Goal: Task Accomplishment & Management: Manage account settings

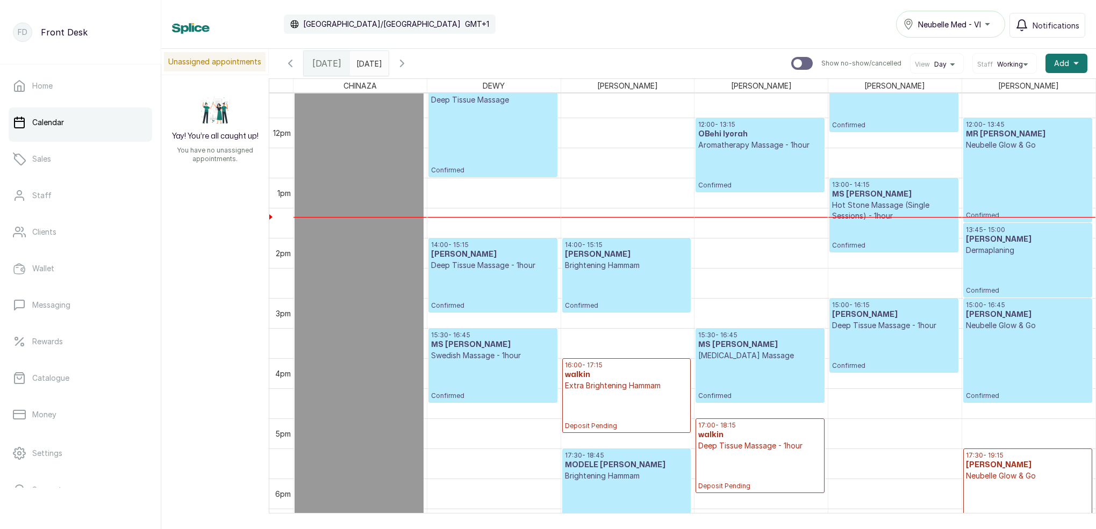
scroll to position [722, 0]
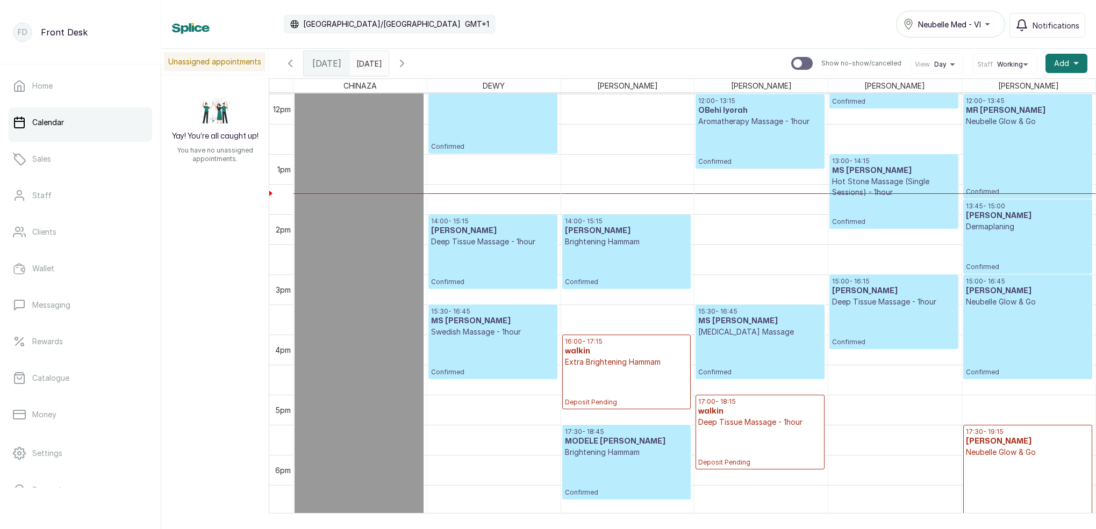
click at [409, 67] on icon "button" at bounding box center [402, 63] width 13 height 13
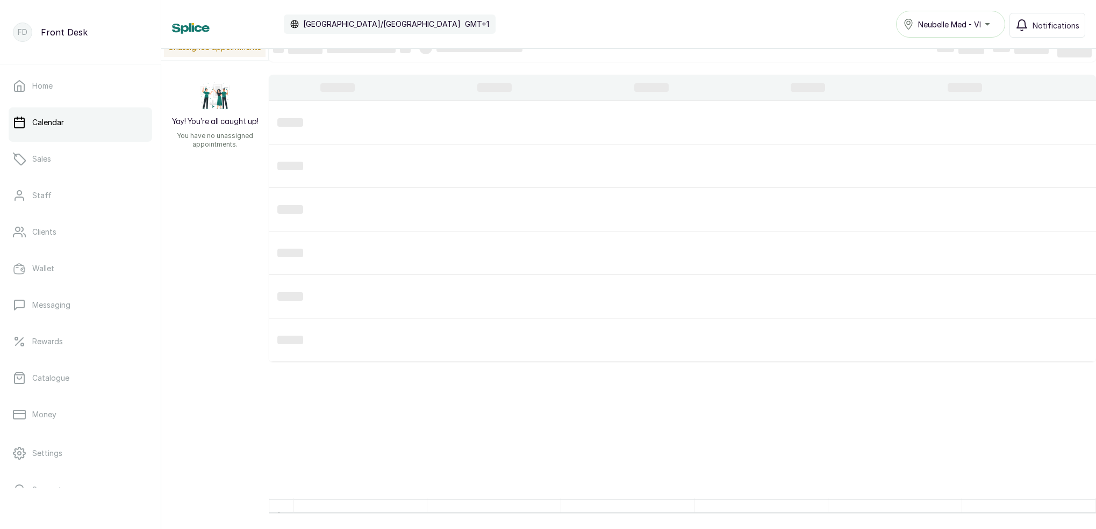
scroll to position [0, 0]
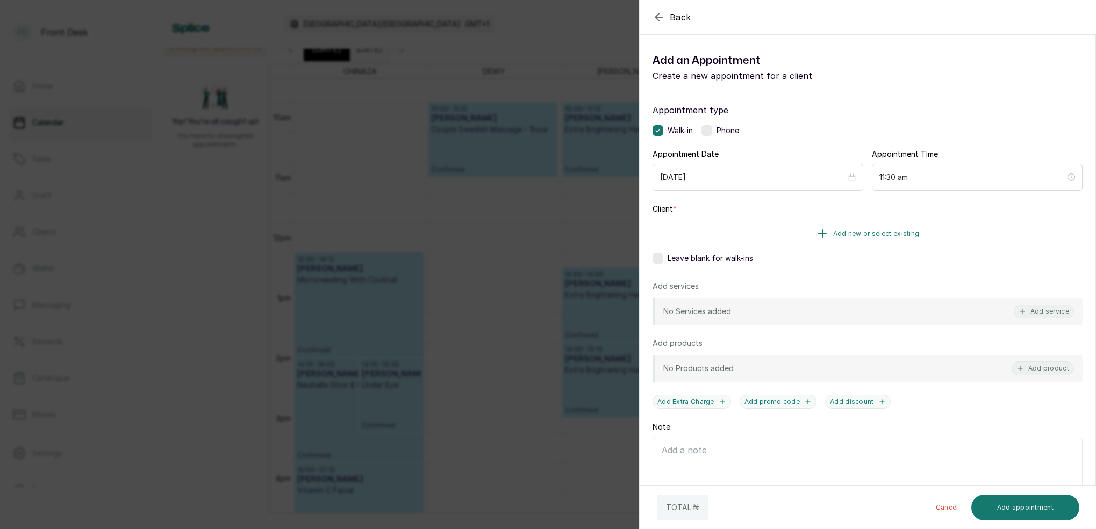
click at [904, 231] on span "Add new or select existing" at bounding box center [876, 234] width 87 height 9
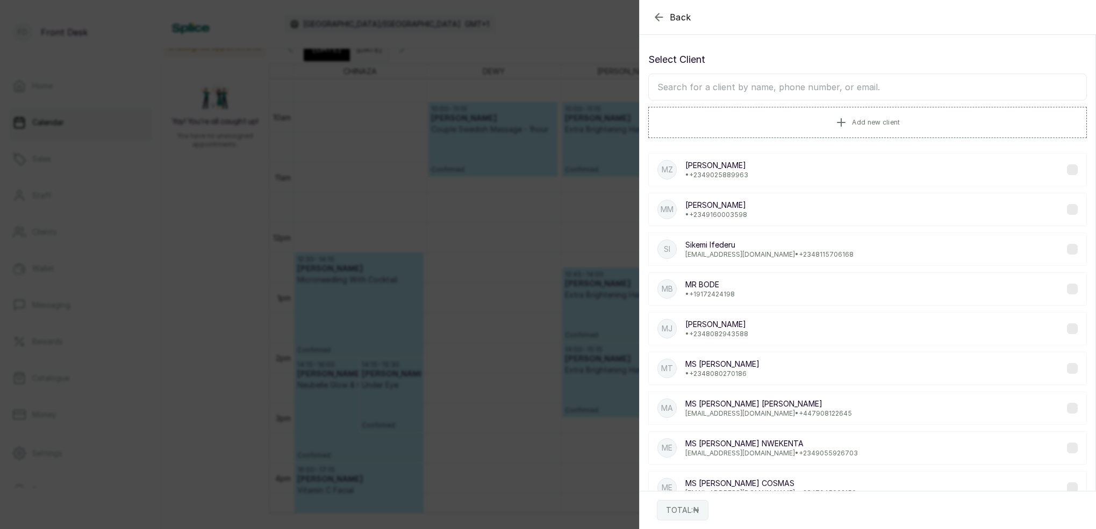
click at [831, 95] on input "text" at bounding box center [867, 87] width 439 height 27
type input "[PERSON_NAME]"
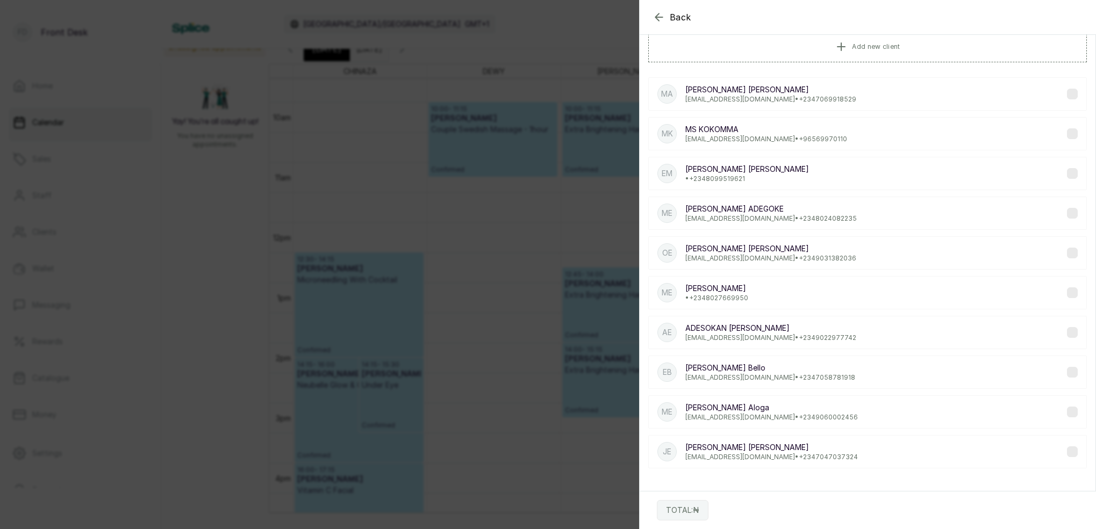
click at [818, 413] on p "[EMAIL_ADDRESS][DOMAIN_NAME] • [PHONE_NUMBER]" at bounding box center [771, 417] width 173 height 9
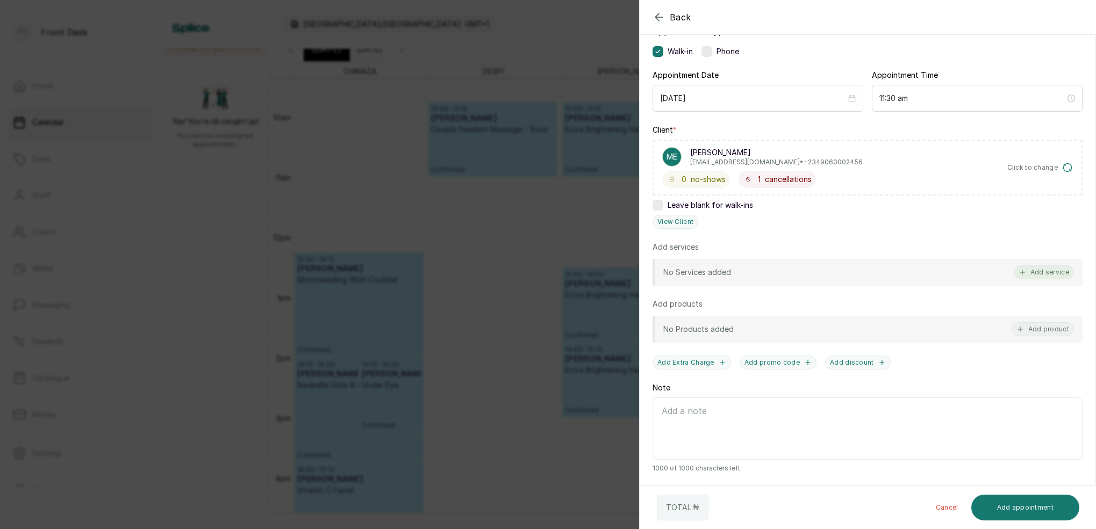
click at [1047, 276] on button "Add service" at bounding box center [1044, 273] width 60 height 14
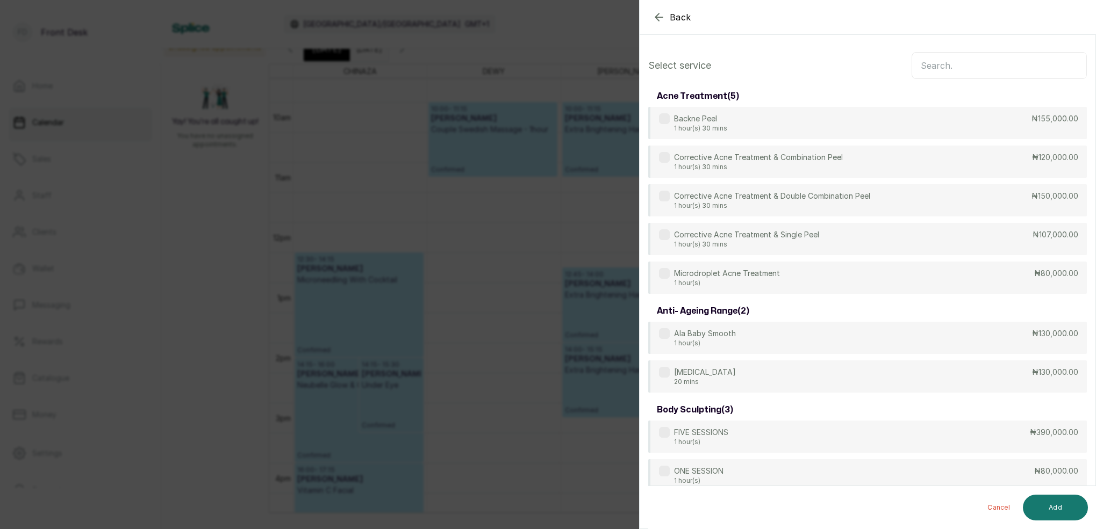
click at [936, 67] on input "text" at bounding box center [999, 65] width 175 height 27
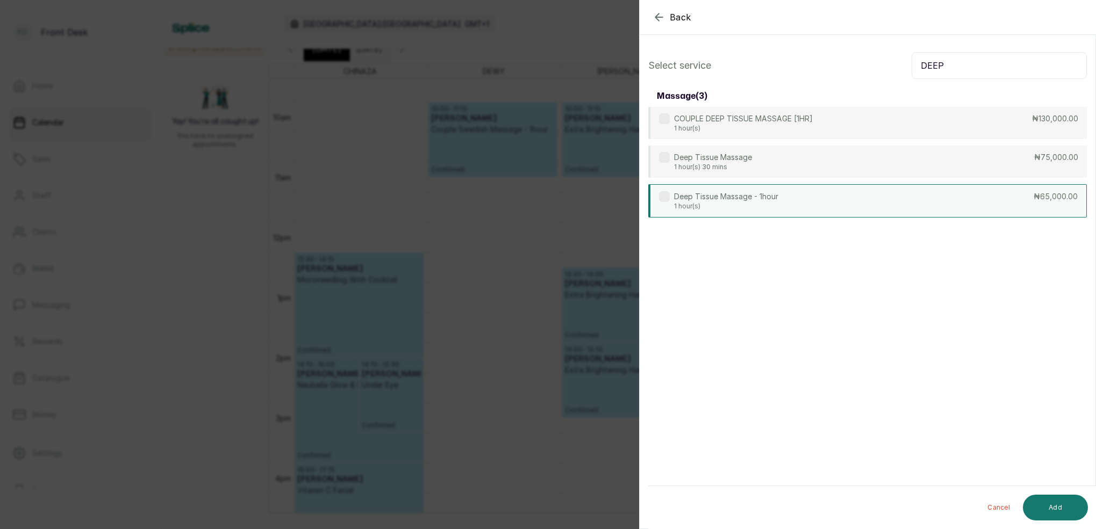
type input "DEEP"
click at [727, 202] on div "Deep Tissue Massage - 1hour 1 hour(s)" at bounding box center [726, 200] width 104 height 19
click at [1071, 507] on button "Add" at bounding box center [1055, 508] width 65 height 26
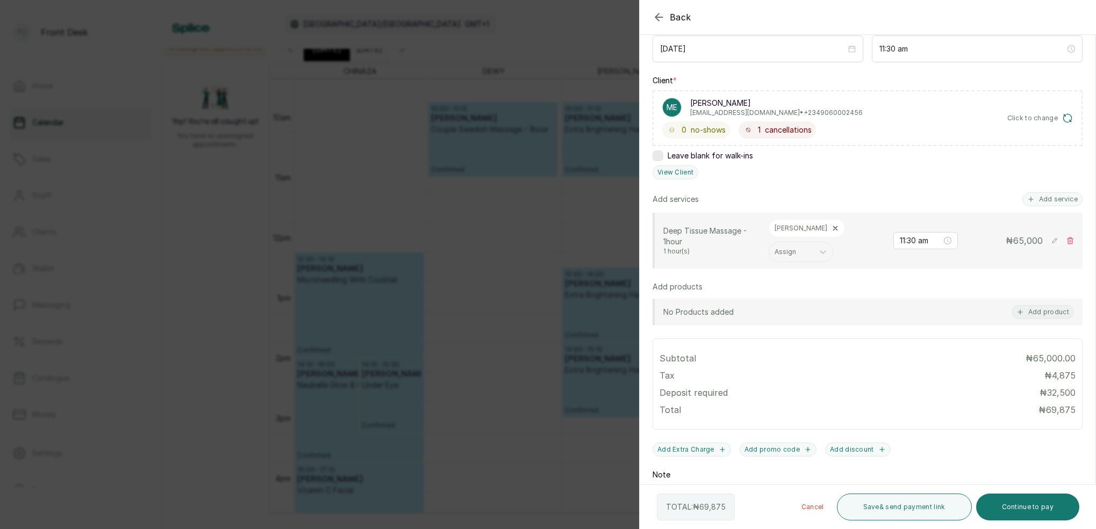
drag, startPoint x: 1041, startPoint y: 513, endPoint x: 1032, endPoint y: 491, distance: 23.7
click at [1041, 513] on button "Continue to pay" at bounding box center [1028, 507] width 104 height 27
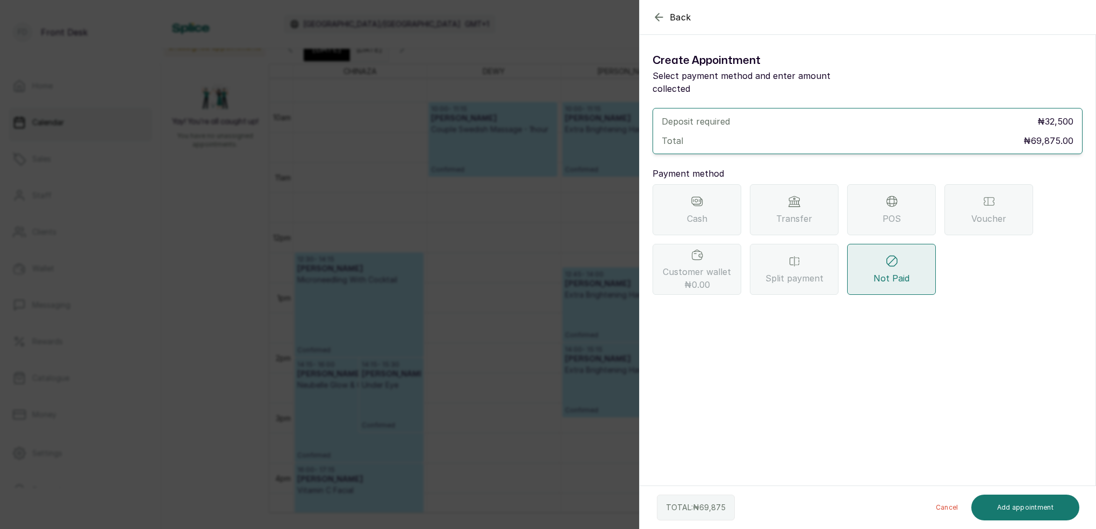
click at [783, 191] on div "Transfer" at bounding box center [794, 209] width 89 height 51
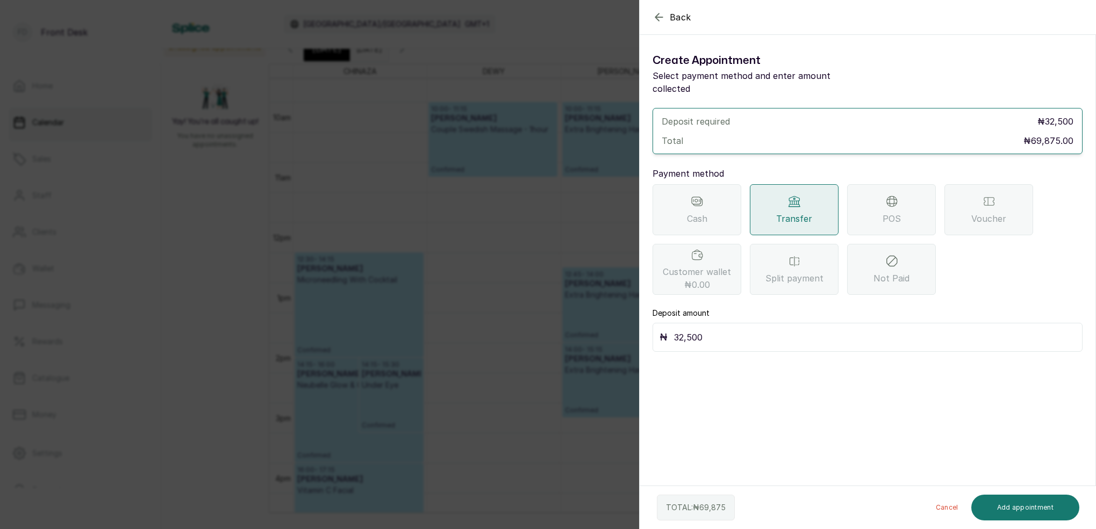
click at [765, 330] on input "32,500" at bounding box center [875, 337] width 402 height 15
type input "3"
type input "69,875"
click at [999, 510] on button "Add appointment" at bounding box center [1025, 508] width 109 height 26
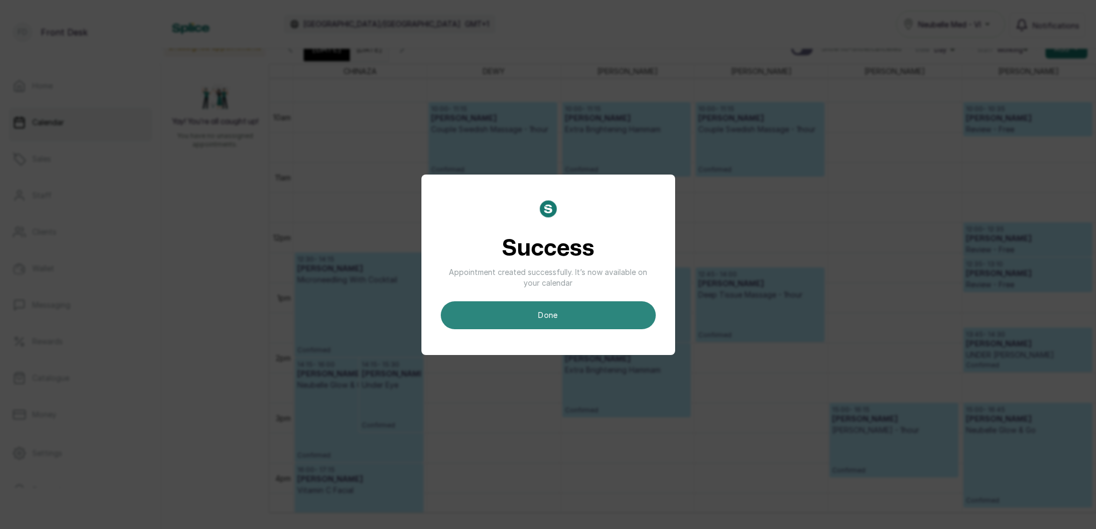
click at [609, 306] on button "done" at bounding box center [548, 316] width 215 height 28
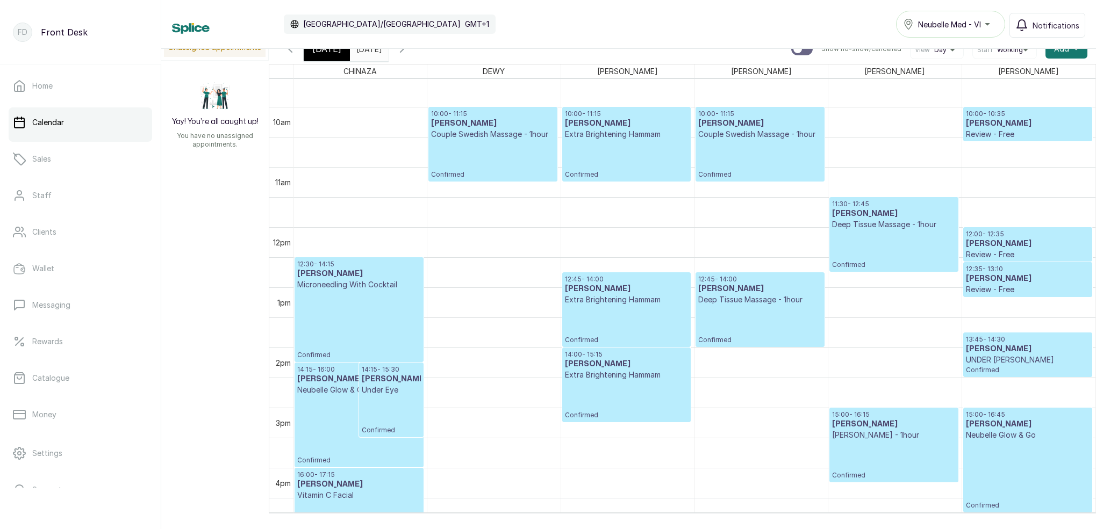
scroll to position [596, 0]
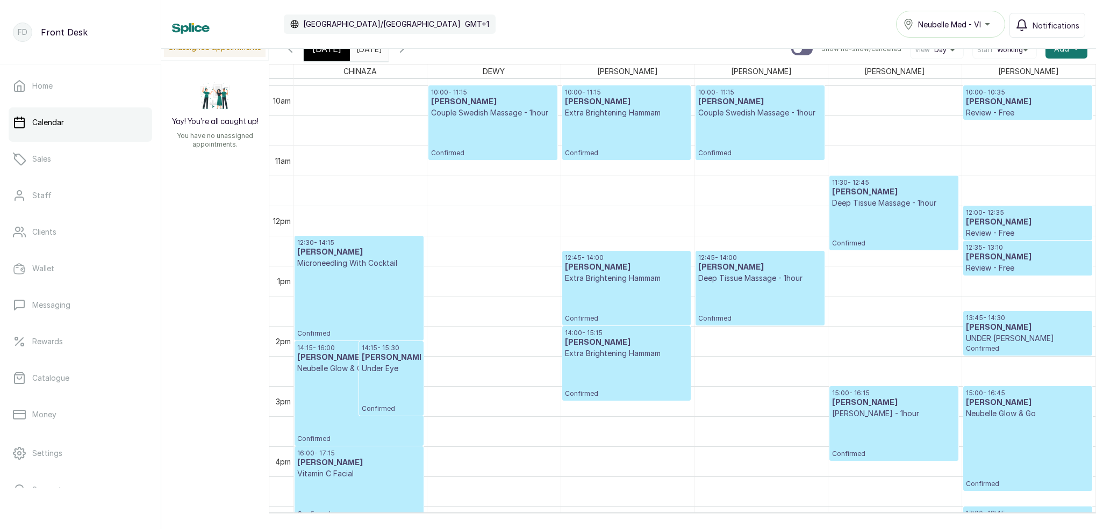
click at [333, 55] on div "[DATE]" at bounding box center [327, 49] width 46 height 25
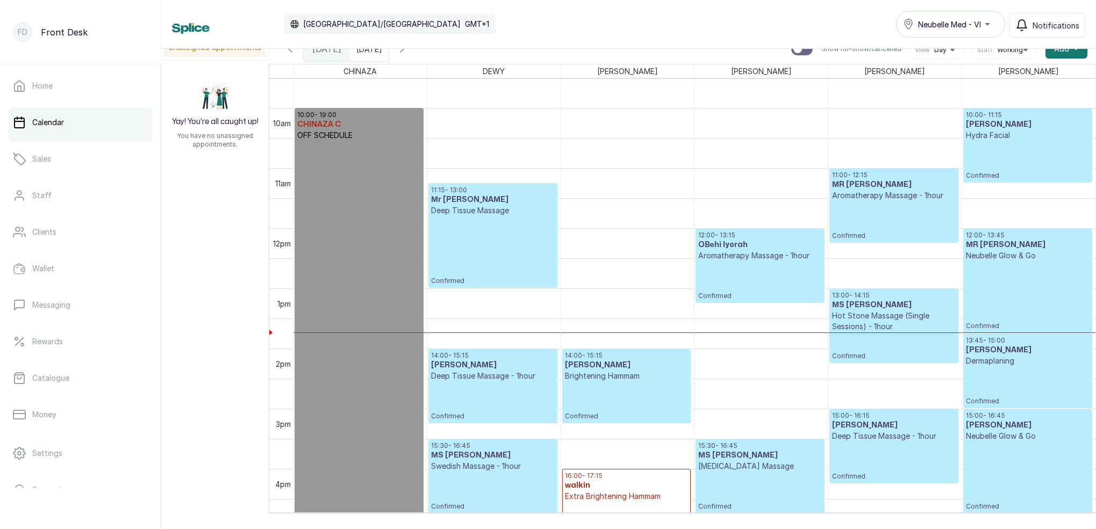
scroll to position [564, 0]
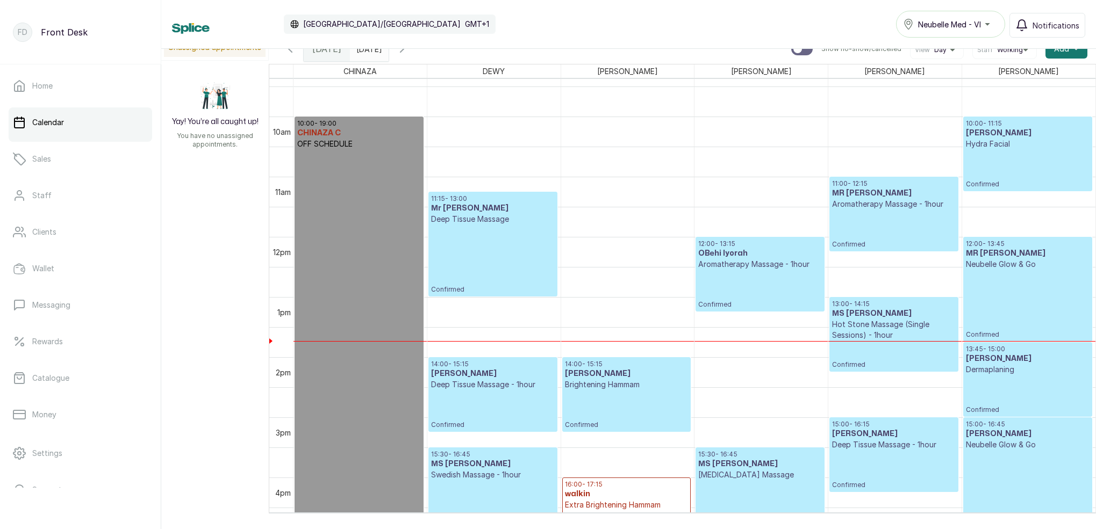
click at [1018, 138] on h3 "[PERSON_NAME]" at bounding box center [1028, 133] width 124 height 11
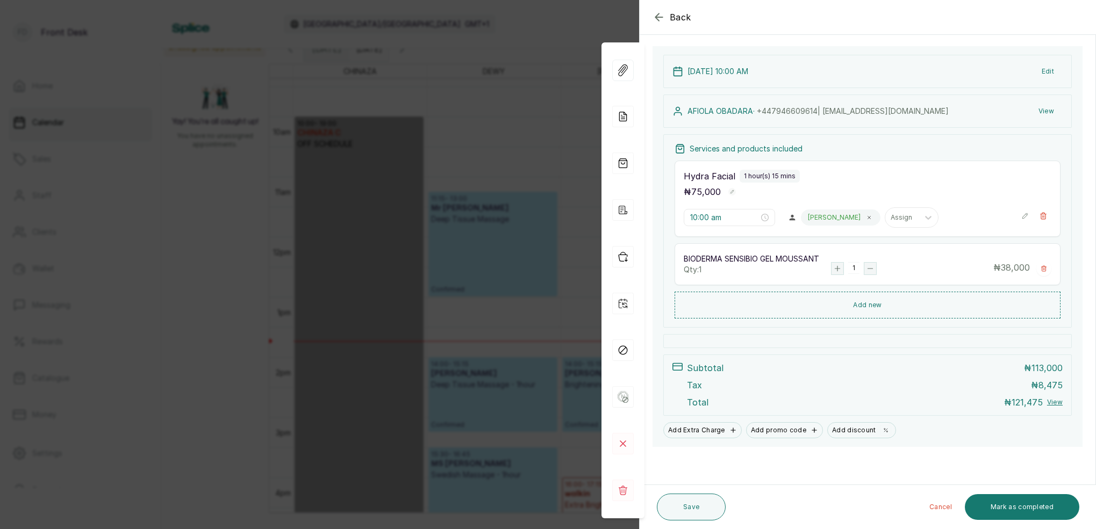
scroll to position [130, 0]
click at [1050, 114] on button "View" at bounding box center [1046, 112] width 33 height 19
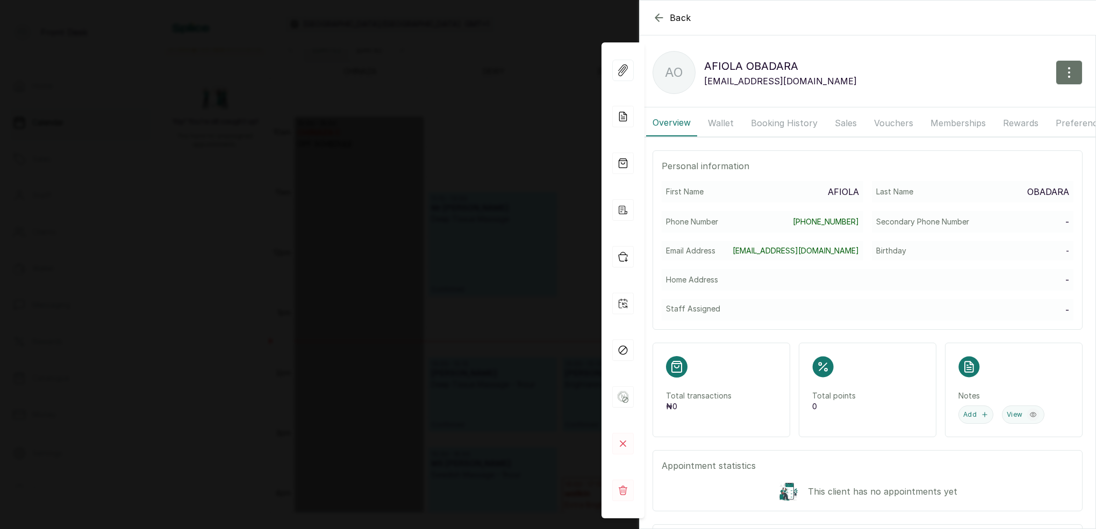
click at [770, 121] on button "Booking History" at bounding box center [785, 123] width 80 height 27
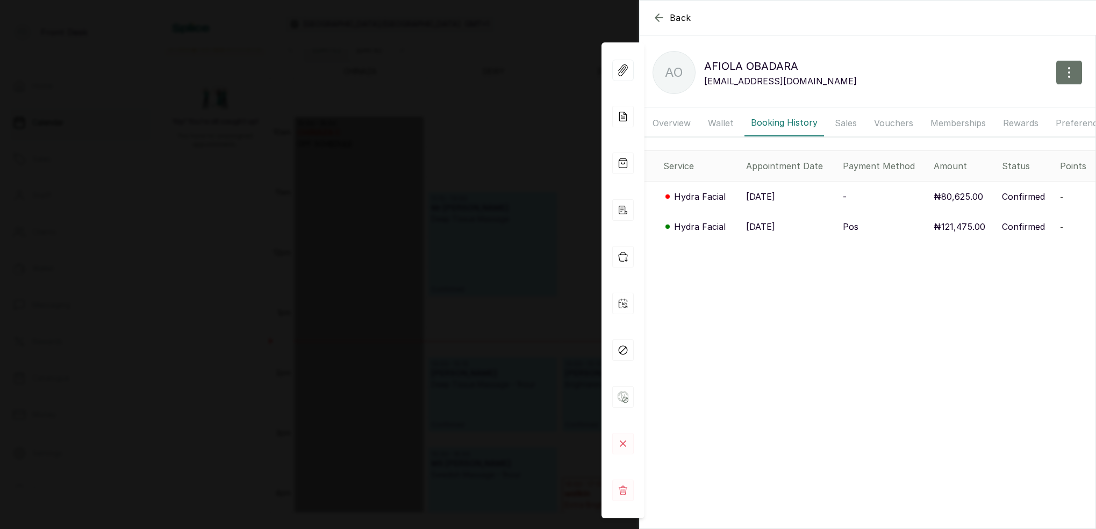
click at [704, 196] on p "Hydra Facial" at bounding box center [700, 196] width 52 height 13
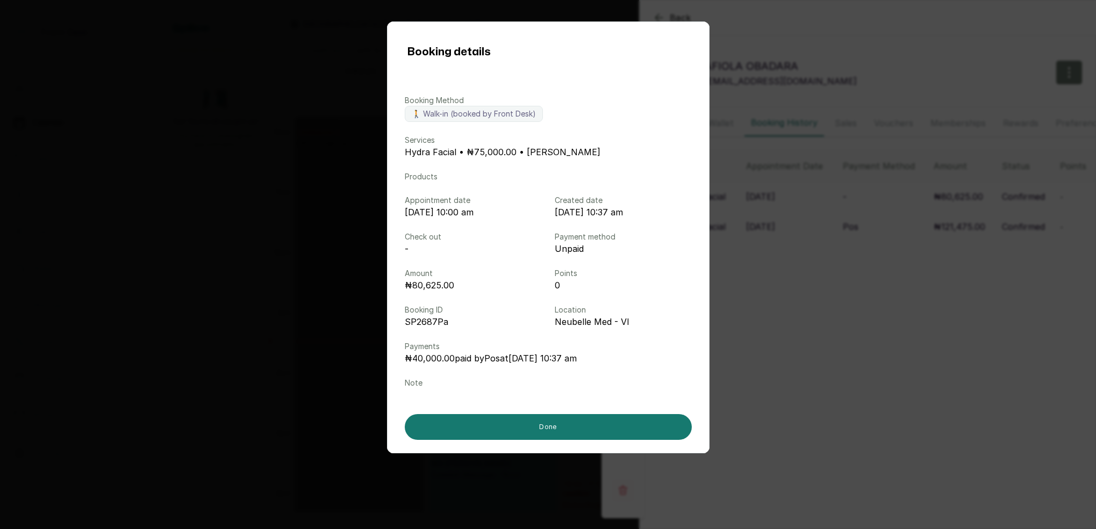
drag, startPoint x: 862, startPoint y: 76, endPoint x: 826, endPoint y: 78, distance: 36.1
click at [862, 76] on div "Booking details Booking Method 🚶 Walk-in (booked by Front Desk) Services Hydra …" at bounding box center [548, 264] width 1096 height 529
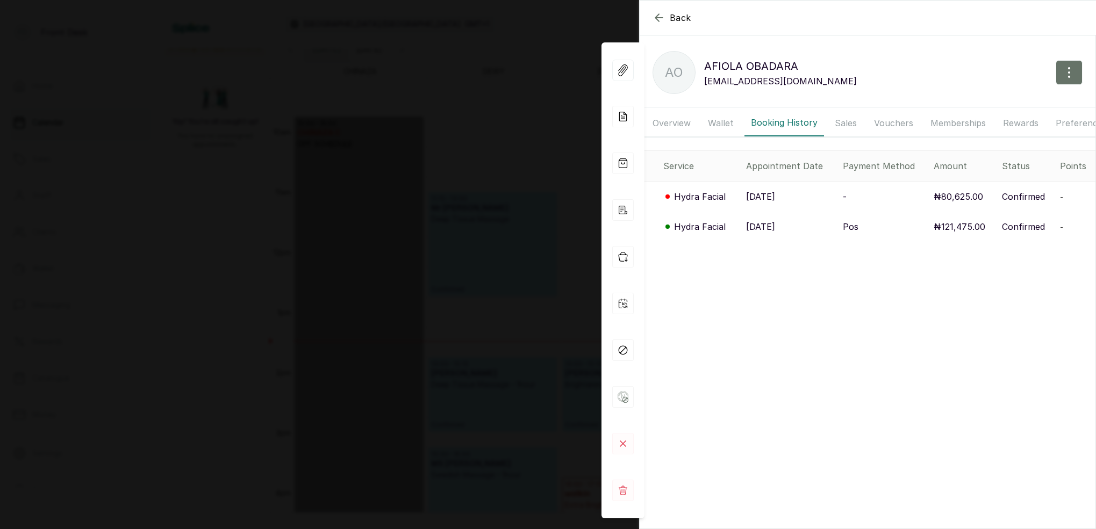
click at [765, 196] on p "[DATE]" at bounding box center [760, 196] width 29 height 13
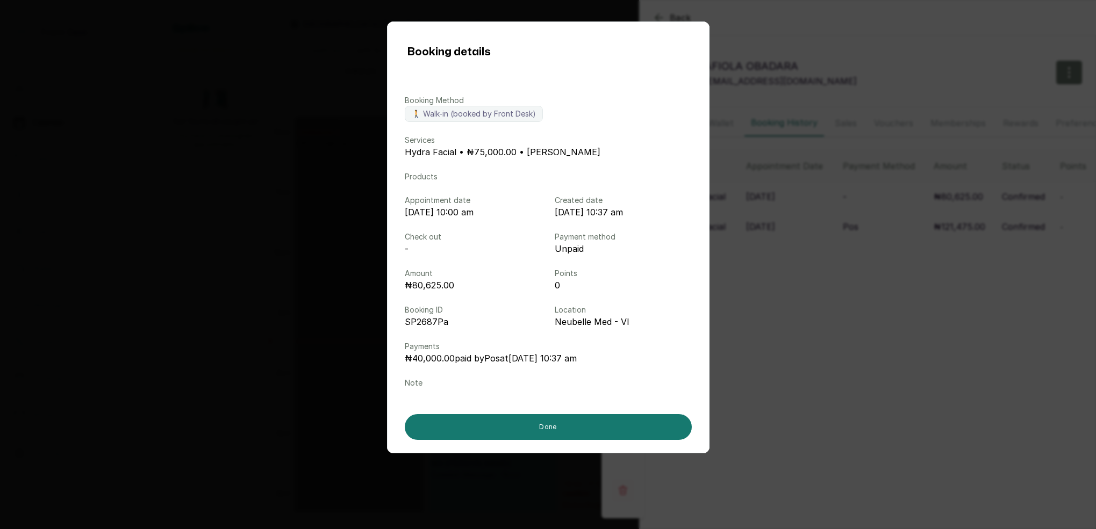
click at [913, 101] on div "Booking details Booking Method 🚶 Walk-in (booked by Front Desk) Services Hydra …" at bounding box center [548, 264] width 1096 height 529
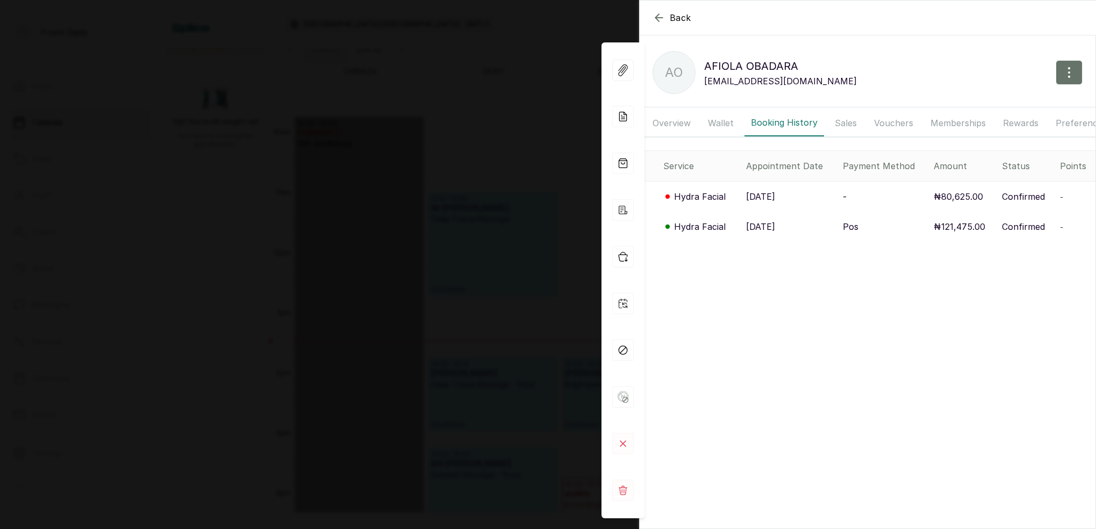
click at [661, 17] on icon "button" at bounding box center [659, 17] width 13 height 13
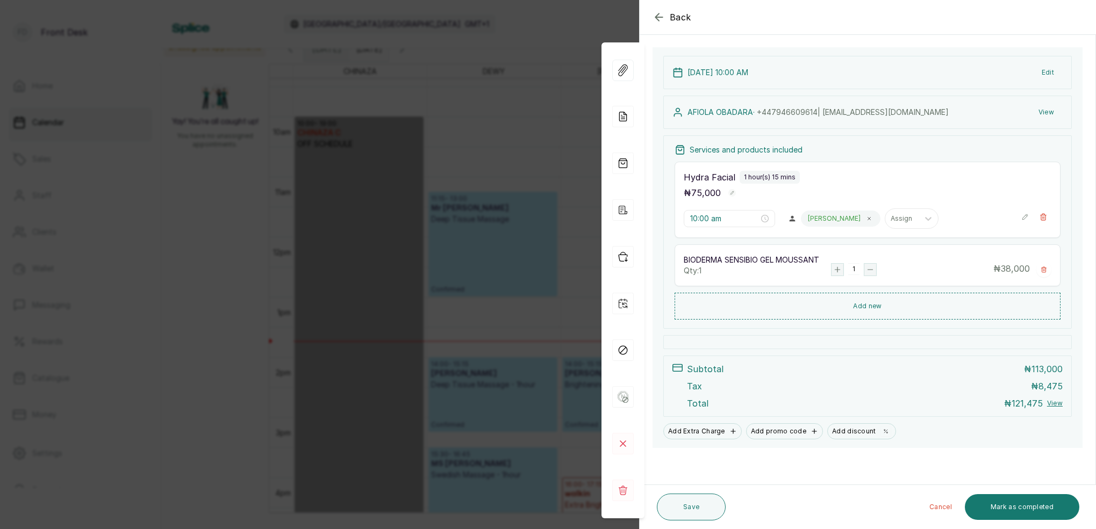
click at [662, 17] on icon "button" at bounding box center [659, 17] width 13 height 13
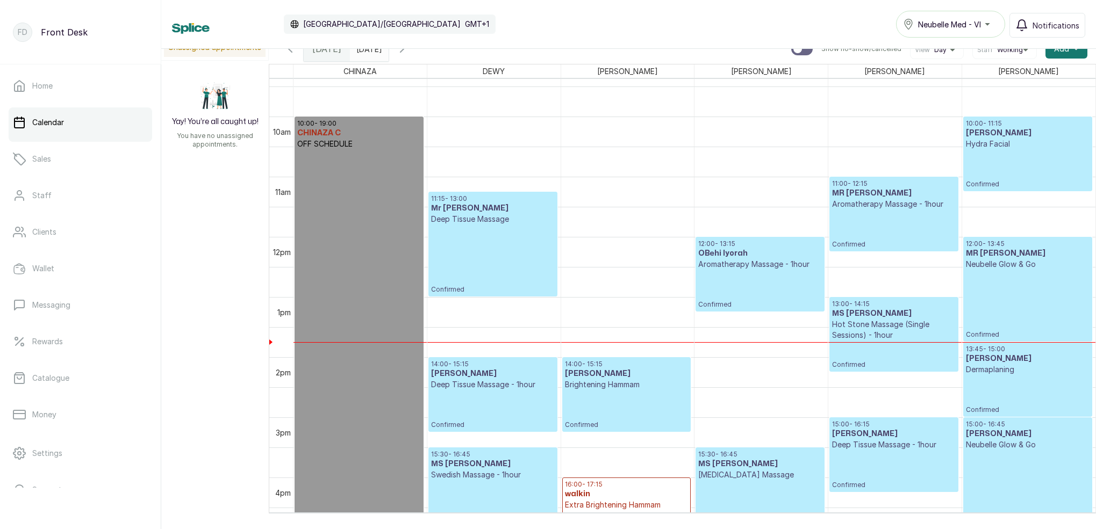
click at [1011, 148] on p "Hydra Facial" at bounding box center [1028, 144] width 124 height 11
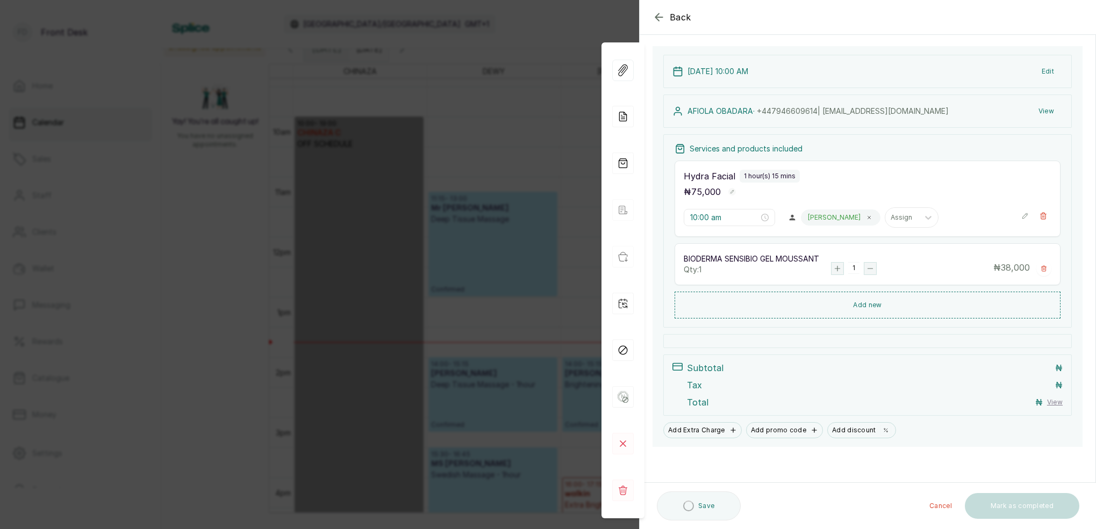
scroll to position [62, 0]
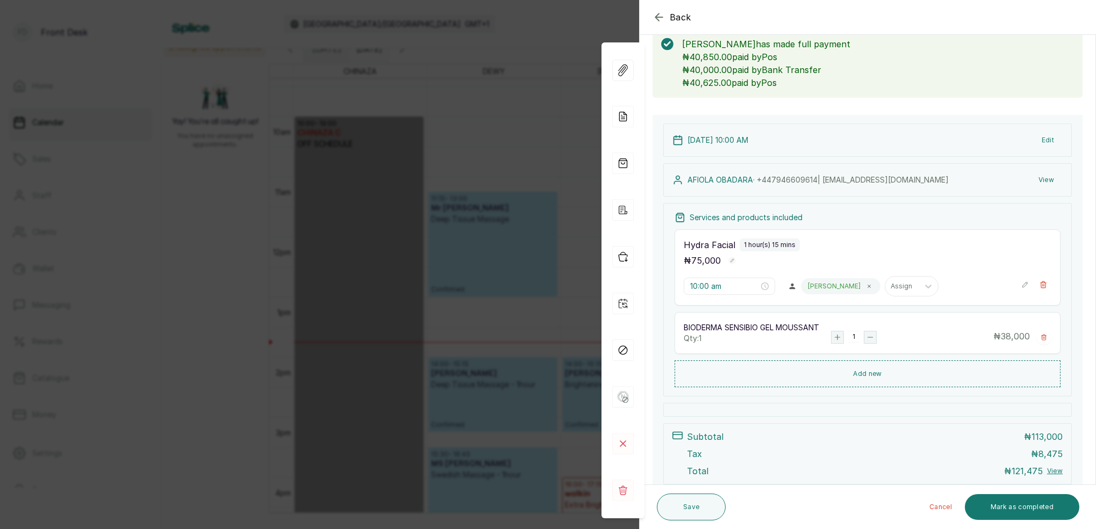
drag, startPoint x: 1053, startPoint y: 508, endPoint x: 1030, endPoint y: 493, distance: 27.6
click at [1053, 507] on button "Mark as completed" at bounding box center [1022, 508] width 114 height 26
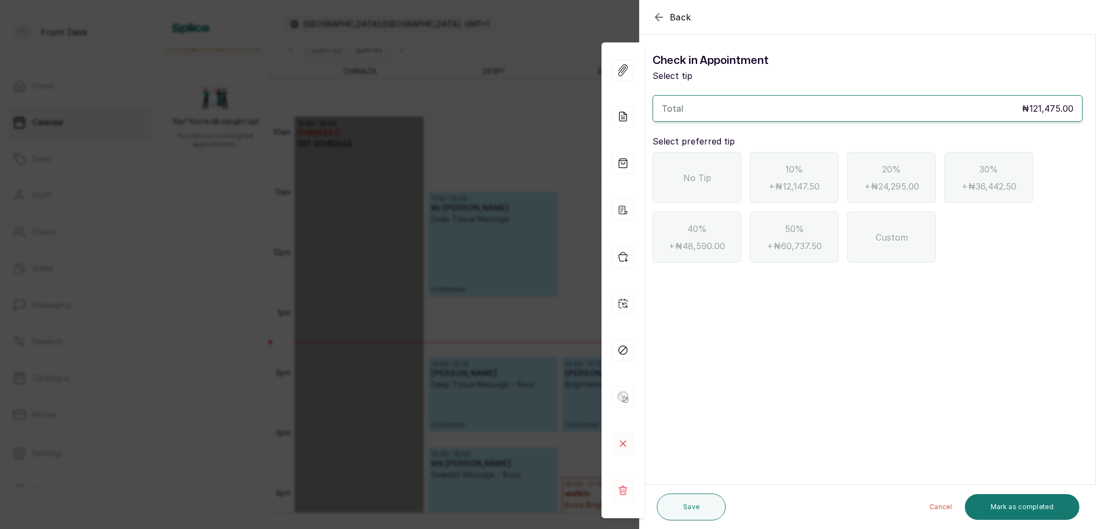
click at [713, 178] on div "No Tip" at bounding box center [697, 177] width 89 height 51
drag, startPoint x: 1021, startPoint y: 498, endPoint x: 1022, endPoint y: 489, distance: 8.7
click at [1021, 497] on button "Mark as completed" at bounding box center [1022, 508] width 114 height 26
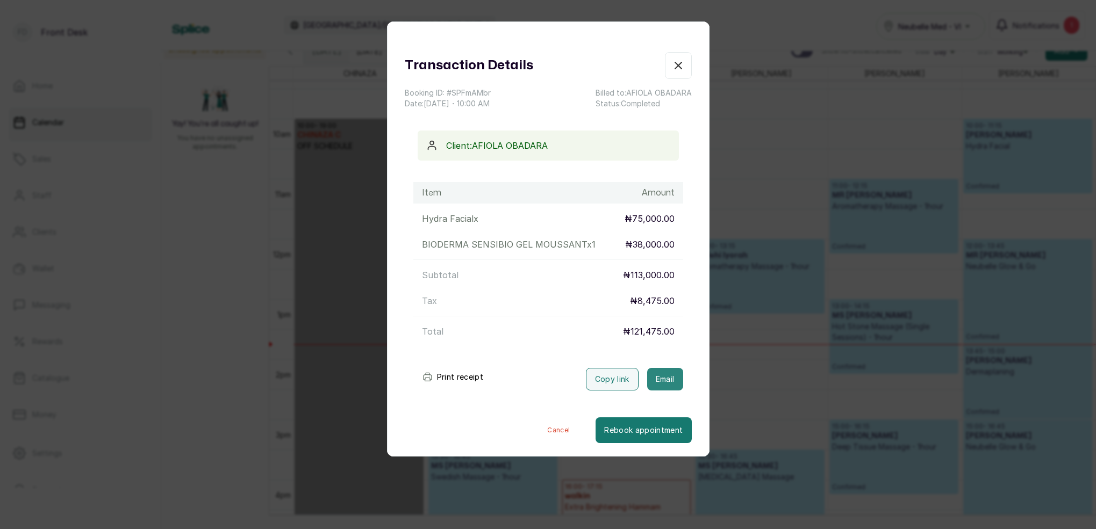
click at [672, 376] on button "Email" at bounding box center [665, 379] width 36 height 23
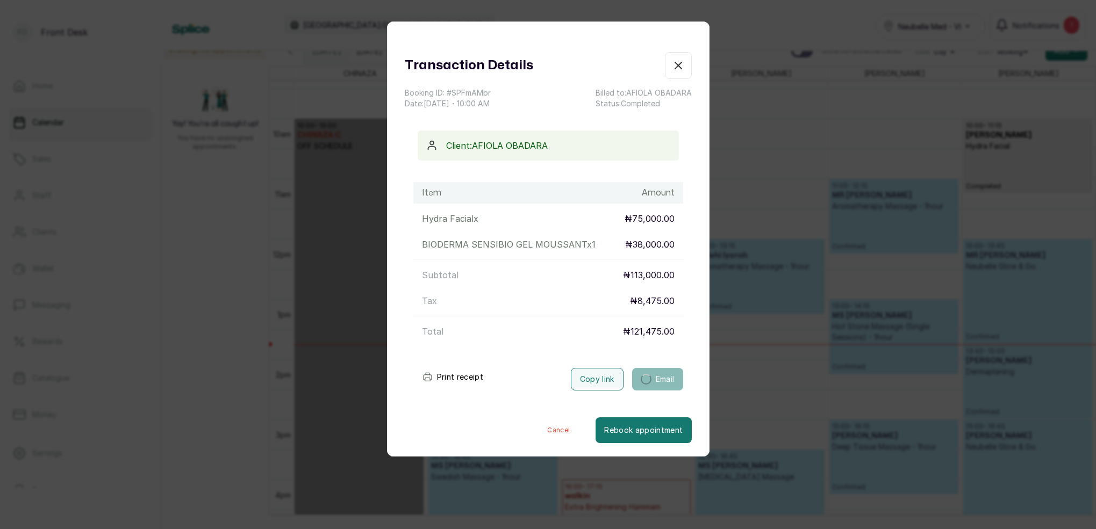
click at [676, 65] on icon "button" at bounding box center [678, 65] width 13 height 13
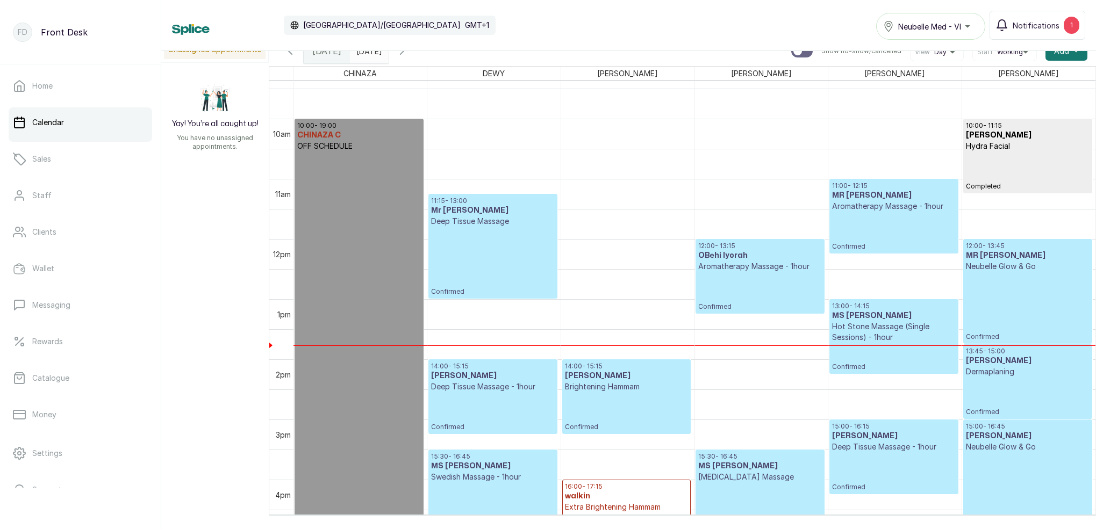
type input "dd/MM/yyyy"
click at [368, 52] on input "dd/MM/yyyy" at bounding box center [358, 48] width 17 height 18
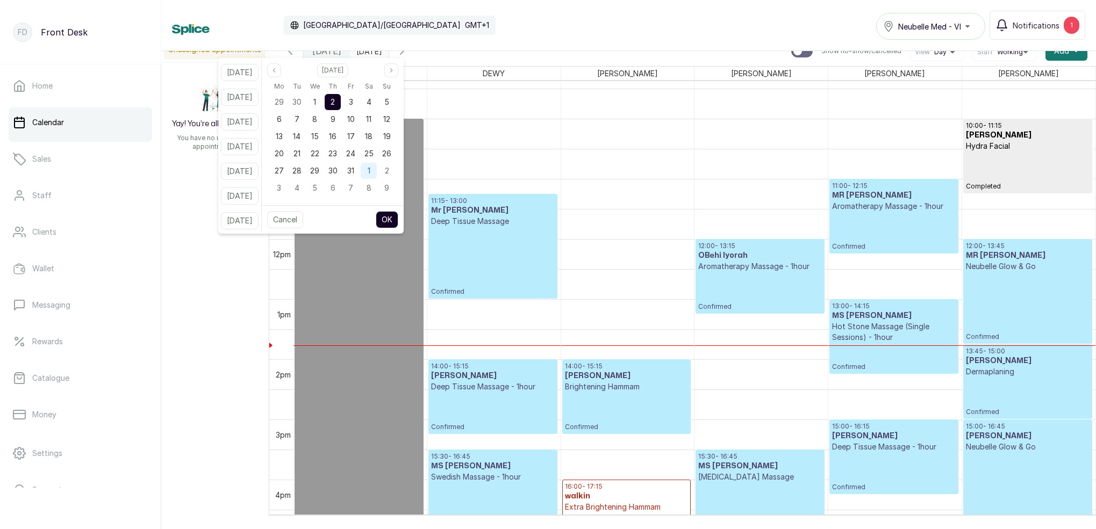
click at [376, 174] on div "1" at bounding box center [369, 171] width 16 height 16
click at [398, 220] on button "OK" at bounding box center [387, 219] width 23 height 17
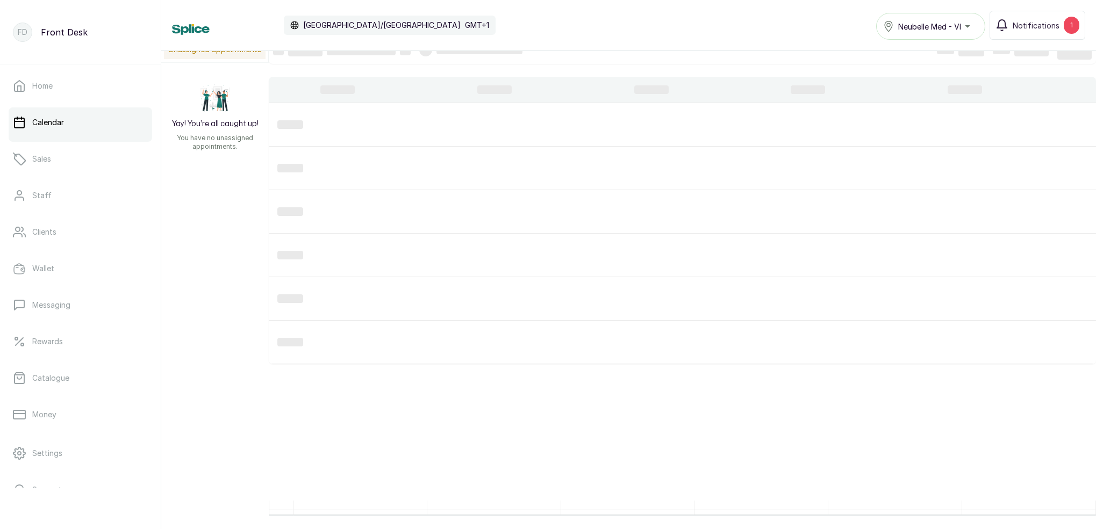
type input "[DATE]"
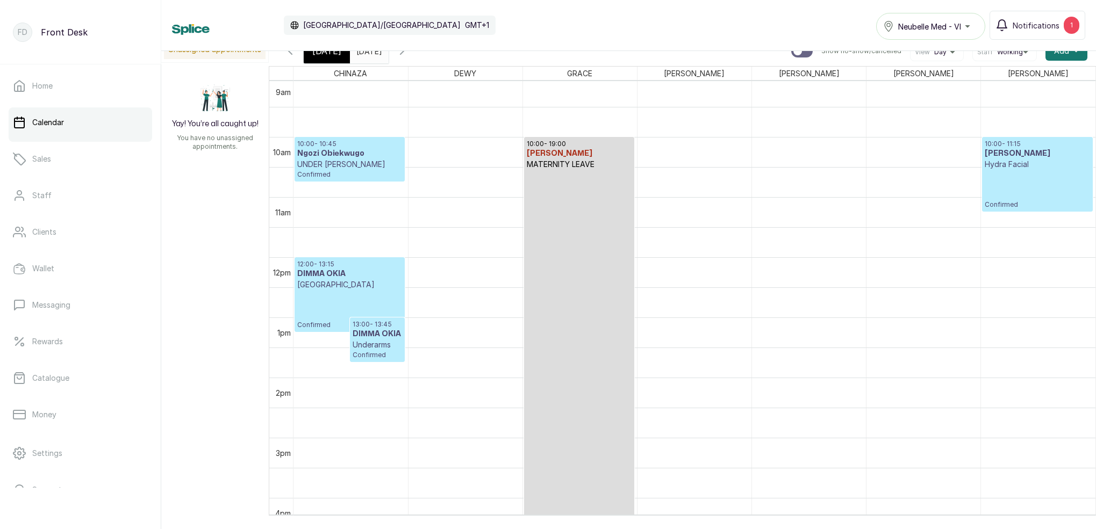
scroll to position [556, 0]
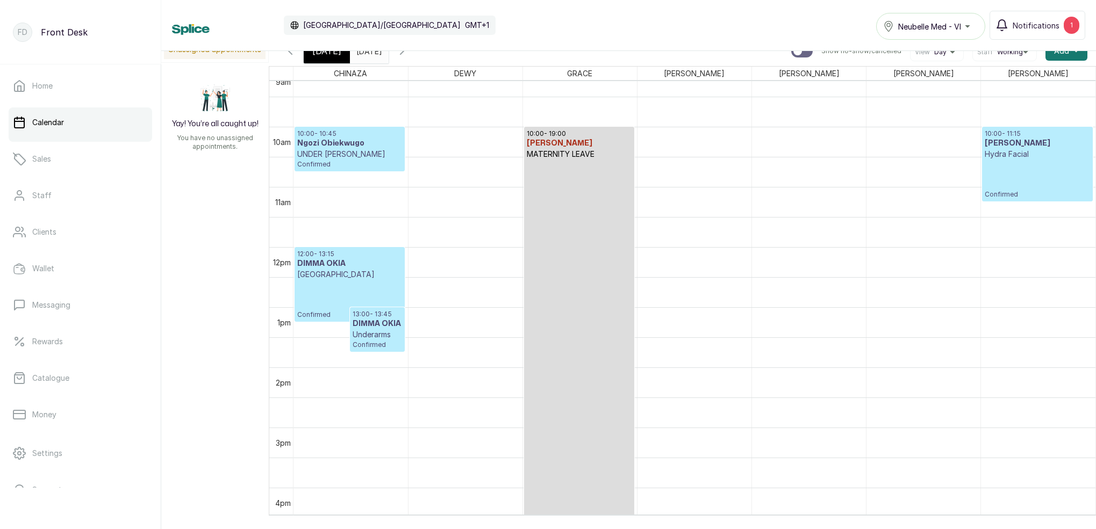
click at [1040, 144] on h3 "[PERSON_NAME]" at bounding box center [1037, 143] width 105 height 11
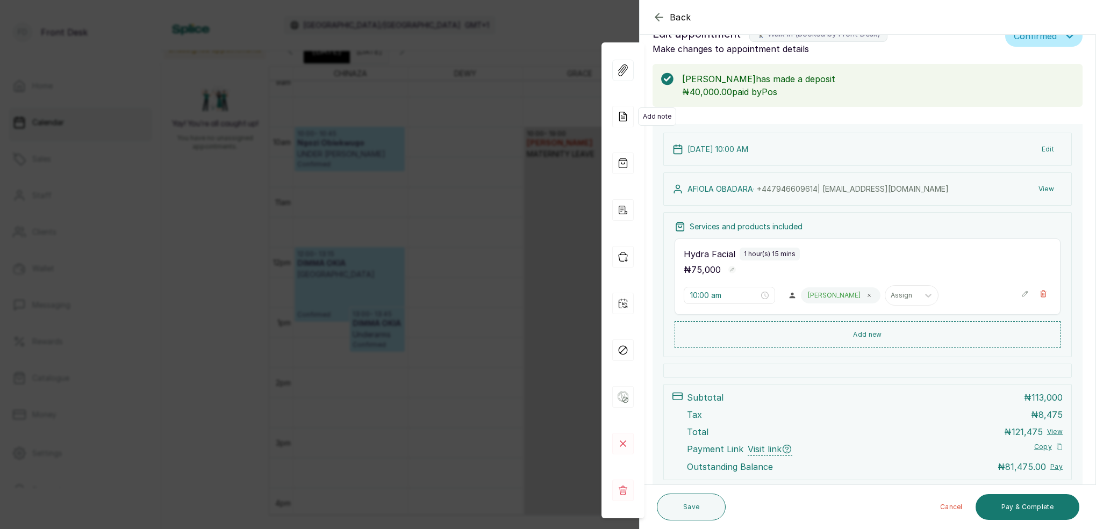
scroll to position [0, 0]
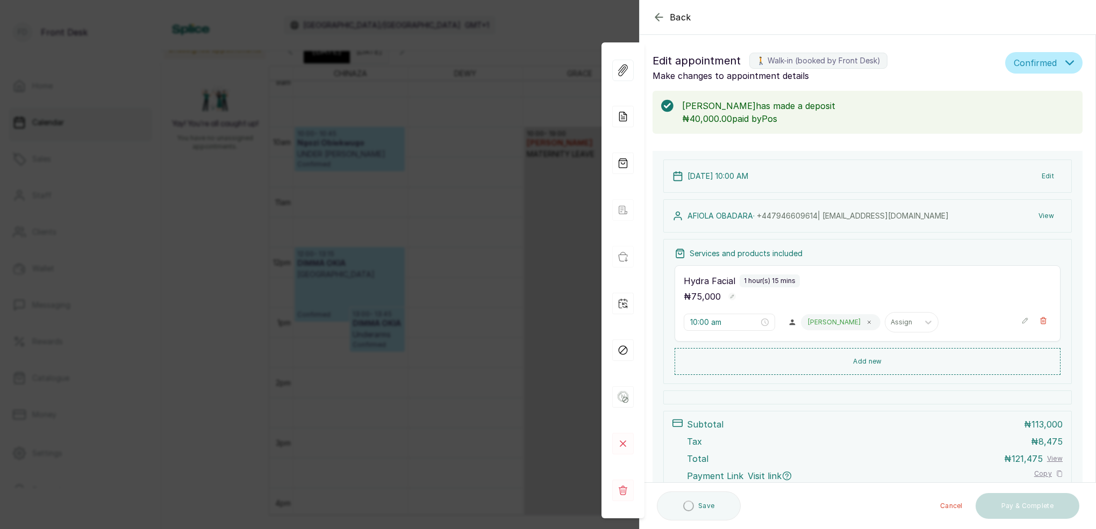
click at [538, 98] on div "Back Appointment Details Edit appointment 🚶 Walk-in (booked by Front Desk) Make…" at bounding box center [548, 264] width 1096 height 529
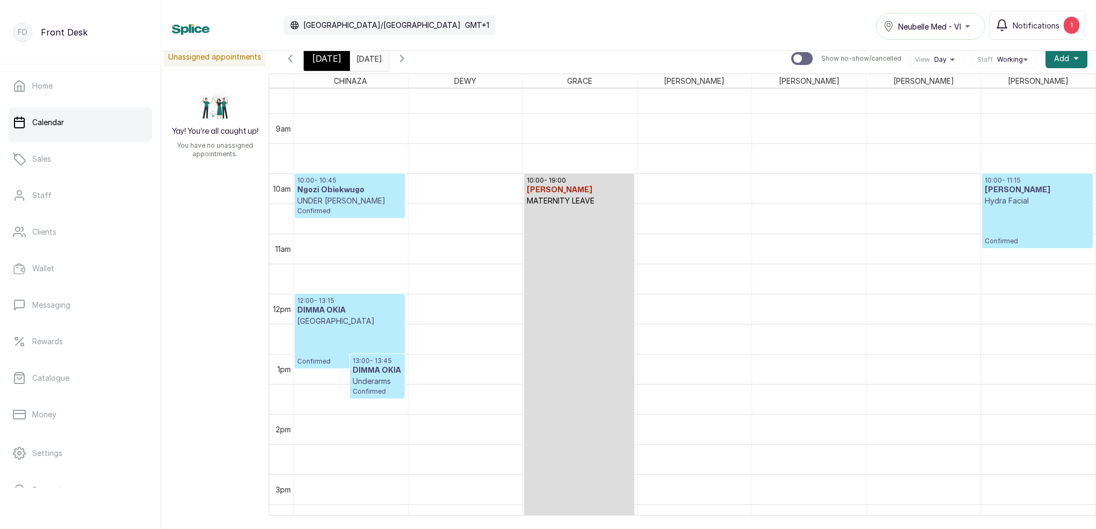
scroll to position [501, 0]
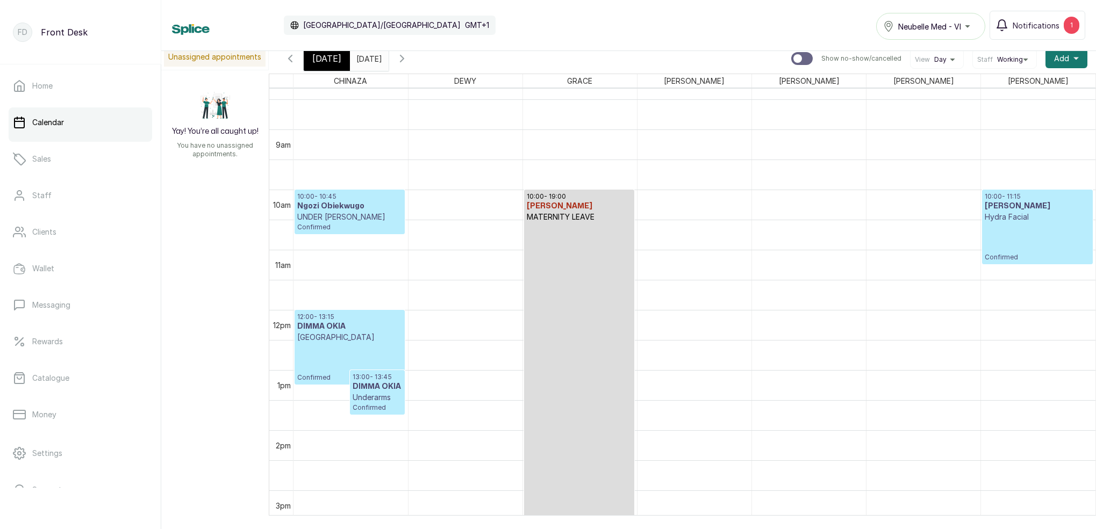
click at [335, 60] on span "[DATE]" at bounding box center [326, 58] width 29 height 13
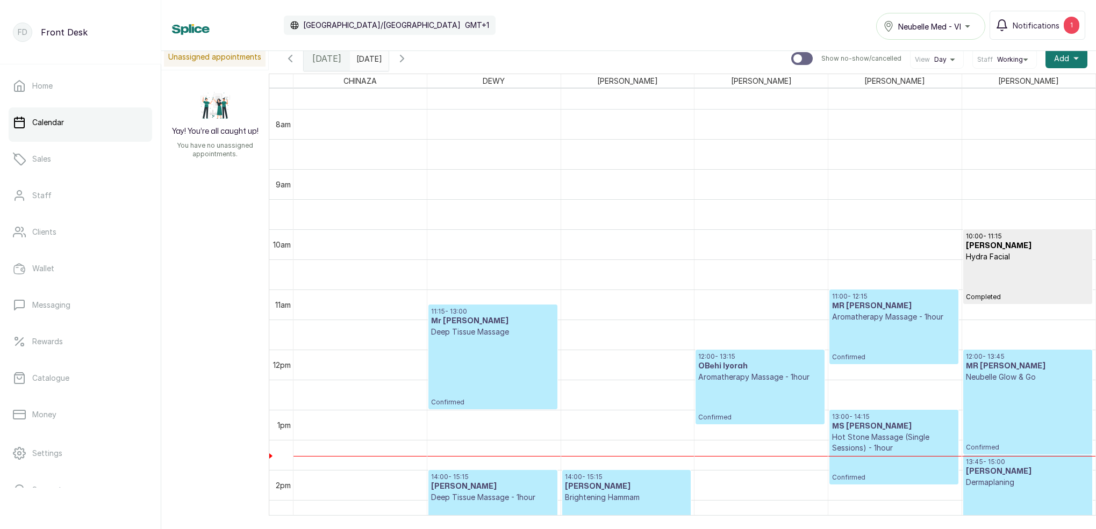
scroll to position [489, 0]
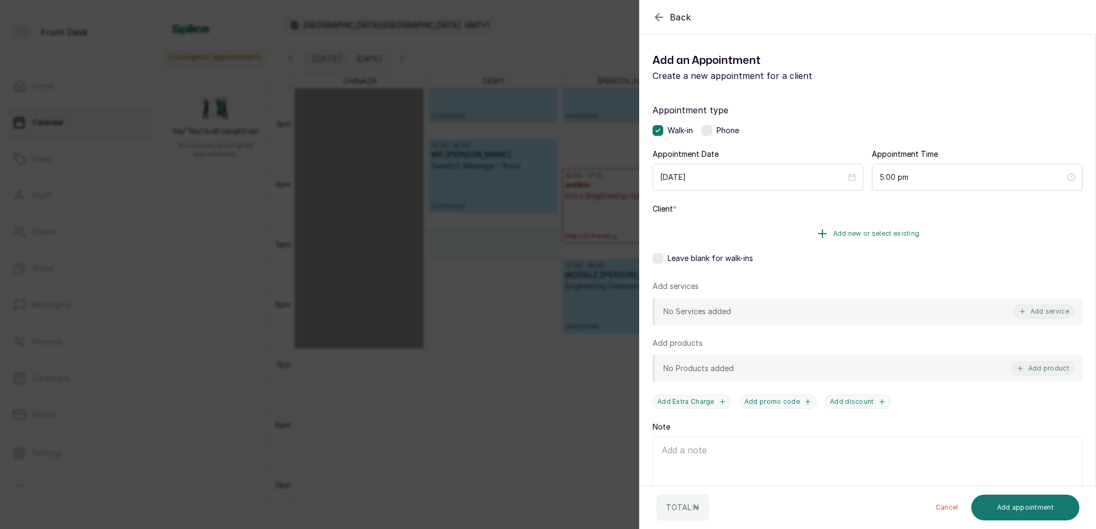
click at [879, 233] on span "Add new or select existing" at bounding box center [876, 234] width 87 height 9
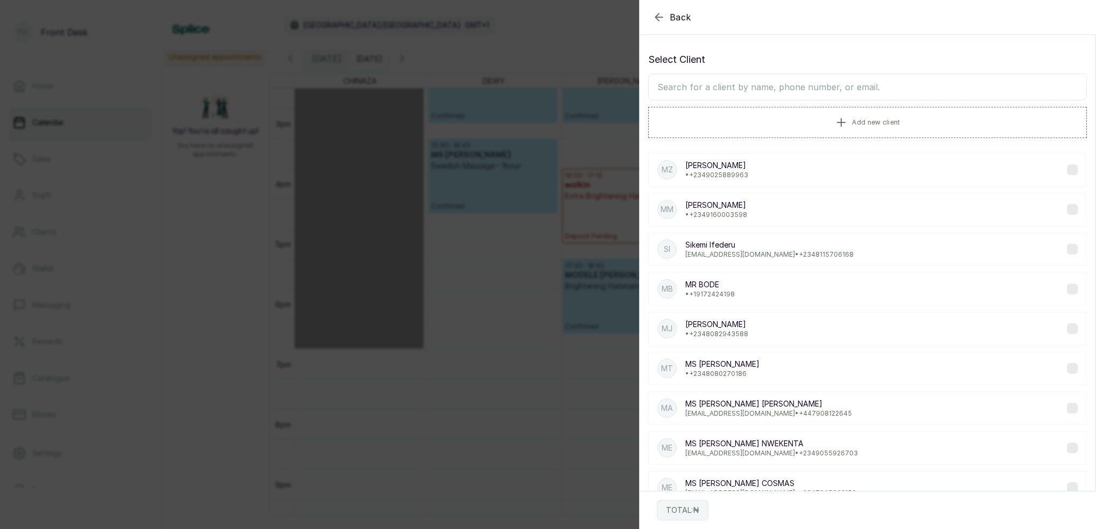
click at [795, 89] on input "text" at bounding box center [867, 87] width 439 height 27
type input "C"
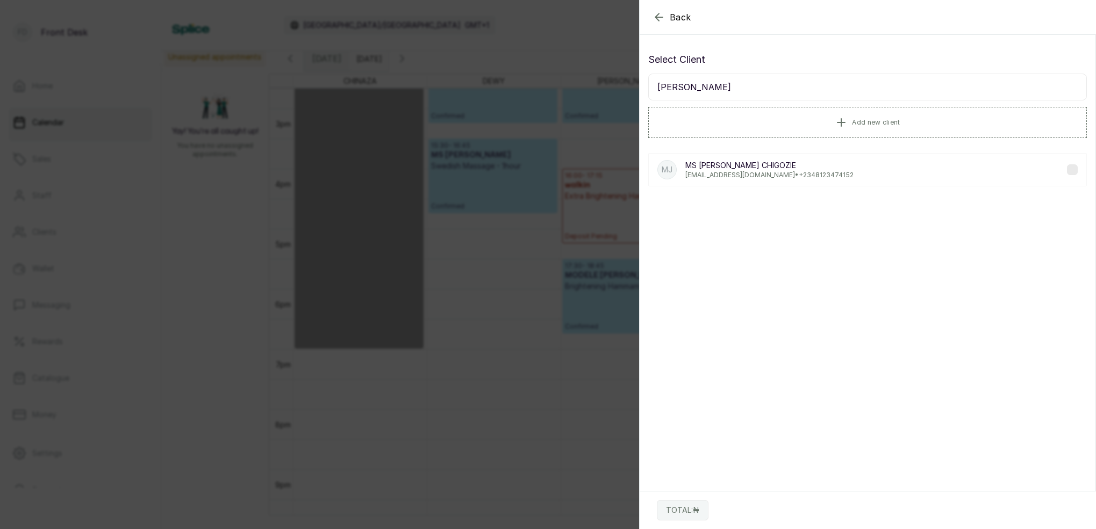
type input "[PERSON_NAME]"
click at [798, 180] on div "MJ [PERSON_NAME] [EMAIL_ADDRESS][DOMAIN_NAME] • [PHONE_NUMBER]" at bounding box center [867, 169] width 439 height 33
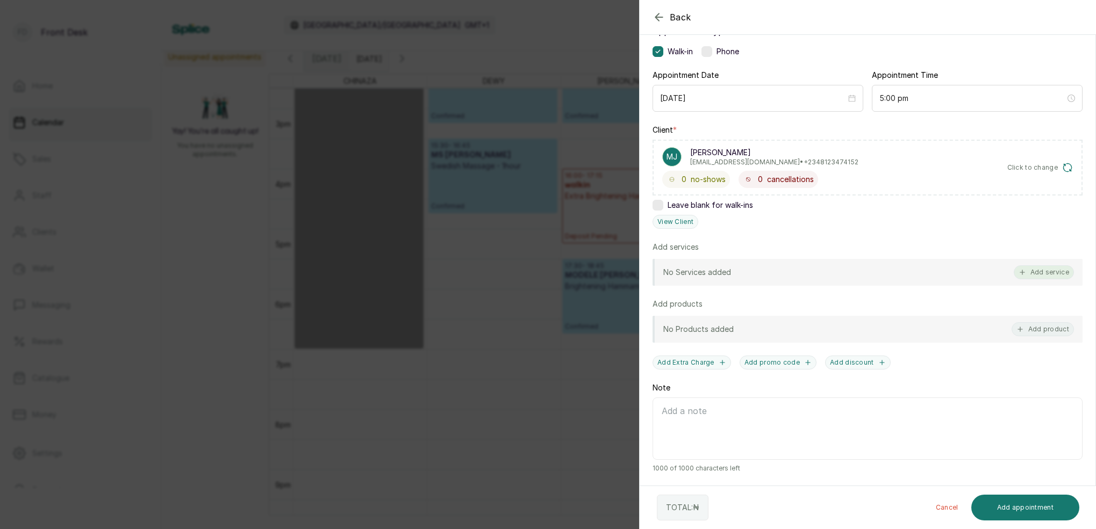
scroll to position [79, 0]
click at [1045, 272] on button "Add service" at bounding box center [1044, 273] width 60 height 14
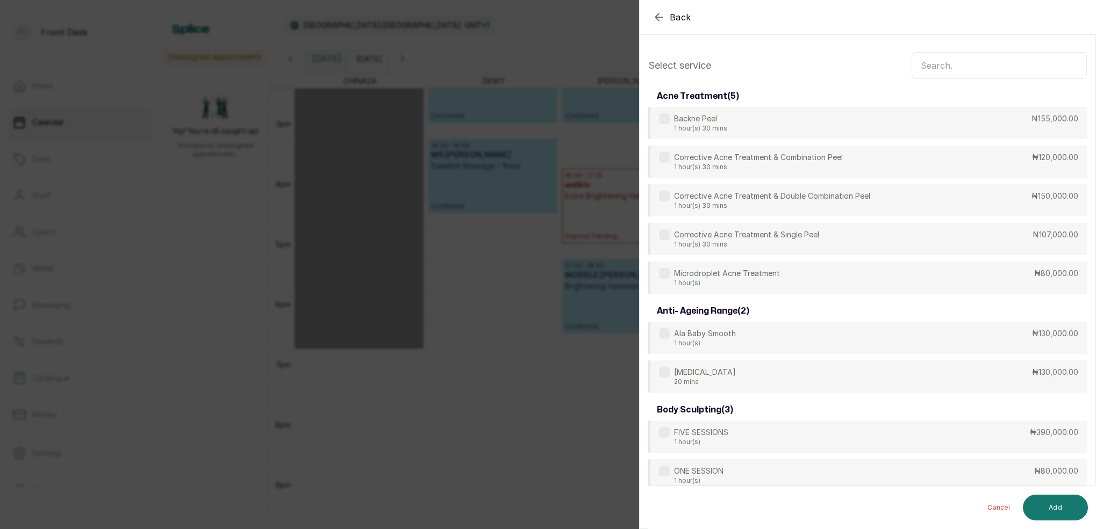
click at [941, 73] on input "text" at bounding box center [999, 65] width 175 height 27
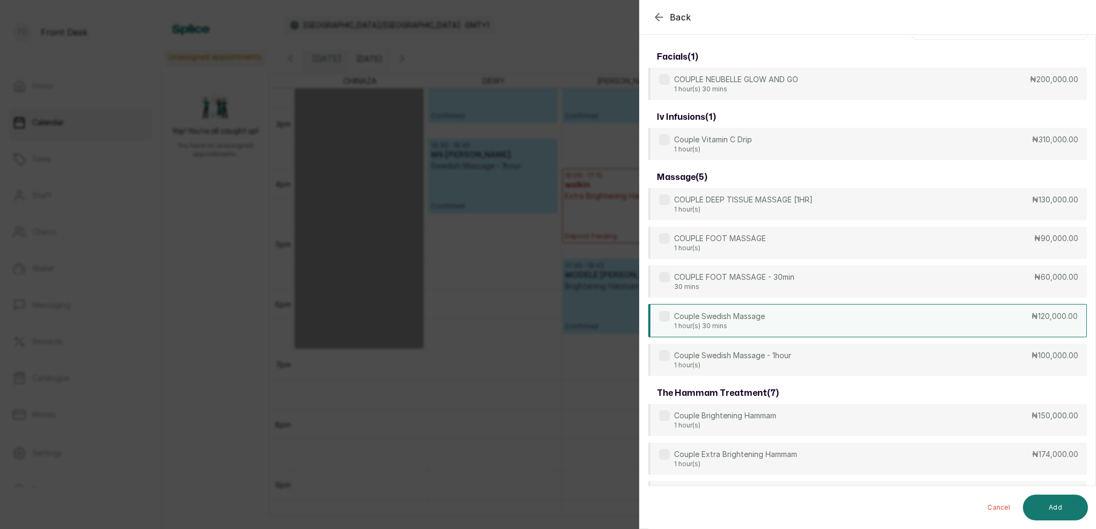
scroll to position [69, 0]
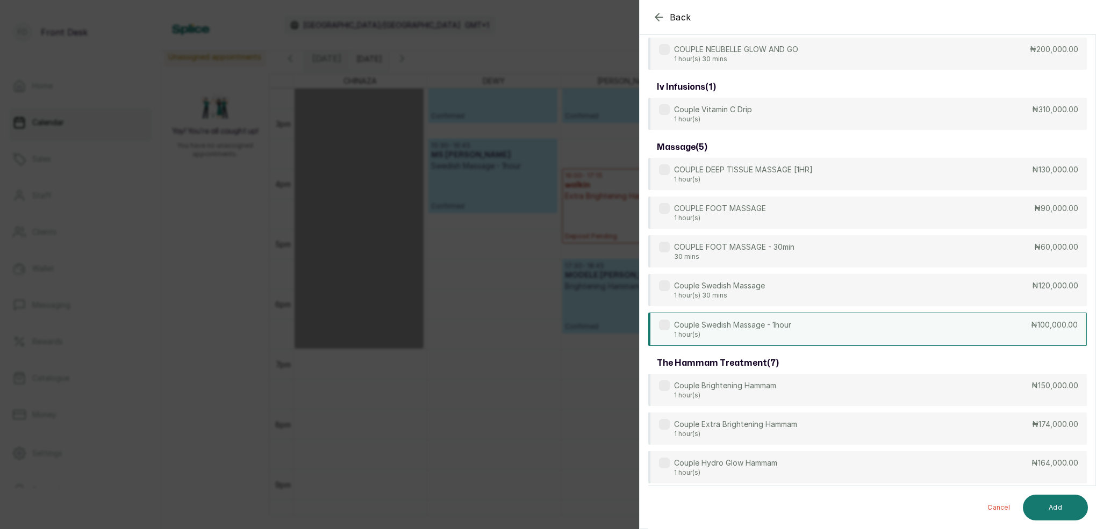
type input "COUPLE"
click at [772, 325] on p "Couple Swedish Massage - 1hour" at bounding box center [732, 325] width 117 height 11
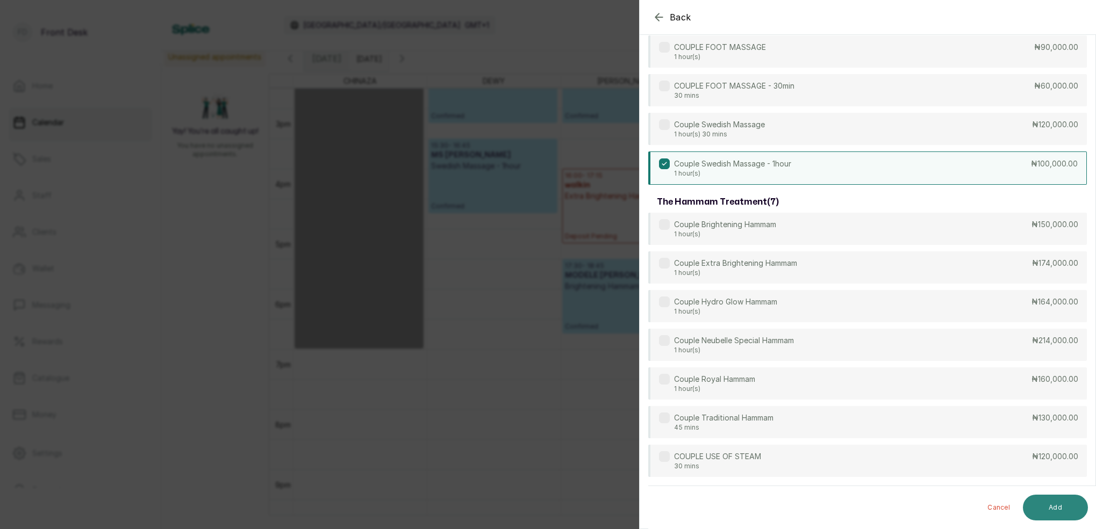
click at [1070, 505] on button "Add" at bounding box center [1055, 508] width 65 height 26
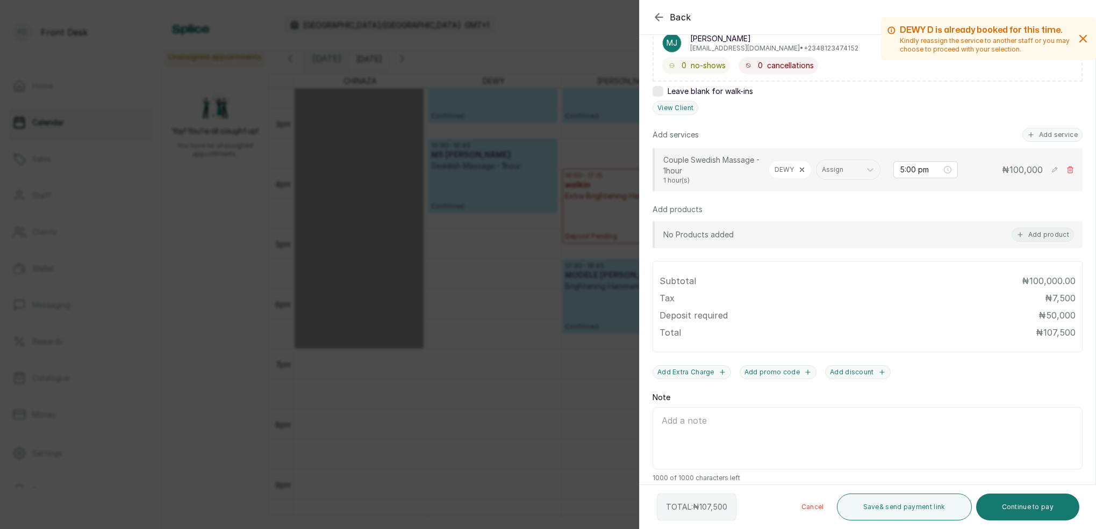
scroll to position [203, 0]
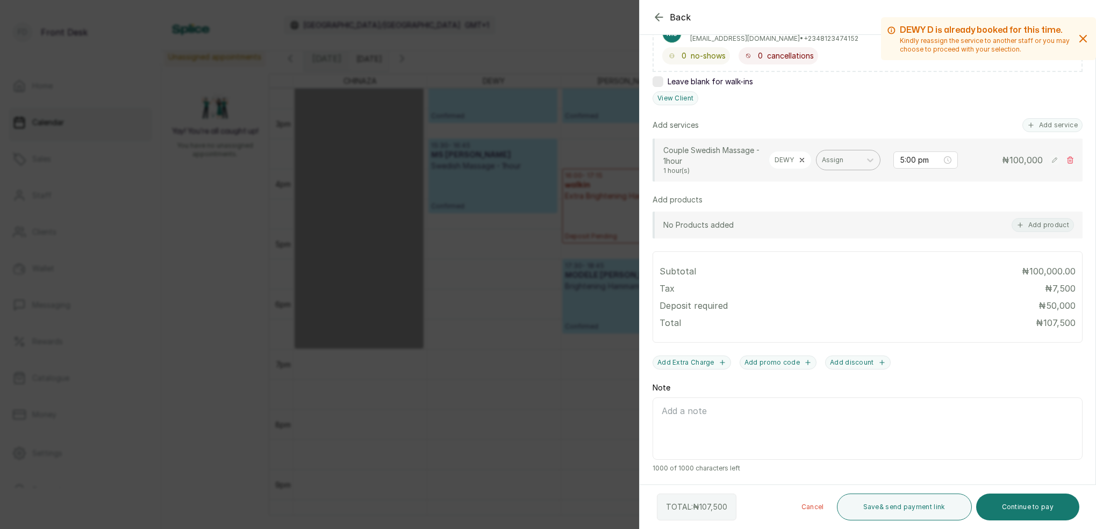
click at [835, 163] on div "Assign" at bounding box center [838, 160] width 33 height 8
click at [833, 210] on div "[PERSON_NAME]" at bounding box center [848, 218] width 108 height 20
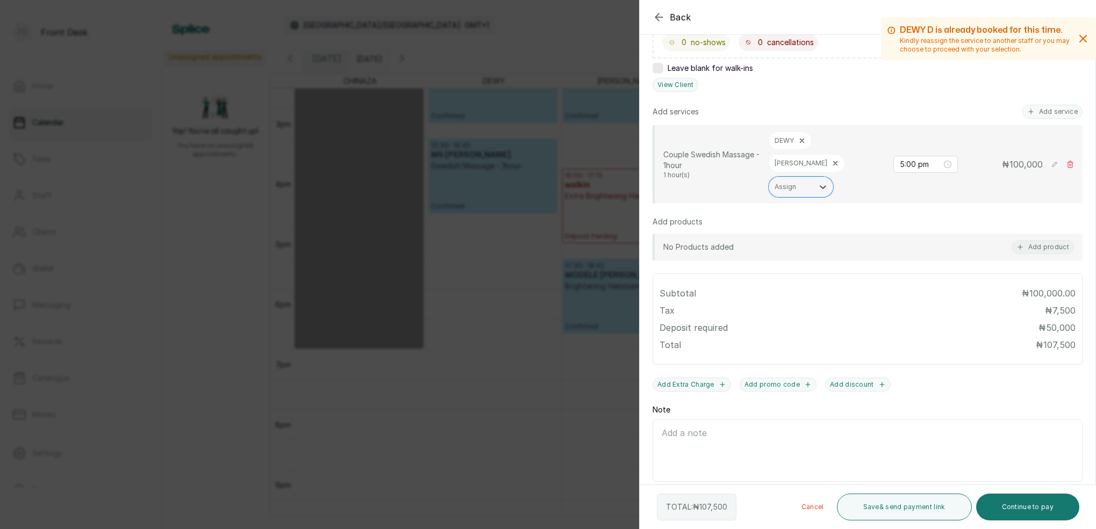
scroll to position [216, 0]
click at [1039, 507] on button "Continue to pay" at bounding box center [1028, 507] width 104 height 27
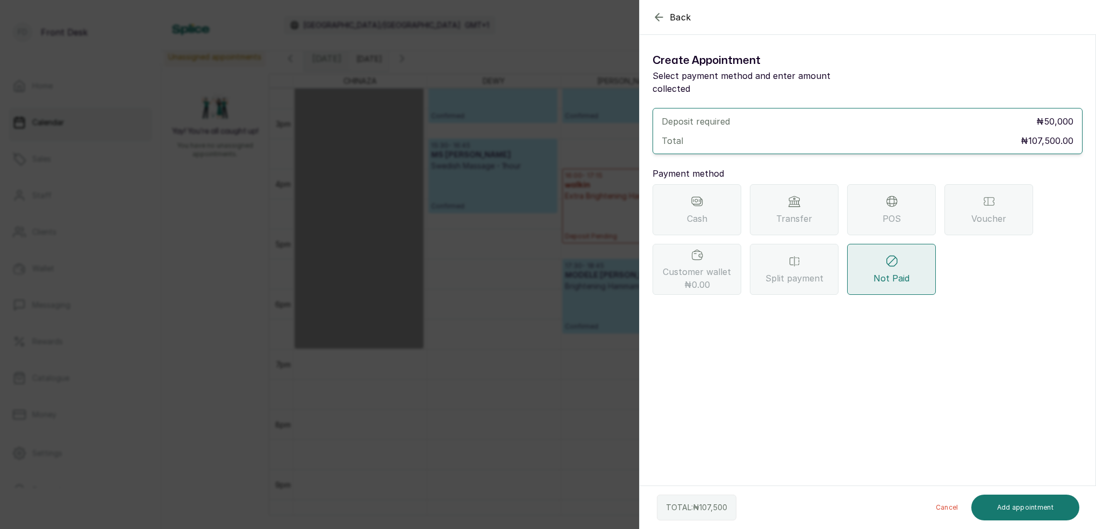
click at [827, 202] on div "Transfer" at bounding box center [794, 209] width 89 height 51
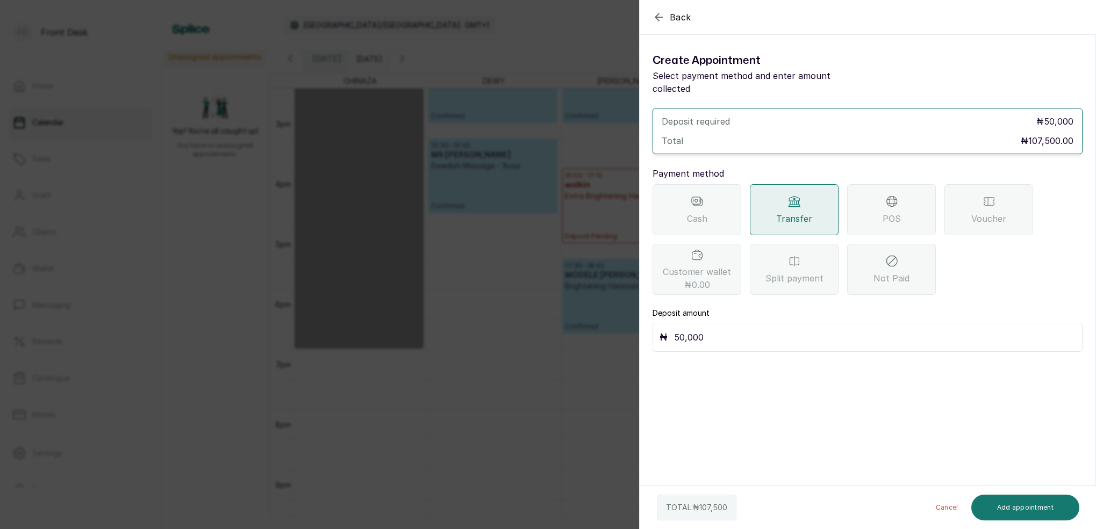
click at [756, 331] on input "50,000" at bounding box center [875, 337] width 402 height 15
type input "5"
type input "107,500"
click at [1044, 502] on button "Add appointment" at bounding box center [1025, 508] width 109 height 26
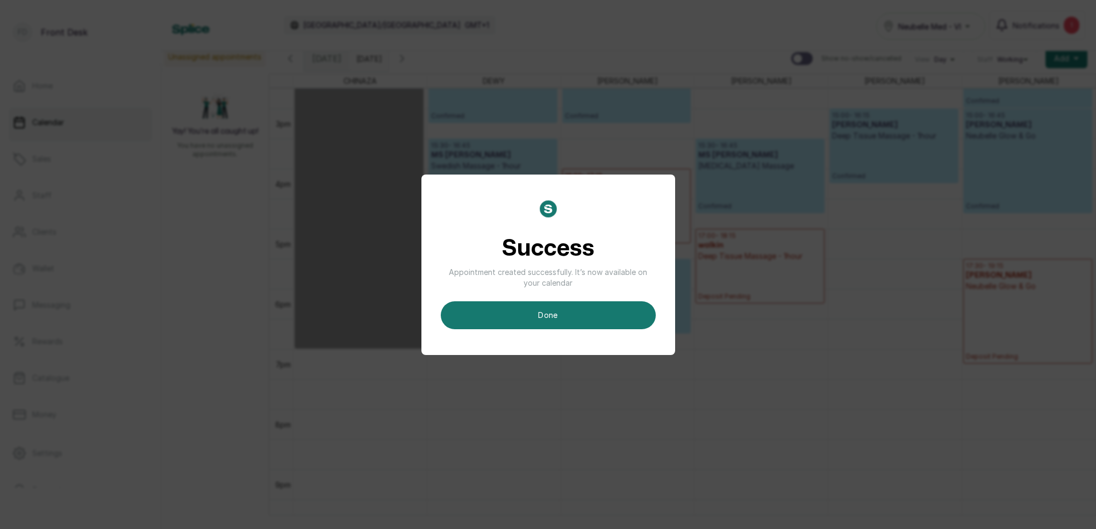
drag, startPoint x: 590, startPoint y: 313, endPoint x: 635, endPoint y: 312, distance: 45.7
click at [590, 312] on button "done" at bounding box center [548, 316] width 215 height 28
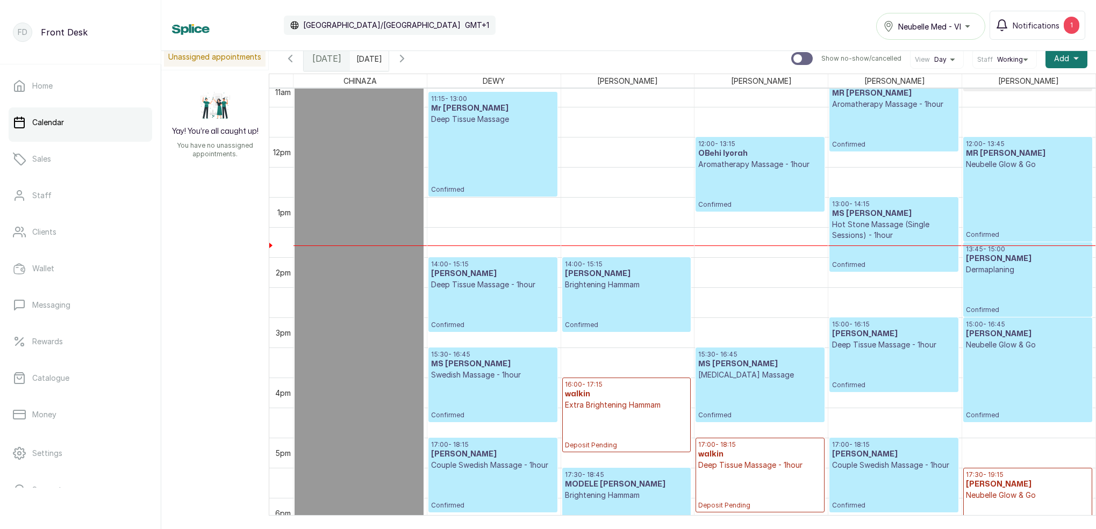
scroll to position [702, 0]
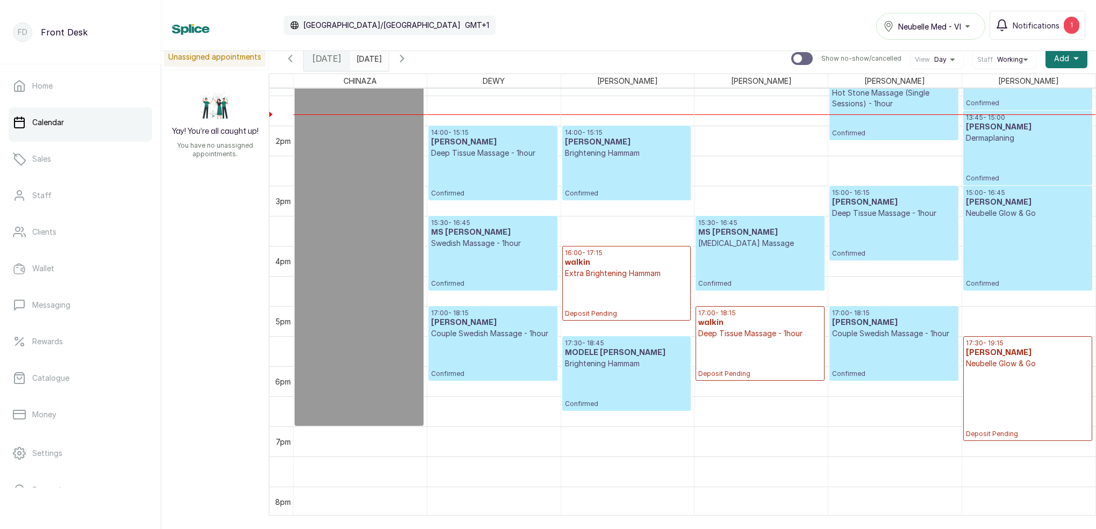
click at [913, 336] on p "Couple Swedish Massage - 1hour" at bounding box center [893, 333] width 123 height 11
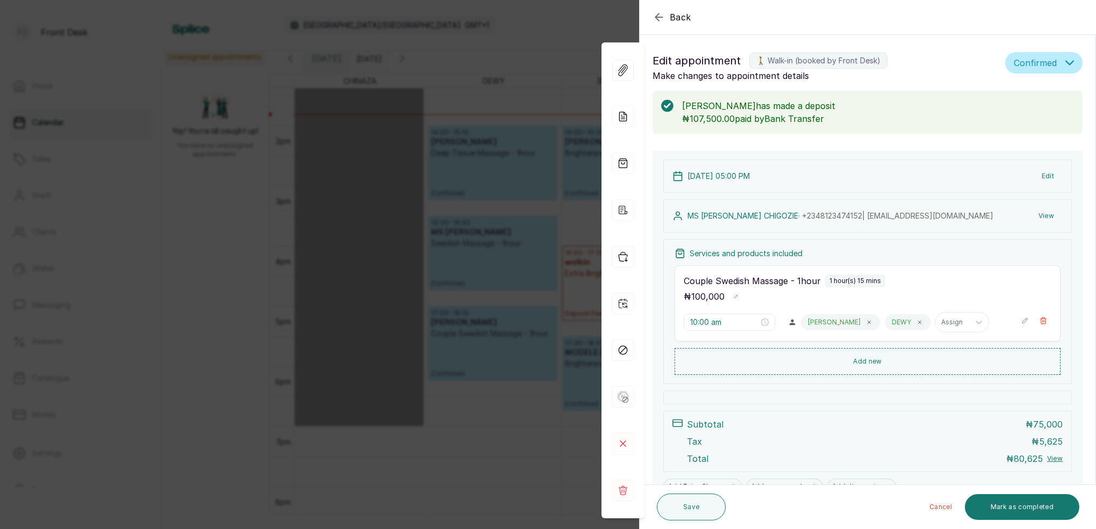
type input "5:00 pm"
click at [506, 153] on div "Back Appointment Details Edit appointment 🚶 Walk-in (booked by Front Desk) Make…" at bounding box center [548, 264] width 1096 height 529
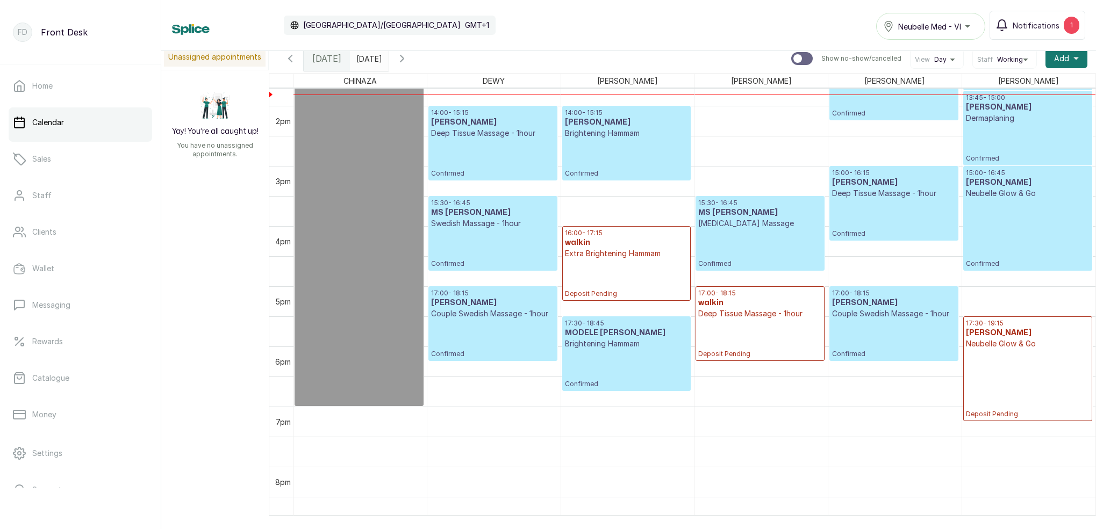
scroll to position [831, 0]
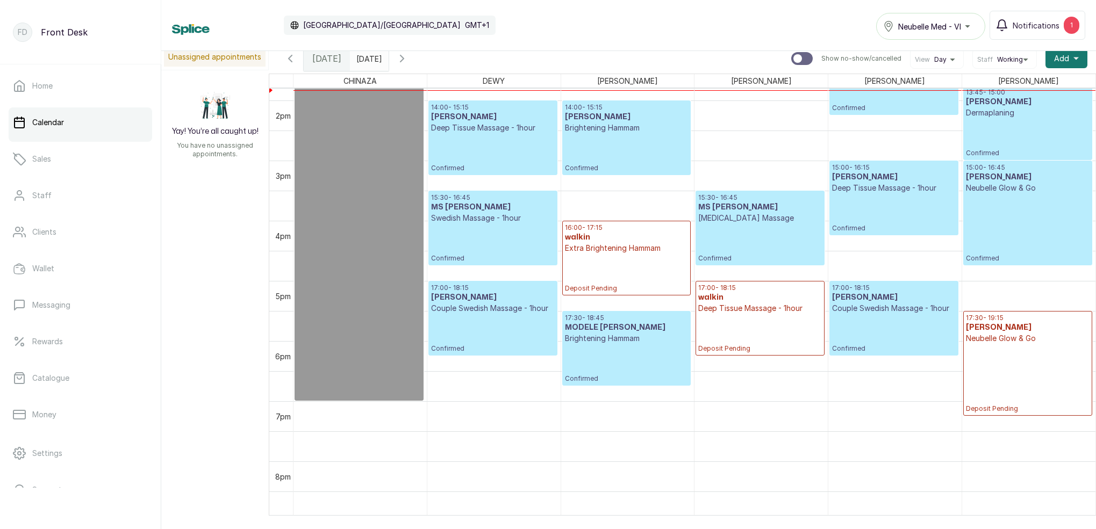
click at [869, 318] on p "Confirmed" at bounding box center [893, 333] width 123 height 39
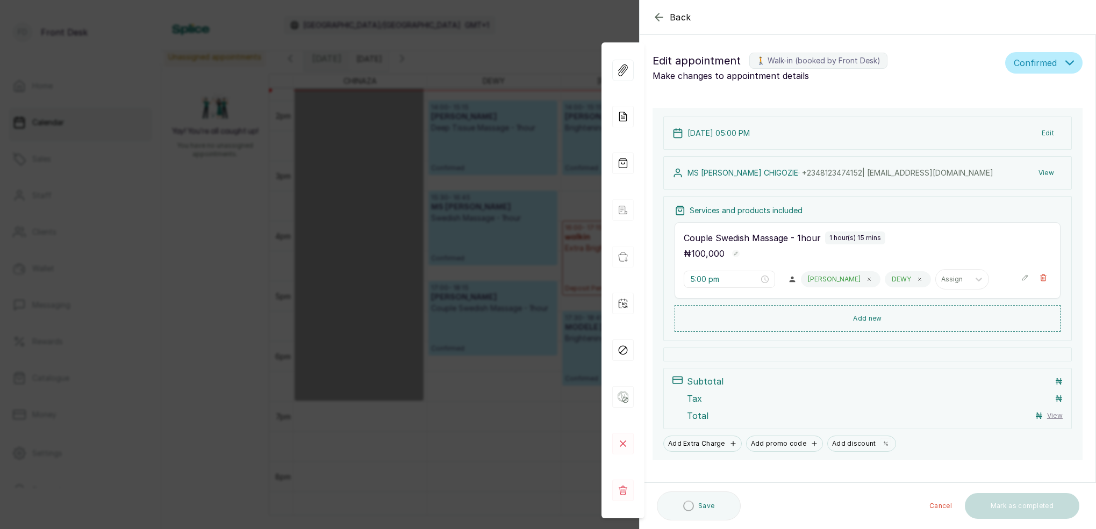
click at [592, 19] on div "Back Appointment Details Edit appointment 🚶 Walk-in (booked by Front Desk) Make…" at bounding box center [548, 264] width 1096 height 529
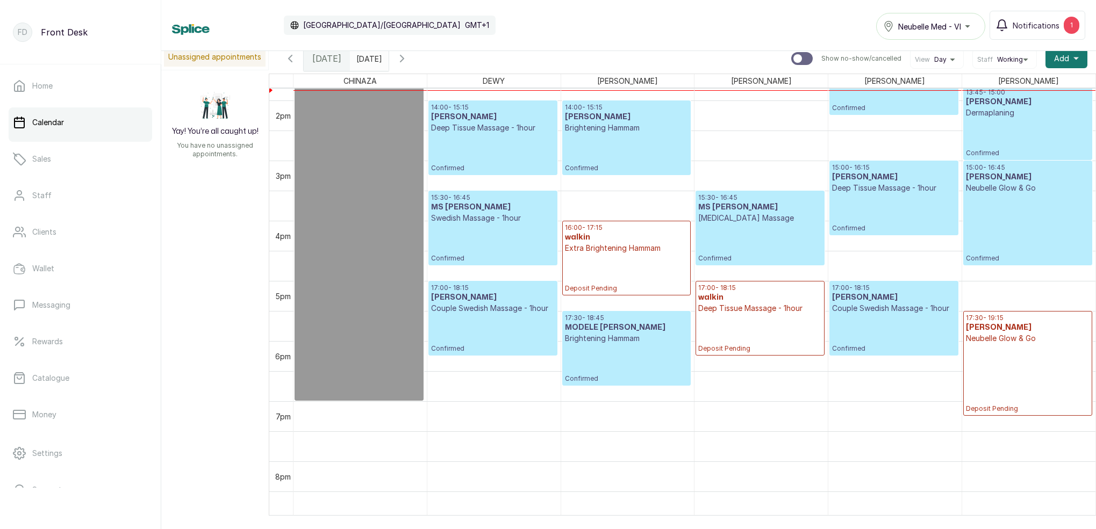
click at [785, 314] on p "Deposit Pending" at bounding box center [759, 333] width 123 height 39
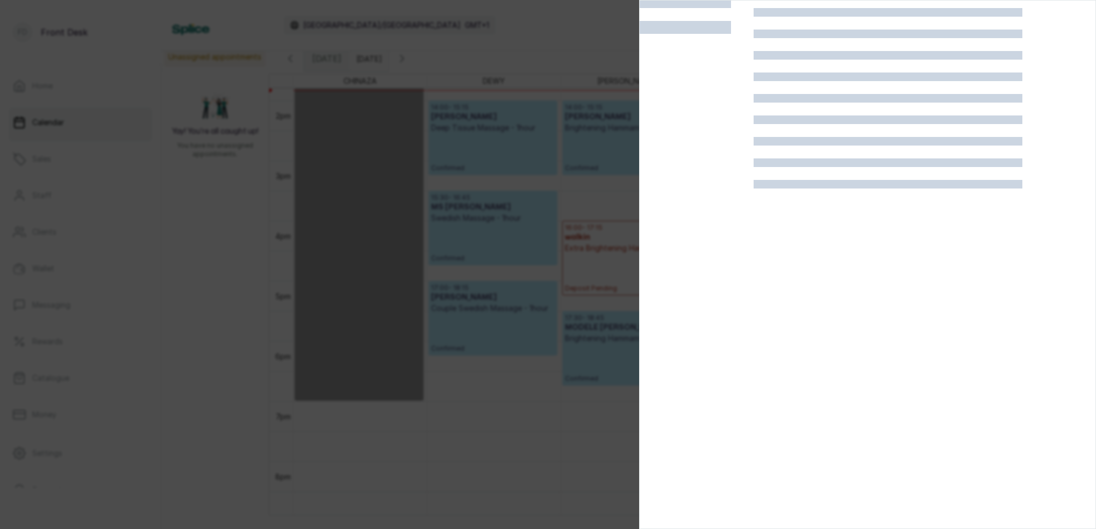
scroll to position [27, 0]
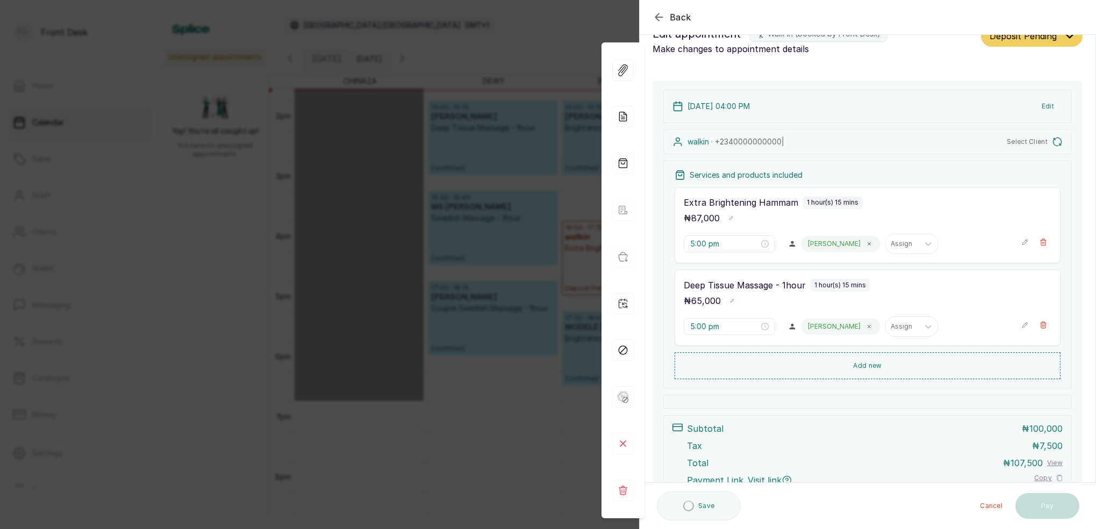
type input "4:00 pm"
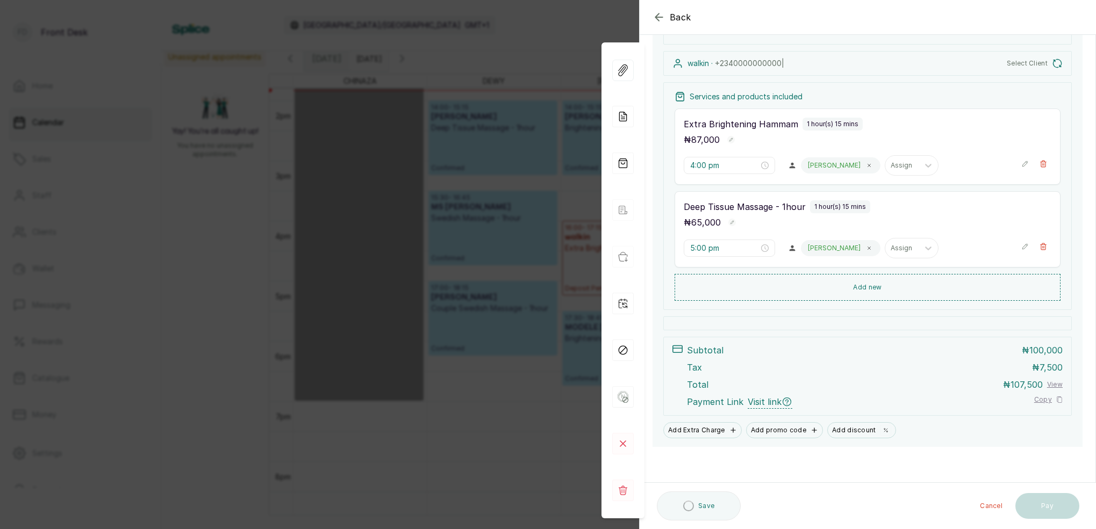
scroll to position [105, 0]
click at [1046, 251] on button "Show no-show/cancelled" at bounding box center [1043, 248] width 16 height 16
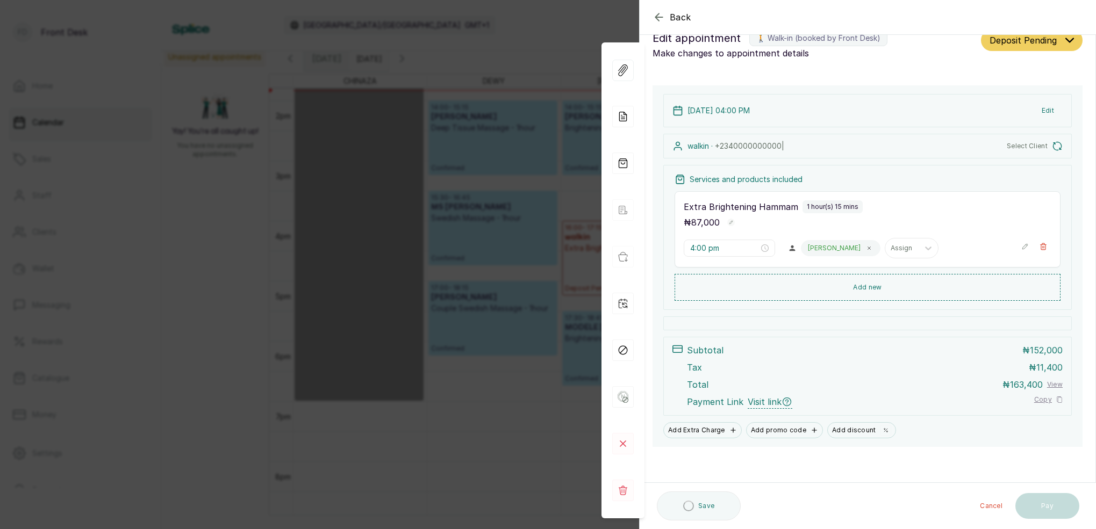
scroll to position [22, 0]
drag, startPoint x: 697, startPoint y: 513, endPoint x: 761, endPoint y: 463, distance: 81.3
click at [697, 512] on button "Save" at bounding box center [691, 507] width 69 height 27
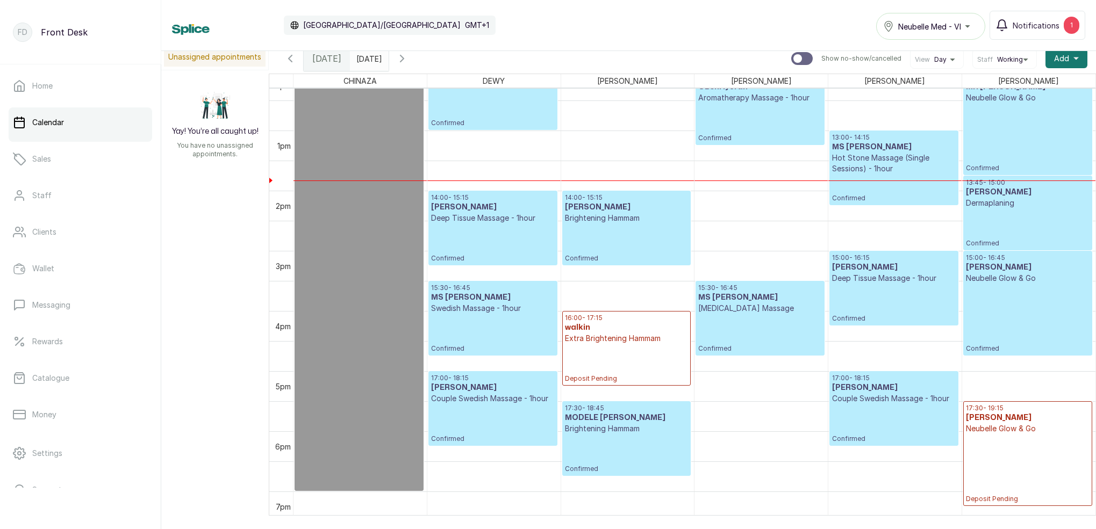
scroll to position [740, 0]
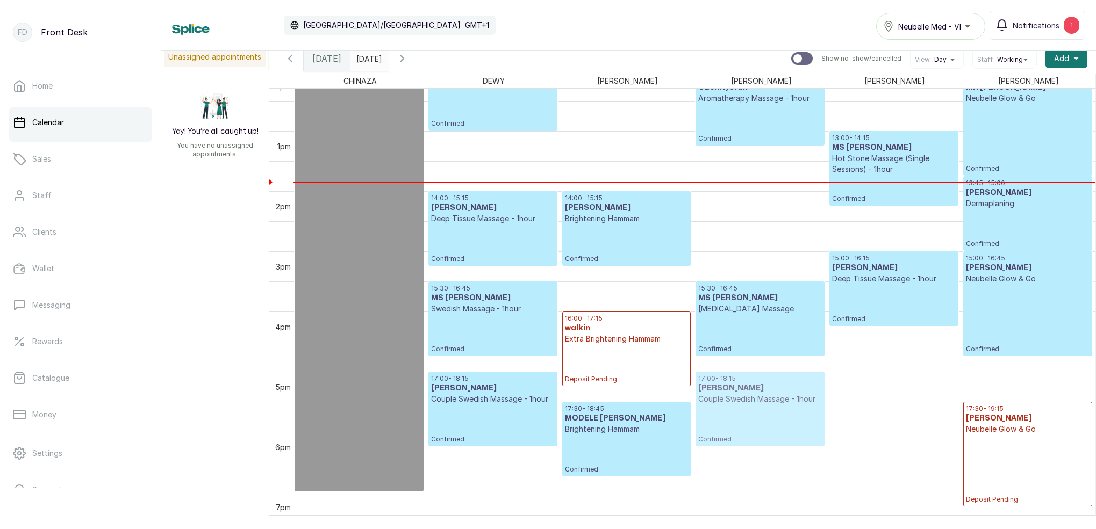
drag, startPoint x: 873, startPoint y: 402, endPoint x: 804, endPoint y: 400, distance: 69.4
click at [804, 400] on tr "10:00 - 19:00 CHINAZA C OFF SCHEDULE 11:15 - 13:00 Mr [PERSON_NAME] Deep Tissue…" at bounding box center [695, 70] width 802 height 1445
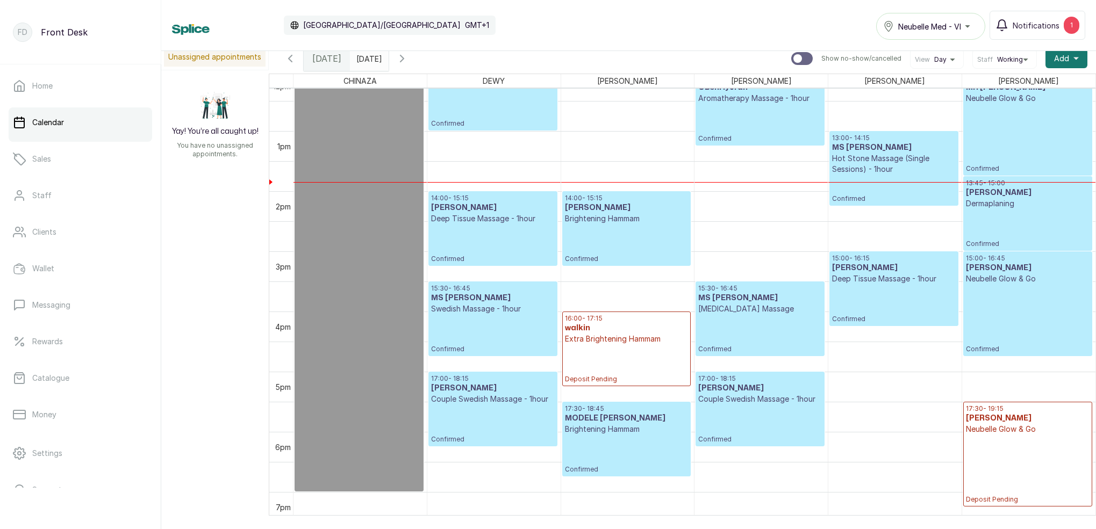
click at [645, 347] on p "Deposit Pending" at bounding box center [626, 364] width 123 height 39
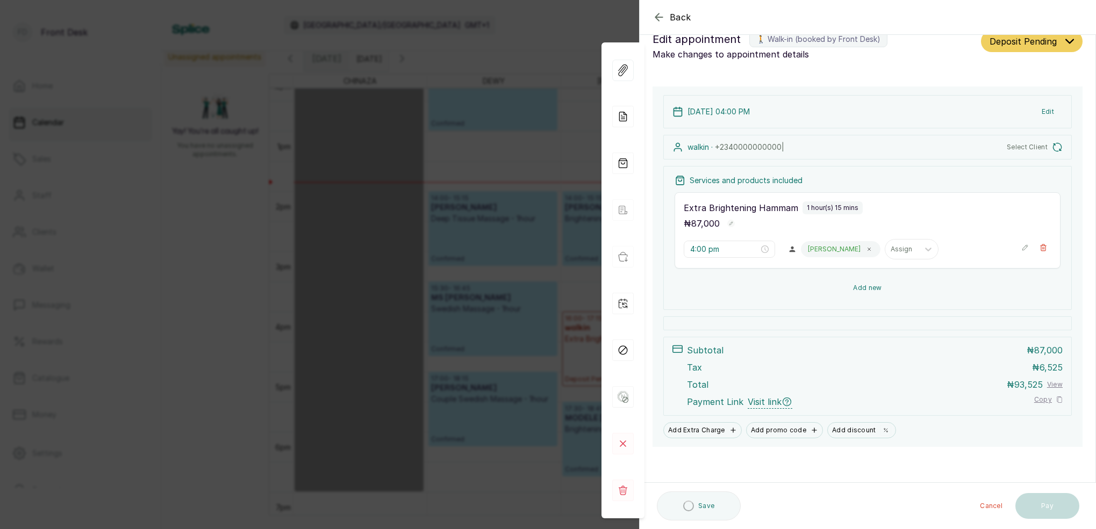
scroll to position [22, 0]
click at [873, 290] on button "Add new" at bounding box center [868, 288] width 386 height 26
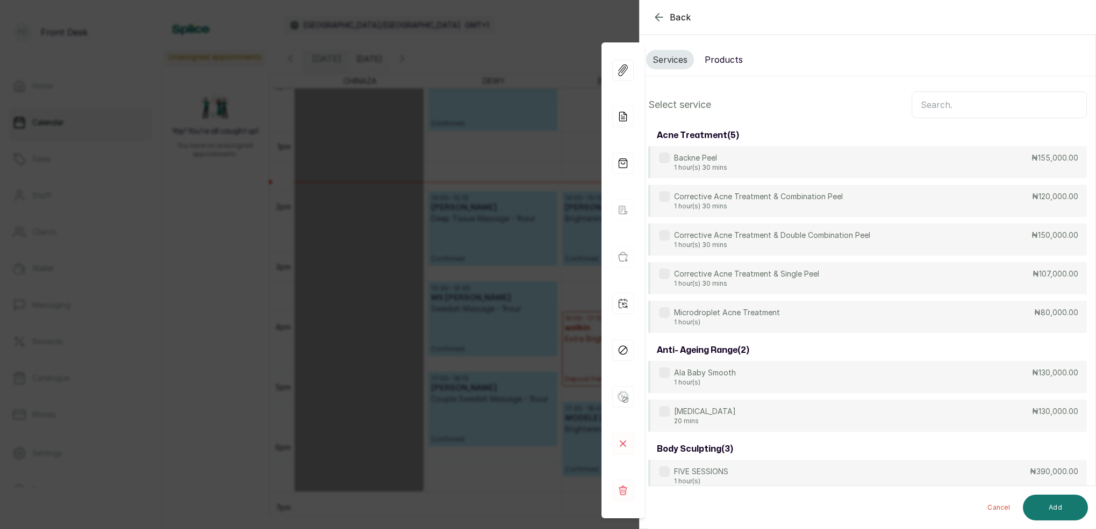
scroll to position [0, 0]
click at [949, 110] on input "text" at bounding box center [999, 104] width 175 height 27
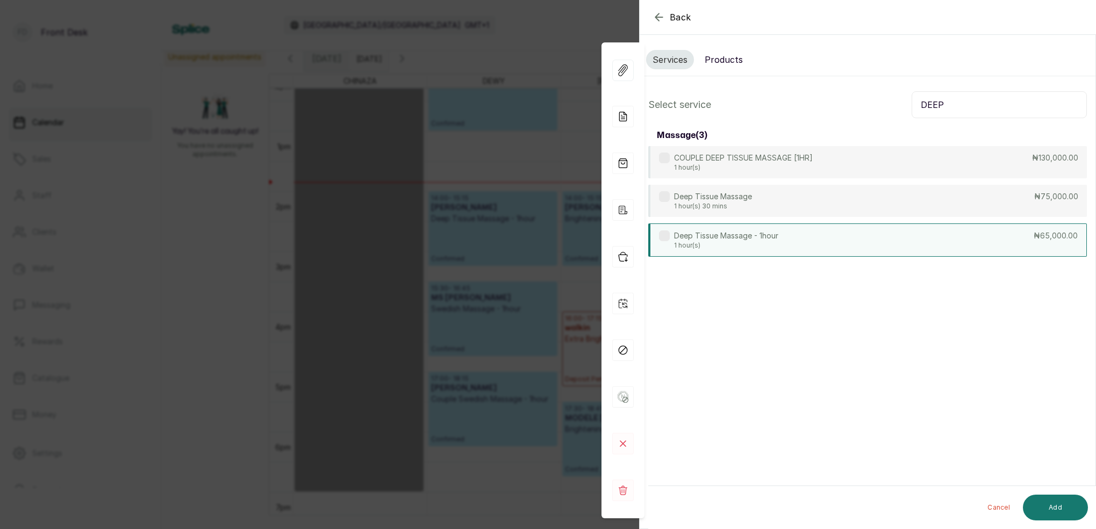
type input "DEEP"
click at [740, 245] on p "1 hour(s)" at bounding box center [726, 245] width 104 height 9
click at [1075, 509] on button "Add" at bounding box center [1055, 508] width 65 height 26
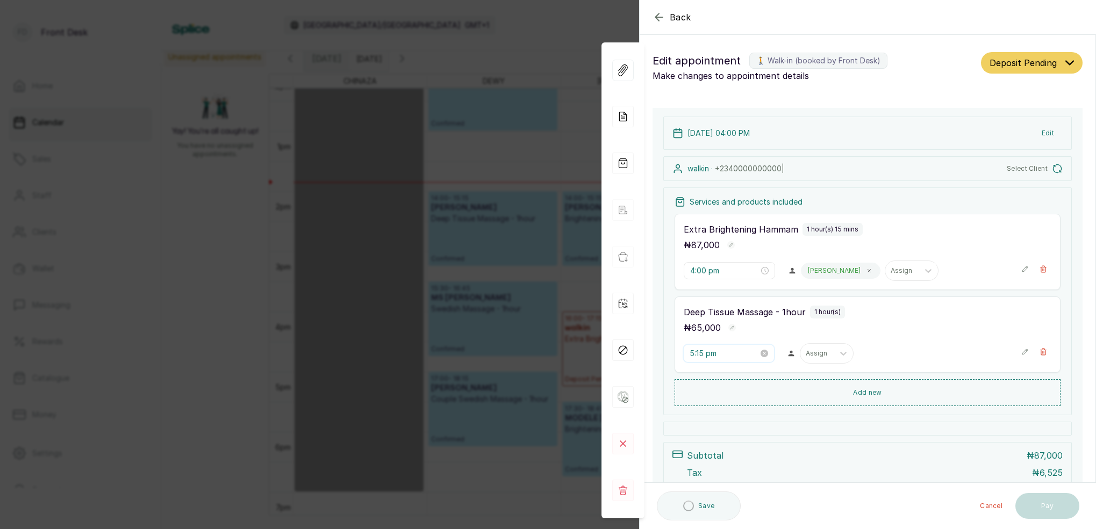
click at [704, 356] on input "5:15 pm" at bounding box center [724, 354] width 69 height 12
drag, startPoint x: 732, startPoint y: 378, endPoint x: 738, endPoint y: 381, distance: 6.8
click at [732, 378] on div "00" at bounding box center [730, 376] width 26 height 15
click at [761, 382] on div "PM" at bounding box center [760, 377] width 26 height 15
click at [758, 498] on span "OK" at bounding box center [758, 499] width 11 height 20
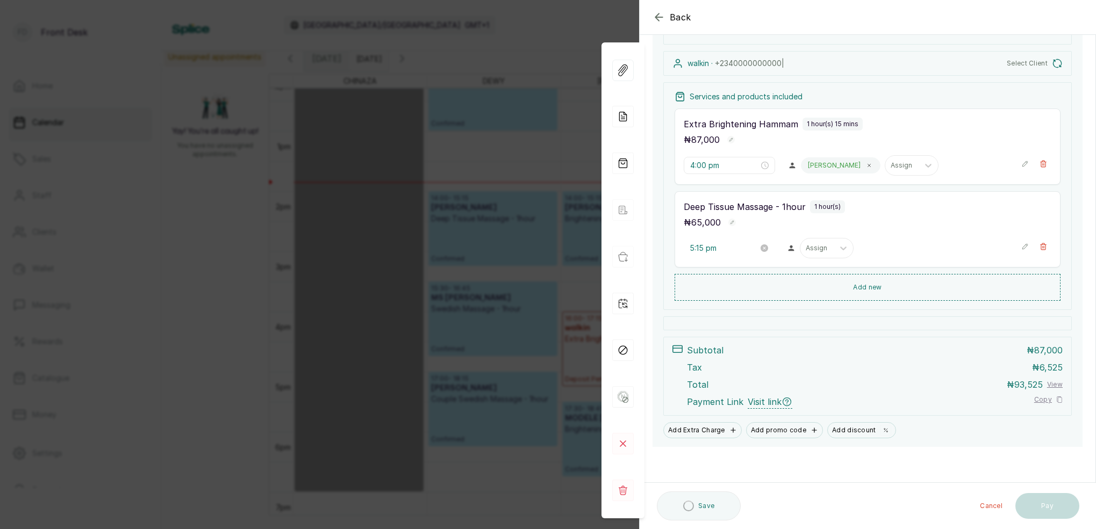
scroll to position [105, 0]
click at [709, 244] on input "5:15 pm" at bounding box center [724, 248] width 69 height 12
type input "5:00 pm"
drag, startPoint x: 732, startPoint y: 268, endPoint x: 750, endPoint y: 273, distance: 18.9
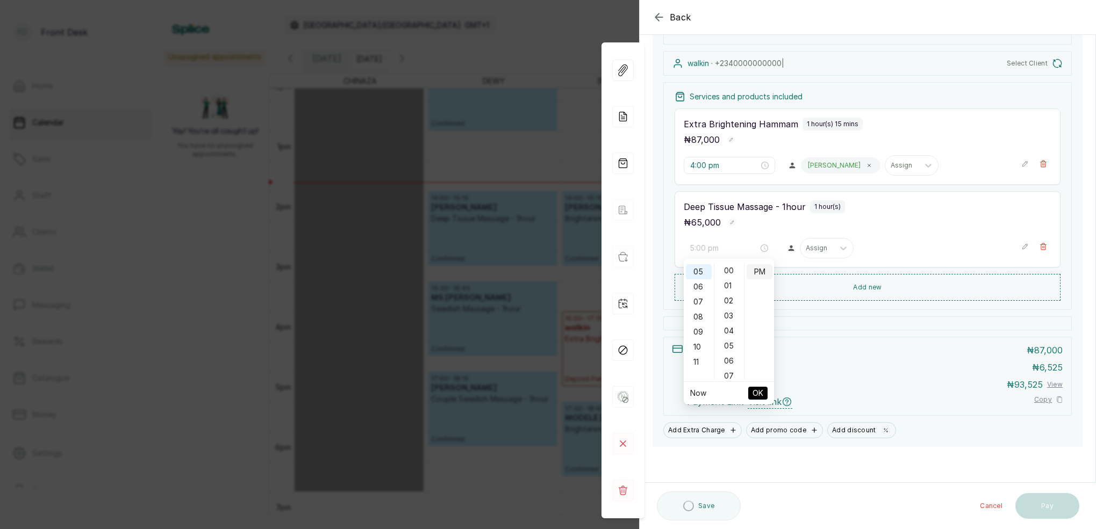
click at [733, 268] on div "00" at bounding box center [730, 270] width 26 height 15
drag, startPoint x: 757, startPoint y: 272, endPoint x: 760, endPoint y: 279, distance: 7.7
click at [757, 272] on div "PM" at bounding box center [760, 271] width 26 height 15
drag, startPoint x: 760, startPoint y: 396, endPoint x: 767, endPoint y: 392, distance: 7.5
click at [760, 394] on span "OK" at bounding box center [758, 393] width 11 height 20
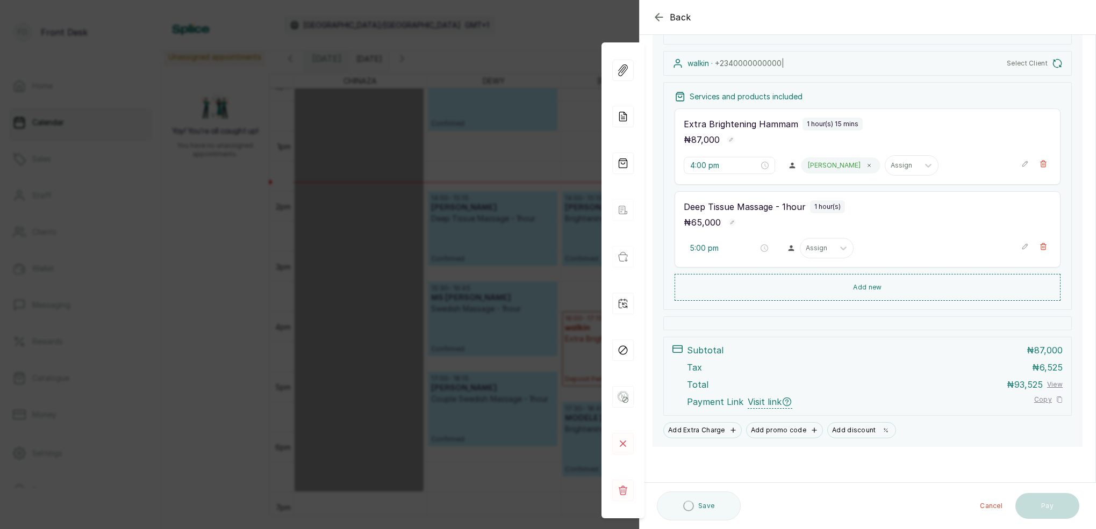
scroll to position [105, 0]
click at [695, 509] on button "Save" at bounding box center [691, 507] width 69 height 27
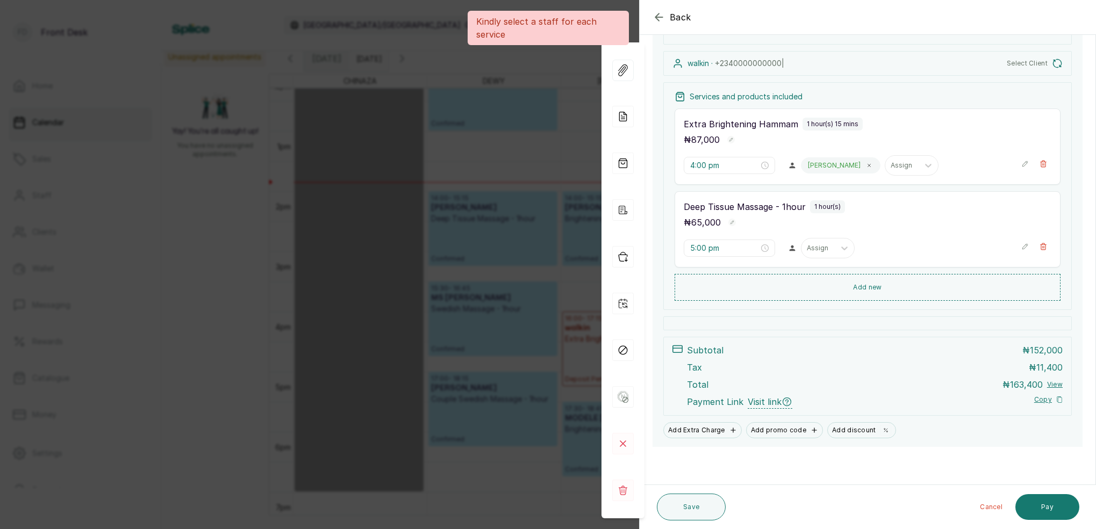
scroll to position [104, 0]
click at [813, 248] on div "Assign" at bounding box center [818, 250] width 23 height 8
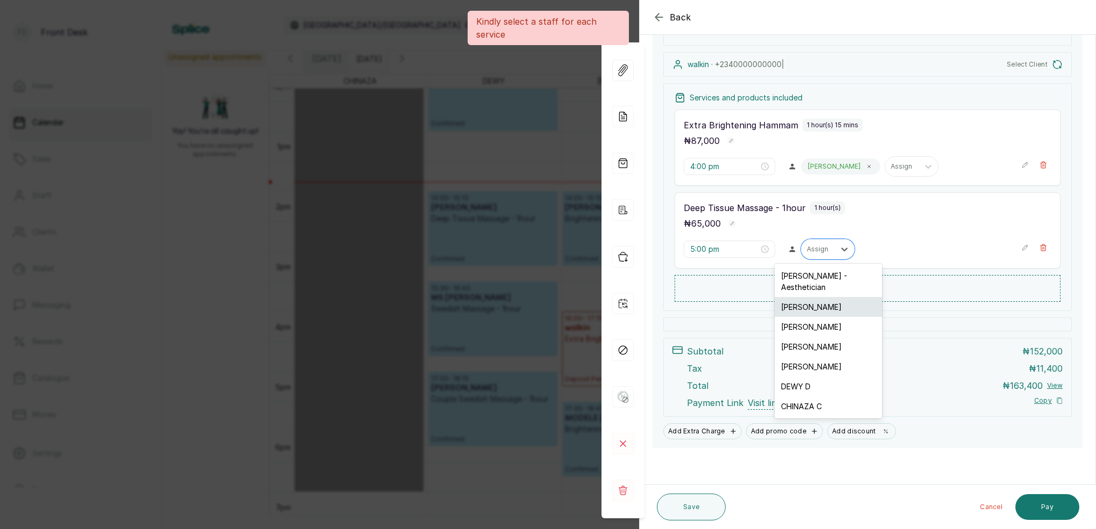
click at [805, 297] on div "[PERSON_NAME]" at bounding box center [829, 307] width 108 height 20
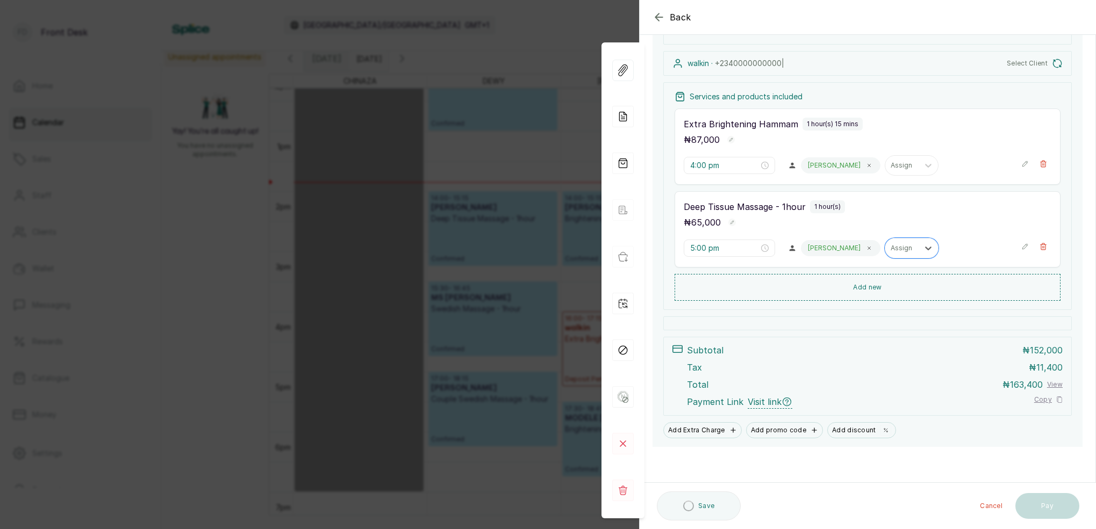
scroll to position [105, 0]
click at [709, 510] on button "Save" at bounding box center [691, 507] width 69 height 27
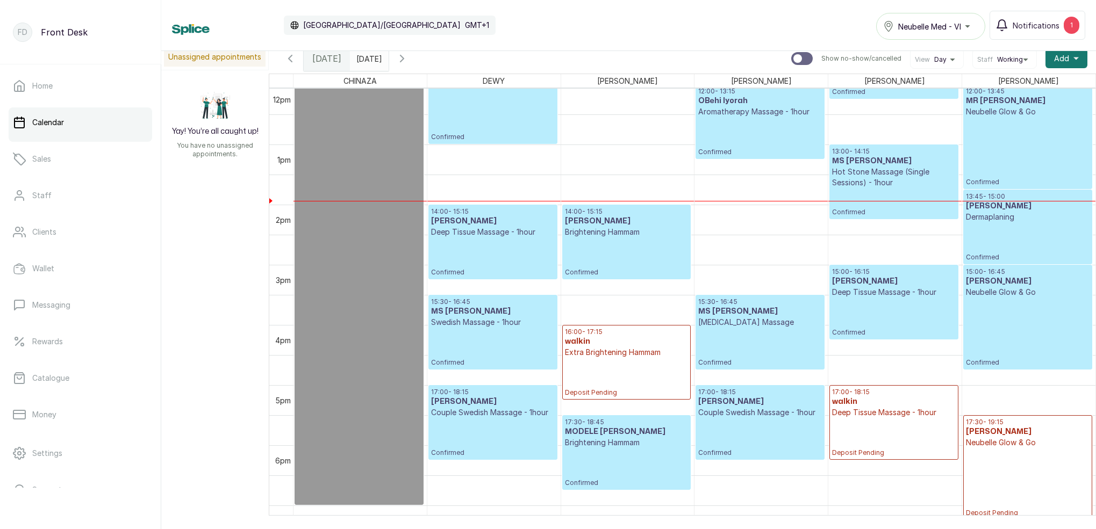
scroll to position [727, 0]
click at [404, 61] on icon "button" at bounding box center [401, 58] width 3 height 6
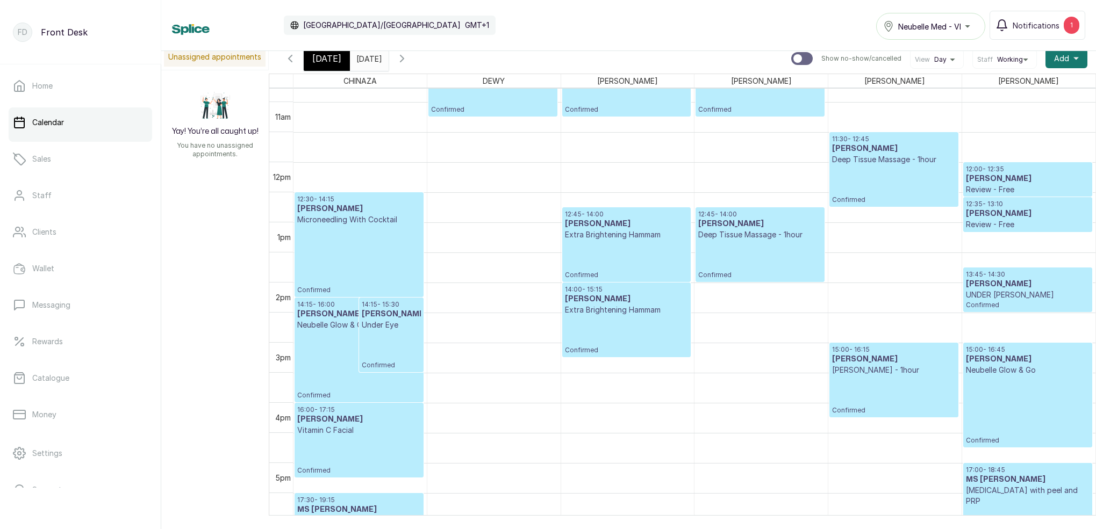
scroll to position [658, 0]
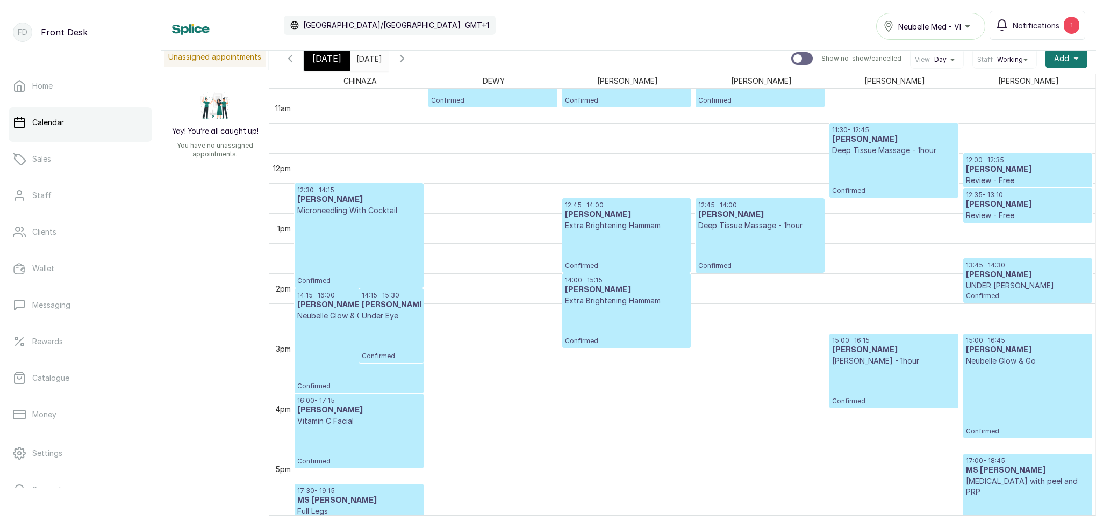
click at [779, 238] on p "Confirmed" at bounding box center [759, 250] width 123 height 39
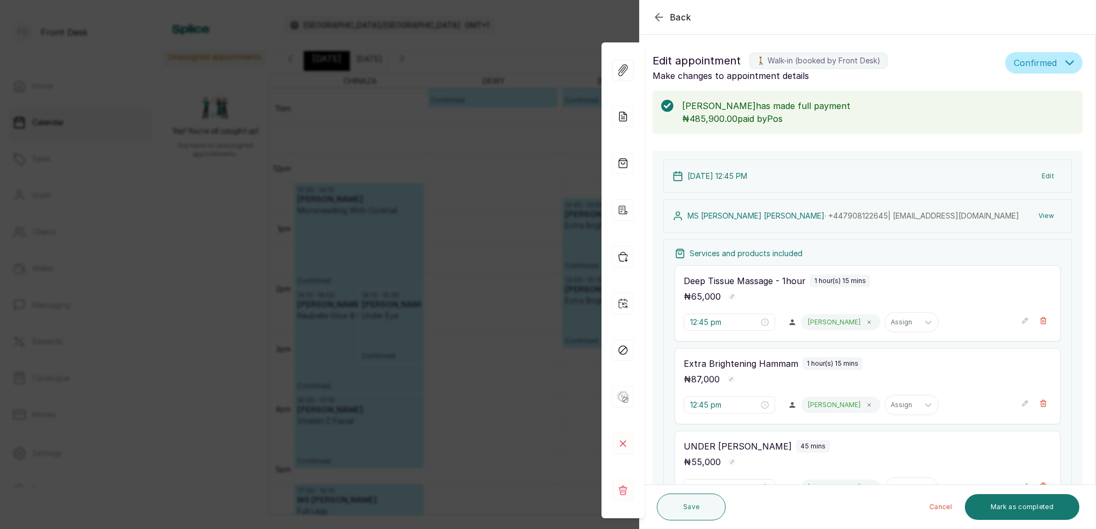
scroll to position [0, 0]
click at [1049, 213] on button "View" at bounding box center [1046, 215] width 33 height 19
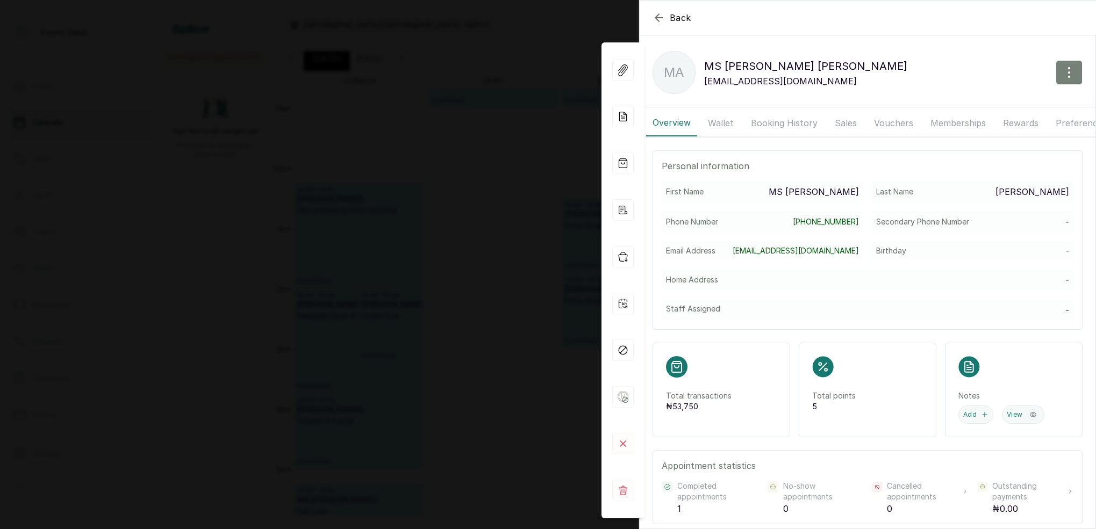
click at [1064, 63] on button "button" at bounding box center [1069, 72] width 27 height 25
click at [983, 103] on span "Edit" at bounding box center [1022, 104] width 103 height 13
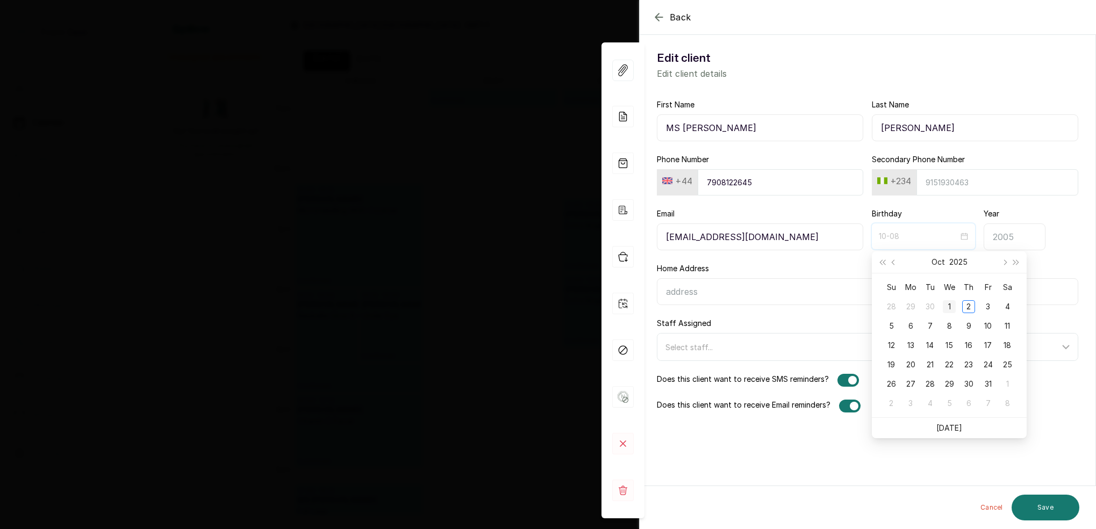
type input "10-01"
click at [947, 308] on div "1" at bounding box center [949, 306] width 13 height 13
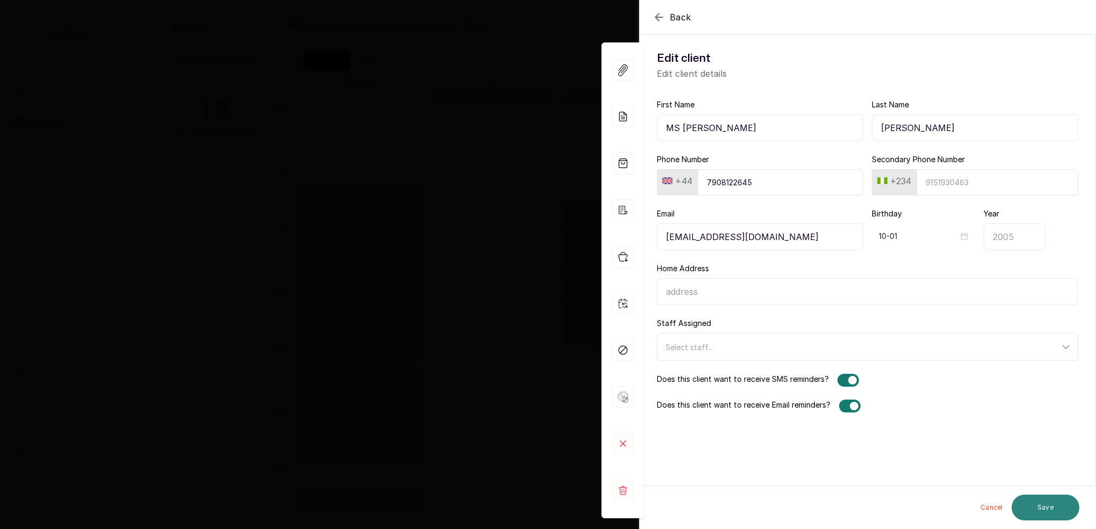
click at [1047, 504] on button "Save" at bounding box center [1046, 508] width 68 height 26
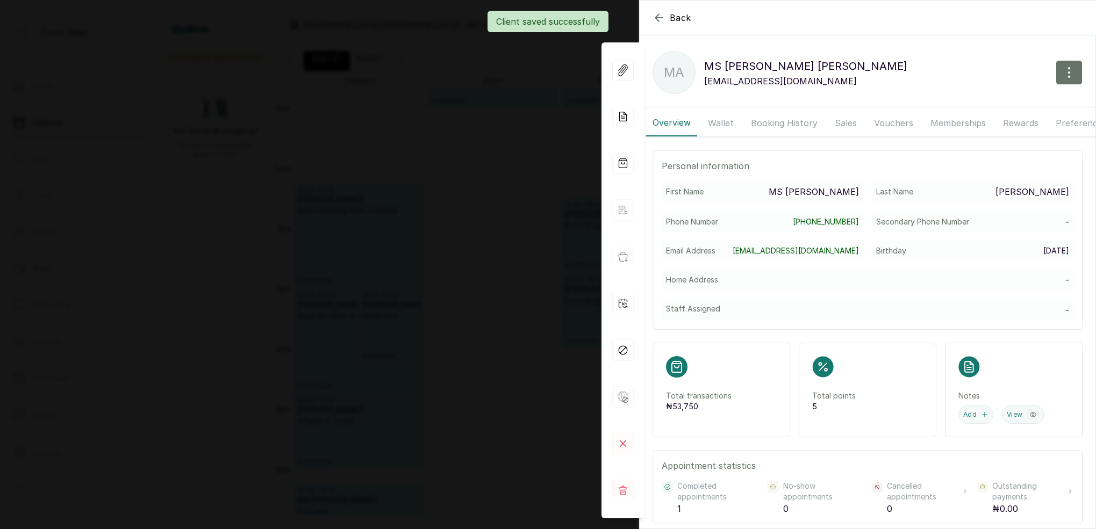
click at [495, 122] on div "Back [PERSON_NAME] MA [PERSON_NAME] [EMAIL_ADDRESS][DOMAIN_NAME] Overview Walle…" at bounding box center [548, 264] width 1096 height 529
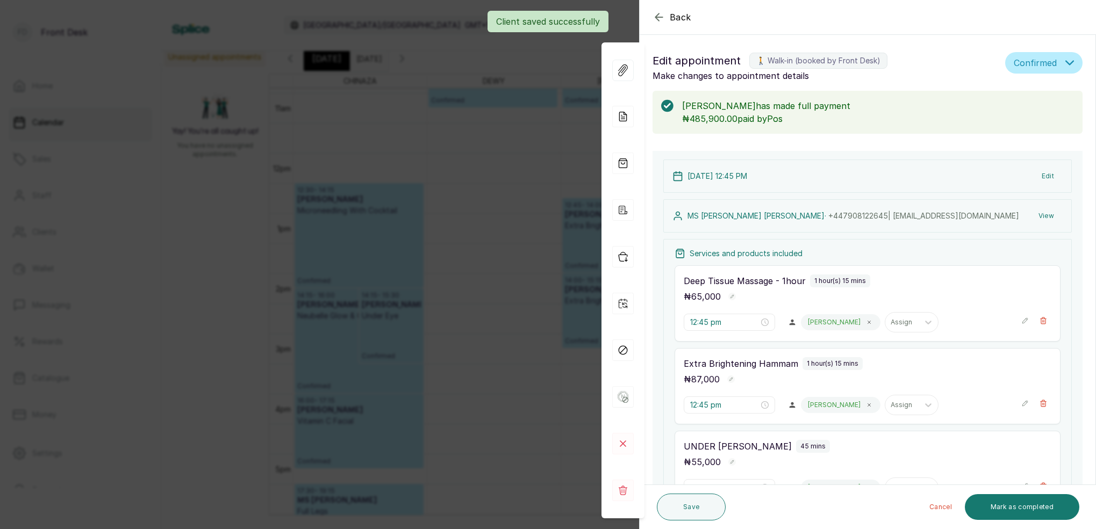
click at [551, 126] on div "Back Appointment Details Edit appointment 🚶 Walk-in (booked by Front Desk) Make…" at bounding box center [548, 264] width 1096 height 529
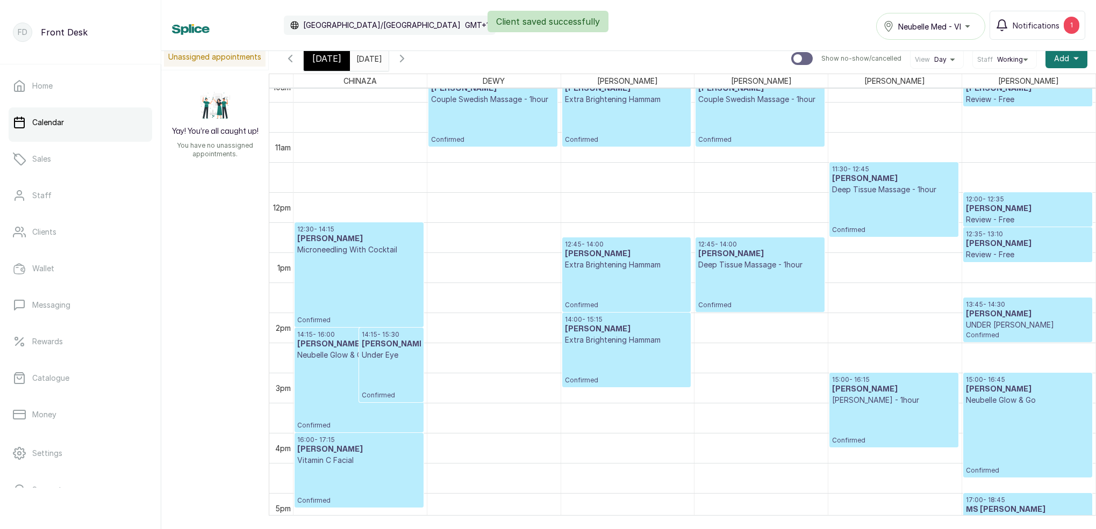
scroll to position [606, 0]
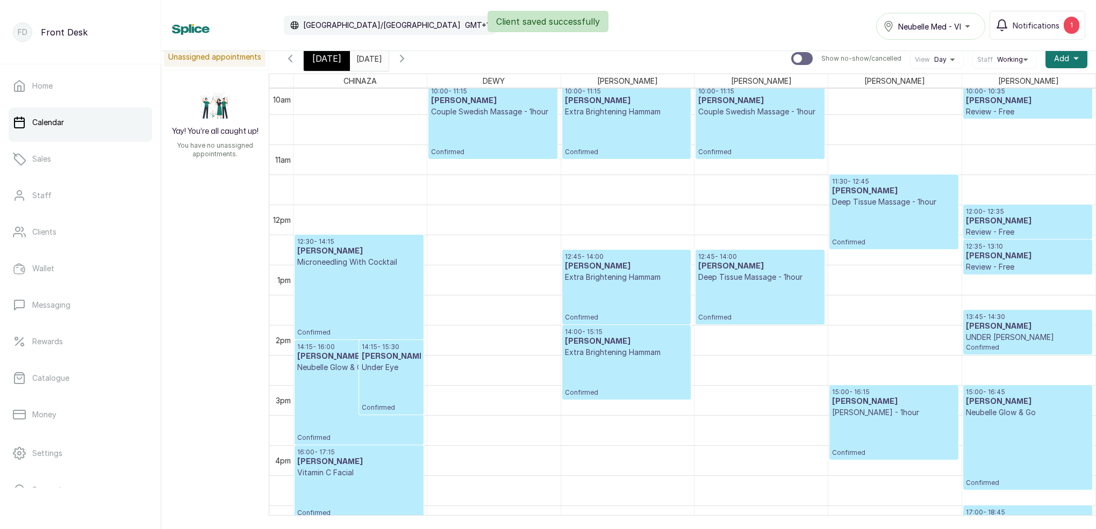
click at [330, 62] on span "[DATE]" at bounding box center [326, 58] width 29 height 13
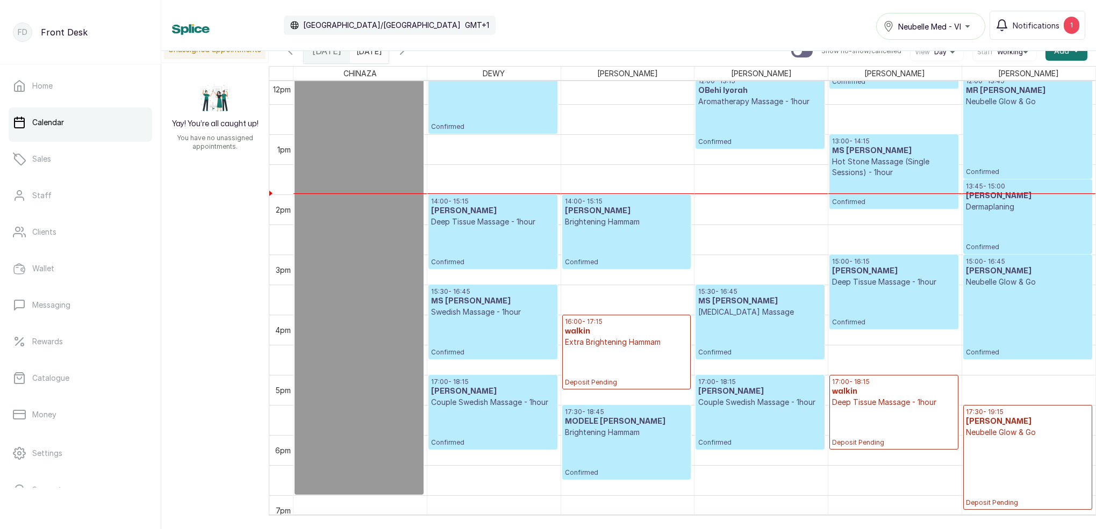
scroll to position [734, 0]
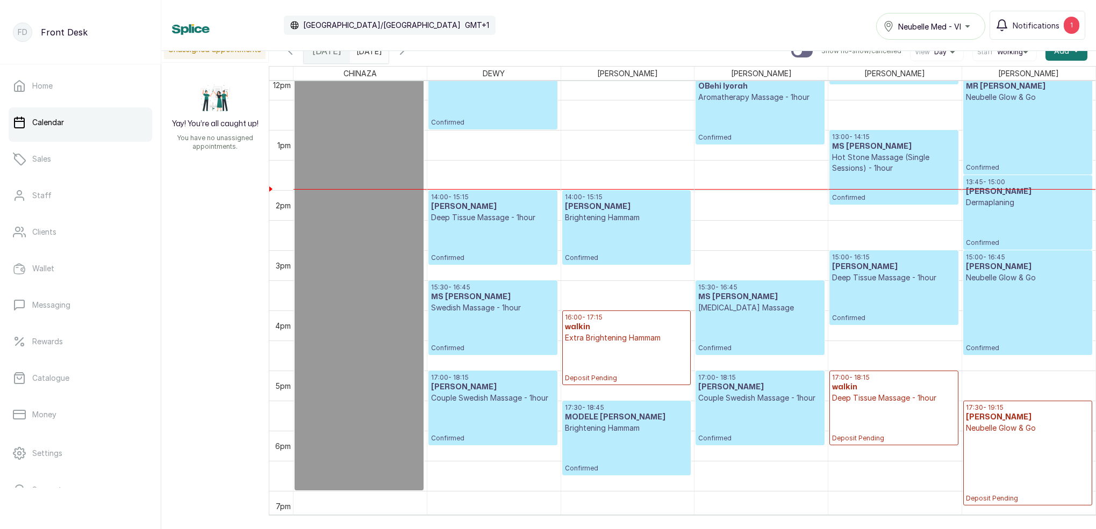
click at [512, 110] on p "Confirmed" at bounding box center [492, 92] width 123 height 69
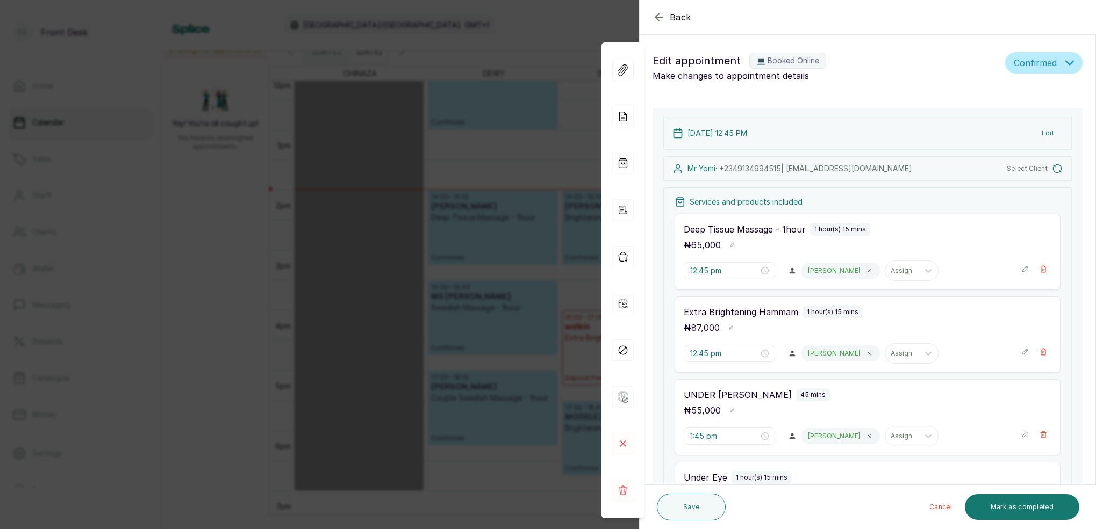
type input "11:15 am"
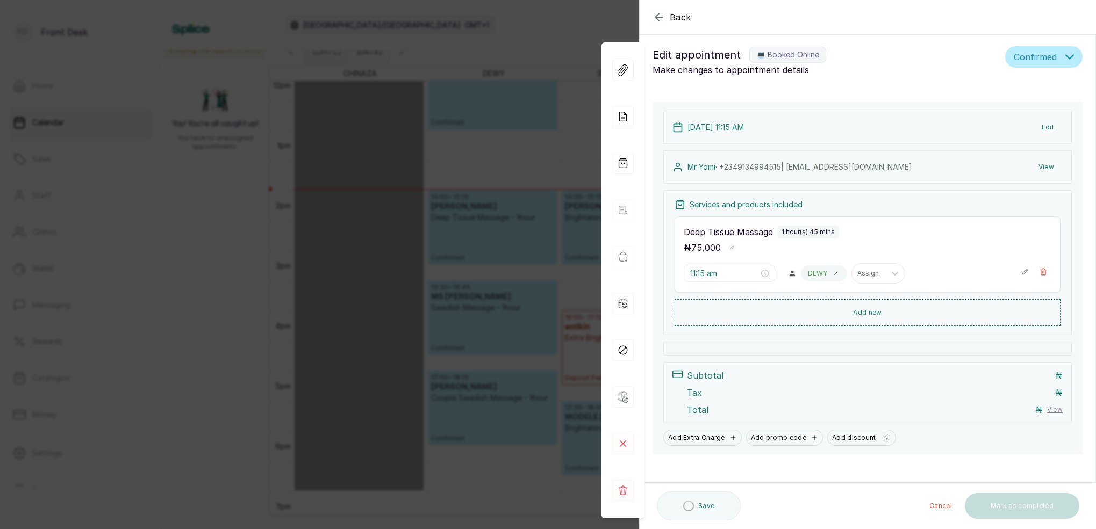
scroll to position [9, 0]
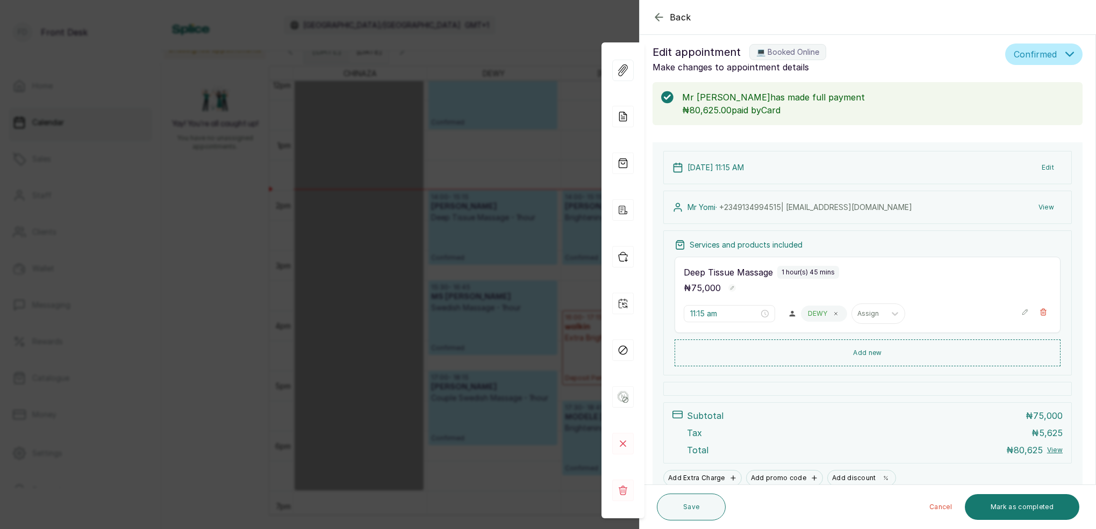
click at [1046, 160] on button "Edit" at bounding box center [1048, 167] width 30 height 19
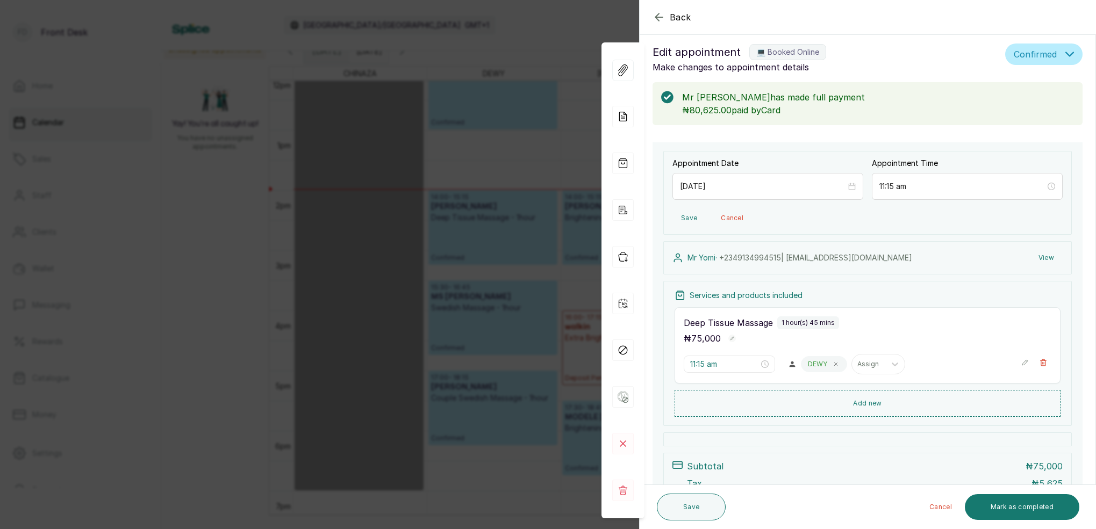
click at [1045, 257] on button "View" at bounding box center [1046, 257] width 33 height 19
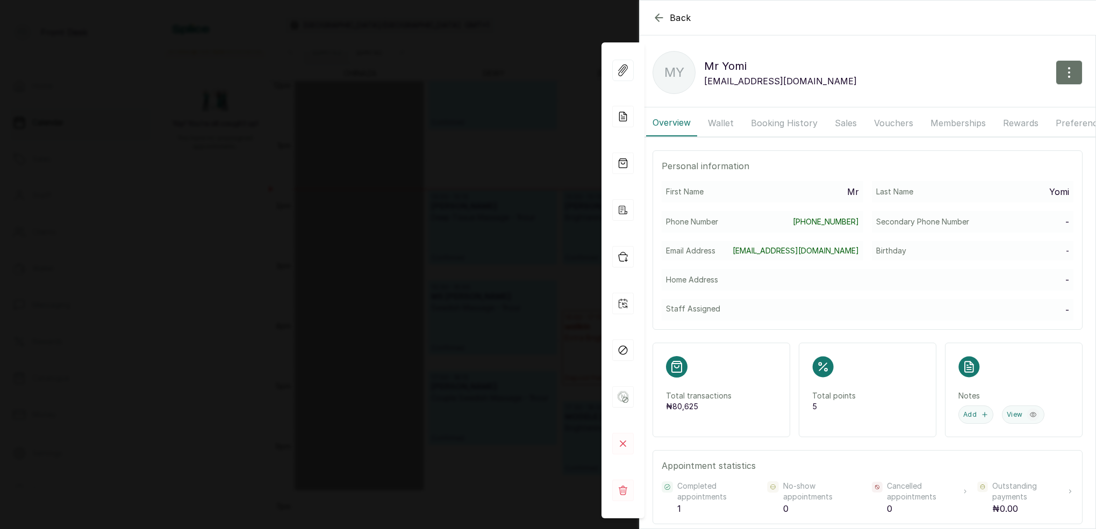
drag, startPoint x: 729, startPoint y: 121, endPoint x: 735, endPoint y: 123, distance: 6.3
click at [731, 121] on button "Wallet" at bounding box center [720, 123] width 39 height 27
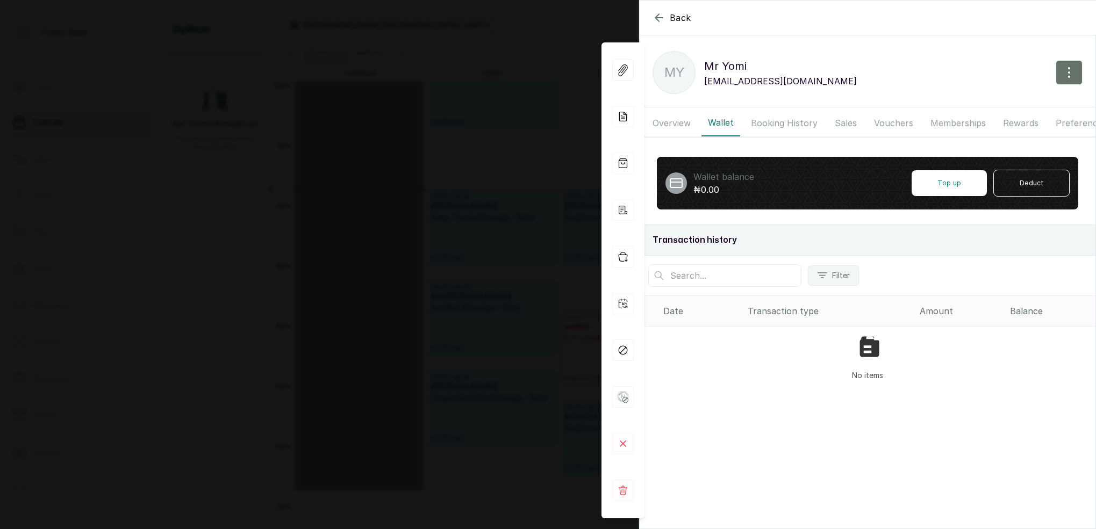
click at [760, 122] on button "Booking History" at bounding box center [785, 123] width 80 height 27
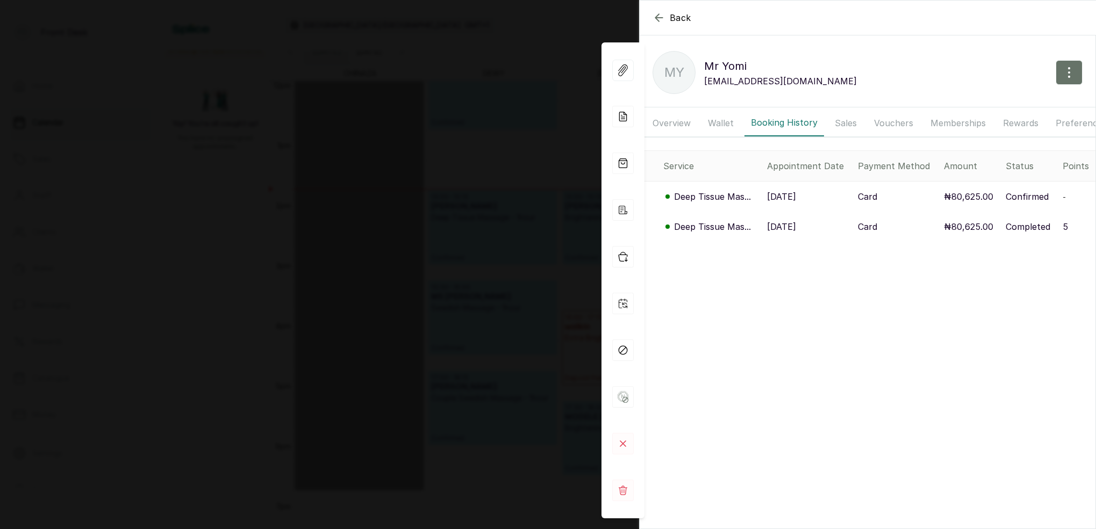
click at [735, 194] on p "Deep Tissue Mas..." at bounding box center [712, 196] width 77 height 13
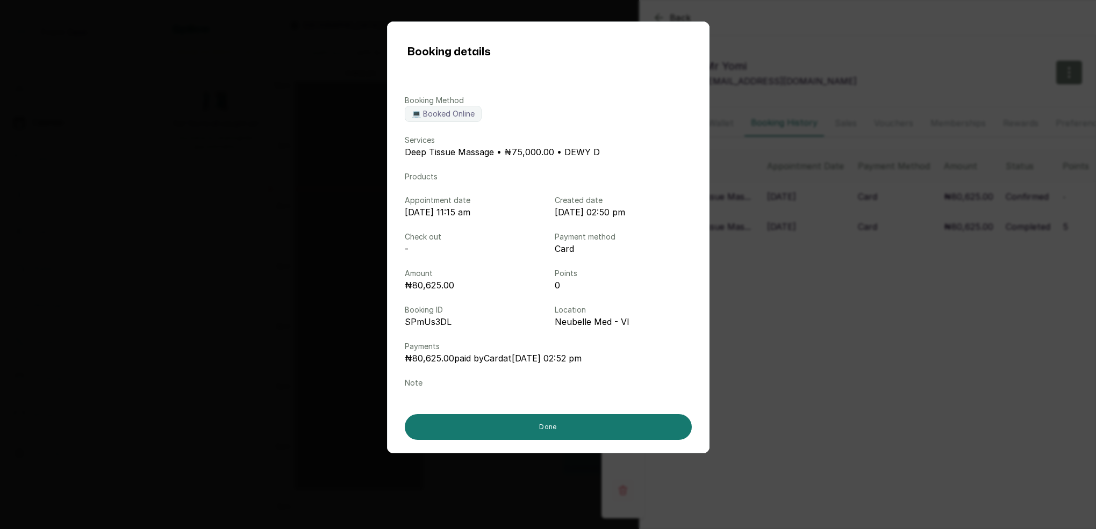
click at [793, 259] on div "Booking details Booking Method 💻 Booked Online Services Deep Tissue Massage • ₦…" at bounding box center [548, 264] width 1096 height 529
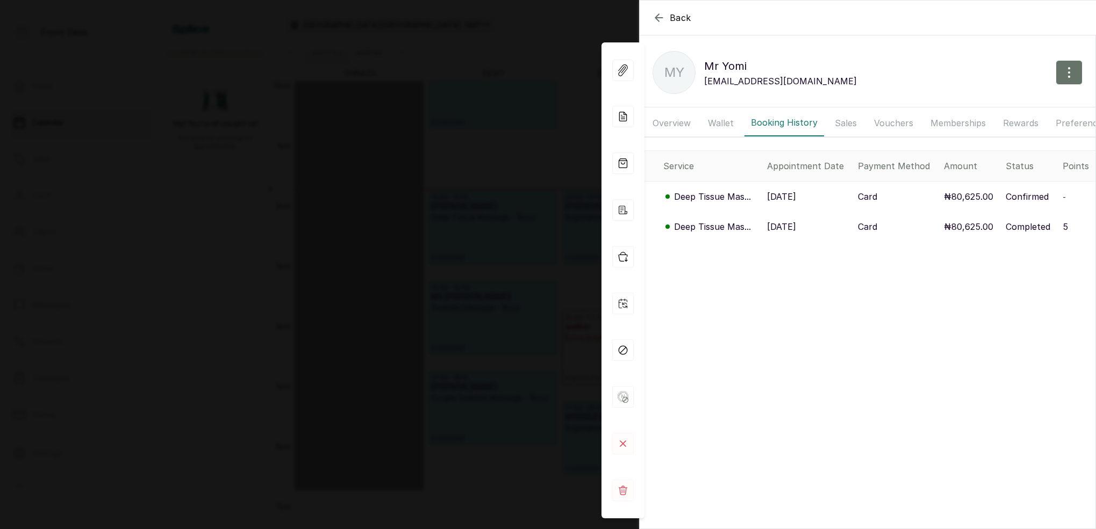
click at [495, 139] on div "Back Mr [PERSON_NAME] MY Mr Yomi [EMAIL_ADDRESS][DOMAIN_NAME] Overview Wallet B…" at bounding box center [548, 264] width 1096 height 529
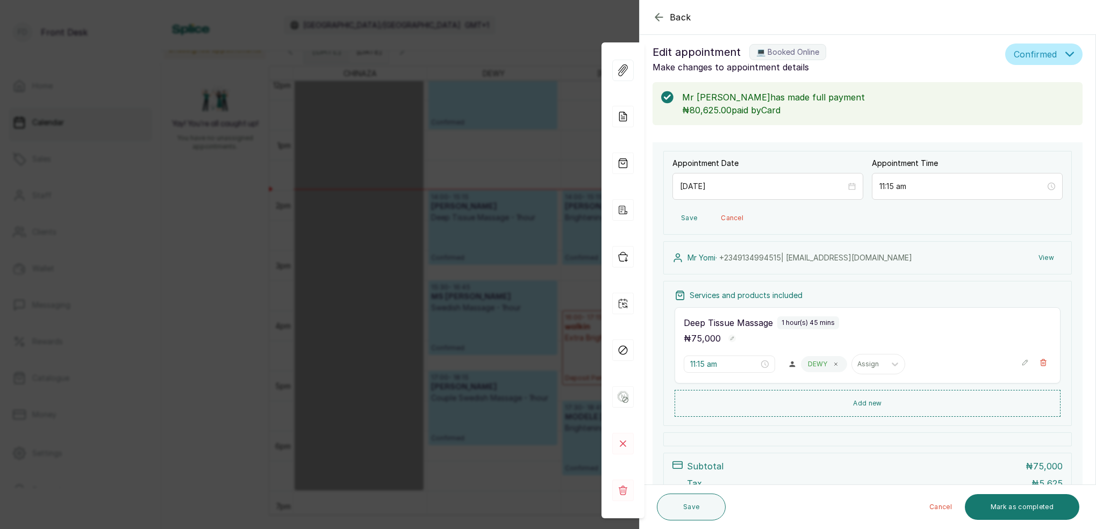
click at [562, 55] on div "Back Appointment Details Edit appointment 💻 Booked Online Make changes to appoi…" at bounding box center [548, 264] width 1096 height 529
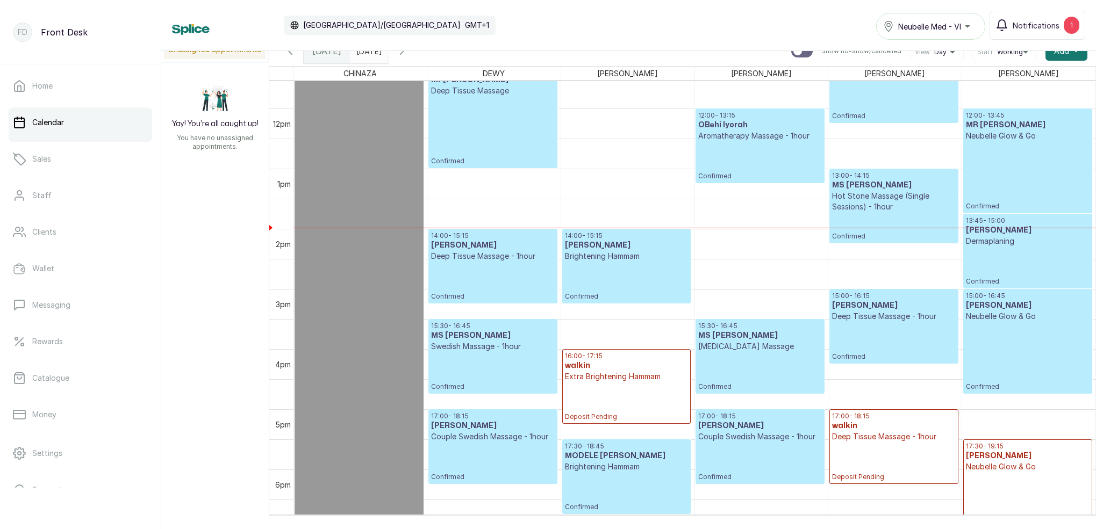
scroll to position [684, 0]
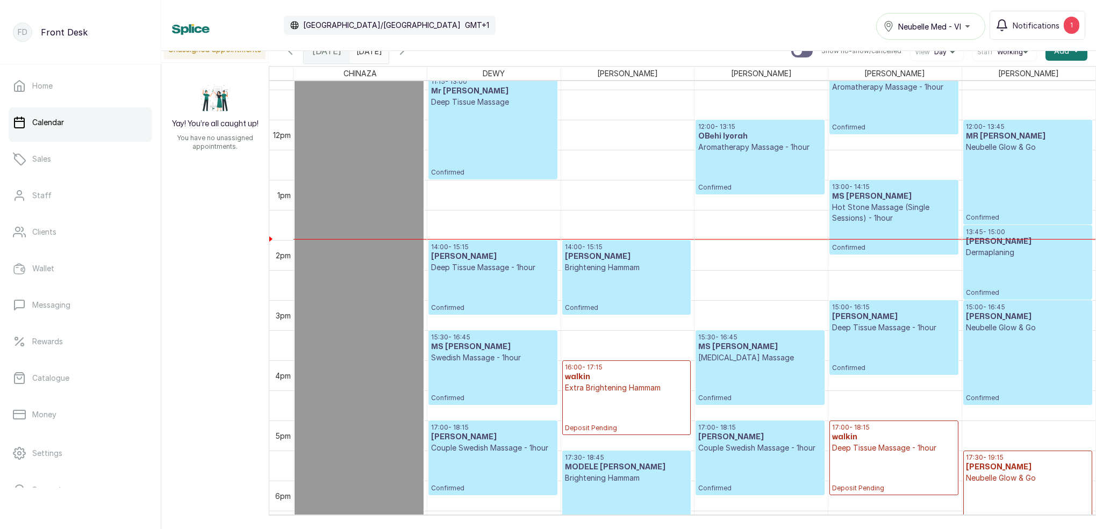
click at [506, 155] on p "Confirmed" at bounding box center [492, 142] width 123 height 69
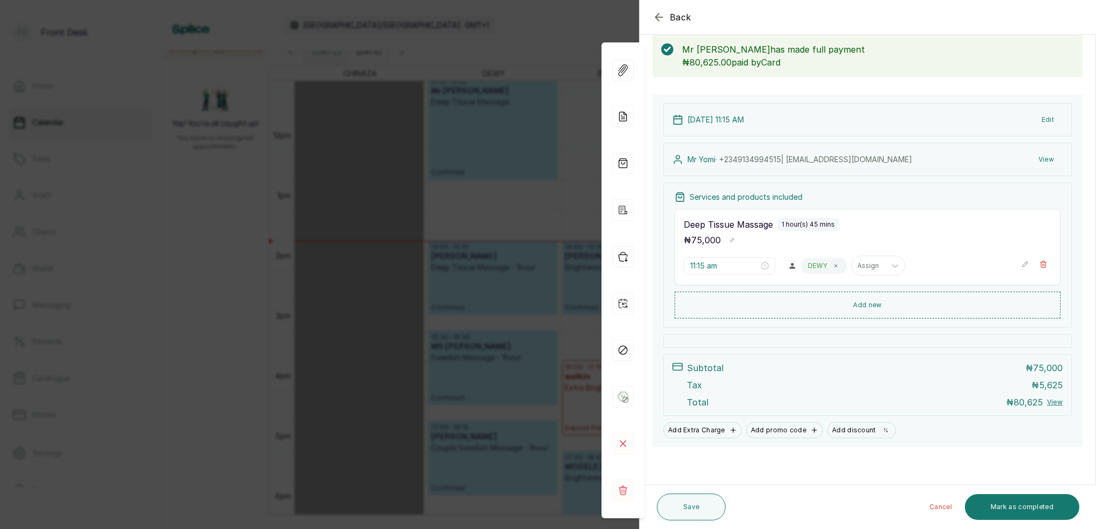
scroll to position [56, 0]
click at [1023, 509] on button "Mark as completed" at bounding box center [1022, 508] width 114 height 26
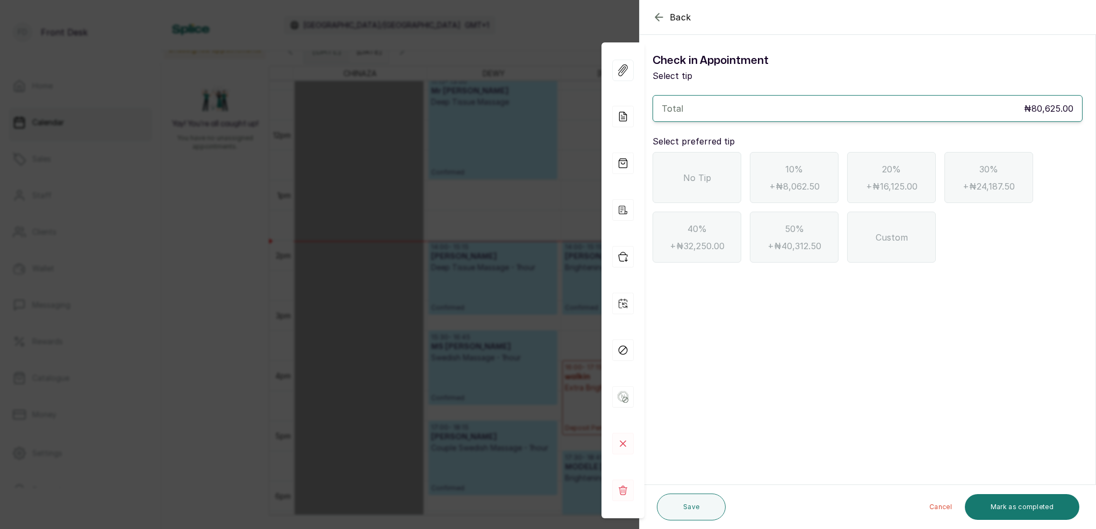
scroll to position [0, 0]
drag, startPoint x: 708, startPoint y: 195, endPoint x: 744, endPoint y: 217, distance: 41.8
click at [708, 195] on div "No Tip" at bounding box center [697, 177] width 89 height 51
click at [1037, 505] on button "Mark as completed" at bounding box center [1022, 508] width 114 height 26
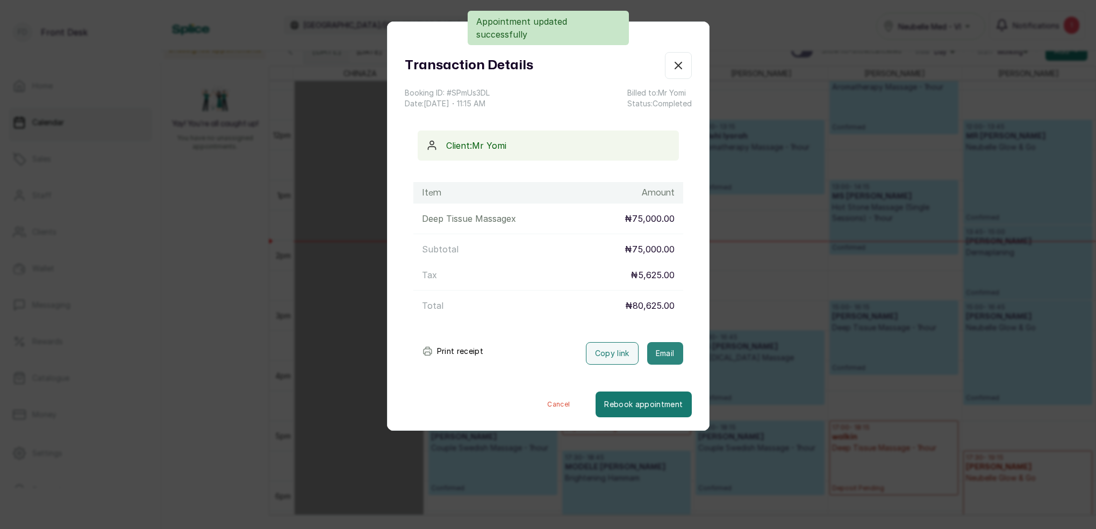
click at [678, 354] on button "Email" at bounding box center [665, 353] width 36 height 23
click at [682, 67] on icon "button" at bounding box center [678, 65] width 13 height 13
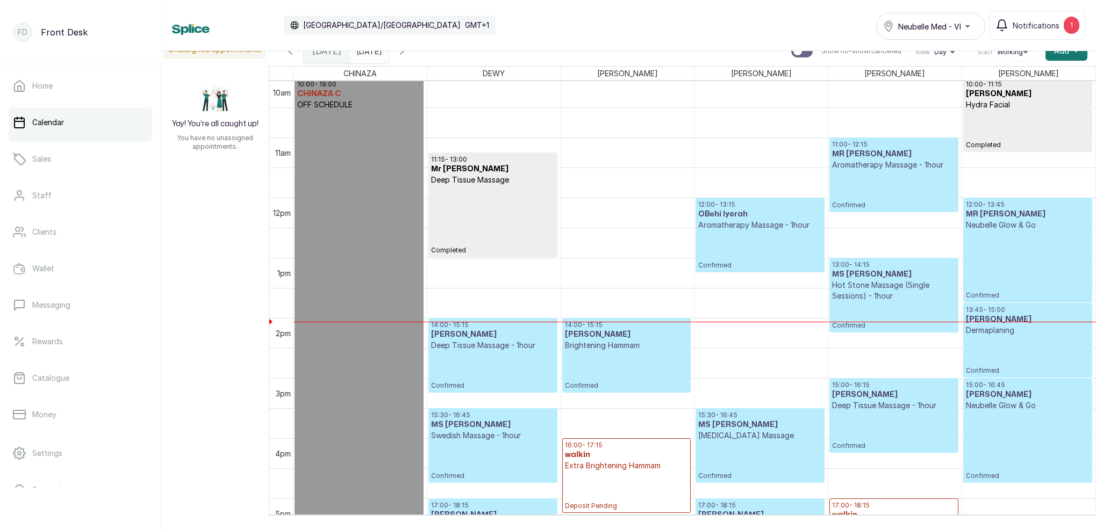
scroll to position [605, 0]
click at [892, 177] on p "Confirmed" at bounding box center [893, 190] width 123 height 39
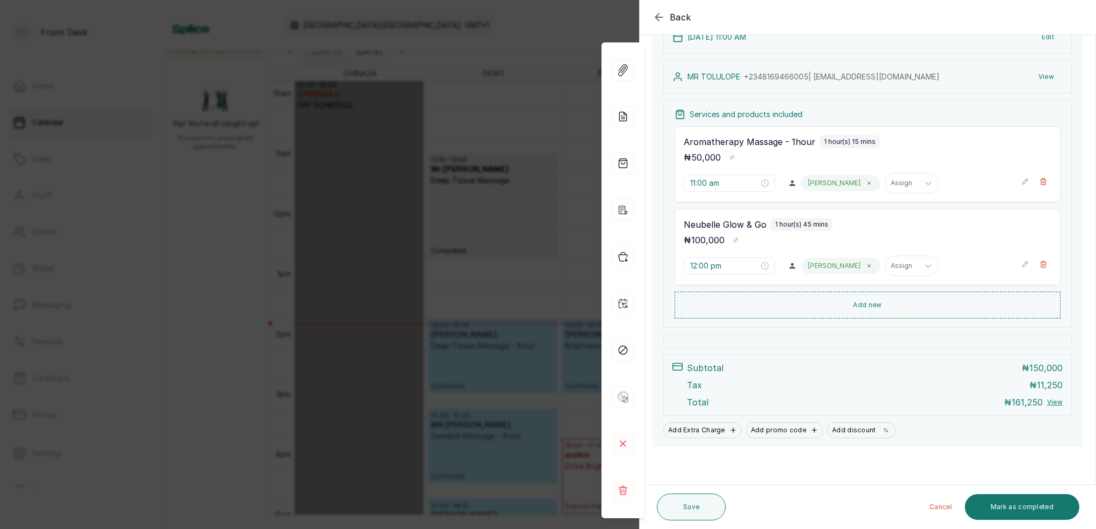
scroll to position [139, 0]
click at [1029, 505] on button "Mark as completed" at bounding box center [1022, 508] width 114 height 26
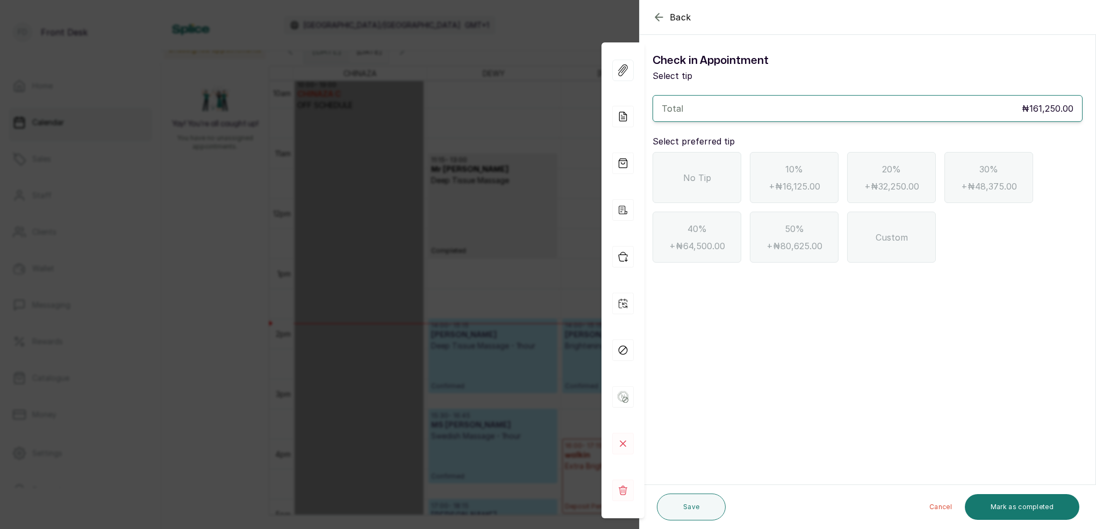
scroll to position [0, 0]
click at [703, 177] on span "No Tip" at bounding box center [697, 177] width 28 height 13
drag, startPoint x: 1033, startPoint y: 505, endPoint x: 1021, endPoint y: 457, distance: 49.8
click at [1035, 504] on button "Mark as completed" at bounding box center [1022, 508] width 114 height 26
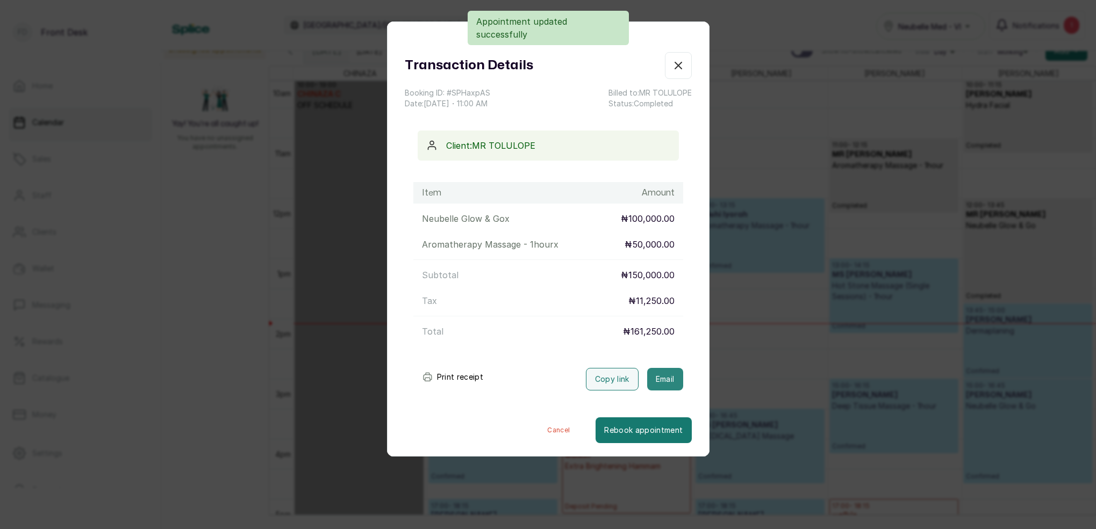
click at [672, 375] on button "Email" at bounding box center [665, 379] width 36 height 23
click at [679, 67] on icon "button" at bounding box center [678, 65] width 6 height 6
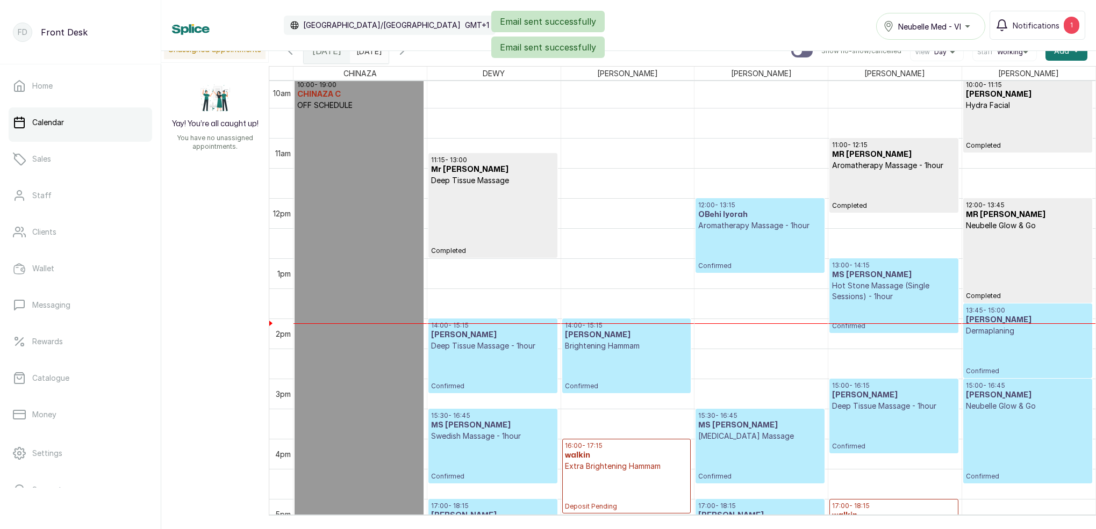
scroll to position [652, 0]
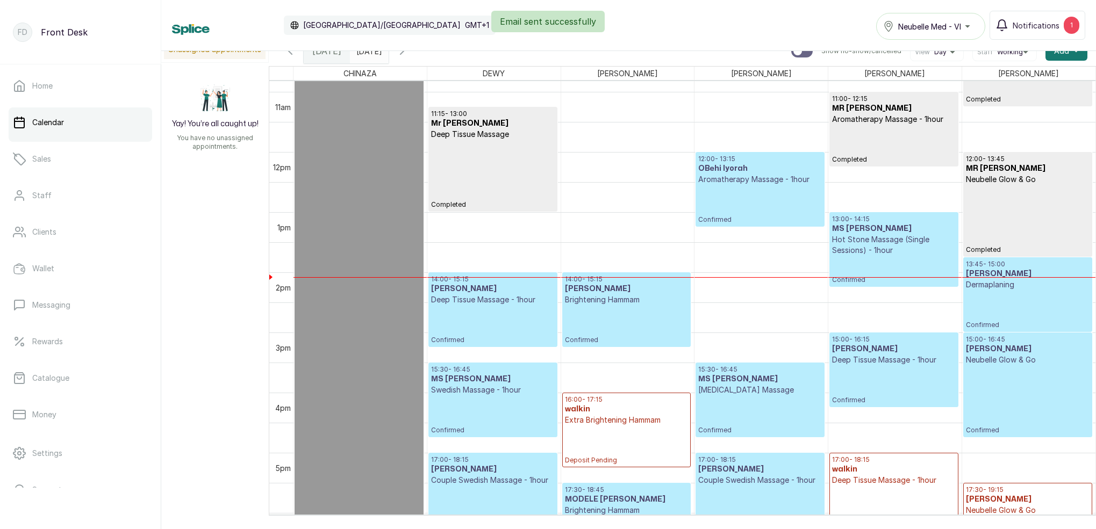
click at [790, 199] on p "Confirmed" at bounding box center [759, 204] width 123 height 39
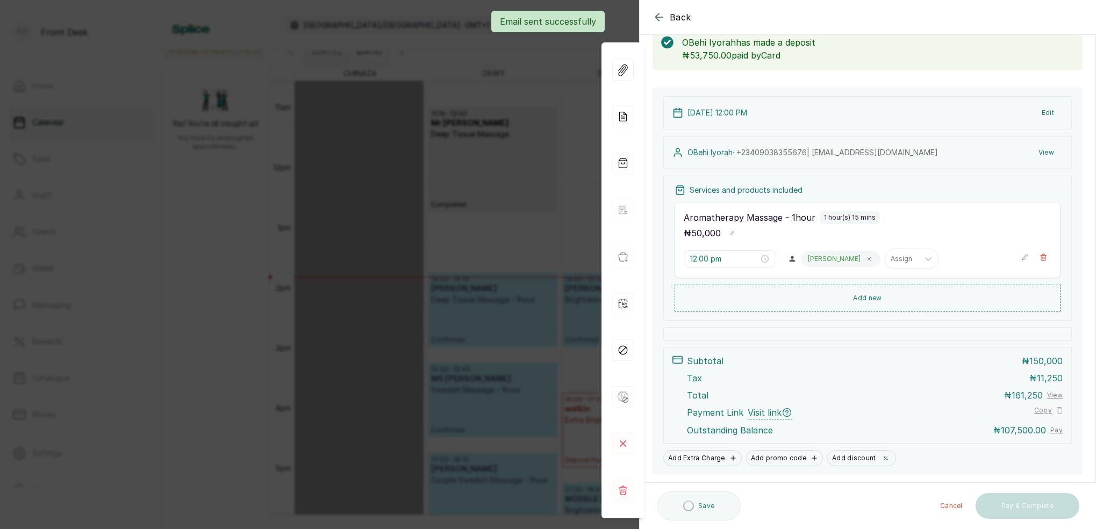
scroll to position [56, 0]
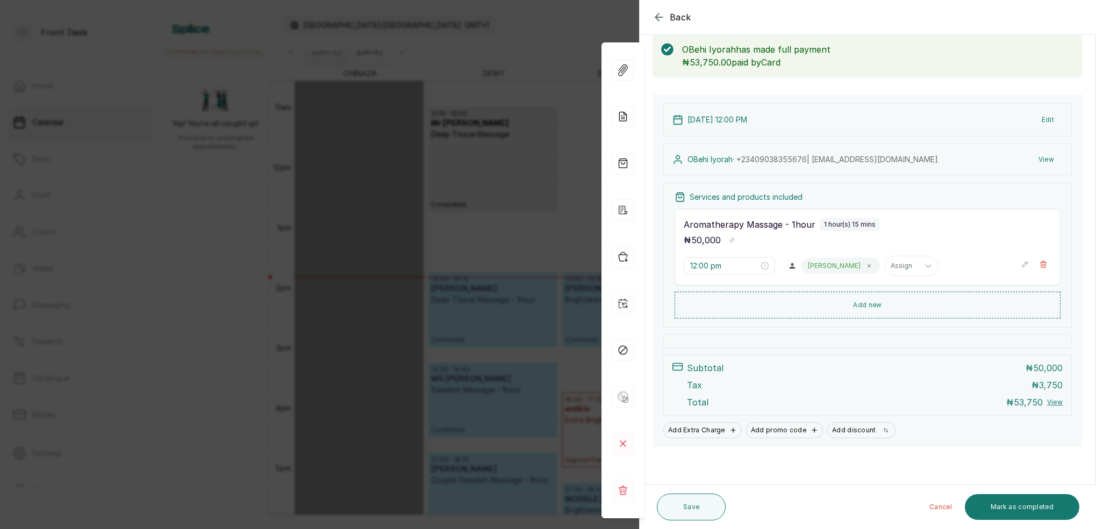
drag, startPoint x: 1002, startPoint y: 511, endPoint x: 987, endPoint y: 478, distance: 35.9
click at [1003, 510] on button "Mark as completed" at bounding box center [1022, 508] width 114 height 26
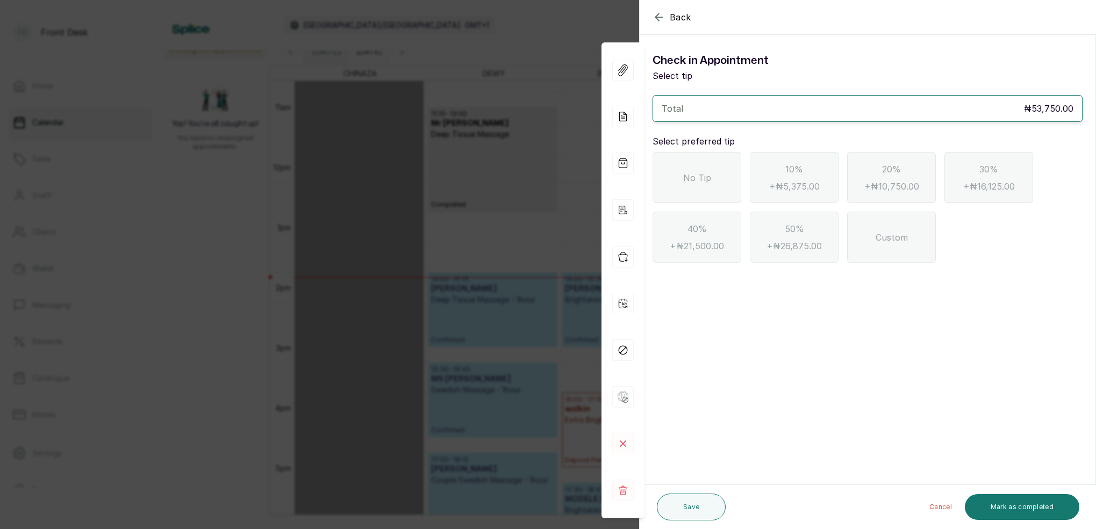
click at [705, 195] on div "No Tip" at bounding box center [697, 177] width 89 height 51
click at [1046, 501] on button "Mark as completed" at bounding box center [1022, 508] width 114 height 26
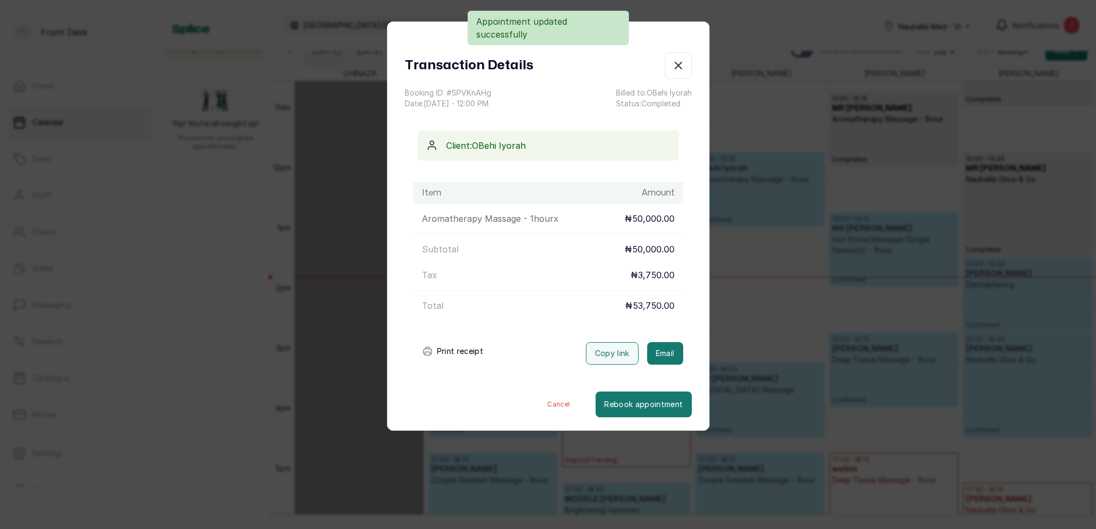
drag, startPoint x: 667, startPoint y: 348, endPoint x: 663, endPoint y: 250, distance: 97.9
click at [667, 348] on button "Email" at bounding box center [665, 353] width 36 height 23
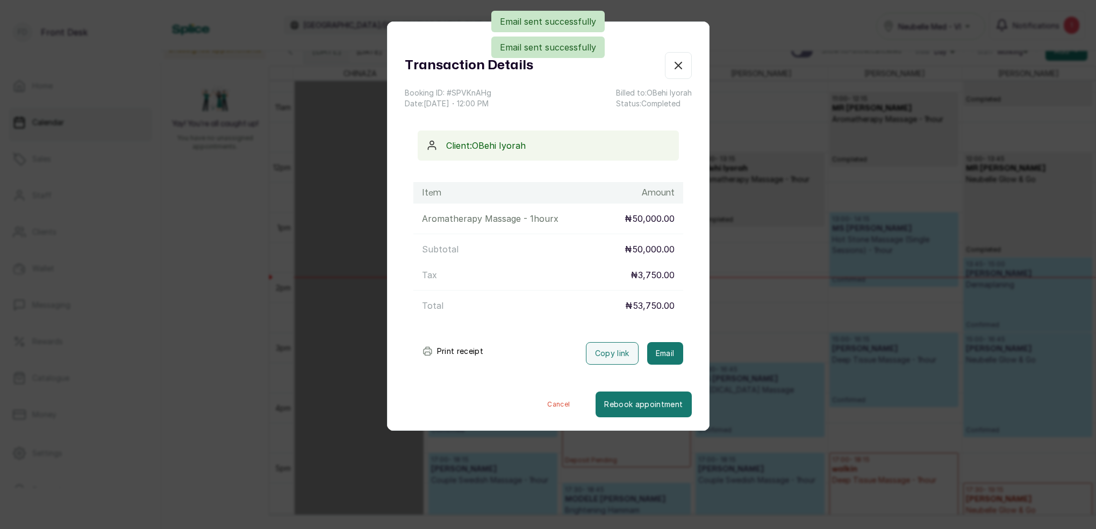
click at [682, 67] on icon "button" at bounding box center [678, 65] width 13 height 13
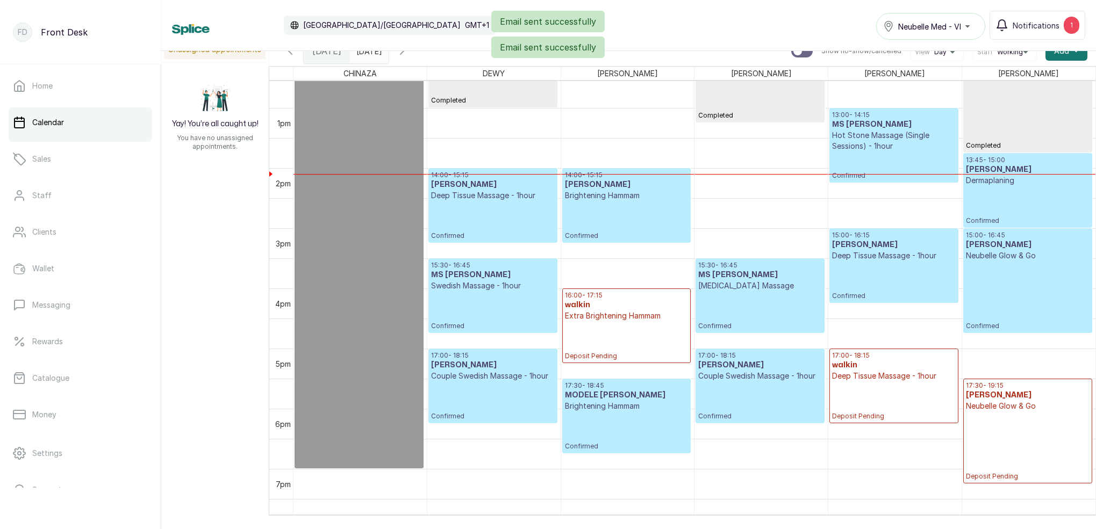
scroll to position [746, 0]
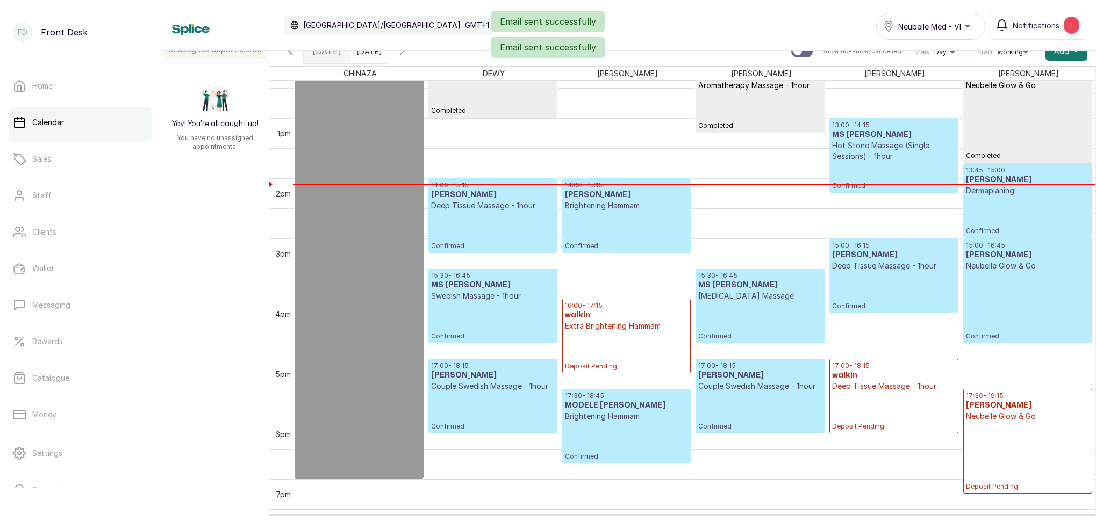
click at [891, 169] on p "Confirmed" at bounding box center [893, 176] width 123 height 28
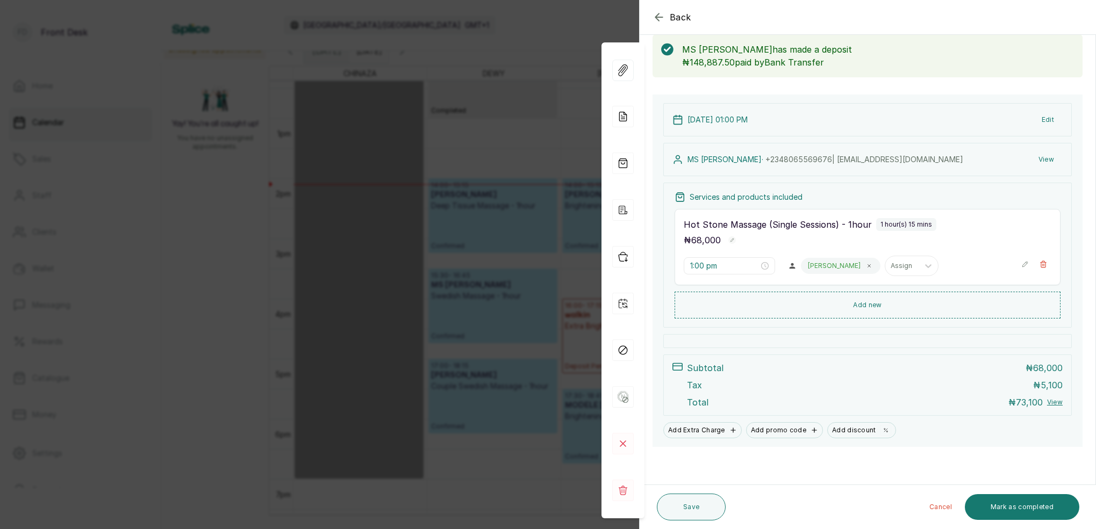
scroll to position [56, 0]
click at [528, 329] on div "Back Appointment Details Edit appointment 🚶 Walk-in (booked by Front Desk) Make…" at bounding box center [548, 264] width 1096 height 529
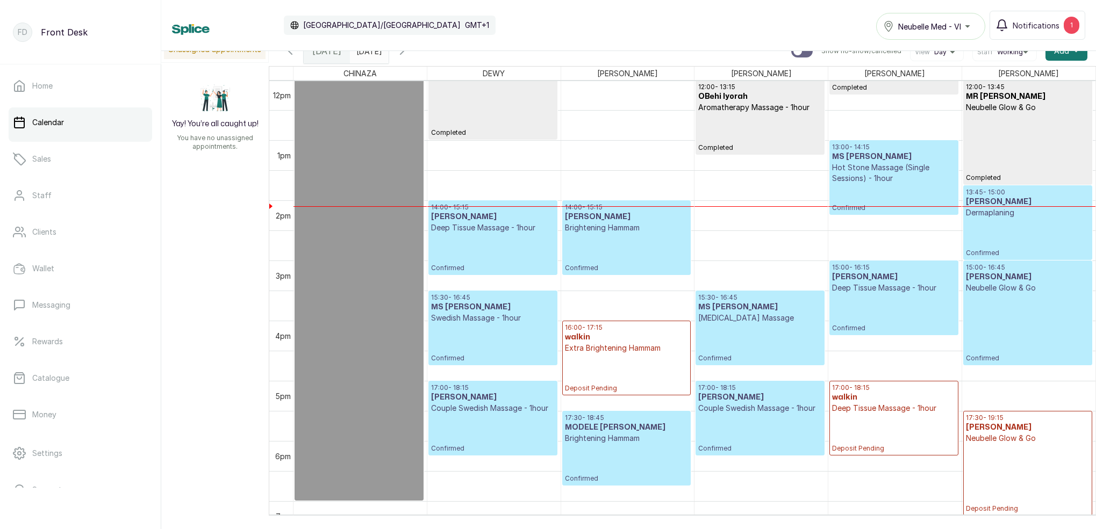
scroll to position [721, 0]
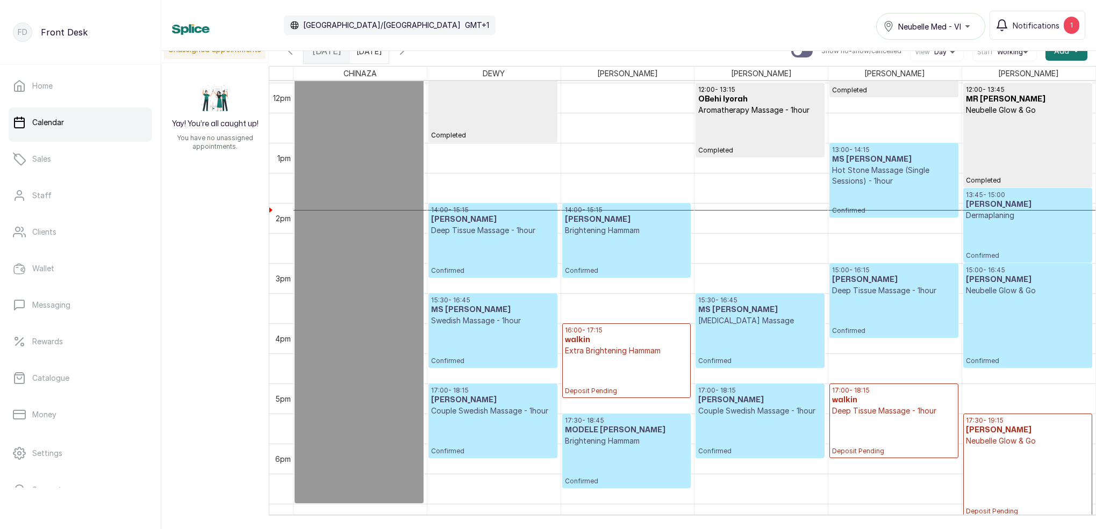
click at [996, 234] on p "Confirmed" at bounding box center [1028, 240] width 124 height 39
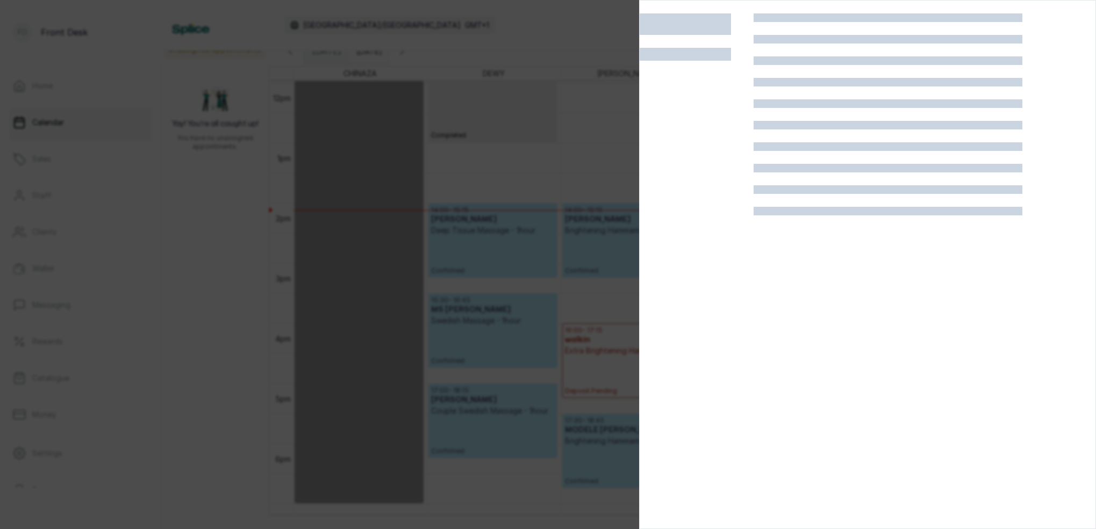
click at [996, 234] on div at bounding box center [888, 277] width 269 height 529
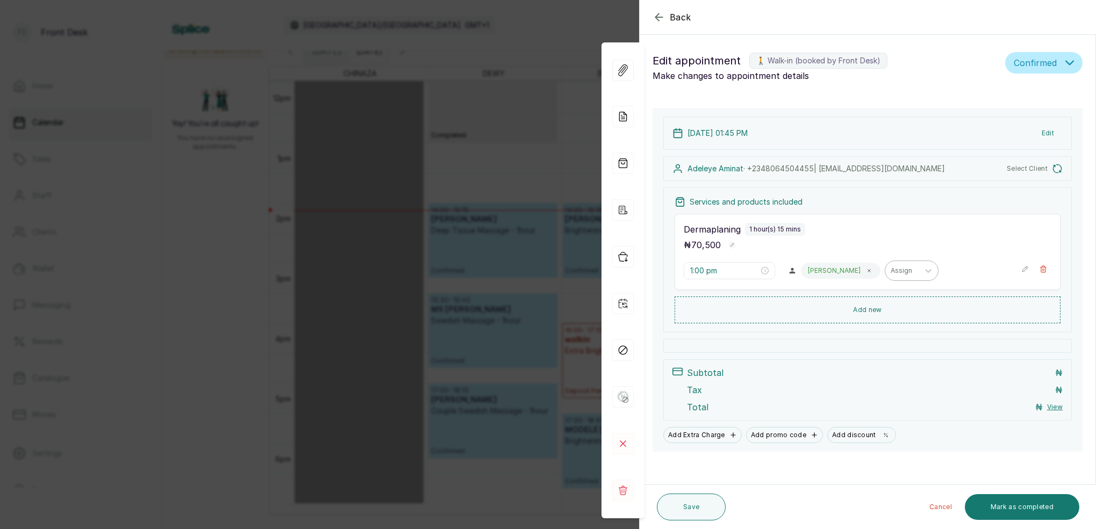
type input "1:45 pm"
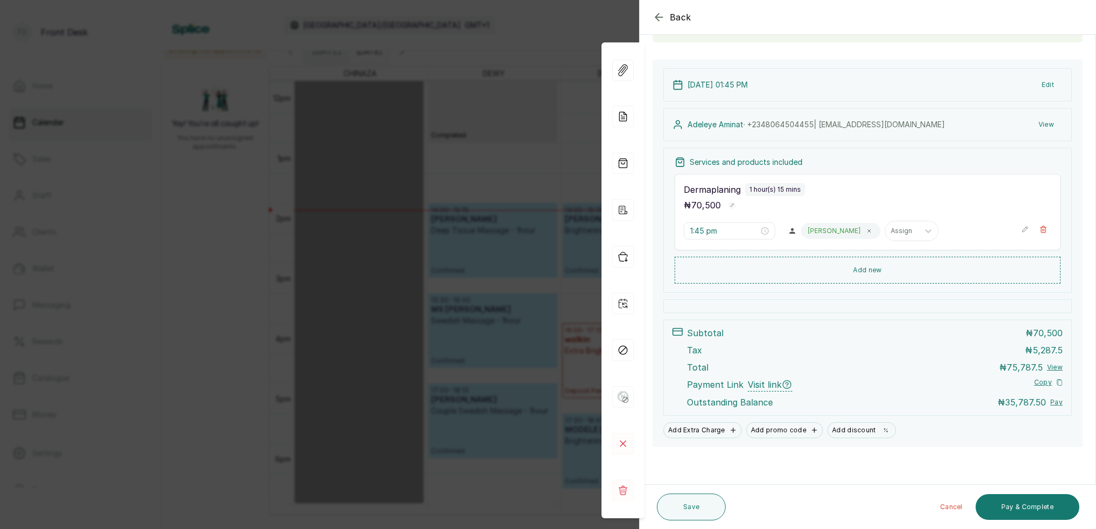
scroll to position [91, 0]
click at [536, 99] on div "Back Appointment Details Edit appointment 🚶 Walk-in (booked by Front Desk) Make…" at bounding box center [548, 264] width 1096 height 529
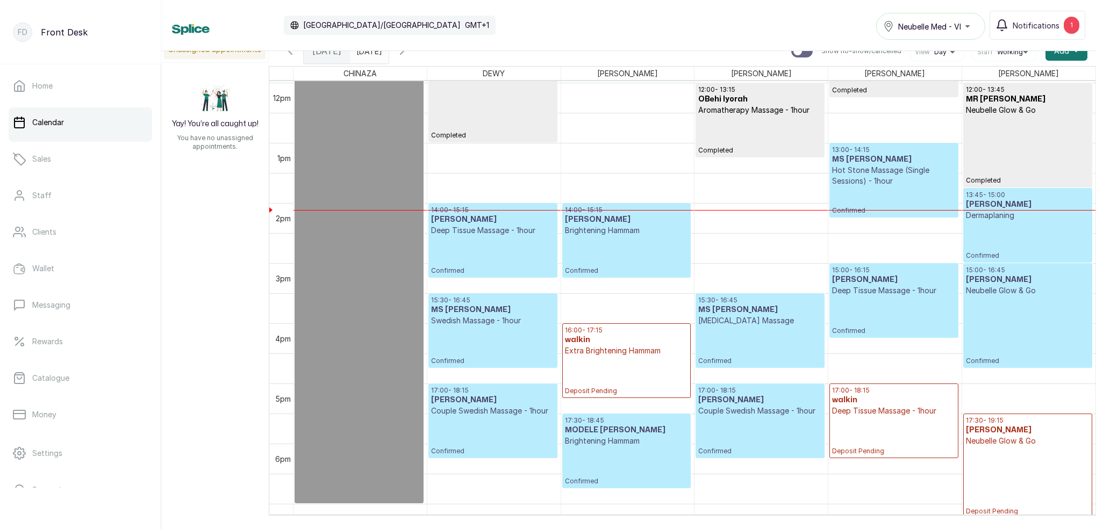
click at [536, 99] on p "Completed" at bounding box center [492, 104] width 123 height 69
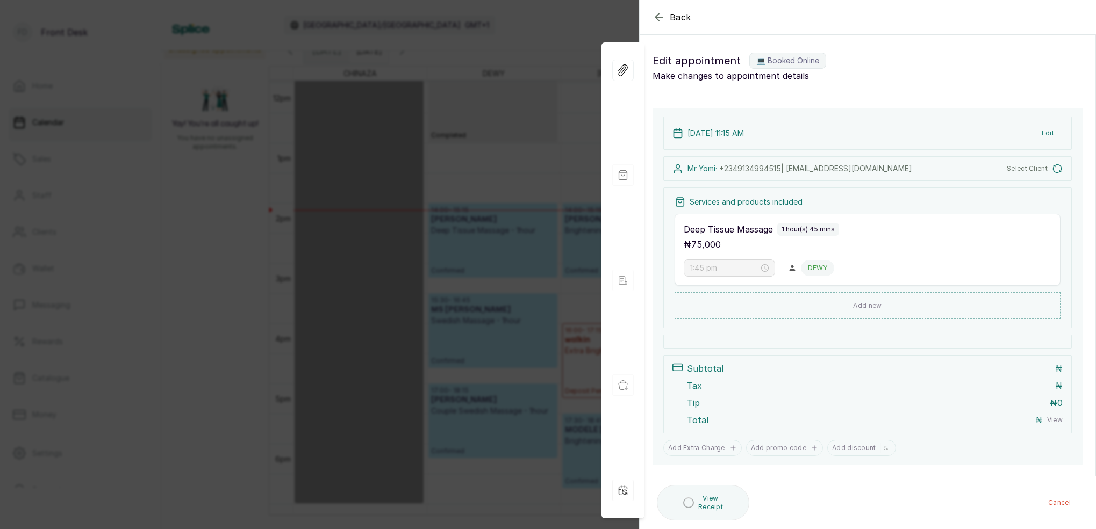
type input "11:15 am"
click at [557, 89] on div "Back Appointment Details Edit appointment 💻 Booked Online Make changes to appoi…" at bounding box center [548, 264] width 1096 height 529
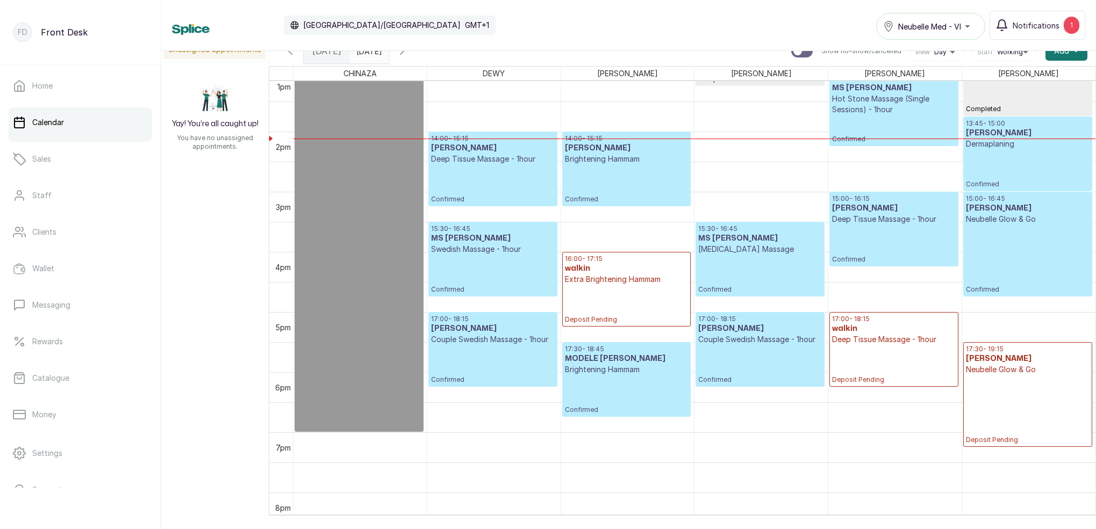
scroll to position [792, 0]
click at [480, 175] on p "Confirmed" at bounding box center [492, 183] width 123 height 39
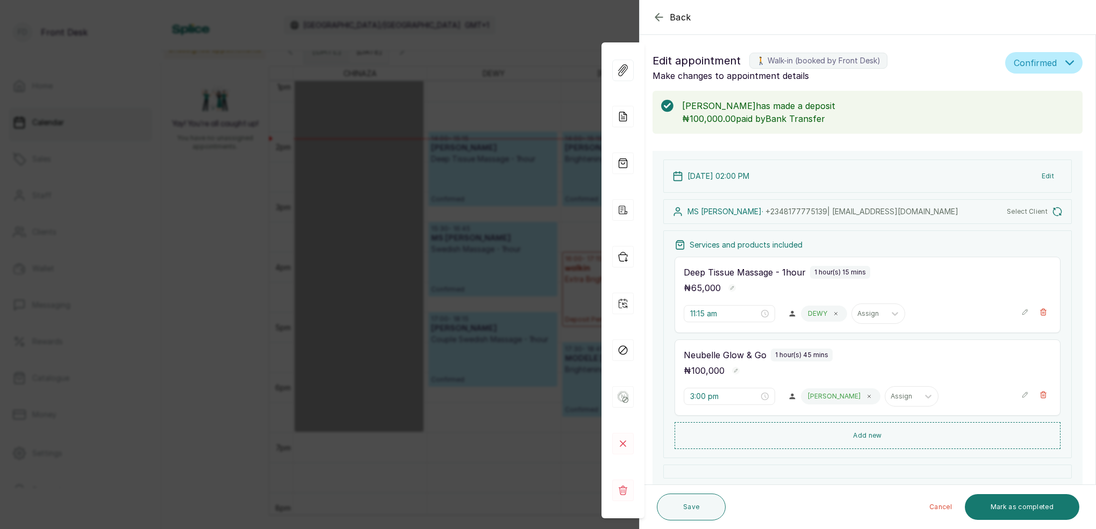
type input "2:00 pm"
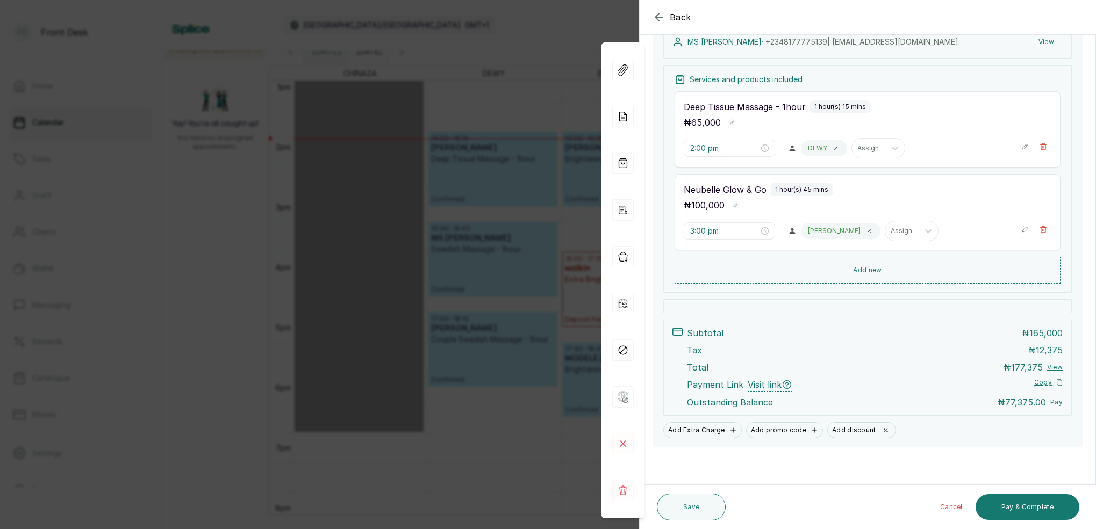
scroll to position [174, 0]
click at [464, 145] on div "Back Appointment Details Edit appointment 🚶 Walk-in (booked by Front Desk) Make…" at bounding box center [548, 264] width 1096 height 529
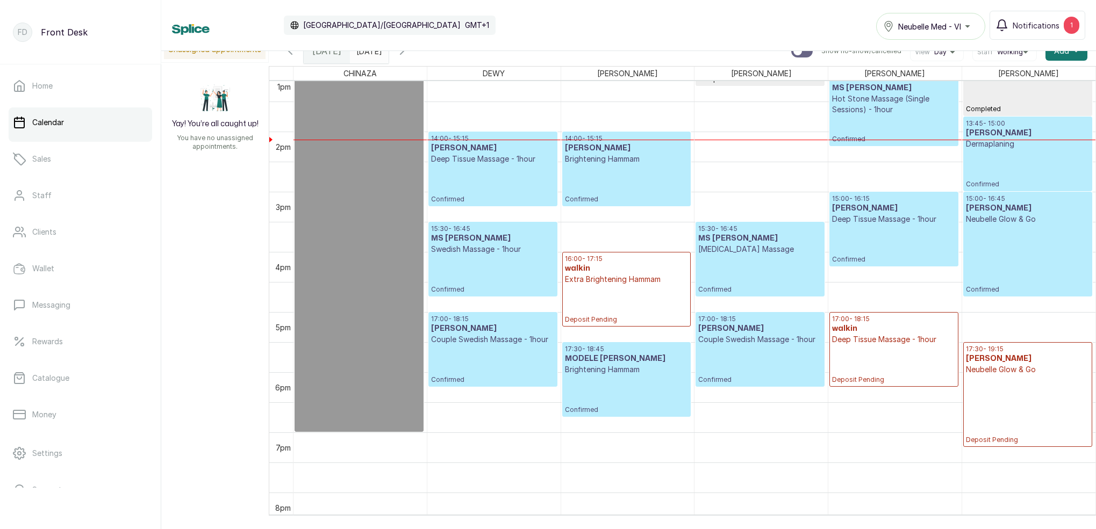
scroll to position [841, 0]
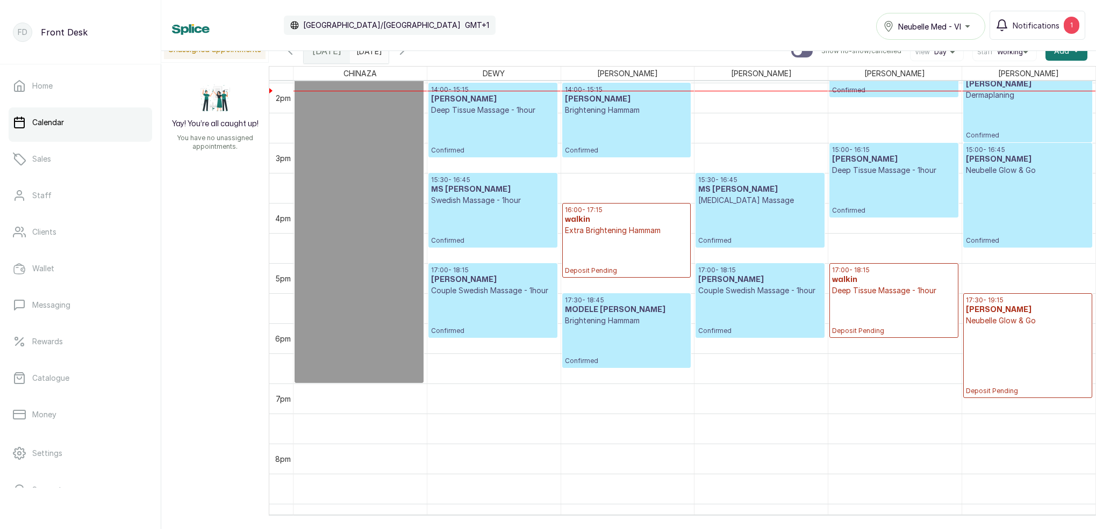
click at [607, 105] on p "Brightening Hammam" at bounding box center [626, 110] width 123 height 11
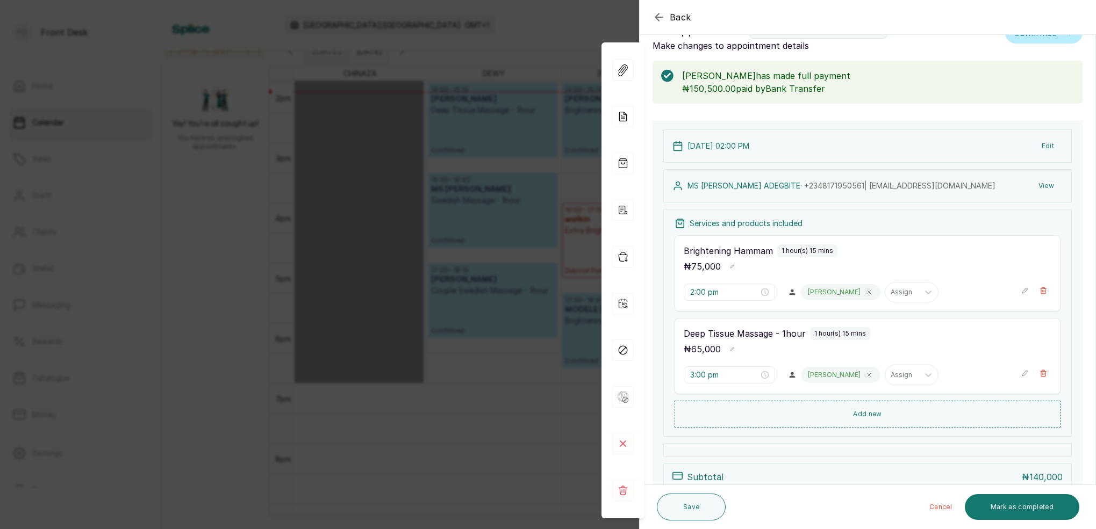
scroll to position [33, 0]
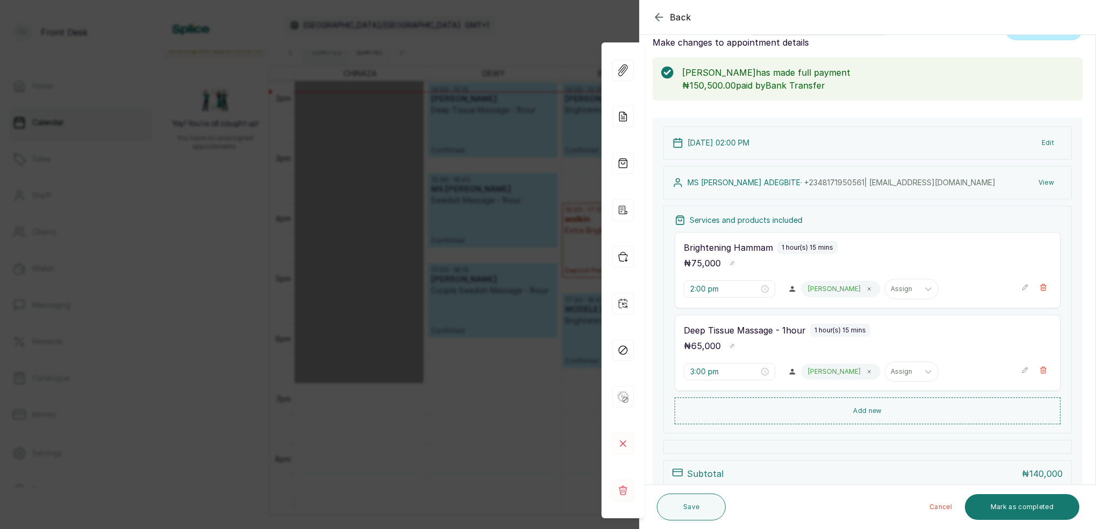
click at [518, 203] on div "Back Appointment Details Edit appointment 🚶 Walk-in (booked by Front Desk) Make…" at bounding box center [548, 264] width 1096 height 529
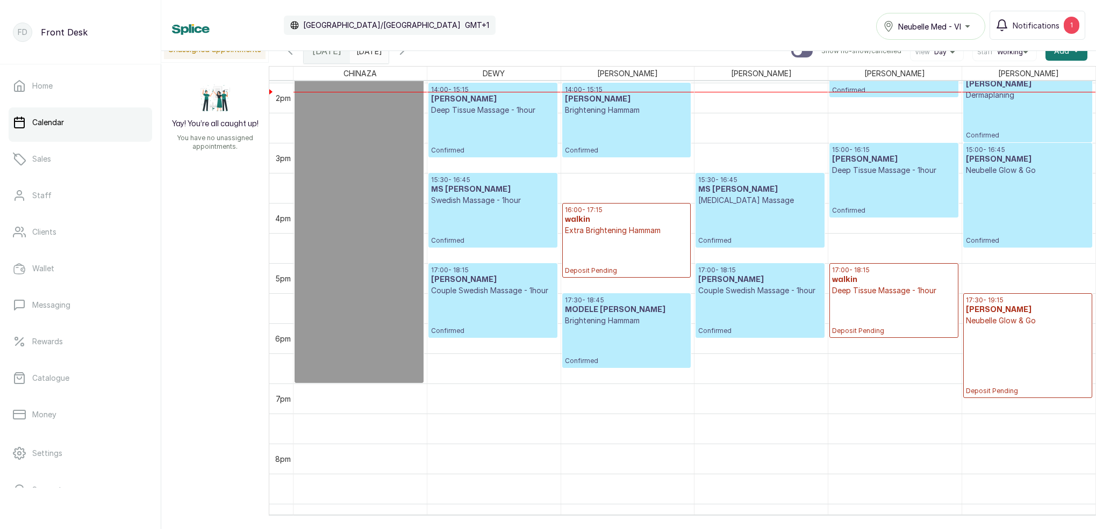
click at [518, 203] on p "Swedish Massage - 1hour" at bounding box center [492, 200] width 123 height 11
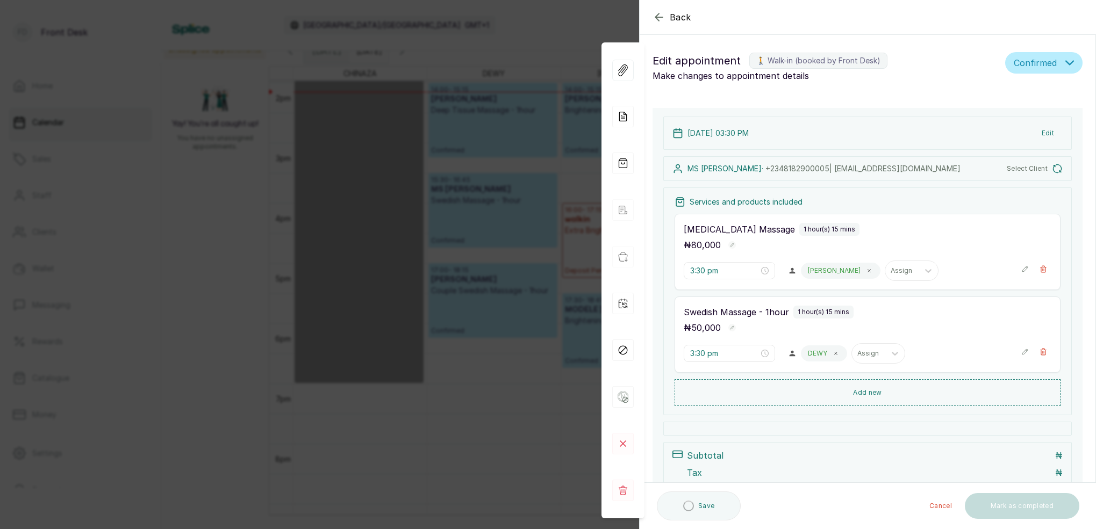
click at [569, 173] on div "Back Appointment Details Edit appointment 🚶 Walk-in (booked by Front Desk) Make…" at bounding box center [548, 264] width 1096 height 529
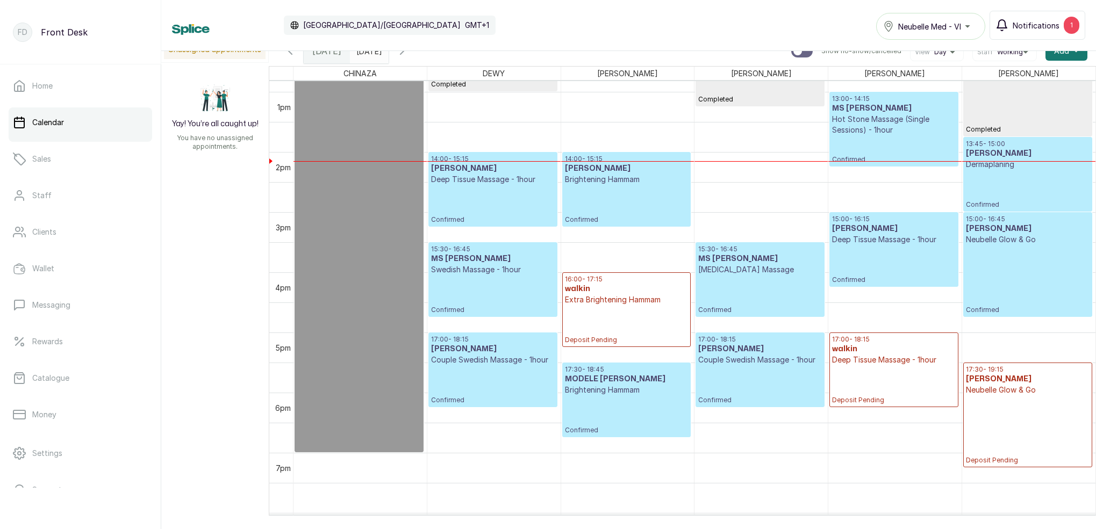
scroll to position [757, 0]
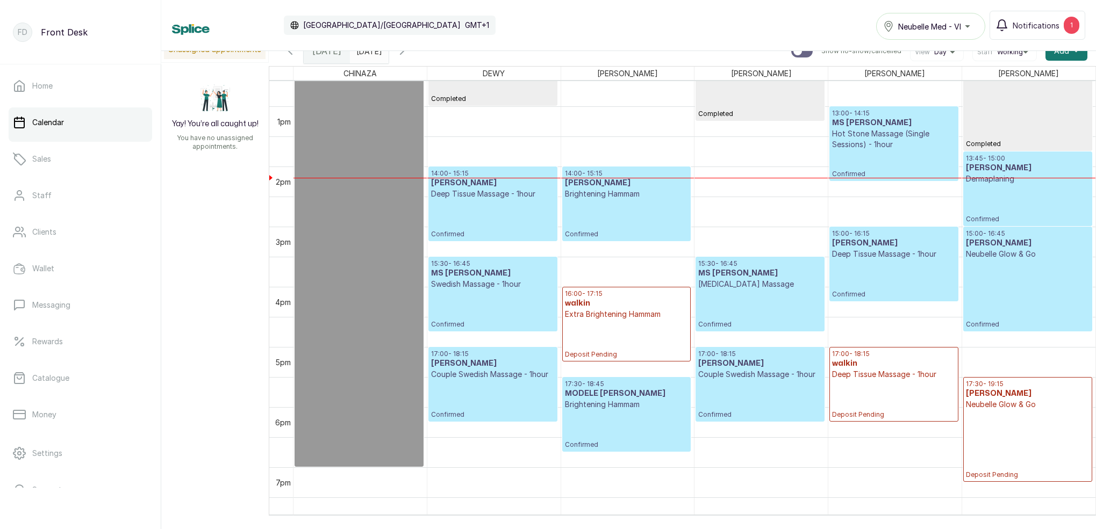
click at [786, 299] on p "Confirmed" at bounding box center [759, 309] width 123 height 39
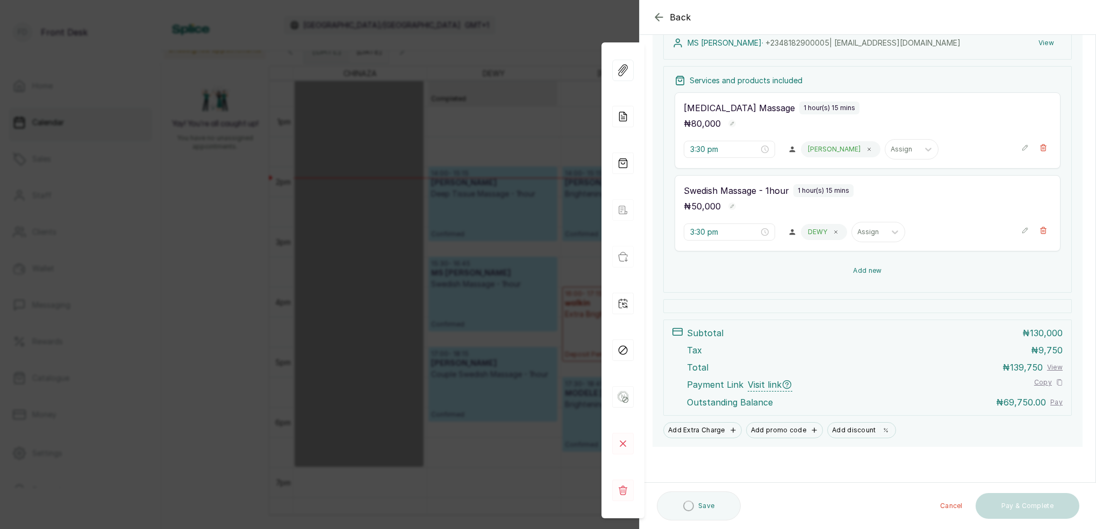
scroll to position [173, 0]
click at [484, 202] on div "Back Appointment Details Edit appointment 🚶 Walk-in (booked by Front Desk) Make…" at bounding box center [548, 264] width 1096 height 529
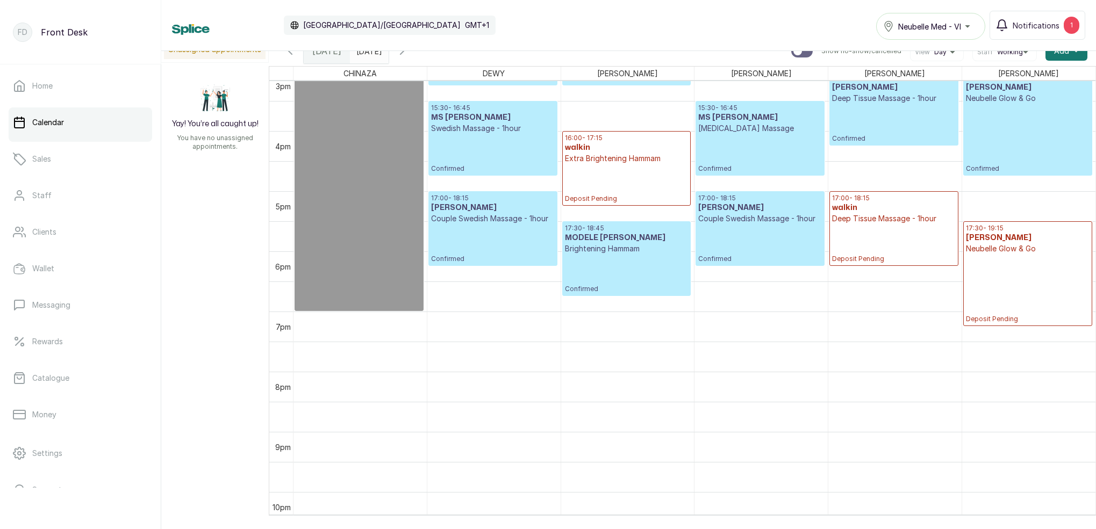
scroll to position [878, 0]
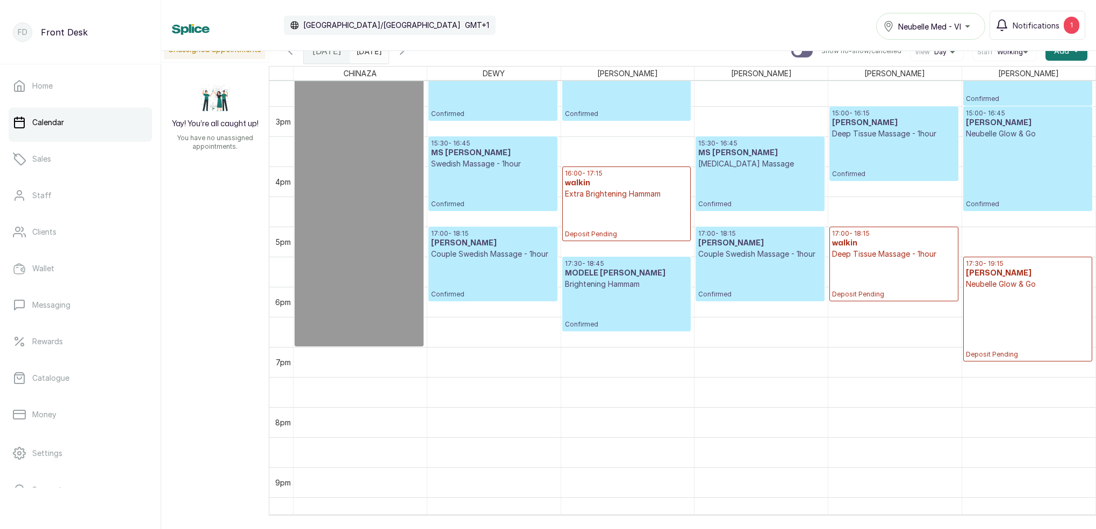
click at [634, 195] on p "Extra Brightening Hammam" at bounding box center [626, 194] width 123 height 11
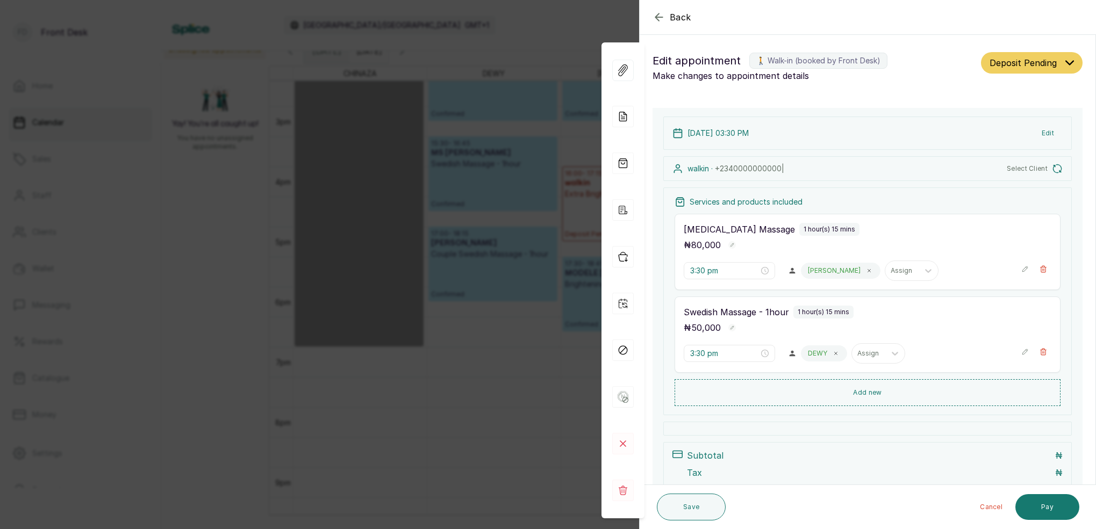
type input "4:00 pm"
type input "5:00 pm"
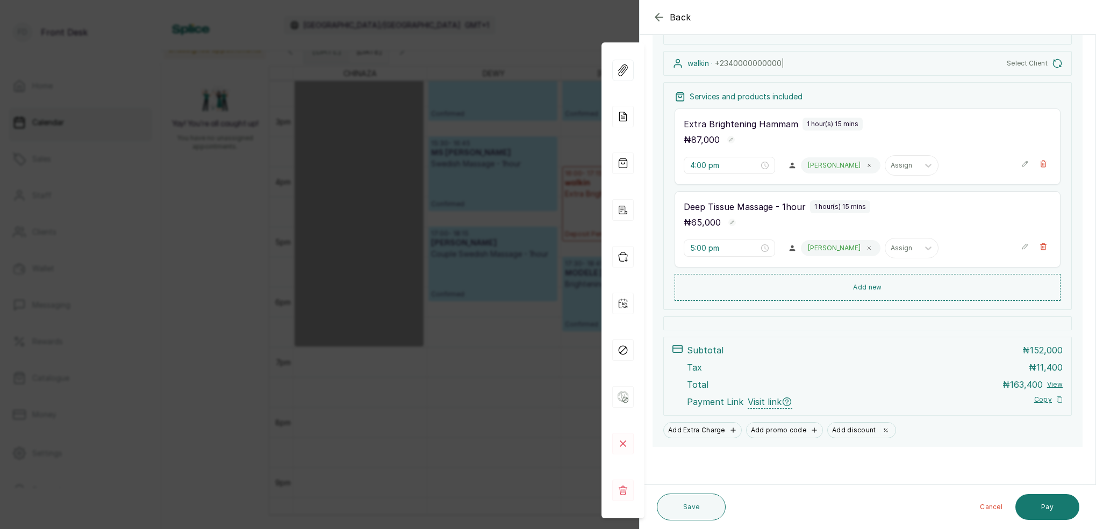
scroll to position [105, 0]
click at [546, 117] on div "Back Appointment Details Edit appointment 🚶 Walk-in (booked by Front Desk) Make…" at bounding box center [548, 264] width 1096 height 529
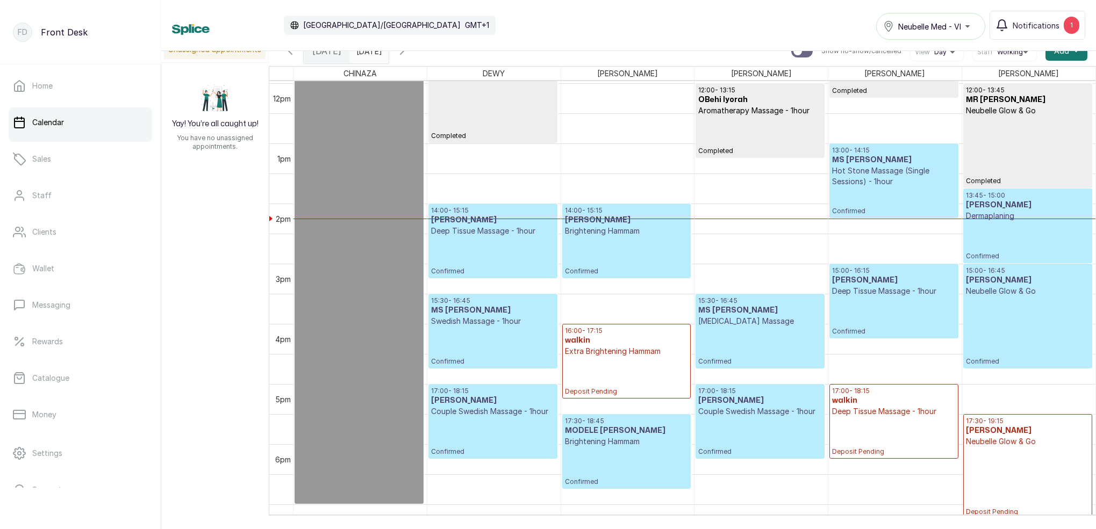
scroll to position [788, 0]
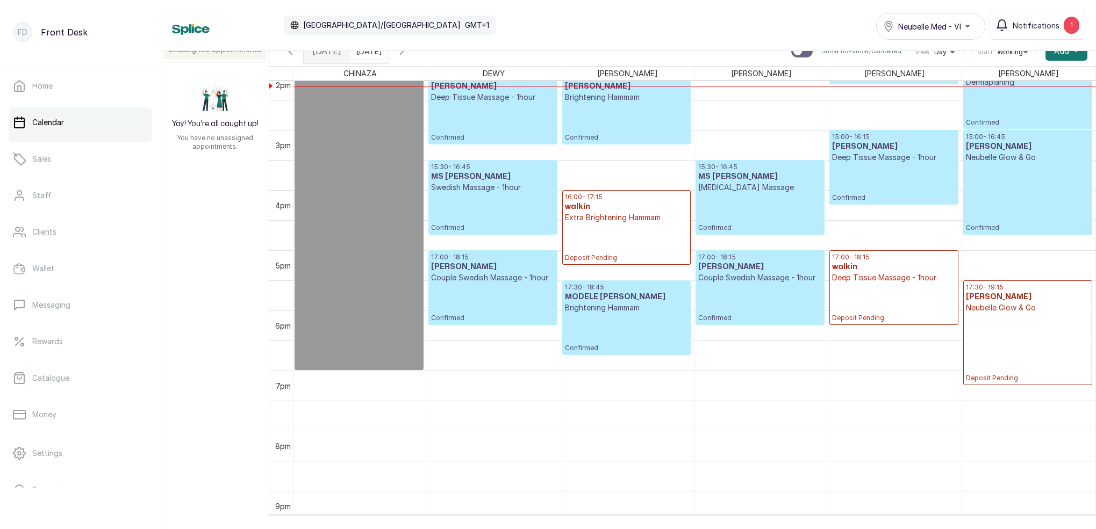
click at [409, 53] on icon "button" at bounding box center [402, 51] width 13 height 13
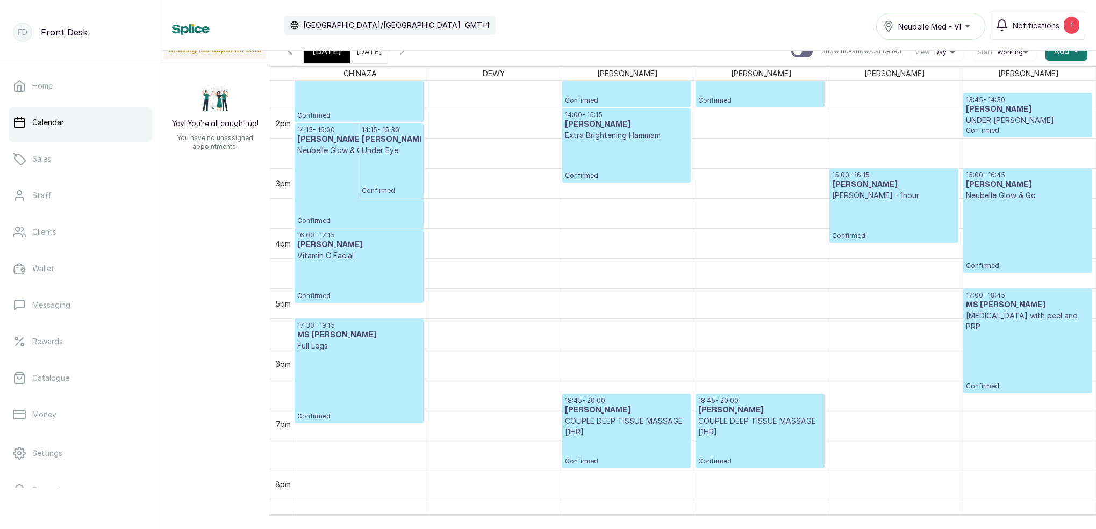
scroll to position [817, 0]
click at [337, 59] on div "[DATE]" at bounding box center [327, 51] width 46 height 25
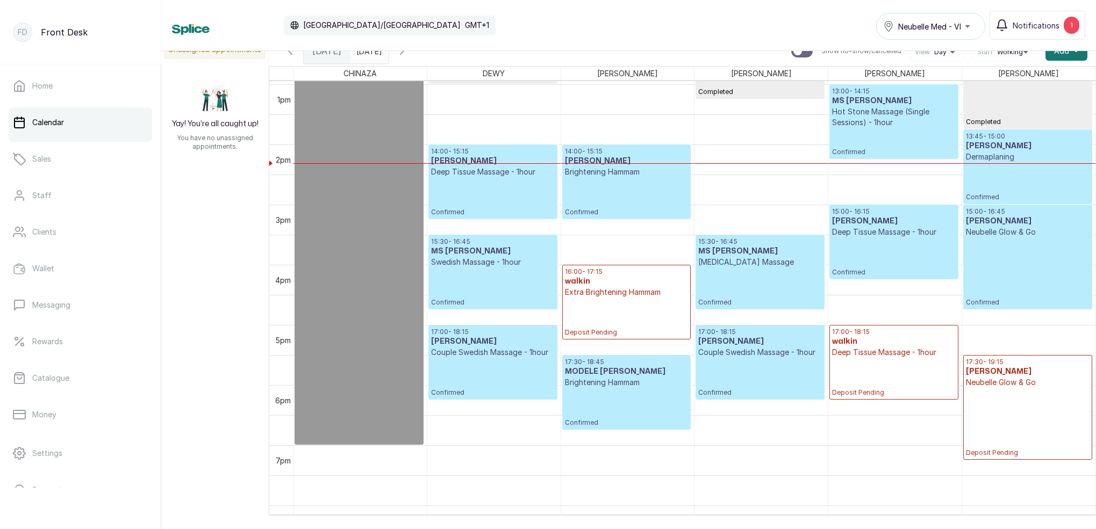
scroll to position [789, 0]
click at [655, 305] on p "Deposit Pending" at bounding box center [626, 317] width 123 height 39
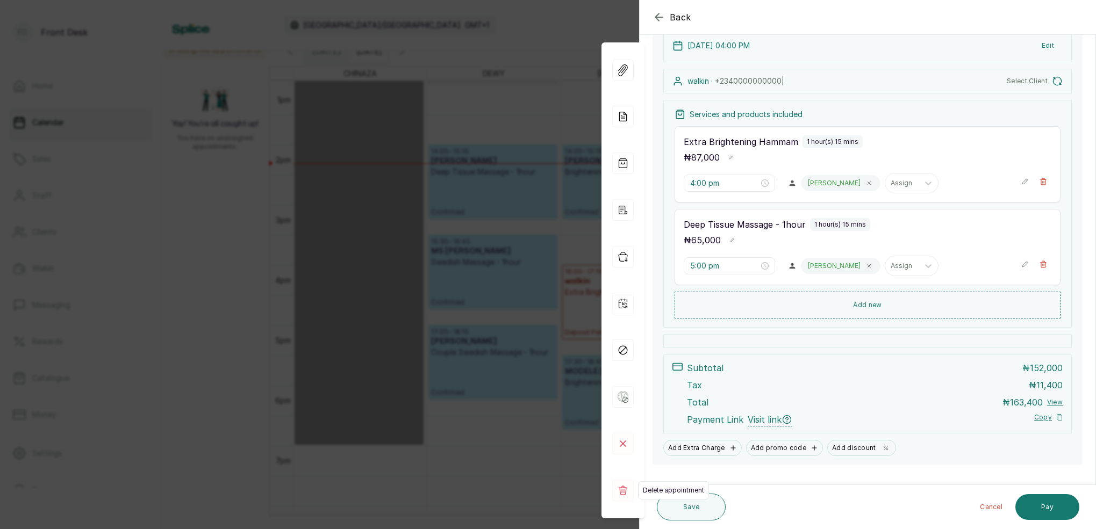
click at [623, 489] on rect at bounding box center [623, 491] width 22 height 22
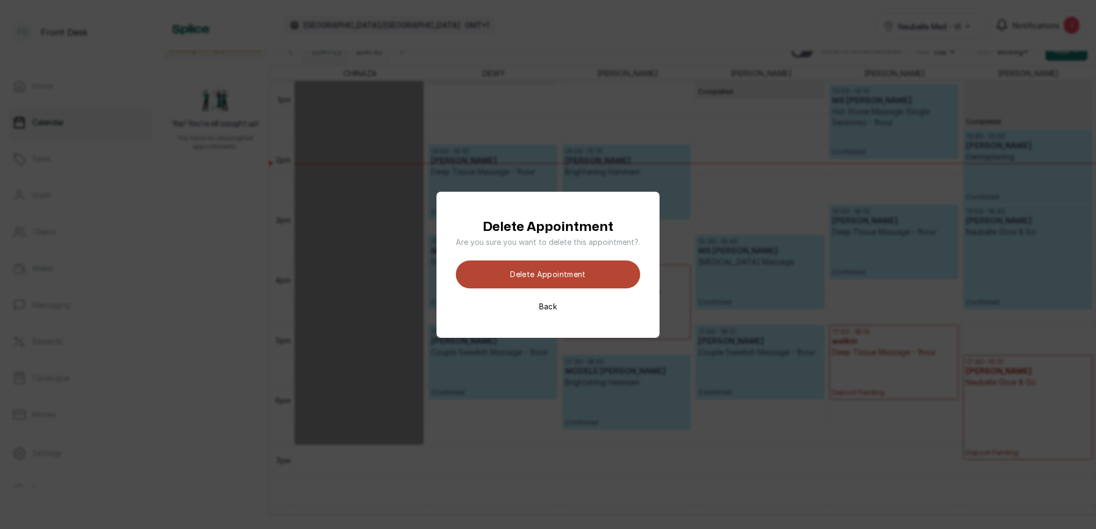
drag, startPoint x: 610, startPoint y: 275, endPoint x: 619, endPoint y: 273, distance: 9.4
click at [610, 275] on button "Delete appointment" at bounding box center [548, 275] width 184 height 28
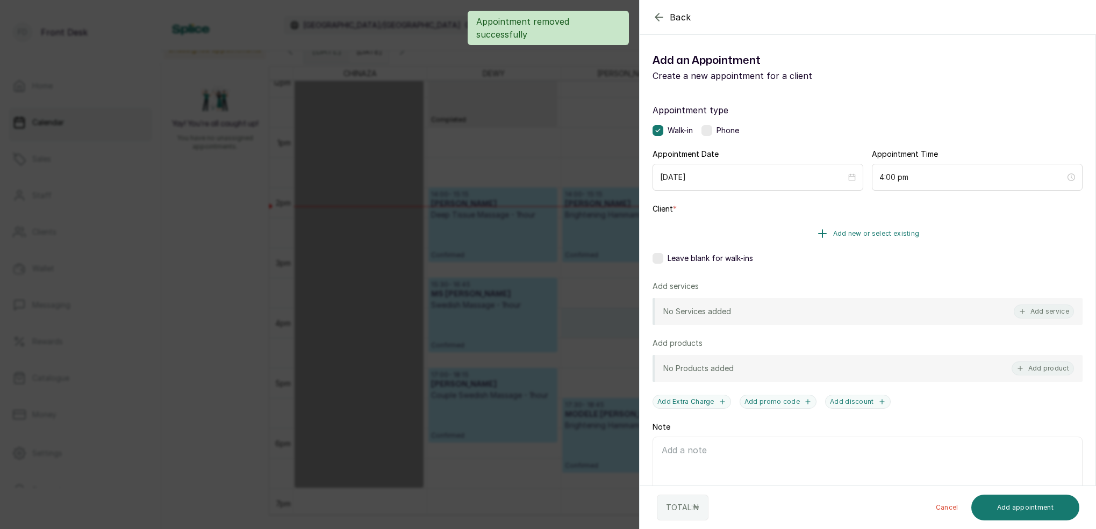
click at [889, 234] on span "Add new or select existing" at bounding box center [876, 234] width 87 height 9
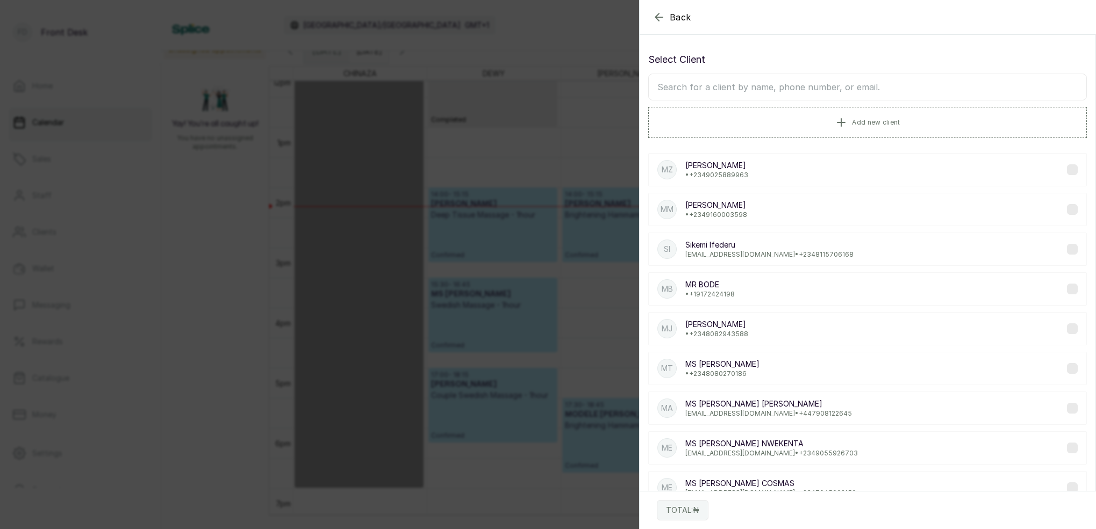
click at [866, 91] on input "text" at bounding box center [867, 87] width 439 height 27
click at [869, 119] on span "Add new client" at bounding box center [876, 122] width 48 height 9
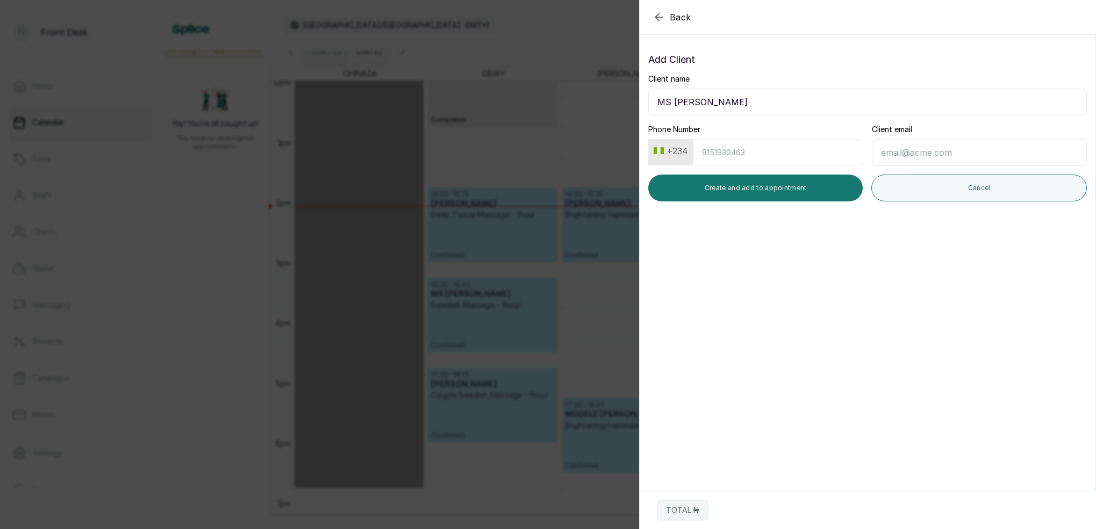
type input "MS [PERSON_NAME]"
type input "7013509666"
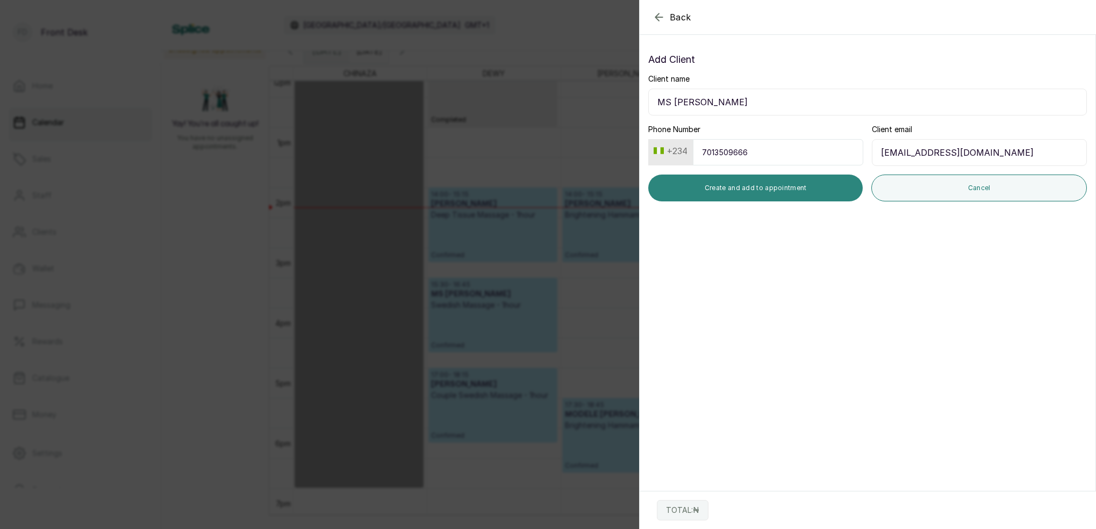
type input "[EMAIL_ADDRESS][DOMAIN_NAME]"
click at [803, 192] on button "Create and add to appointment" at bounding box center [755, 188] width 214 height 27
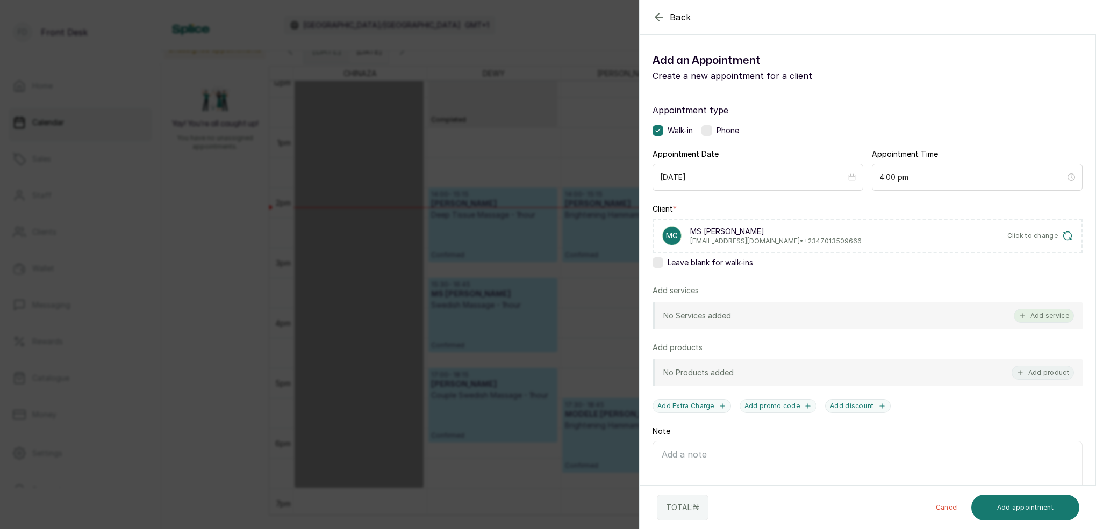
click at [1051, 319] on button "Add service" at bounding box center [1044, 316] width 60 height 14
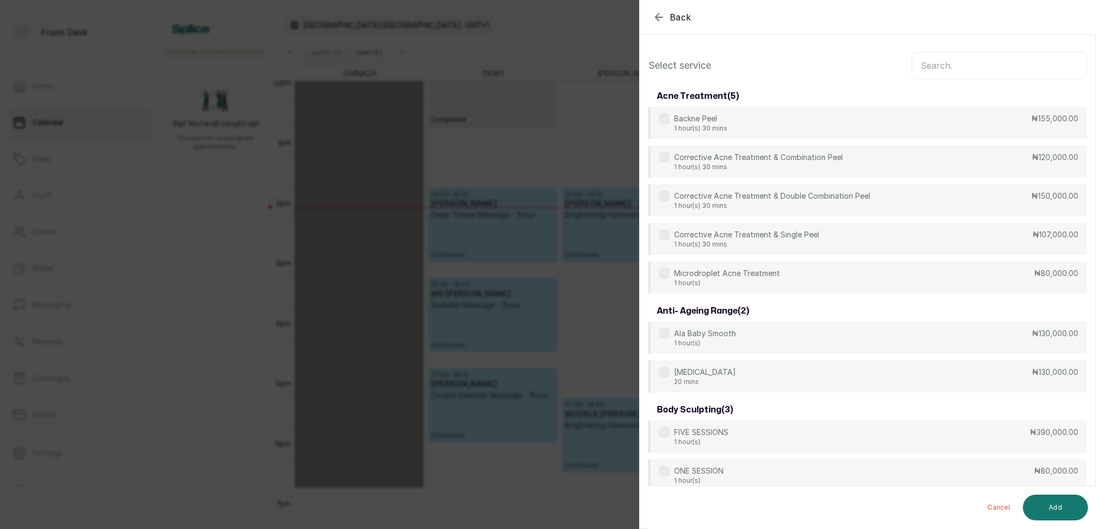
scroll to position [0, 0]
click at [965, 68] on input "text" at bounding box center [999, 65] width 175 height 27
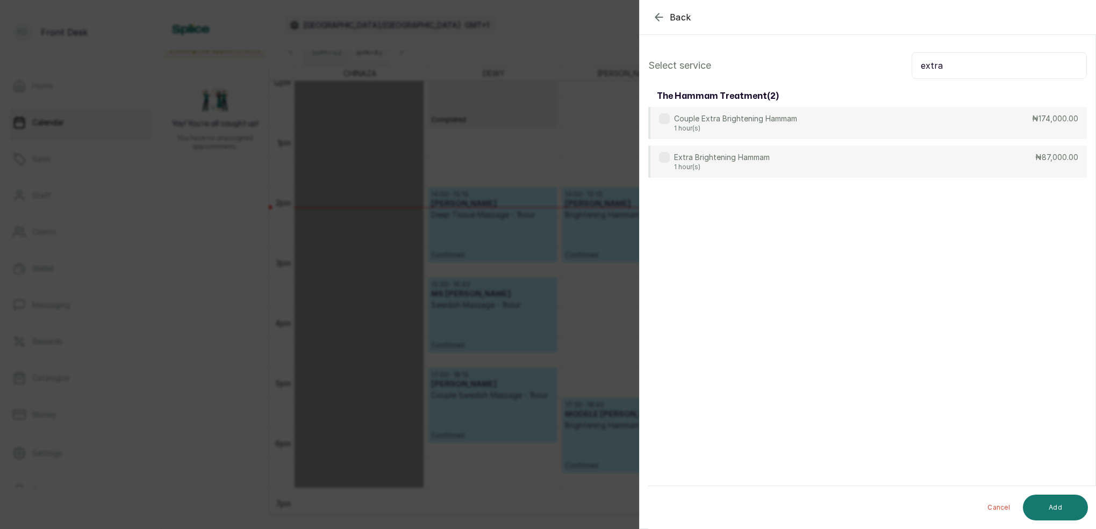
type input "extra"
click at [806, 192] on section "Back Add Appointment Select service extra the hammam treatment ( 2 ) Couple Ext…" at bounding box center [867, 264] width 457 height 529
click at [799, 157] on div "Extra Brightening Hammam 1 hour(s) ₦87,000.00" at bounding box center [867, 162] width 439 height 33
click at [1062, 506] on button "Add" at bounding box center [1055, 508] width 65 height 26
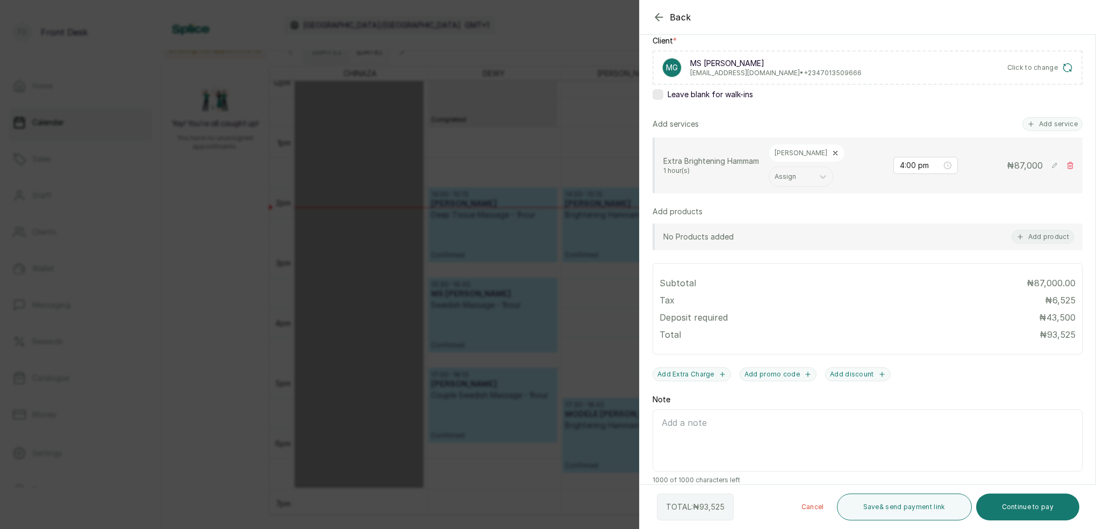
scroll to position [167, 0]
click at [1041, 124] on button "Add service" at bounding box center [1052, 125] width 60 height 14
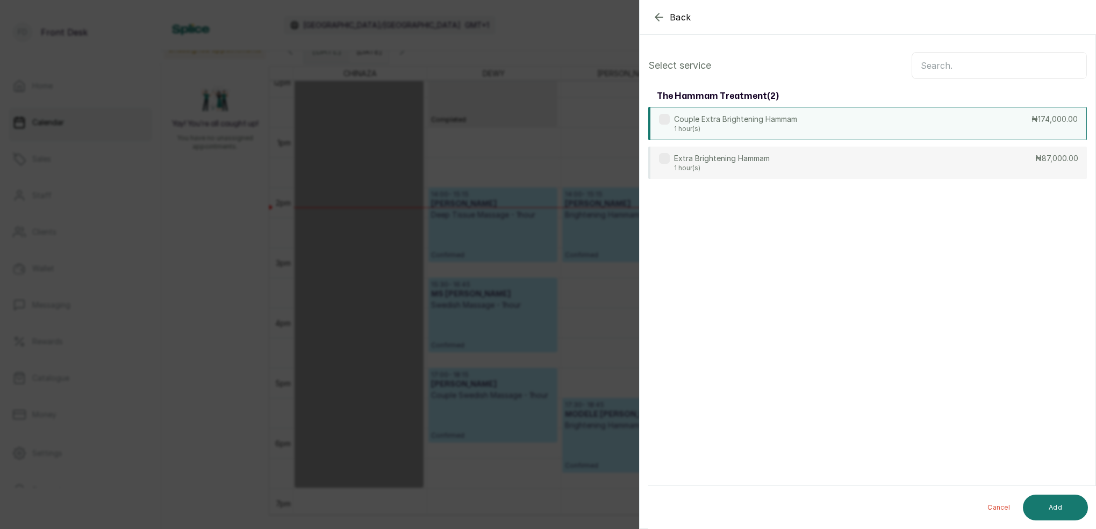
scroll to position [0, 0]
click at [1011, 71] on input "text" at bounding box center [999, 65] width 175 height 27
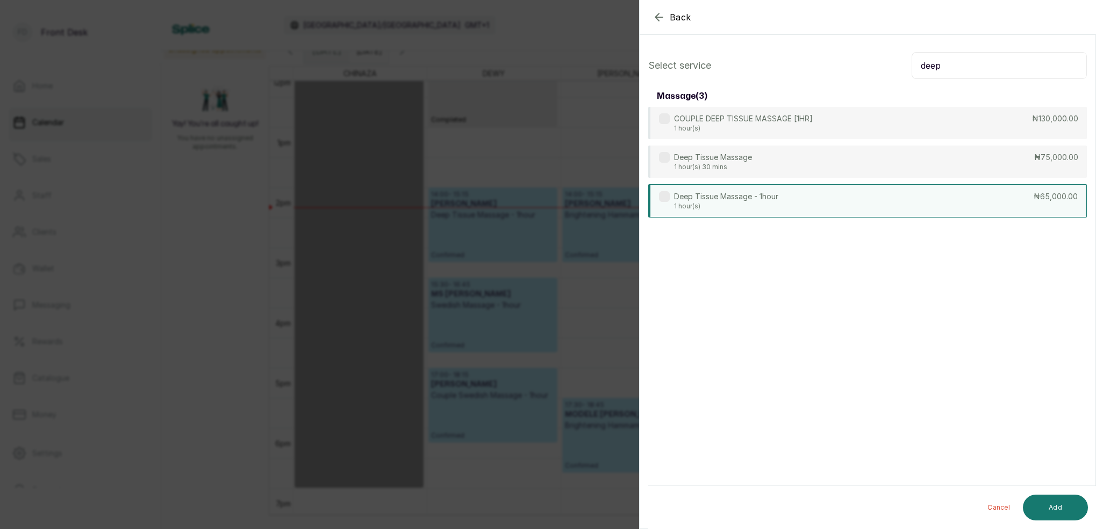
type input "deep"
drag, startPoint x: 733, startPoint y: 202, endPoint x: 830, endPoint y: 250, distance: 108.4
click at [735, 201] on p "Deep Tissue Massage - 1hour" at bounding box center [726, 196] width 104 height 11
click at [1055, 498] on button "Add" at bounding box center [1055, 508] width 65 height 26
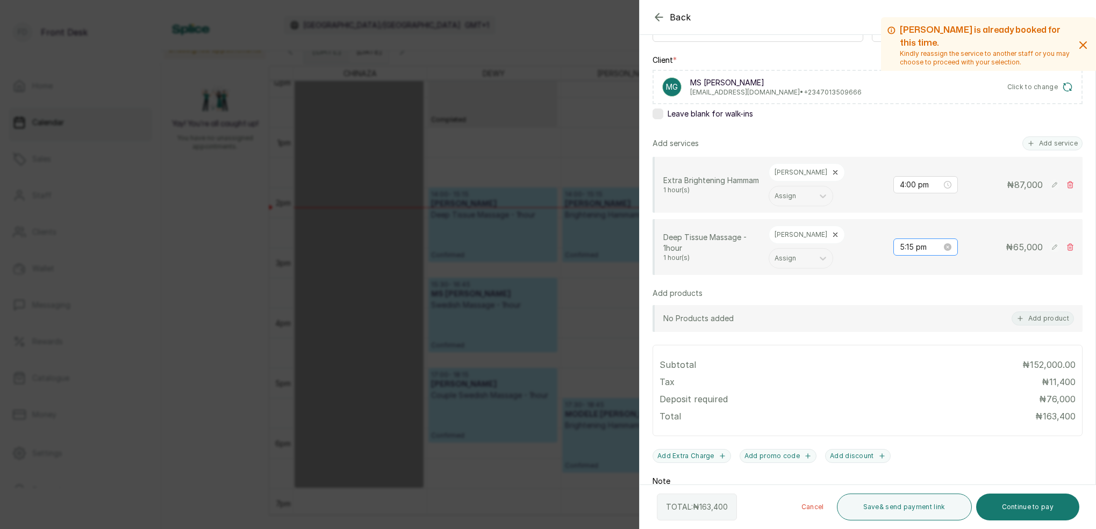
scroll to position [150, 0]
click at [913, 240] on input "5:15 pm" at bounding box center [921, 246] width 42 height 12
type input "5:00 pm"
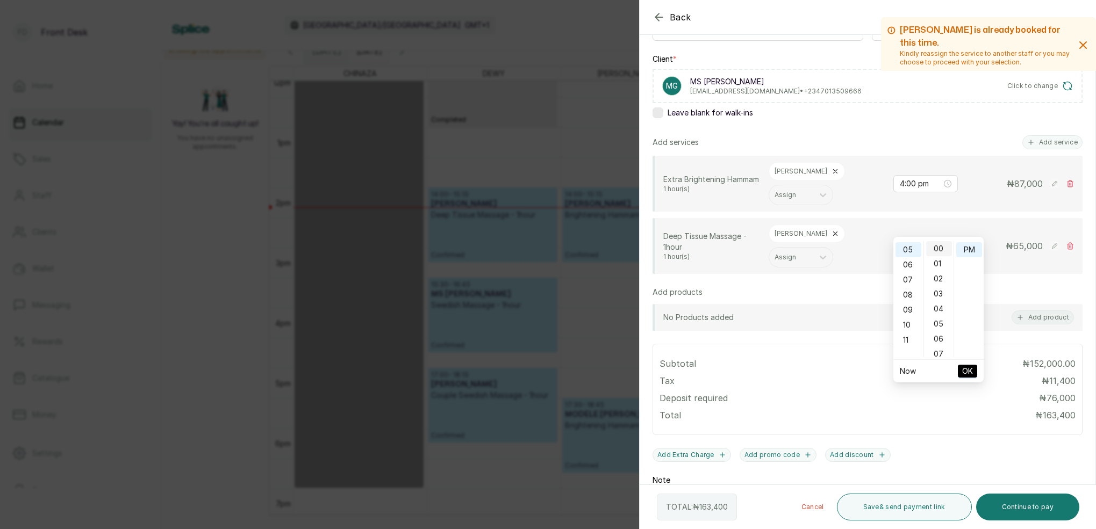
click at [940, 255] on div "00" at bounding box center [939, 248] width 26 height 15
drag, startPoint x: 964, startPoint y: 250, endPoint x: 969, endPoint y: 266, distance: 16.3
click at [964, 250] on div "PM" at bounding box center [969, 249] width 26 height 15
click at [970, 372] on span "OK" at bounding box center [967, 371] width 11 height 20
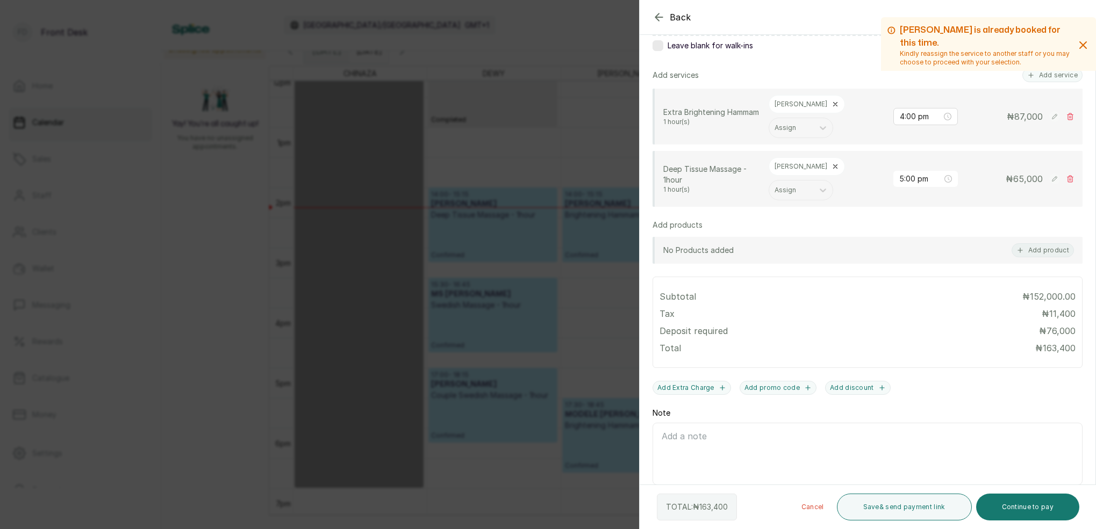
scroll to position [217, 0]
click at [832, 163] on icon at bounding box center [836, 167] width 8 height 8
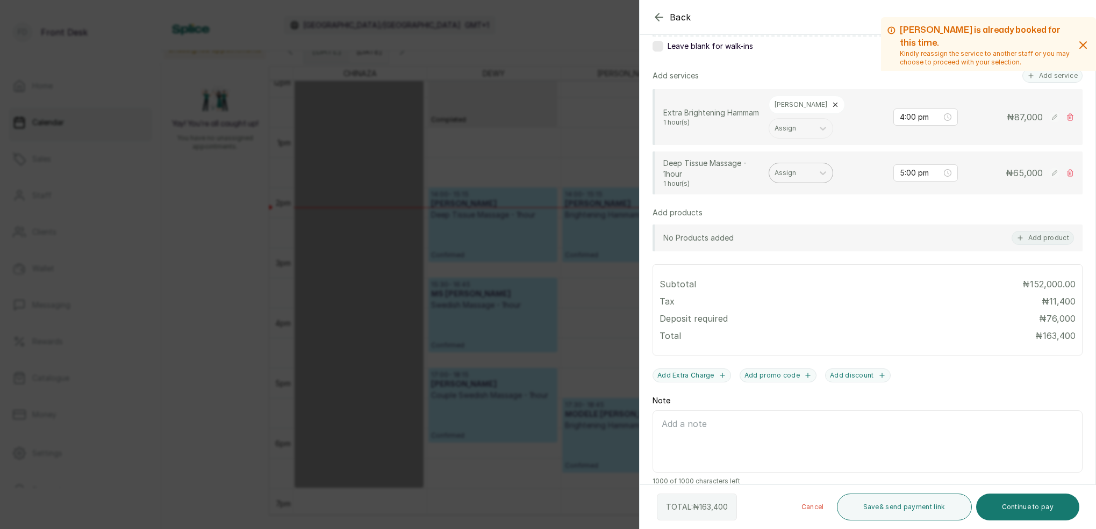
click at [788, 169] on div "Assign" at bounding box center [791, 173] width 33 height 8
click at [783, 228] on div "[PERSON_NAME]" at bounding box center [801, 238] width 108 height 20
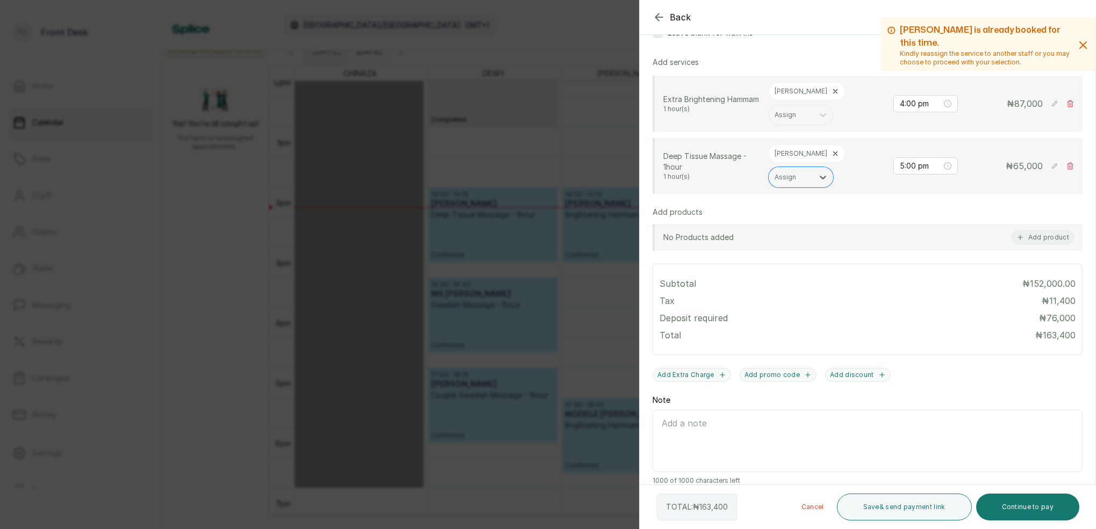
scroll to position [230, 0]
click at [832, 151] on icon at bounding box center [836, 155] width 8 height 8
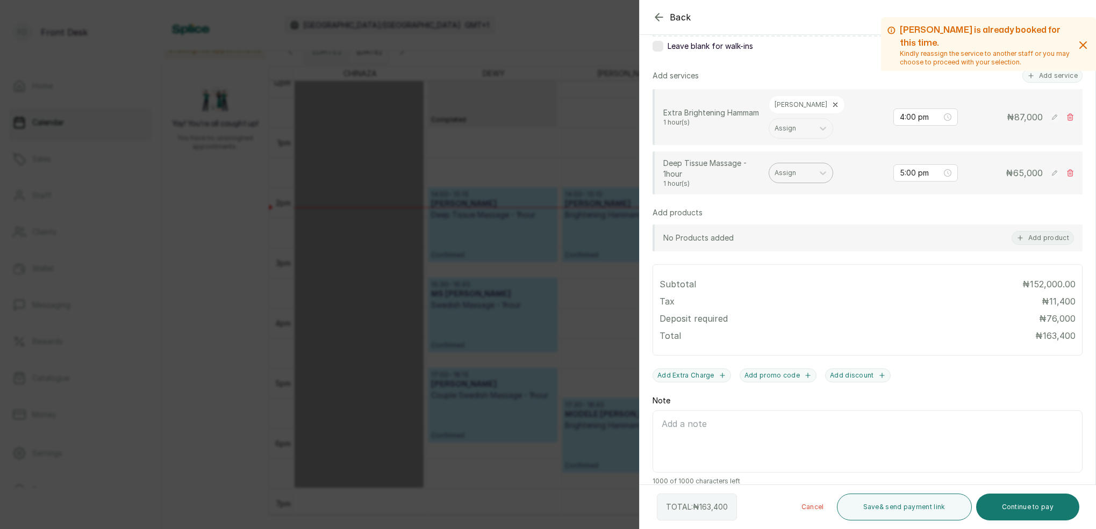
click at [803, 166] on div "Assign" at bounding box center [791, 173] width 44 height 14
click at [789, 208] on div "[PERSON_NAME]" at bounding box center [801, 218] width 108 height 20
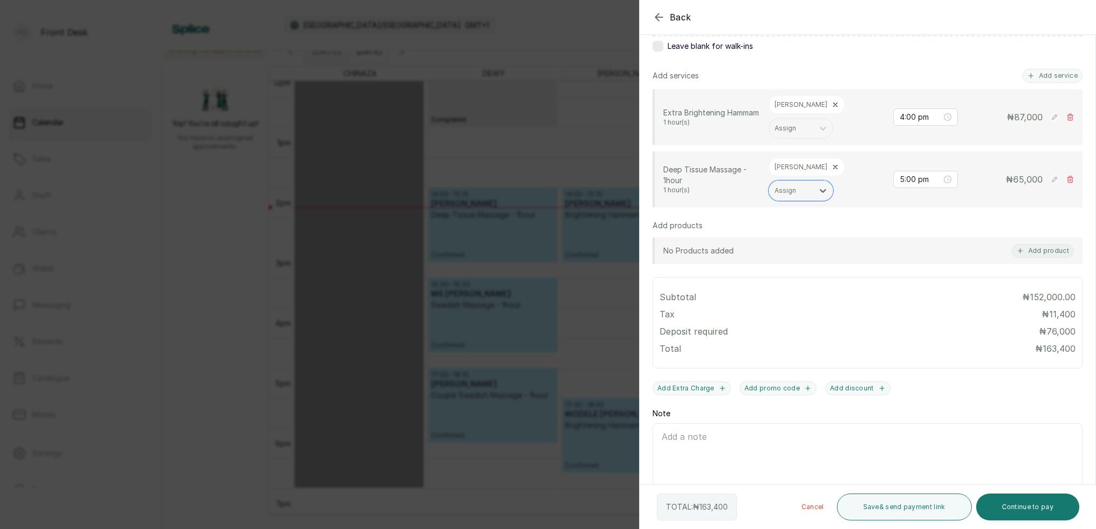
drag, startPoint x: 1035, startPoint y: 510, endPoint x: 1016, endPoint y: 481, distance: 34.3
click at [1035, 509] on button "Continue to pay" at bounding box center [1028, 507] width 104 height 27
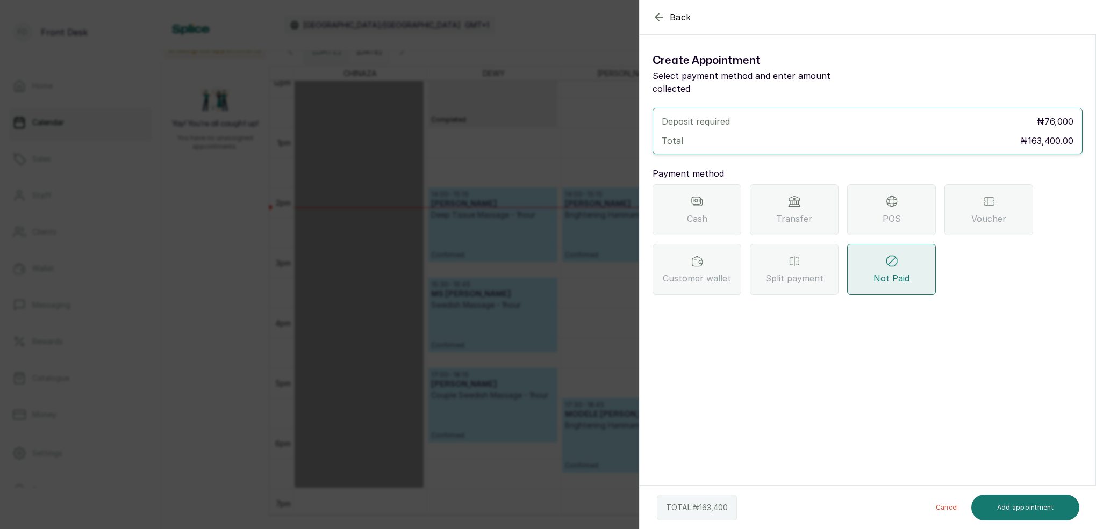
scroll to position [0, 0]
click at [820, 201] on div "Transfer" at bounding box center [794, 209] width 89 height 51
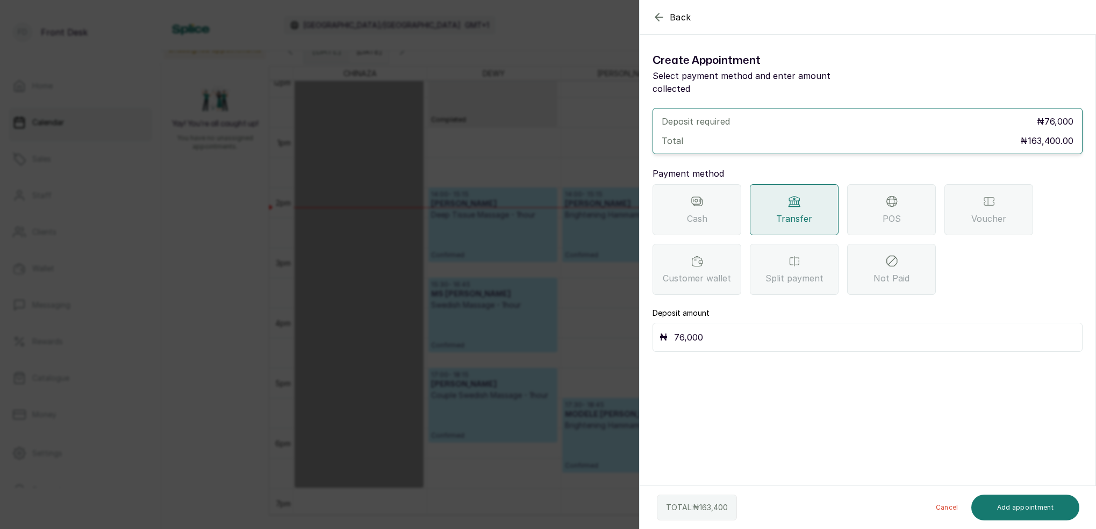
click at [764, 323] on div "₦ 76,000" at bounding box center [868, 337] width 430 height 29
click at [763, 330] on input "76,000" at bounding box center [875, 337] width 402 height 15
type input "7"
type input "163,400"
click at [1061, 508] on button "Add appointment" at bounding box center [1025, 508] width 109 height 26
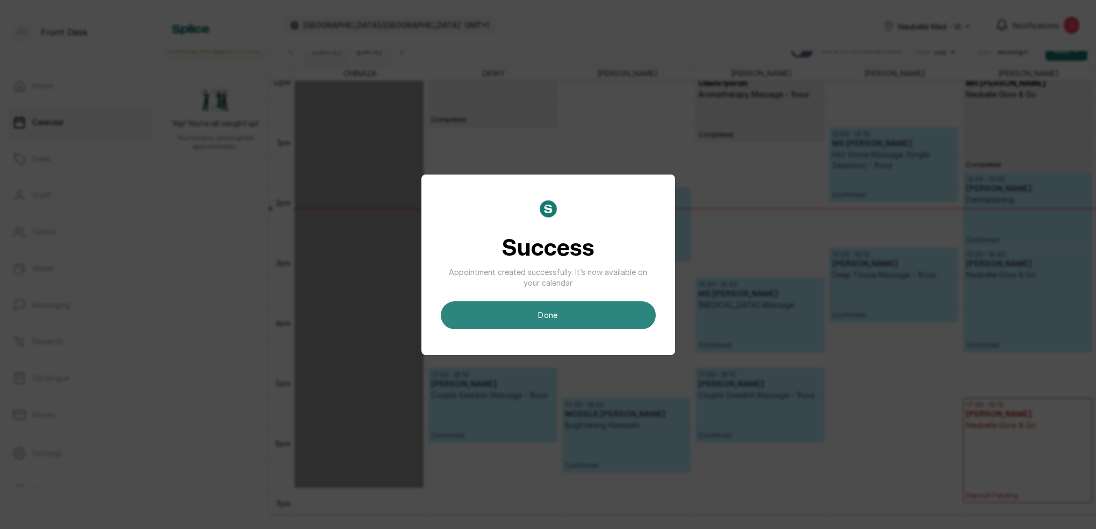
click at [598, 316] on button "done" at bounding box center [548, 316] width 215 height 28
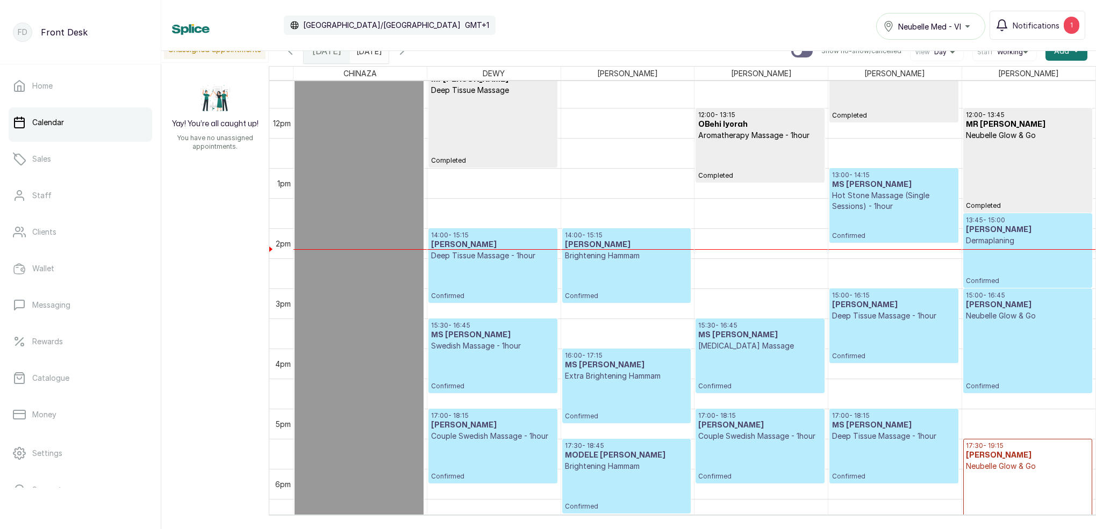
scroll to position [714, 0]
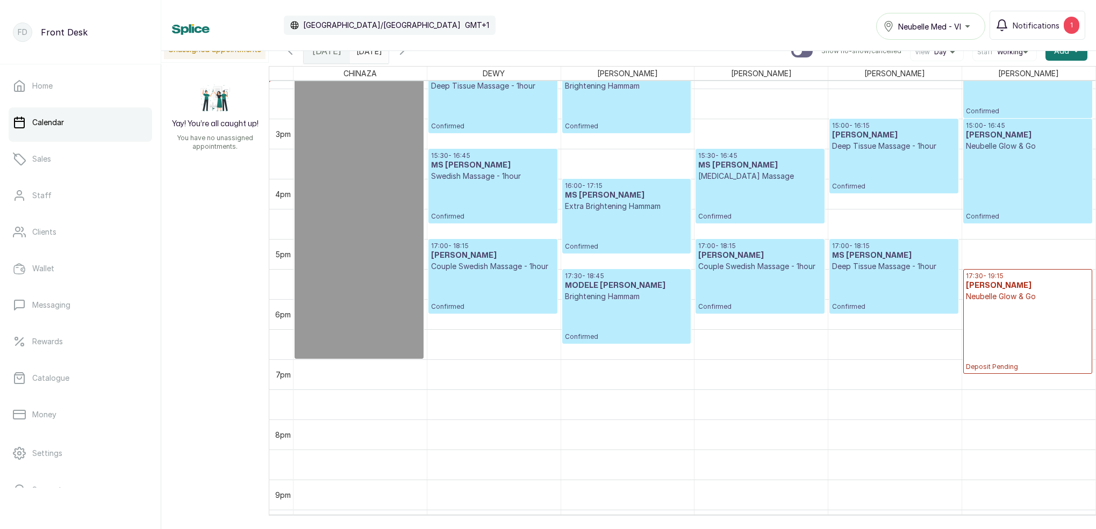
click at [868, 283] on p "Confirmed" at bounding box center [893, 291] width 123 height 39
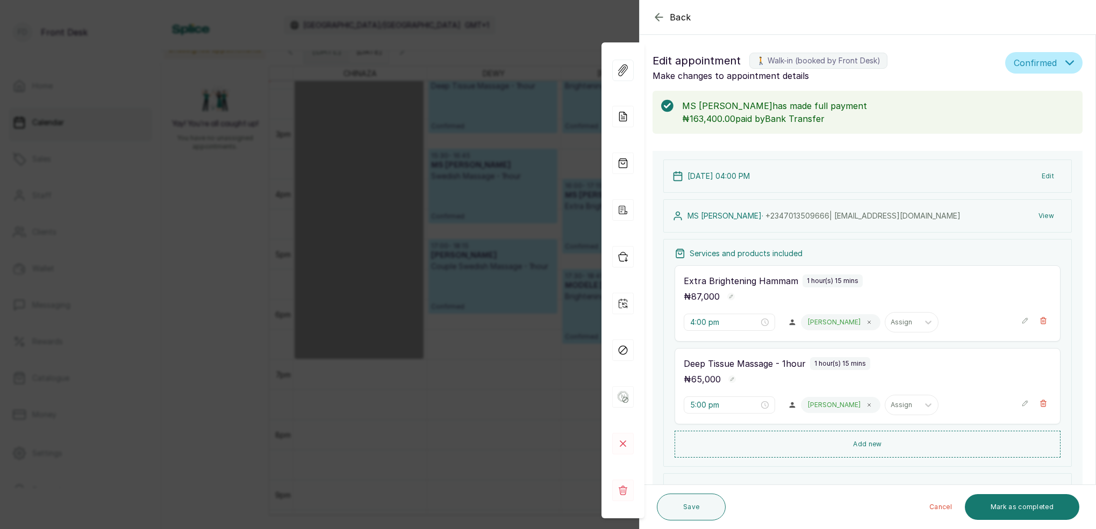
click at [1049, 218] on button "View" at bounding box center [1046, 215] width 33 height 19
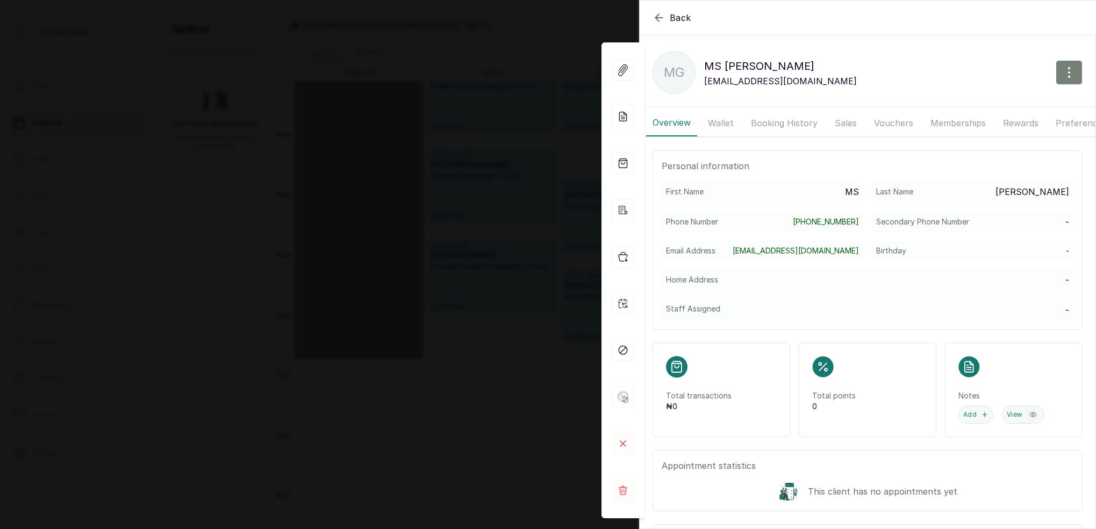
click at [1063, 80] on button "button" at bounding box center [1069, 72] width 27 height 25
click at [987, 108] on span "Edit" at bounding box center [1022, 104] width 103 height 13
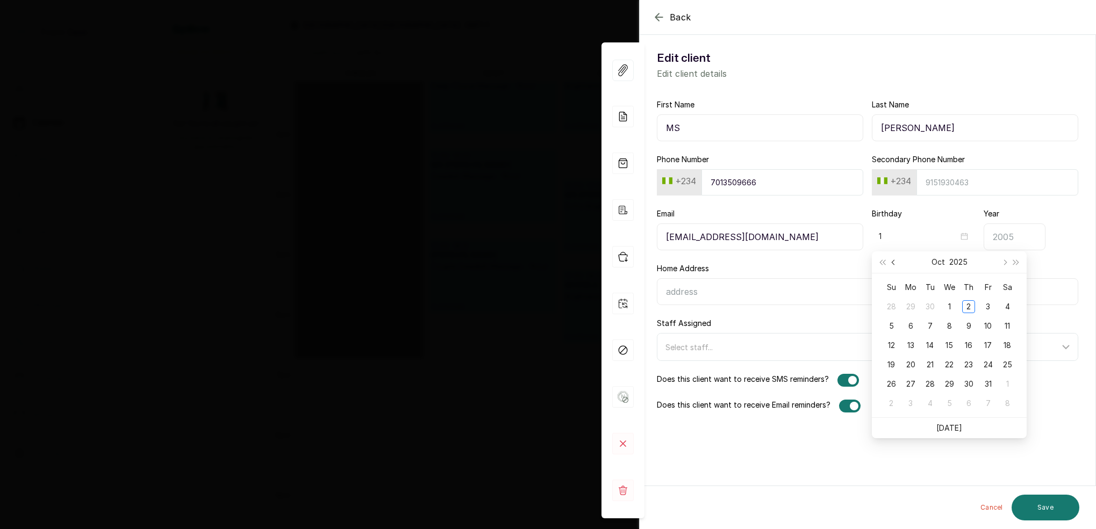
click at [892, 264] on button "Previous month (PageUp)" at bounding box center [894, 263] width 12 height 22
type input "08-19"
click at [931, 363] on div "19" at bounding box center [930, 365] width 13 height 13
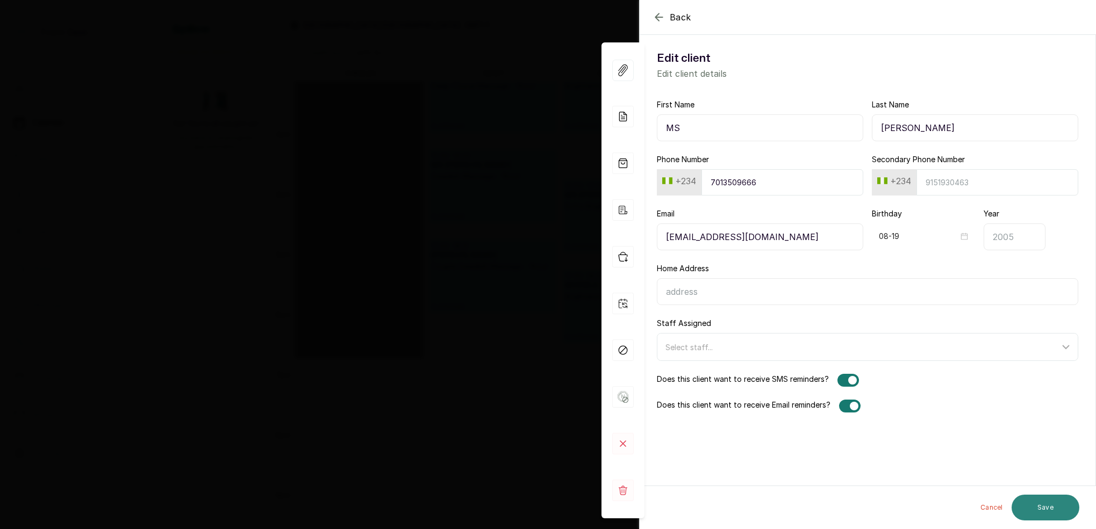
drag, startPoint x: 1041, startPoint y: 512, endPoint x: 1050, endPoint y: 504, distance: 12.2
click at [1041, 512] on button "Save" at bounding box center [1046, 508] width 68 height 26
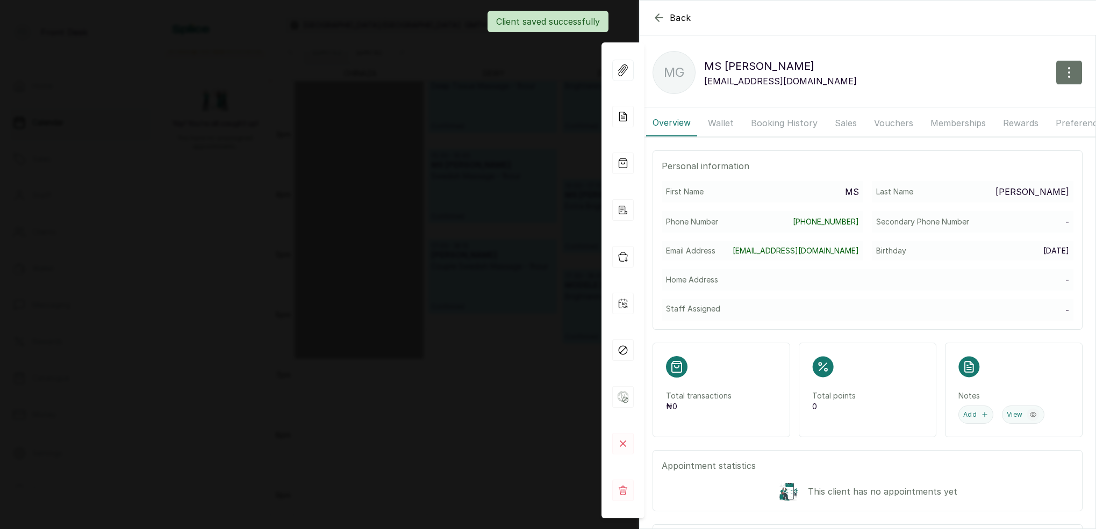
click at [482, 218] on div "Back MS [PERSON_NAME] MG MS [PERSON_NAME] [PERSON_NAME][EMAIL_ADDRESS][DOMAIN_N…" at bounding box center [548, 264] width 1096 height 529
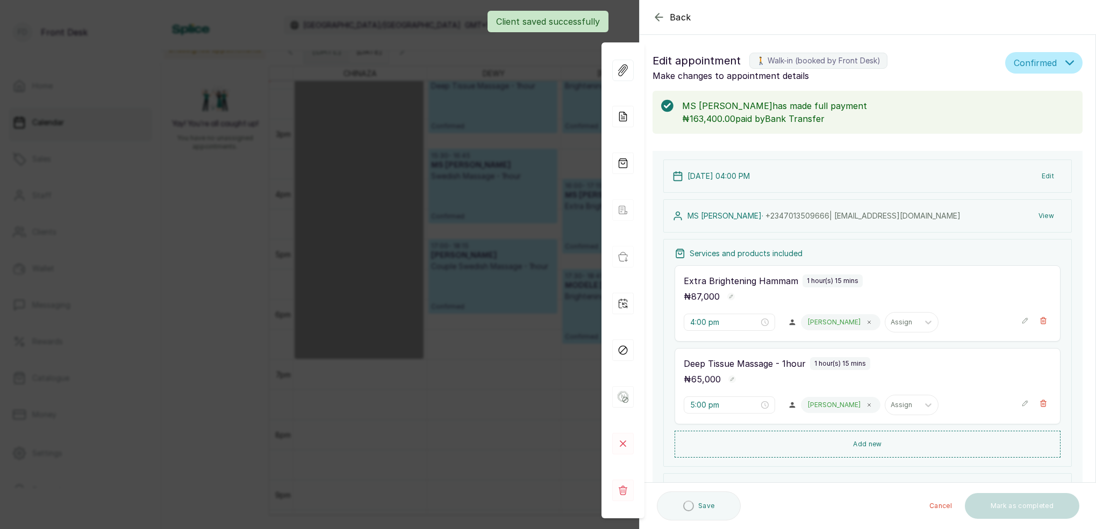
click at [476, 226] on div "Back Appointment Details Edit appointment 🚶 Walk-in (booked by Front Desk) Make…" at bounding box center [548, 264] width 1096 height 529
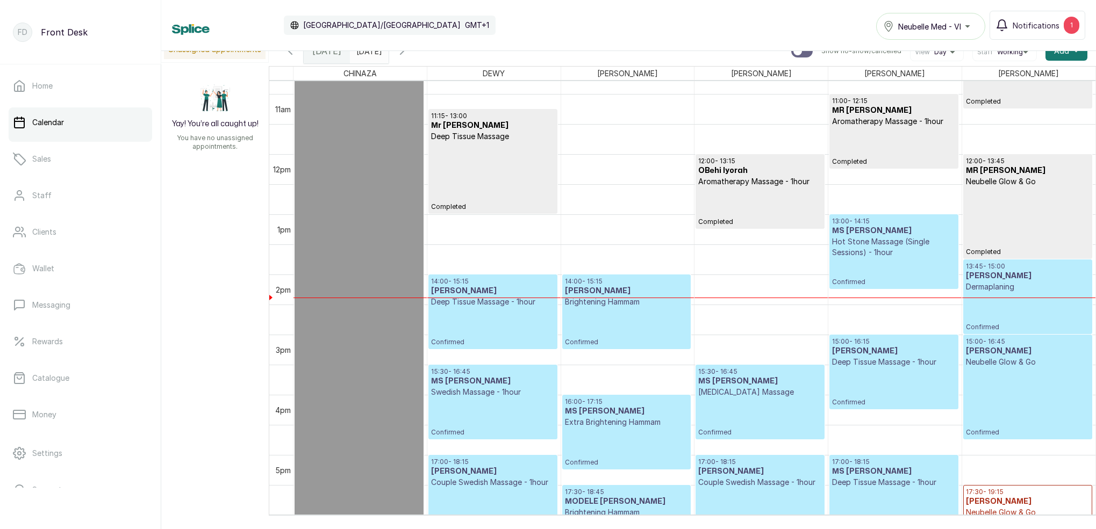
scroll to position [692, 0]
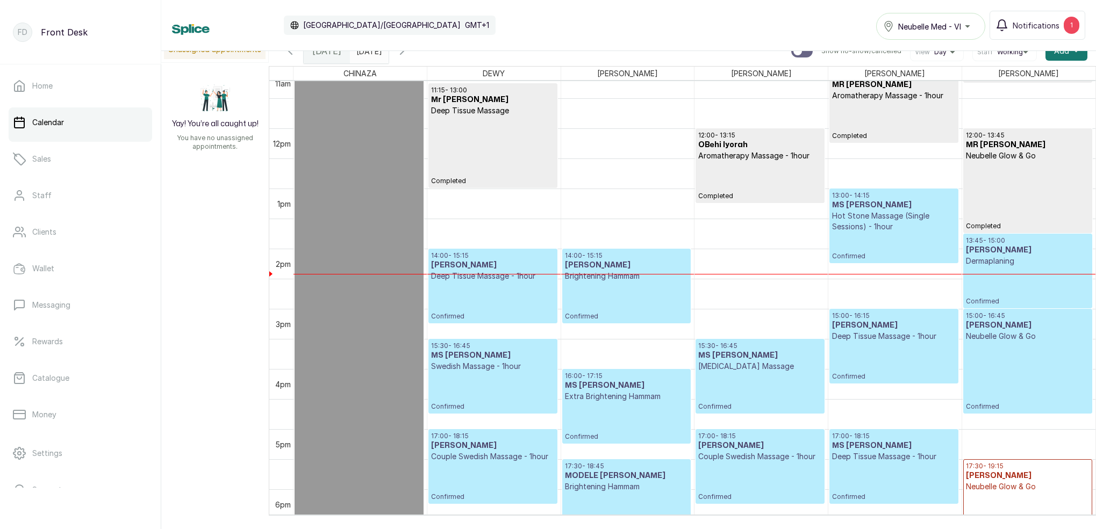
click at [875, 222] on p "Hot Stone Massage (Single Sessions) - 1hour" at bounding box center [893, 222] width 123 height 22
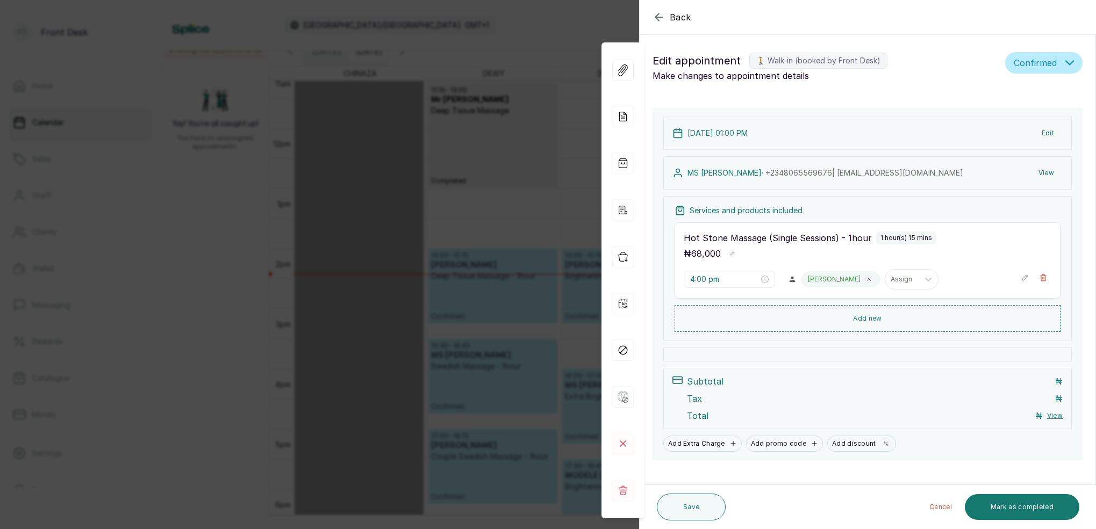
type input "1:00 pm"
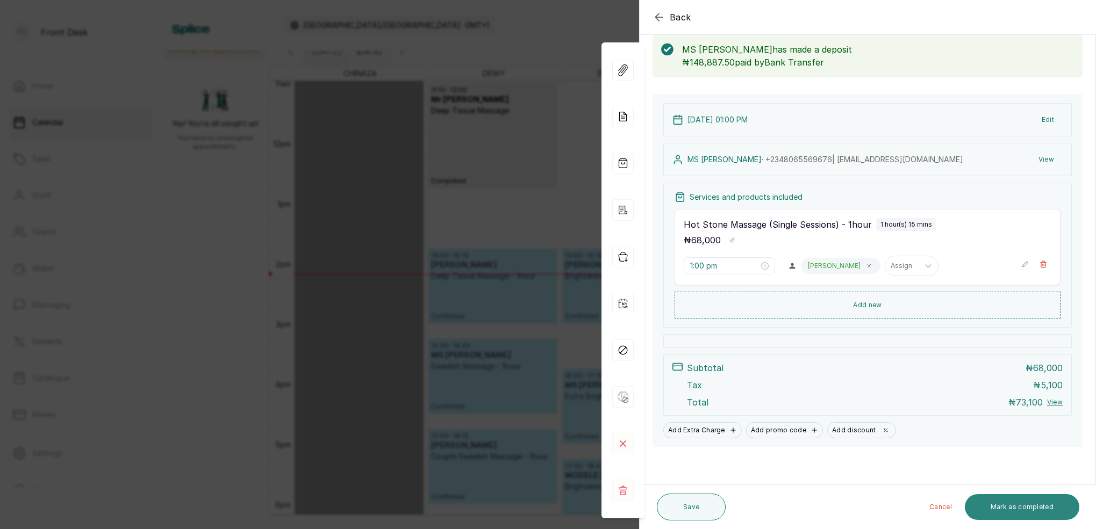
drag, startPoint x: 1041, startPoint y: 510, endPoint x: 1030, endPoint y: 498, distance: 16.0
click at [1041, 510] on button "Mark as completed" at bounding box center [1022, 508] width 114 height 26
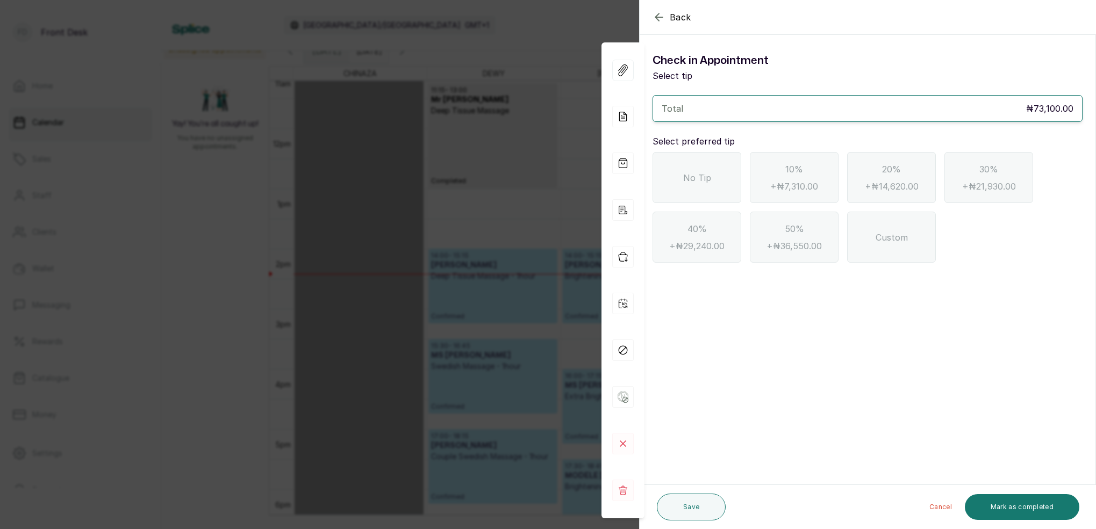
click at [710, 190] on div "No Tip" at bounding box center [697, 177] width 89 height 51
click at [1029, 503] on button "Mark as completed" at bounding box center [1022, 508] width 114 height 26
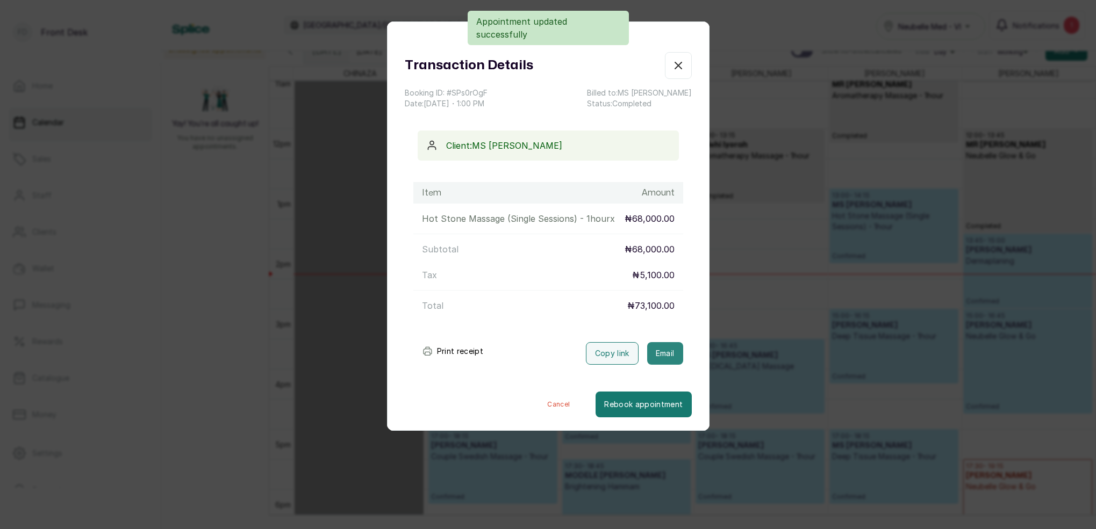
click at [669, 355] on button "Email" at bounding box center [665, 353] width 36 height 23
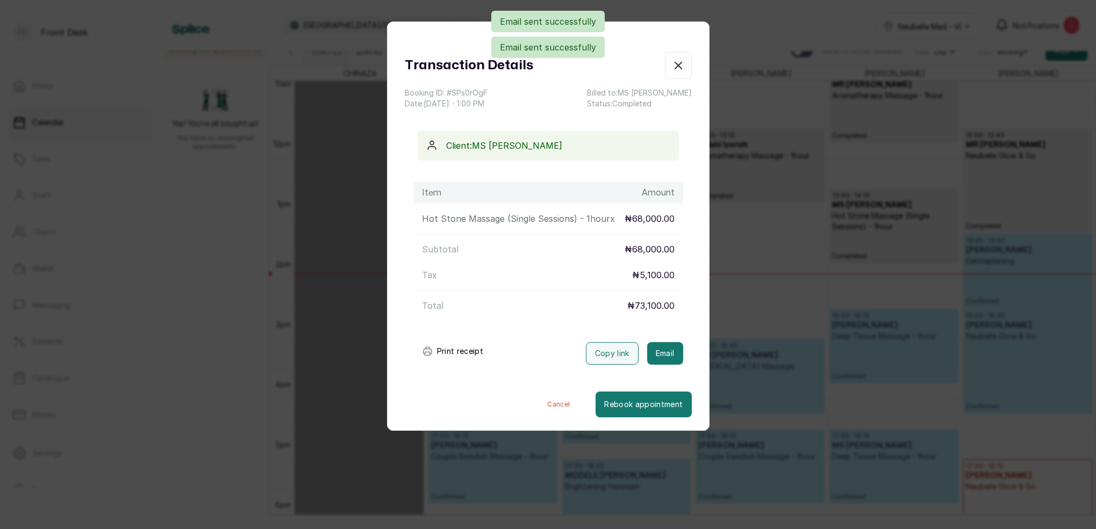
click at [682, 67] on icon "button" at bounding box center [678, 65] width 13 height 13
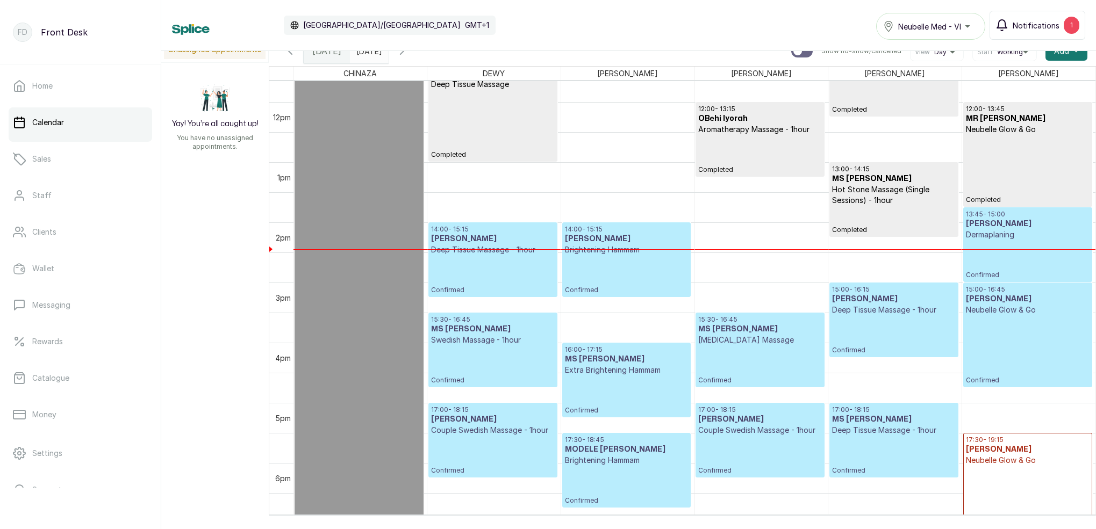
click at [1033, 26] on span "Notifications" at bounding box center [1036, 25] width 47 height 11
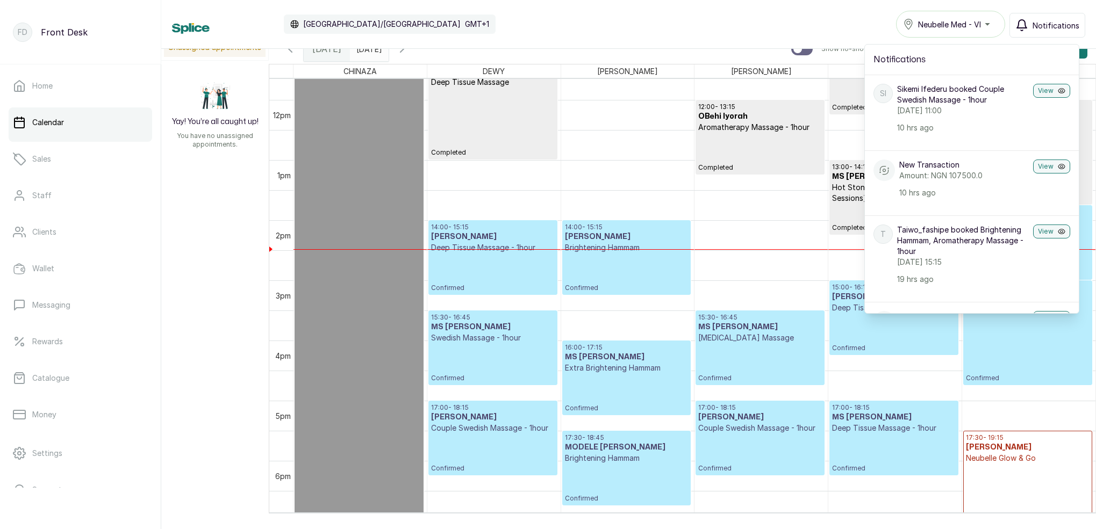
scroll to position [0, 0]
click at [368, 51] on input "[DATE]" at bounding box center [358, 46] width 17 height 18
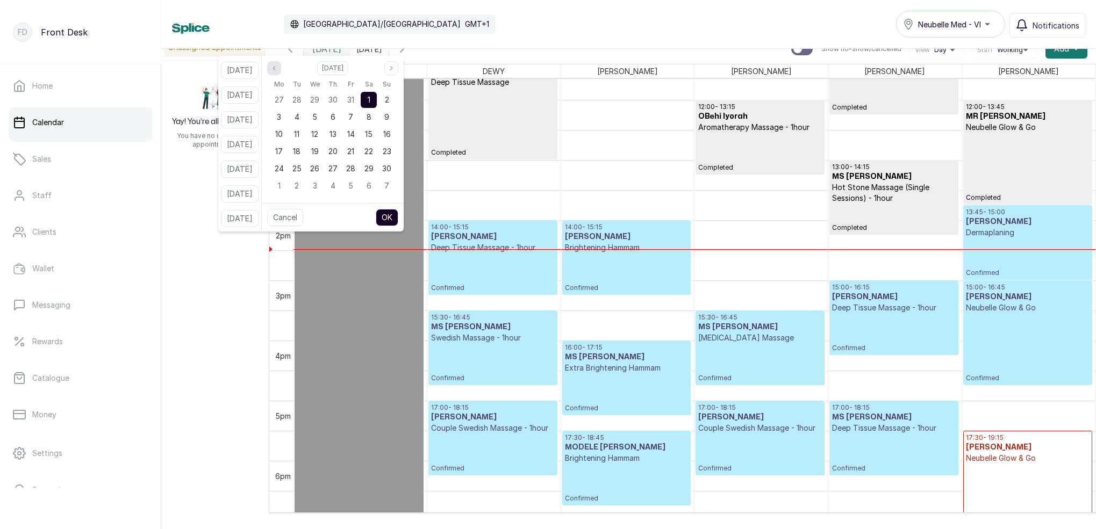
click at [281, 71] on button "Previous month" at bounding box center [274, 68] width 14 height 14
click at [371, 101] on span "4" at bounding box center [369, 99] width 5 height 9
click at [398, 217] on button "OK" at bounding box center [387, 217] width 23 height 17
type input "[DATE]"
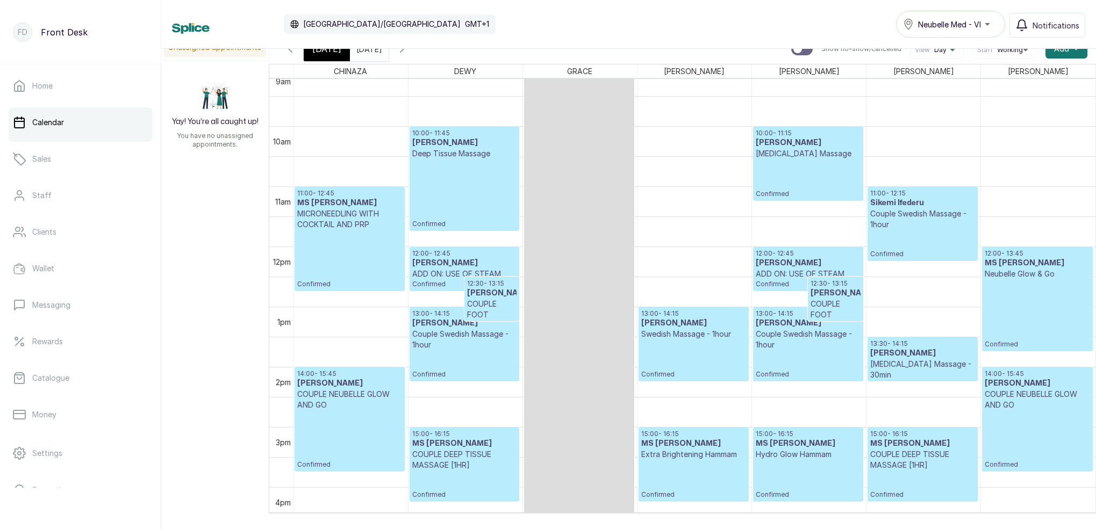
scroll to position [564, 0]
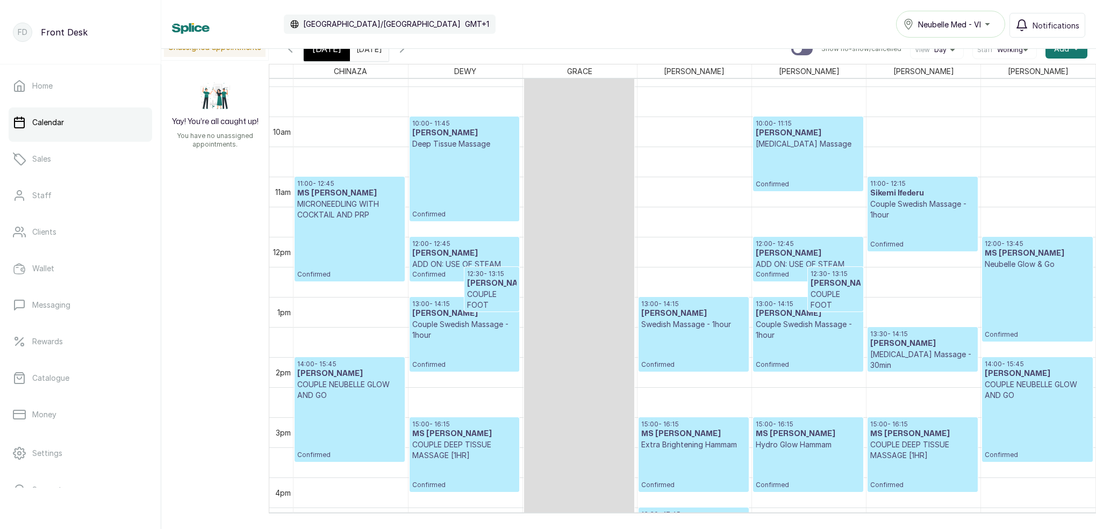
click at [905, 204] on p "Couple Swedish Massage - 1hour" at bounding box center [922, 210] width 105 height 22
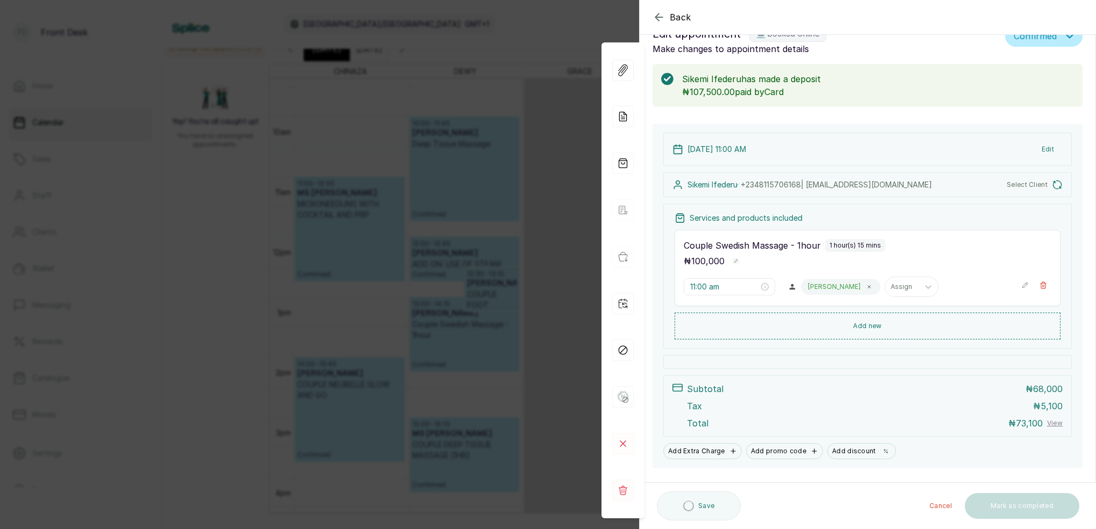
scroll to position [0, 0]
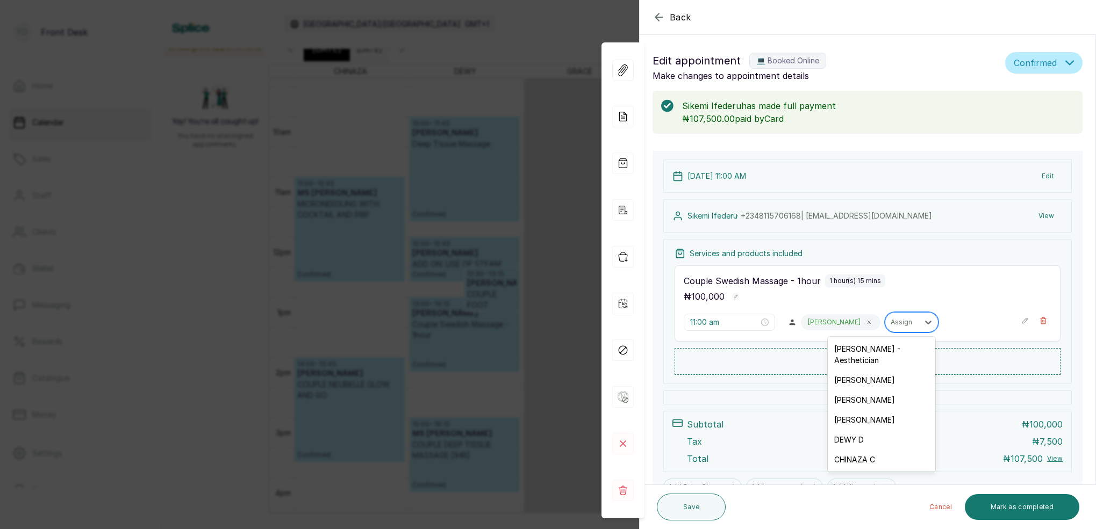
click at [885, 328] on div "Assign" at bounding box center [901, 323] width 33 height 14
click at [864, 390] on div "[PERSON_NAME]" at bounding box center [882, 400] width 108 height 20
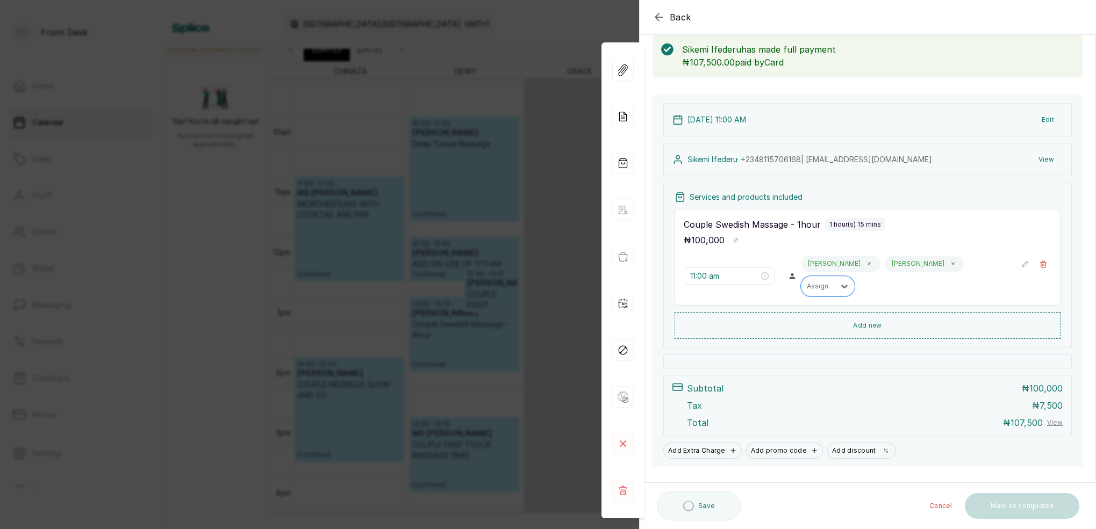
scroll to position [55, 0]
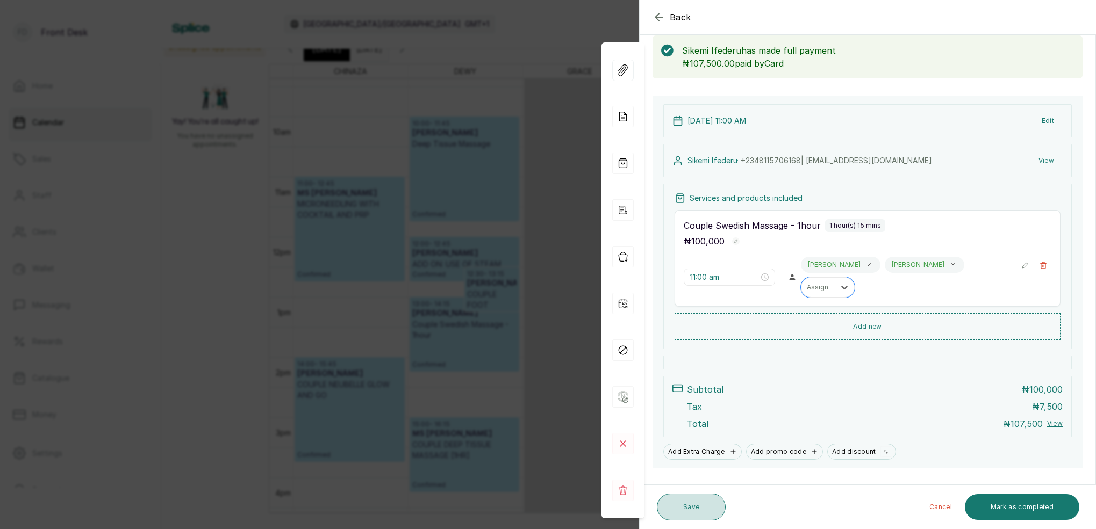
click at [689, 505] on button "Save" at bounding box center [691, 507] width 69 height 27
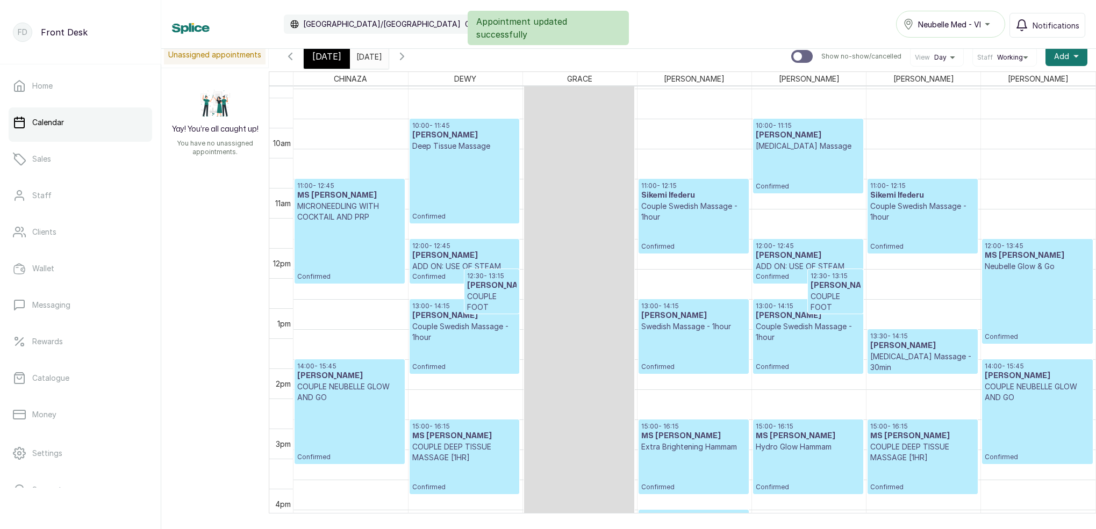
scroll to position [552, 0]
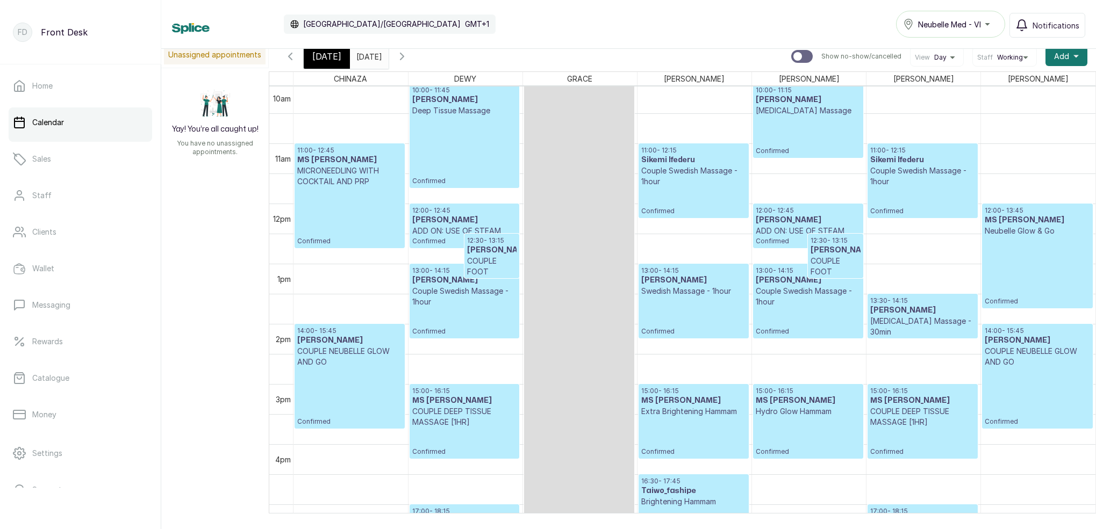
drag, startPoint x: 1035, startPoint y: 23, endPoint x: 1010, endPoint y: 4, distance: 31.1
click at [1035, 23] on span "Notifications" at bounding box center [1056, 25] width 47 height 11
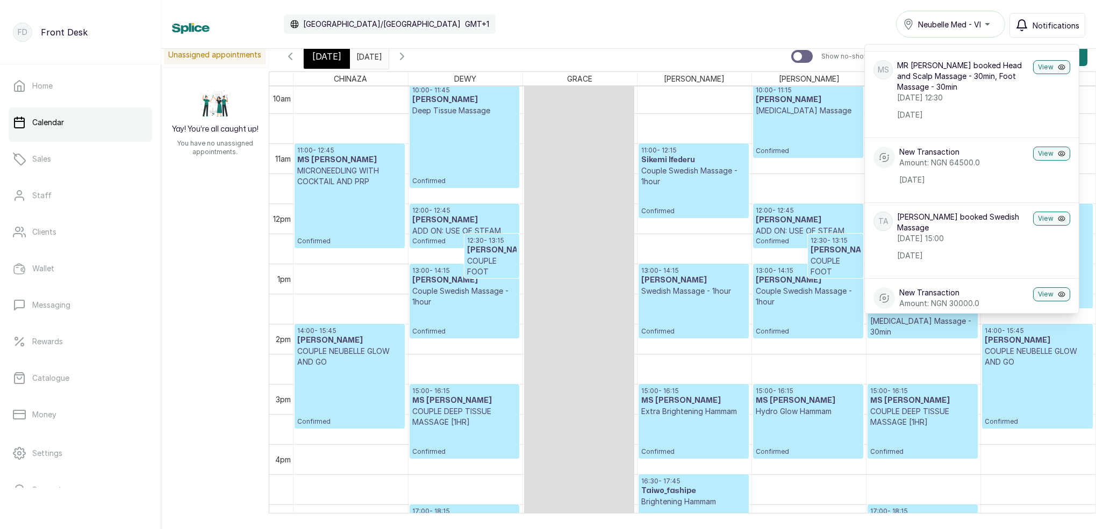
scroll to position [0, 0]
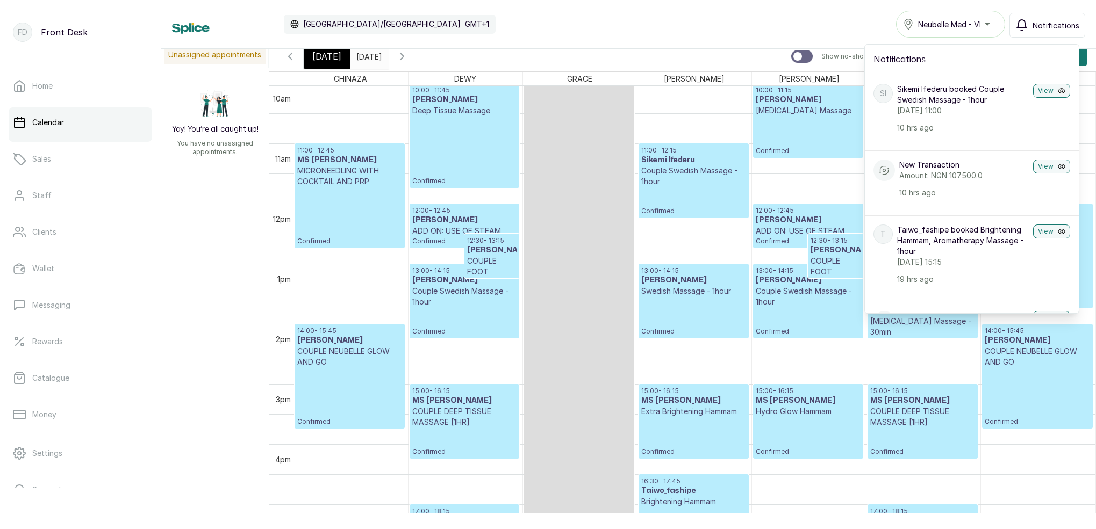
click at [1051, 30] on span "Notifications" at bounding box center [1056, 25] width 47 height 11
click at [681, 21] on div "Calendar [GEOGRAPHIC_DATA]/[GEOGRAPHIC_DATA] GMT+1 Neubelle Med - VI Notificati…" at bounding box center [628, 24] width 913 height 27
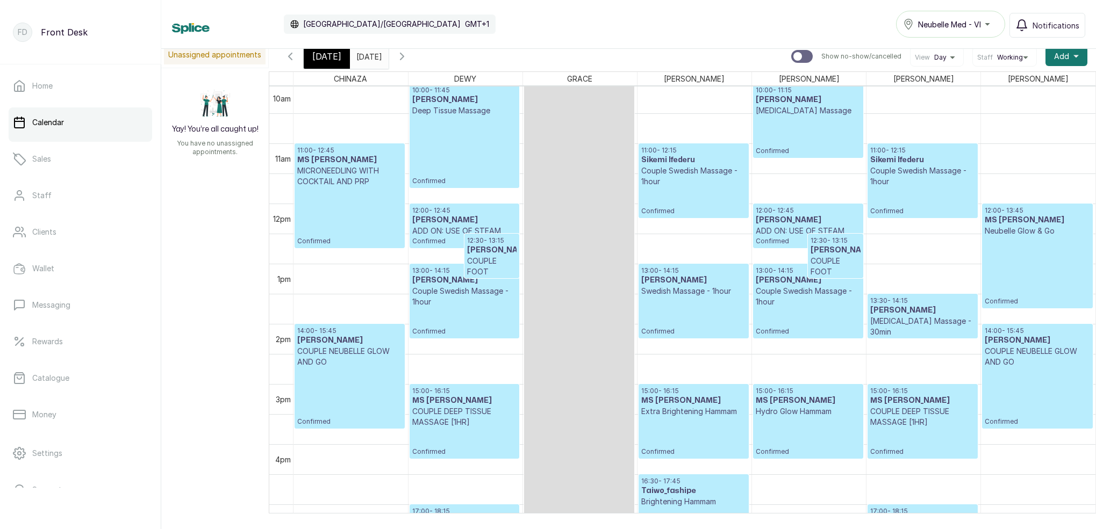
click at [292, 60] on icon "button" at bounding box center [290, 56] width 13 height 13
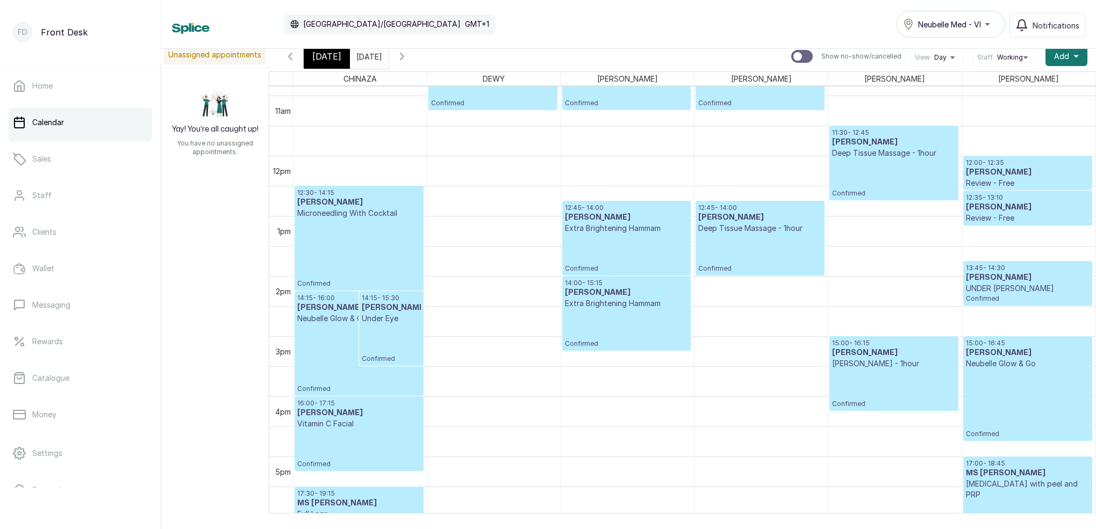
scroll to position [654, 0]
click at [331, 55] on span "[DATE]" at bounding box center [326, 56] width 29 height 13
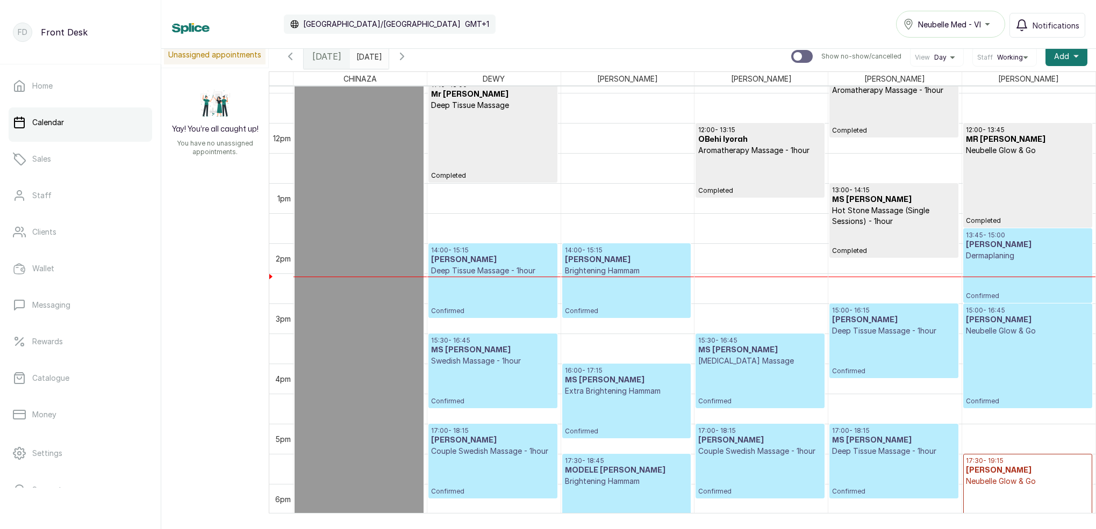
scroll to position [748, 0]
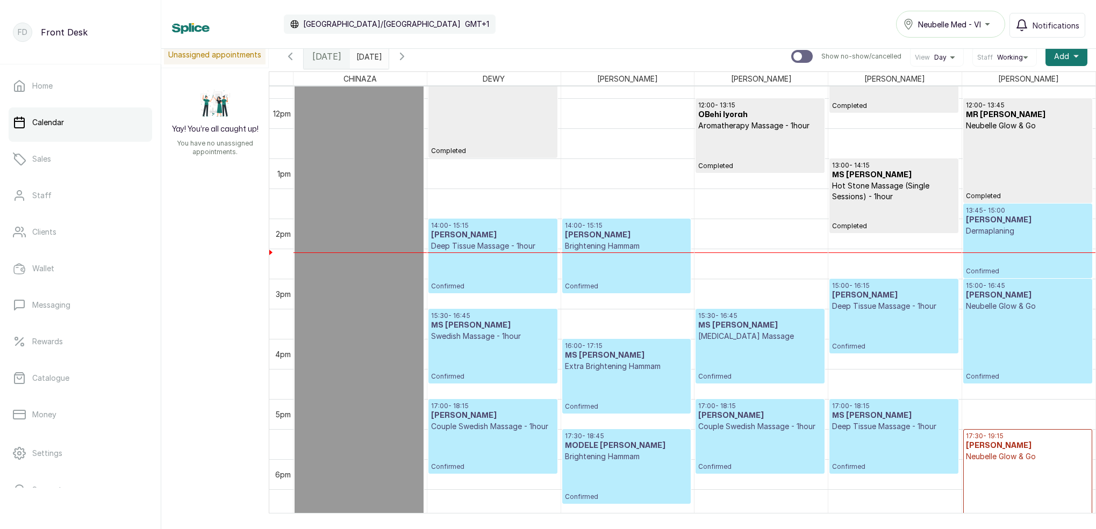
click at [409, 59] on icon "button" at bounding box center [402, 56] width 13 height 13
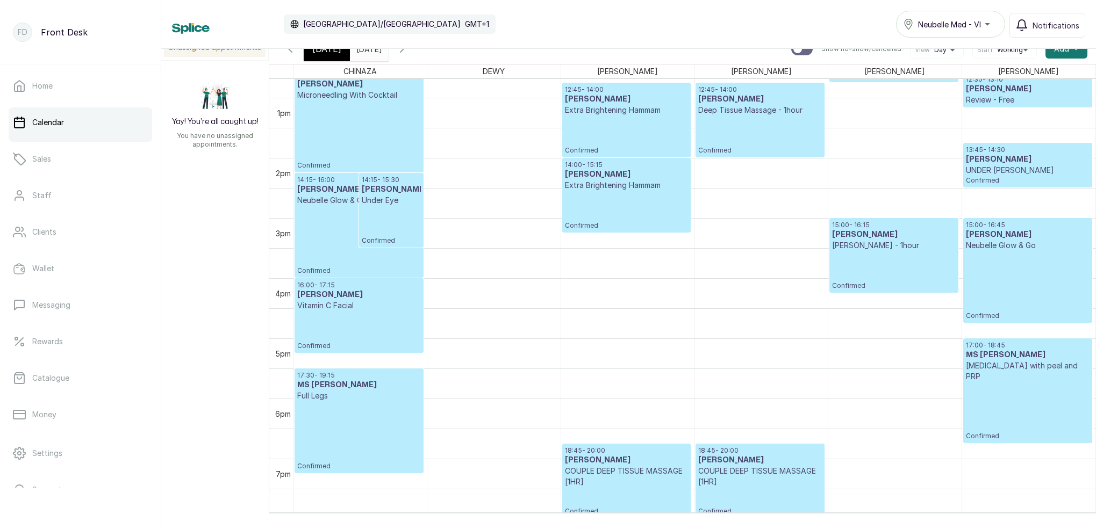
click at [325, 52] on span "[DATE]" at bounding box center [326, 48] width 29 height 13
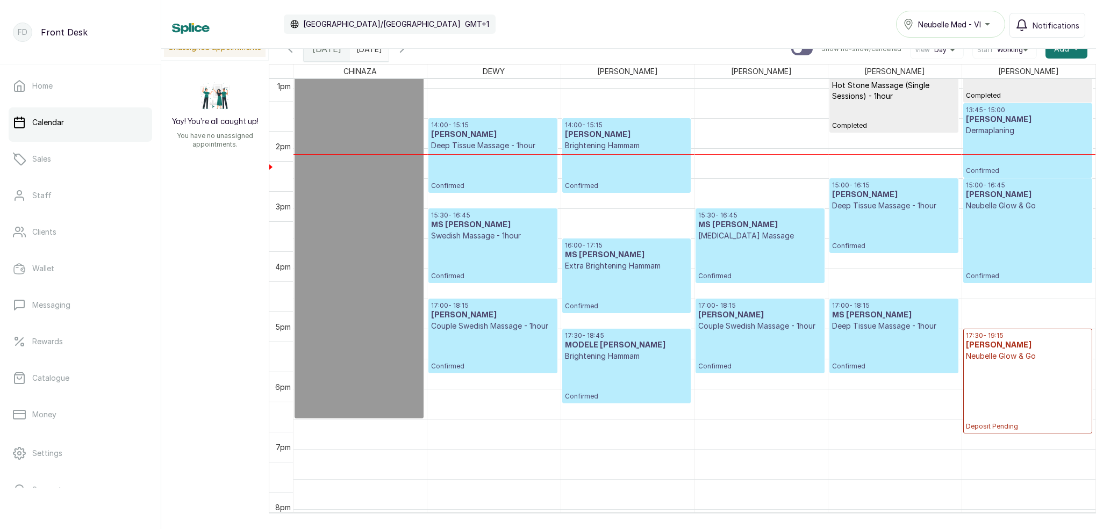
scroll to position [791, 0]
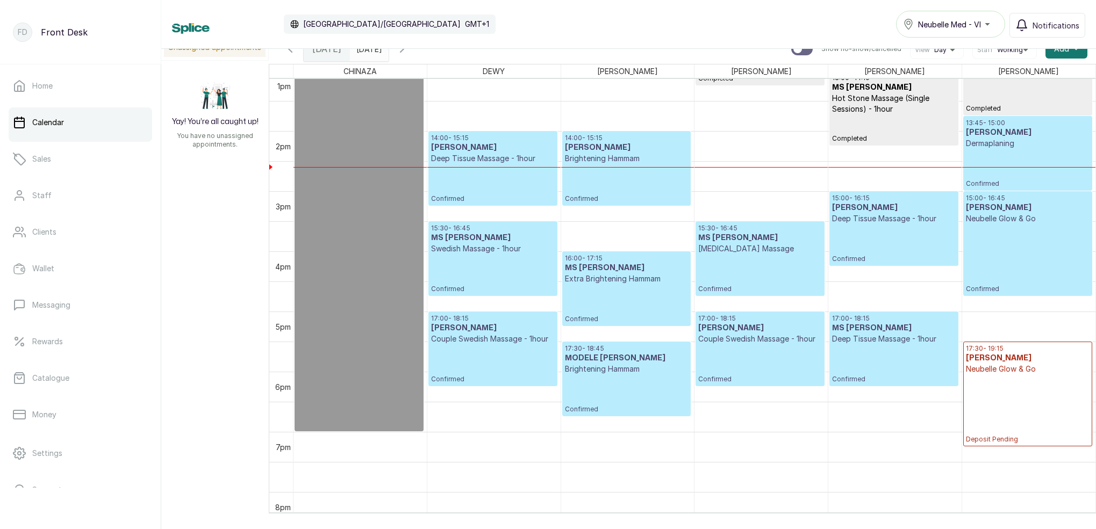
click at [409, 54] on icon "button" at bounding box center [402, 48] width 13 height 13
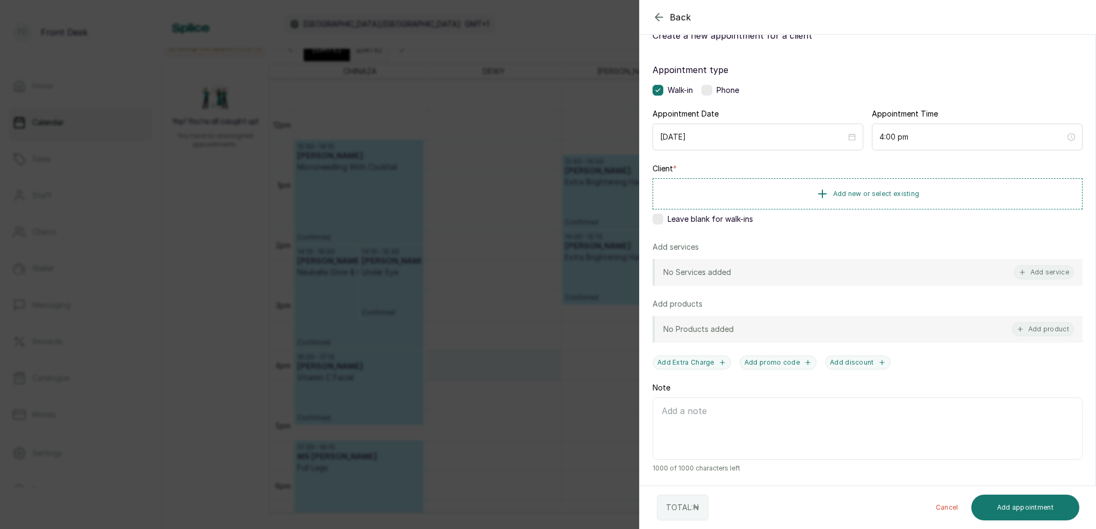
scroll to position [41, 0]
click at [490, 204] on div "Back Add Appointment Add an Appointment Create a new appointment for a client A…" at bounding box center [548, 264] width 1096 height 529
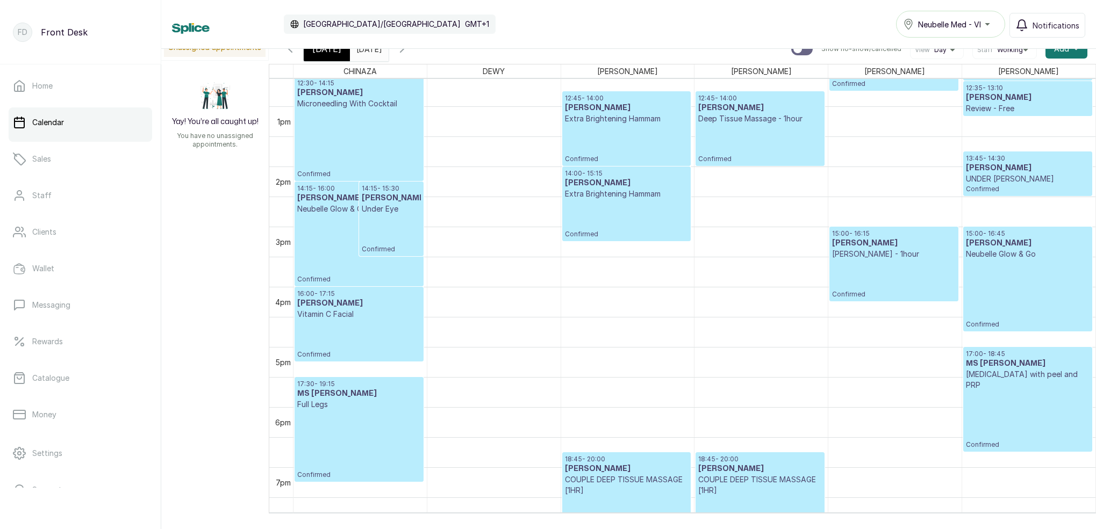
scroll to position [756, 0]
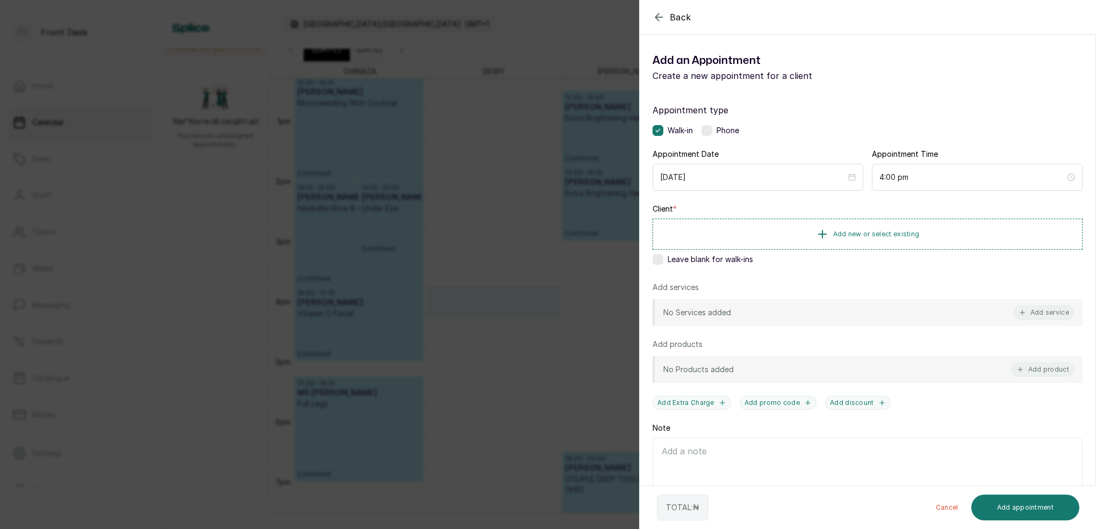
click at [661, 261] on label at bounding box center [658, 259] width 11 height 11
drag, startPoint x: 1050, startPoint y: 314, endPoint x: 991, endPoint y: 296, distance: 62.4
click at [1049, 314] on button "Add service" at bounding box center [1044, 313] width 60 height 14
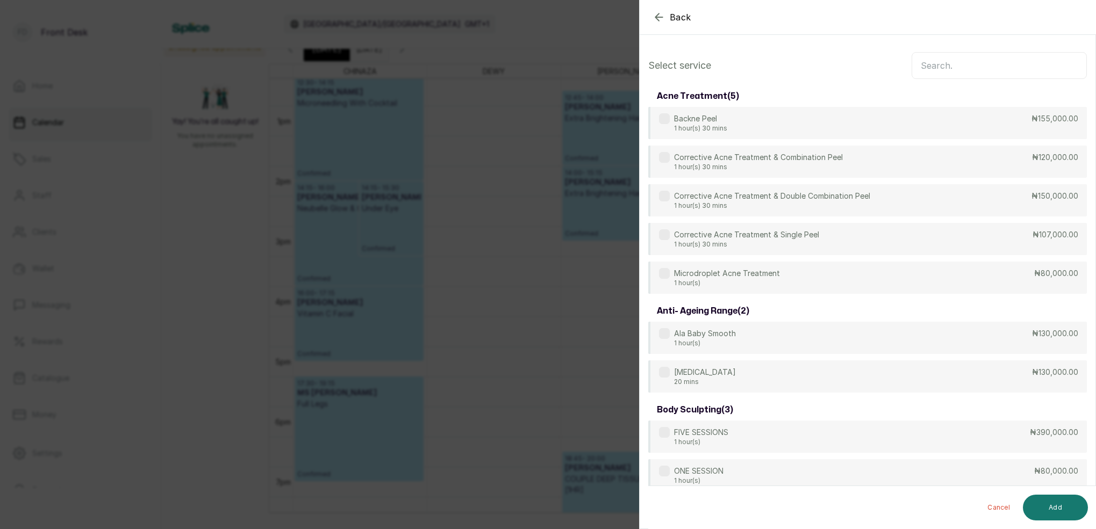
click at [919, 66] on input "text" at bounding box center [999, 65] width 175 height 27
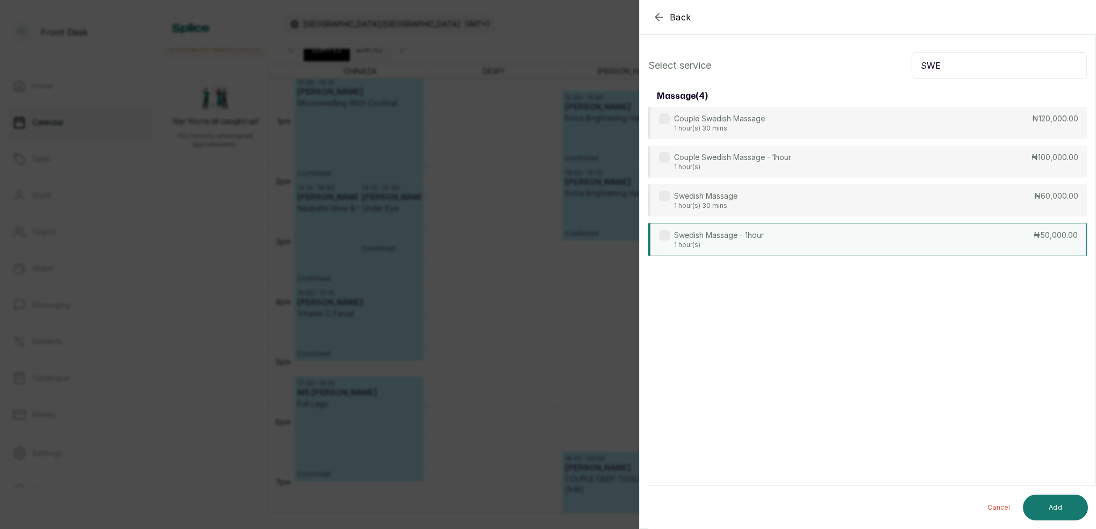
type input "SWE"
drag, startPoint x: 733, startPoint y: 241, endPoint x: 824, endPoint y: 265, distance: 93.5
click at [733, 241] on p "1 hour(s)" at bounding box center [719, 244] width 90 height 9
click at [1068, 505] on button "Add" at bounding box center [1055, 508] width 65 height 26
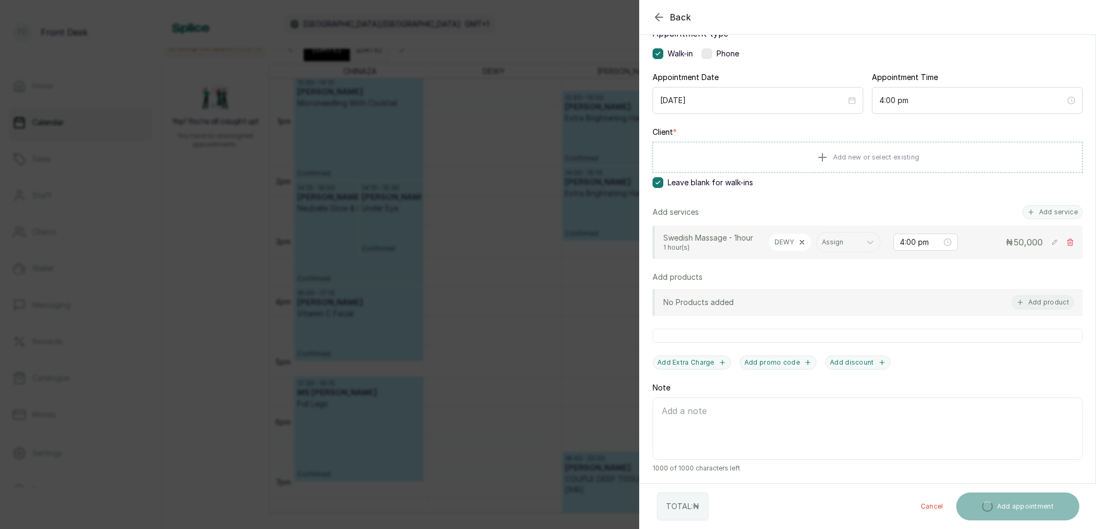
scroll to position [77, 0]
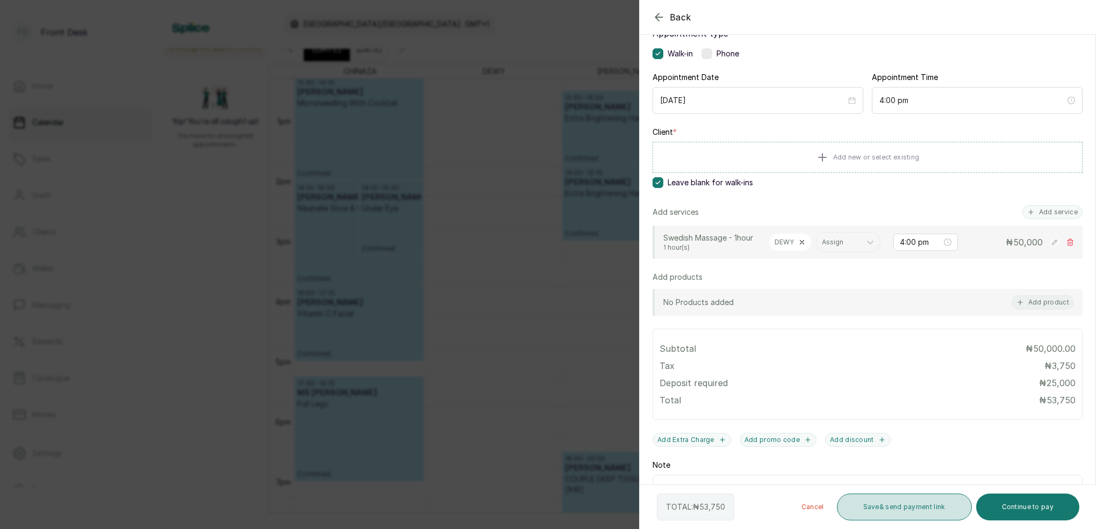
click at [930, 507] on button "Save & send payment link" at bounding box center [904, 507] width 135 height 27
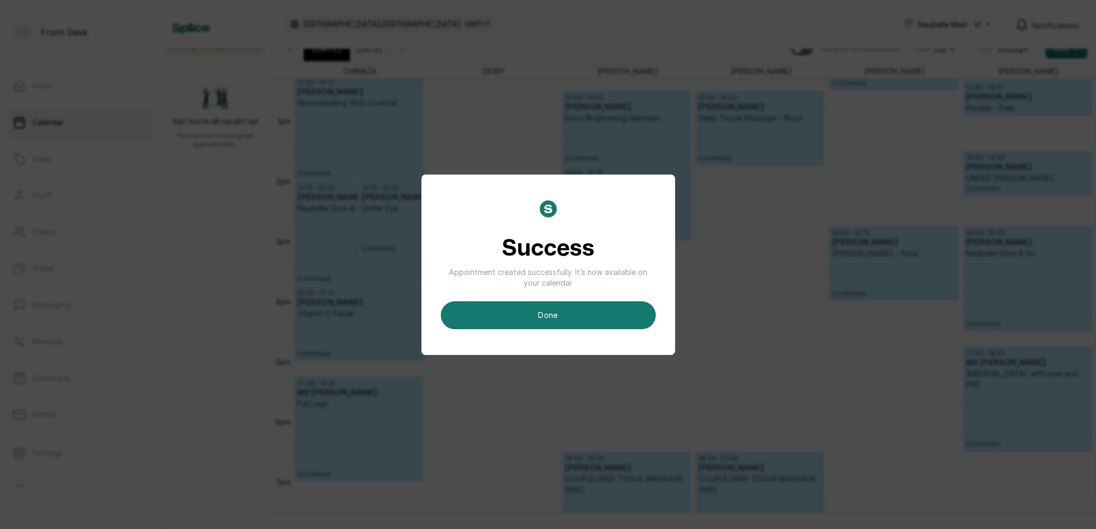
drag, startPoint x: 620, startPoint y: 306, endPoint x: 632, endPoint y: 309, distance: 12.1
click at [620, 306] on button "done" at bounding box center [548, 316] width 215 height 28
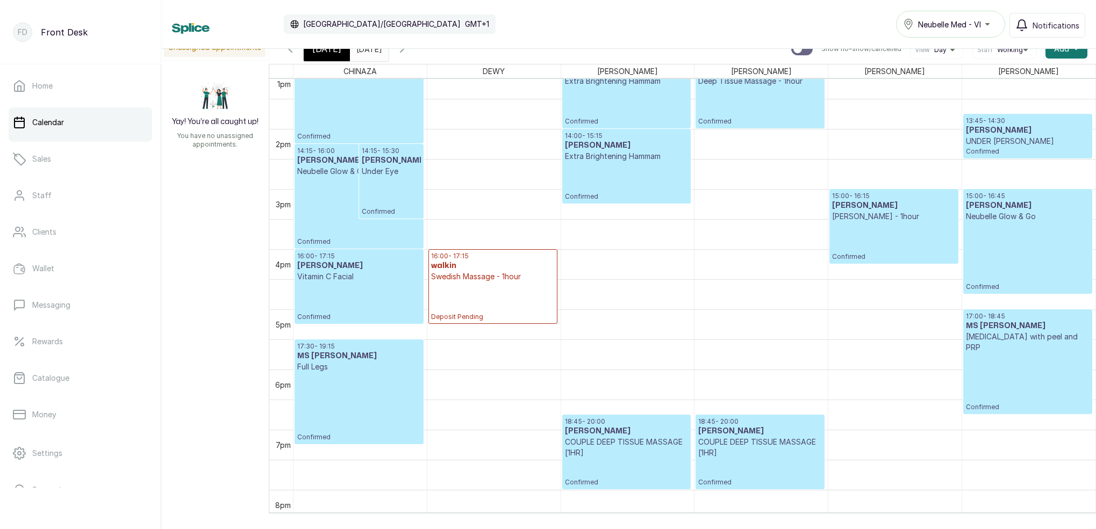
scroll to position [362, 0]
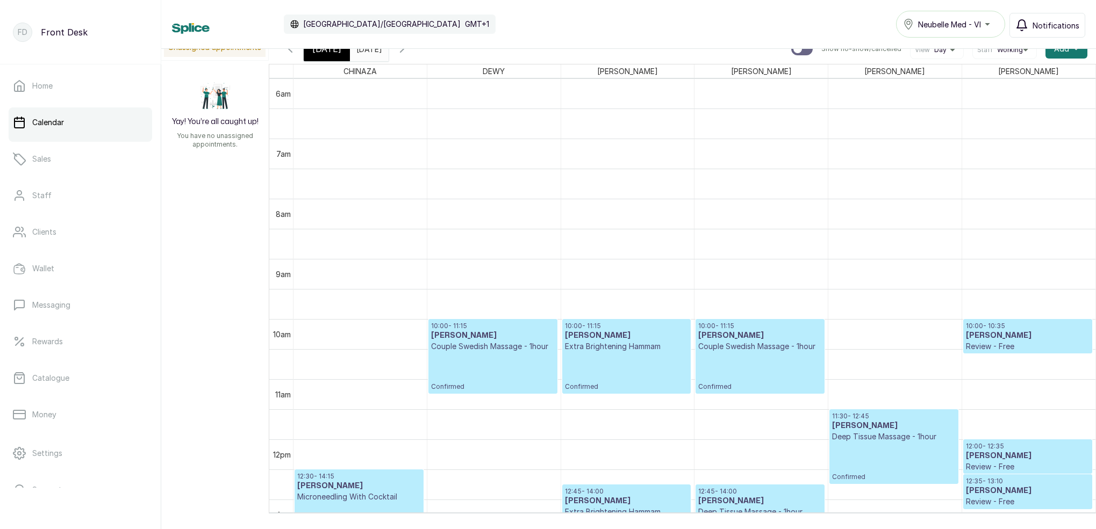
click at [1043, 20] on span "Notifications" at bounding box center [1056, 25] width 47 height 11
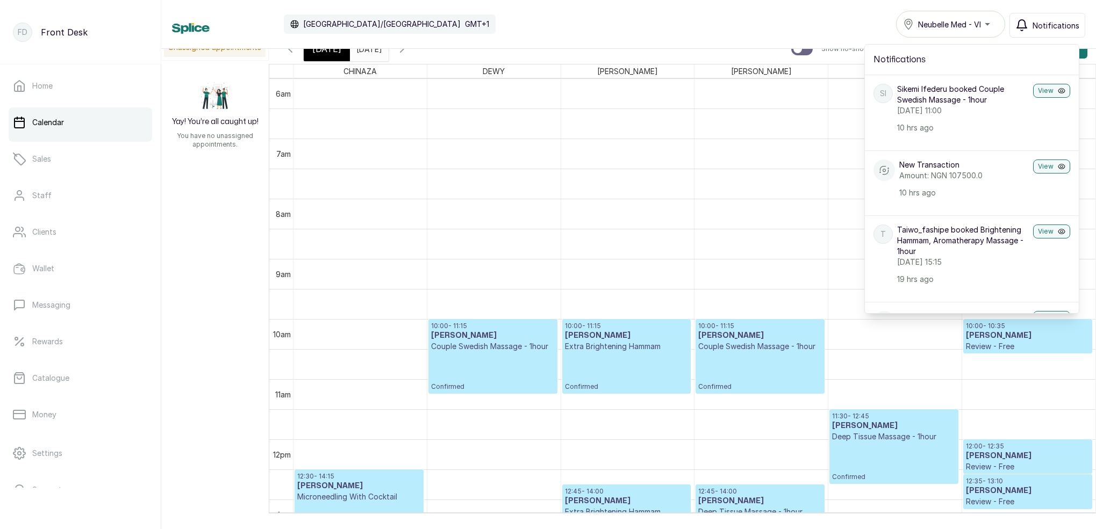
scroll to position [0, 0]
click at [1044, 26] on span "Notifications" at bounding box center [1056, 25] width 47 height 11
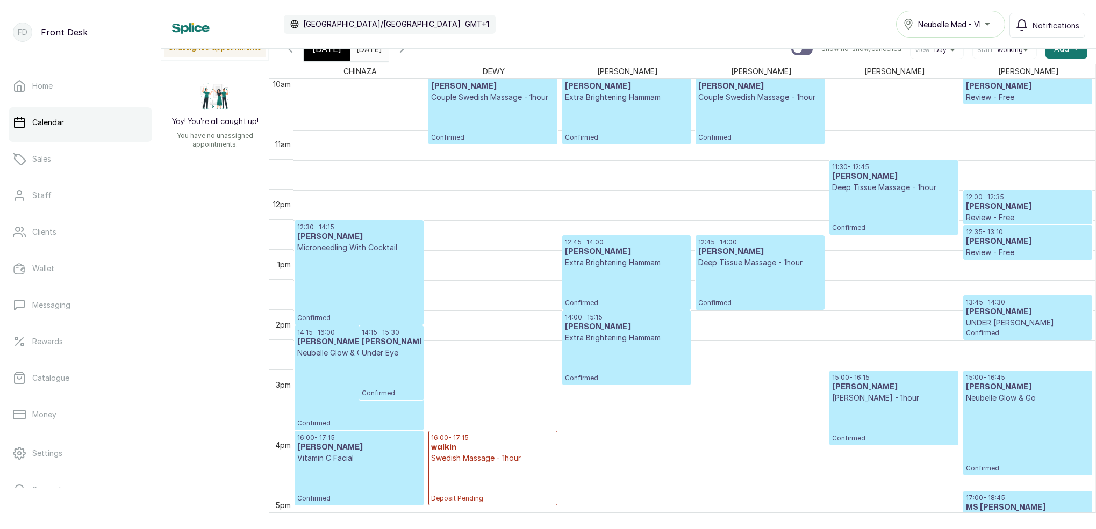
scroll to position [612, 0]
click at [315, 59] on div "[DATE]" at bounding box center [327, 49] width 46 height 25
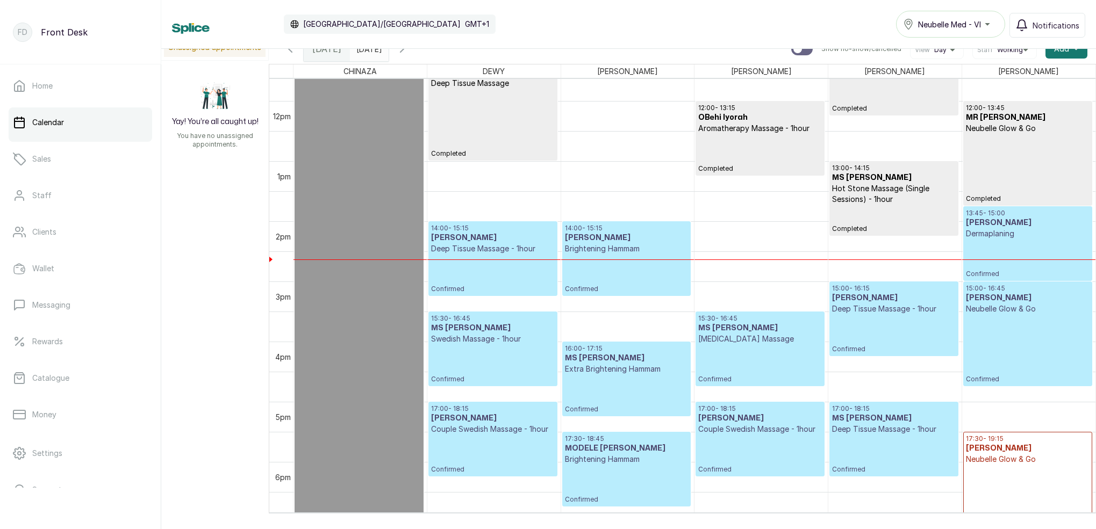
scroll to position [700, 0]
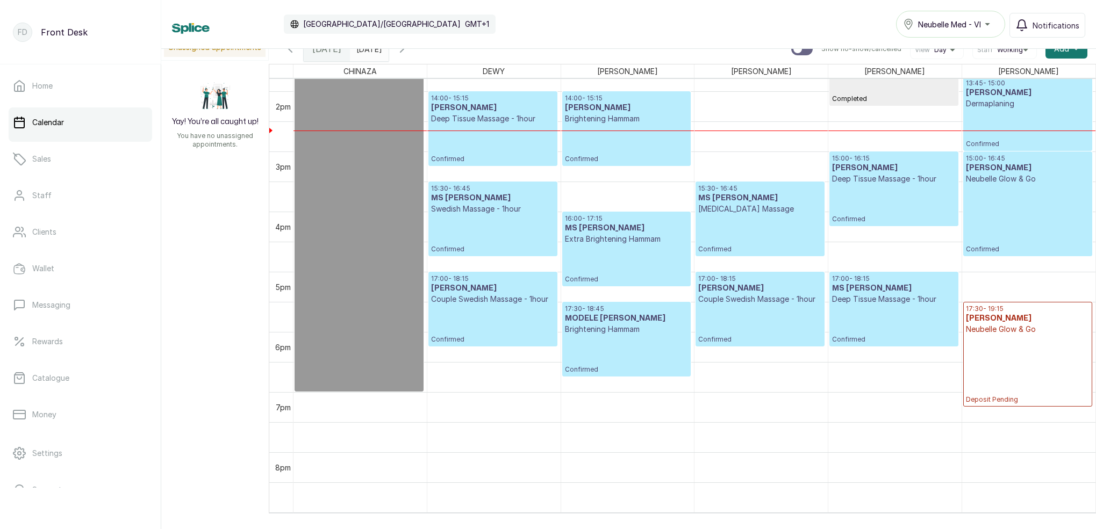
click at [388, 52] on span at bounding box center [378, 46] width 20 height 18
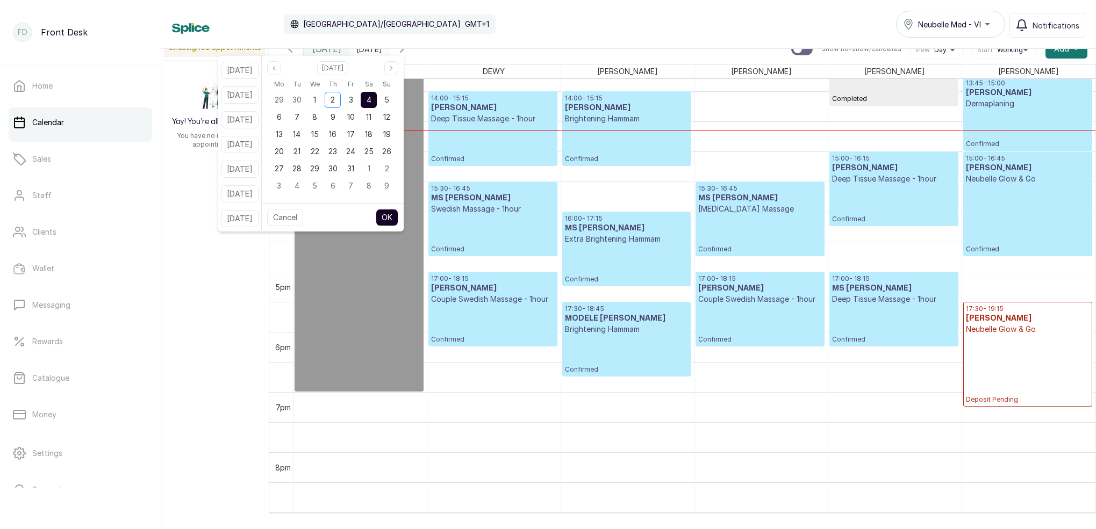
drag, startPoint x: 361, startPoint y: 103, endPoint x: 379, endPoint y: 103, distance: 17.7
click at [359, 103] on div "3" at bounding box center [351, 100] width 16 height 16
drag, startPoint x: 382, startPoint y: 102, endPoint x: 389, endPoint y: 114, distance: 14.7
click at [371, 102] on span "4" at bounding box center [369, 99] width 5 height 9
drag, startPoint x: 393, startPoint y: 211, endPoint x: 502, endPoint y: 218, distance: 108.3
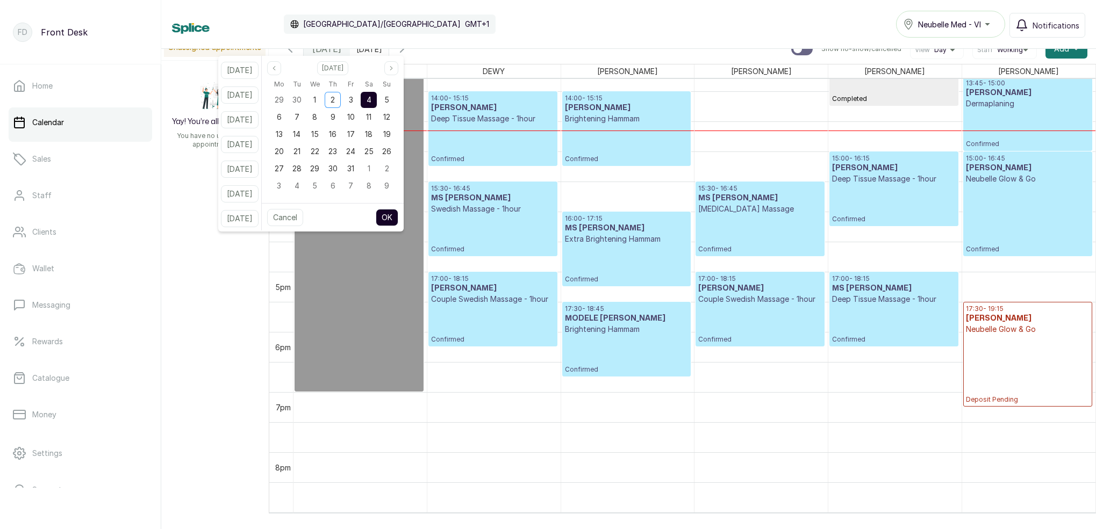
click at [394, 211] on button "OK" at bounding box center [387, 217] width 23 height 17
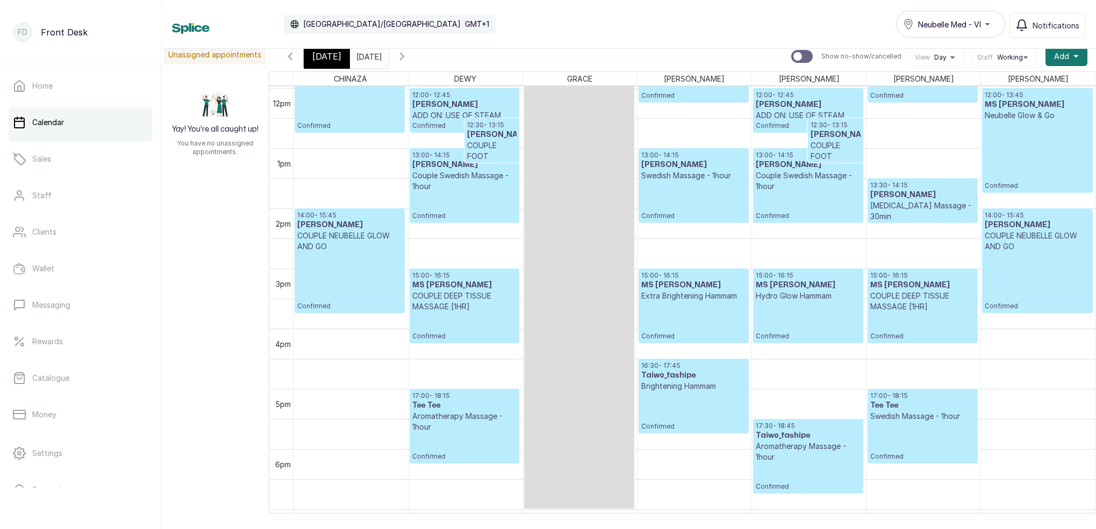
scroll to position [734, 0]
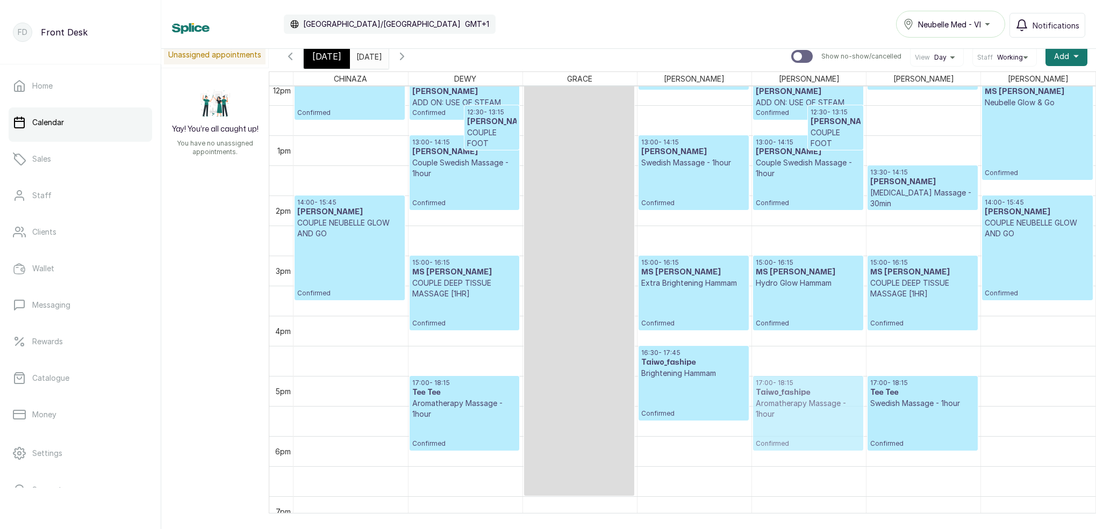
drag, startPoint x: 798, startPoint y: 436, endPoint x: 798, endPoint y: 416, distance: 19.9
click at [798, 416] on div "12:00 - 12:45 [PERSON_NAME] ADD ON: USE OF STEAM Confirmed 12:30 - 13:15 [PERSO…" at bounding box center [809, 75] width 114 height 1445
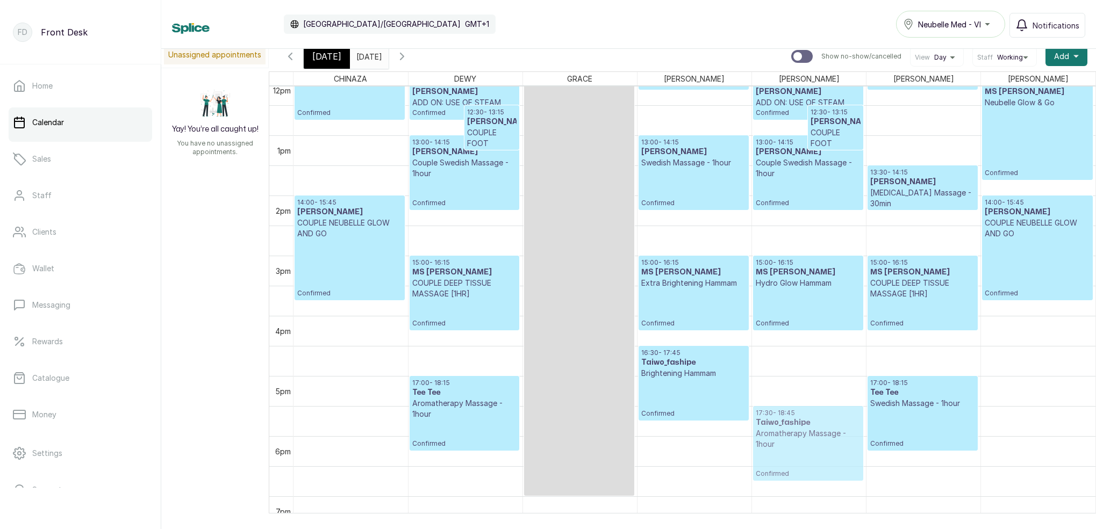
drag, startPoint x: 798, startPoint y: 414, endPoint x: 794, endPoint y: 429, distance: 15.4
click at [794, 429] on div "12:00 - 12:45 [PERSON_NAME] ADD ON: USE OF STEAM Confirmed 12:30 - 13:15 [PERSO…" at bounding box center [809, 75] width 114 height 1445
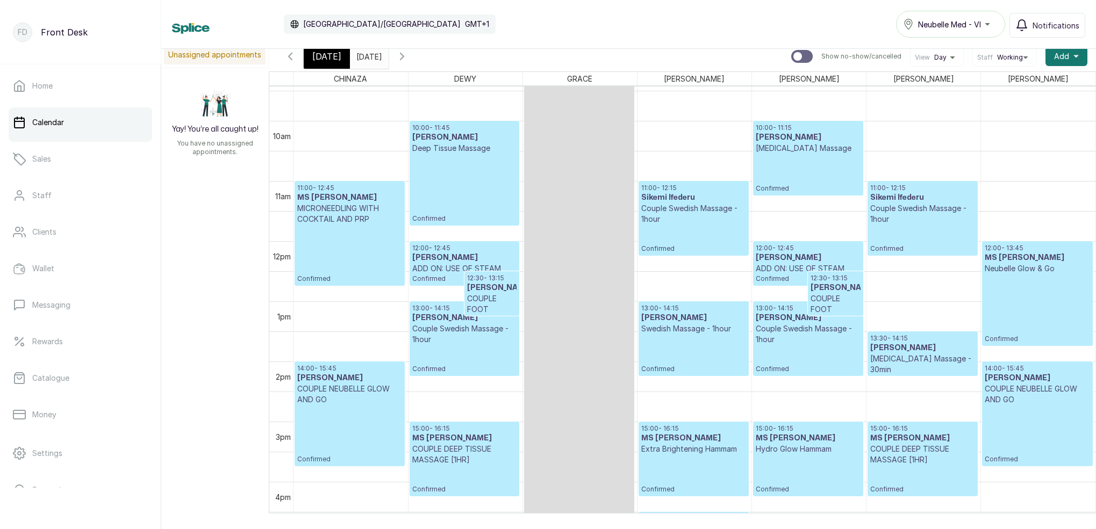
scroll to position [571, 0]
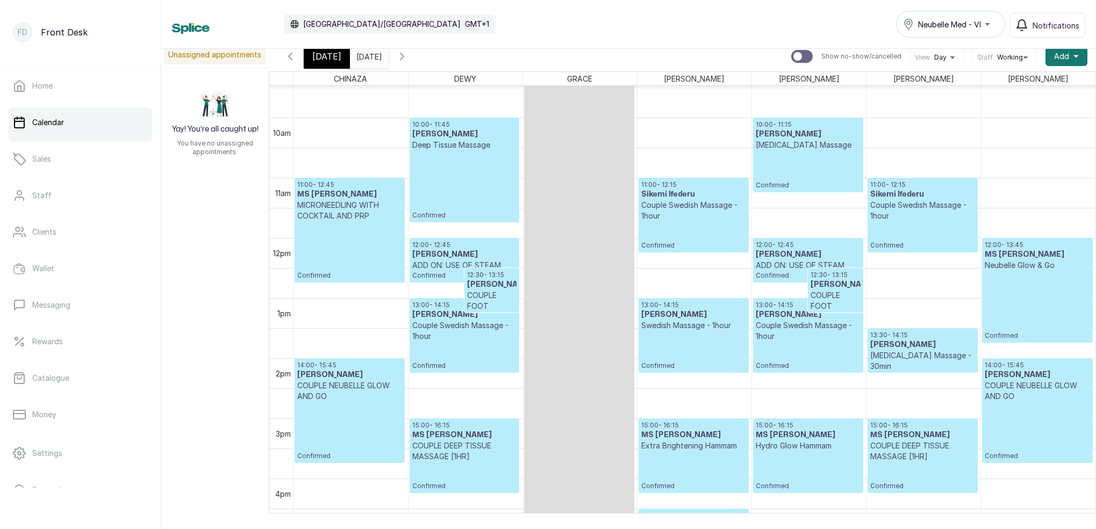
click at [323, 61] on span "[DATE]" at bounding box center [326, 56] width 29 height 13
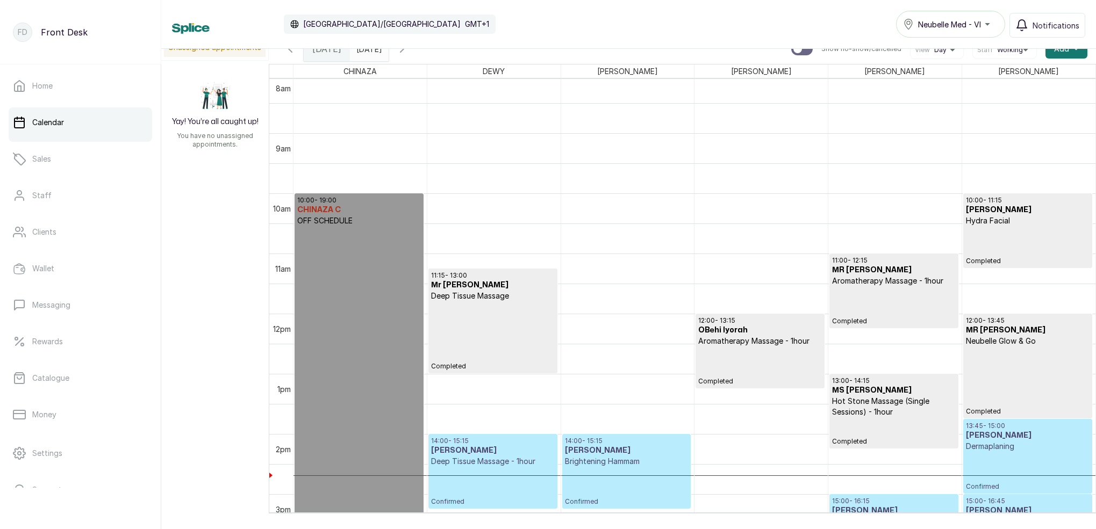
scroll to position [622, 0]
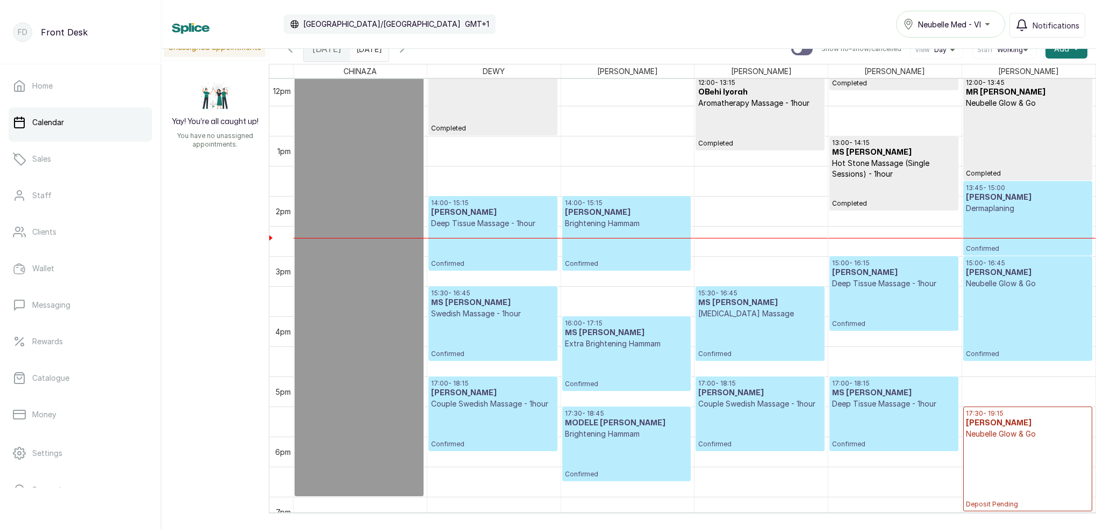
click at [409, 52] on icon "button" at bounding box center [402, 48] width 13 height 13
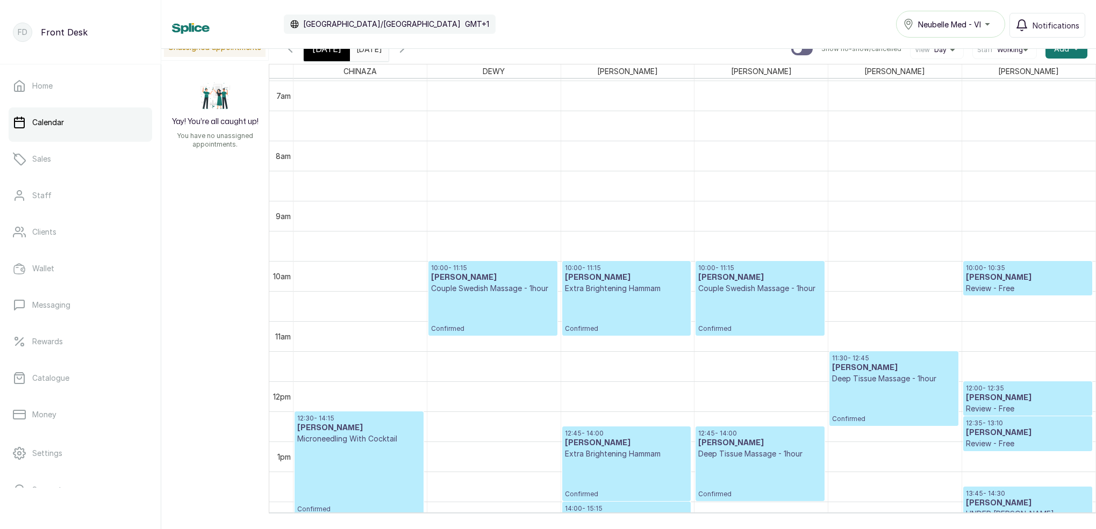
scroll to position [430, 0]
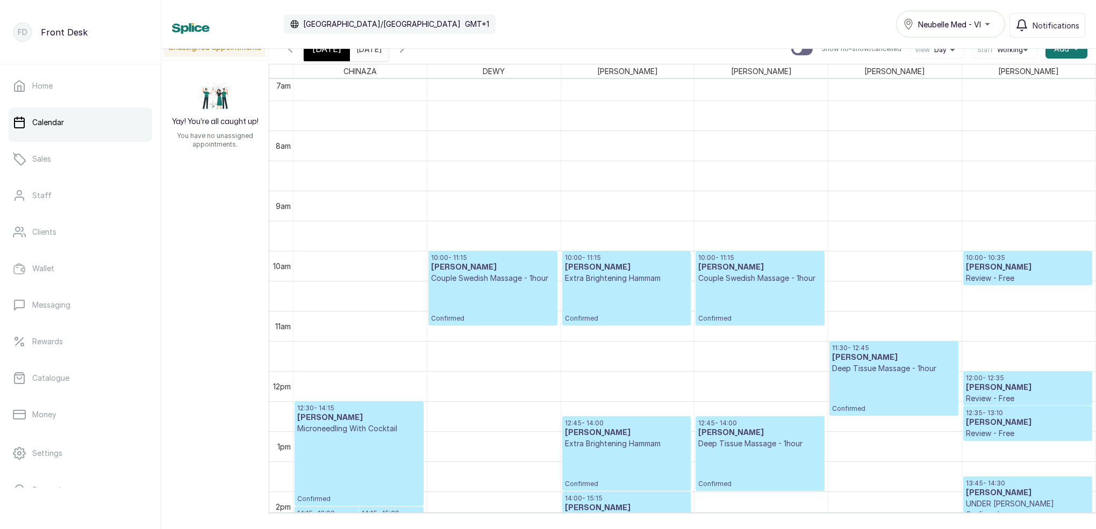
click at [327, 55] on div "[DATE]" at bounding box center [327, 49] width 46 height 25
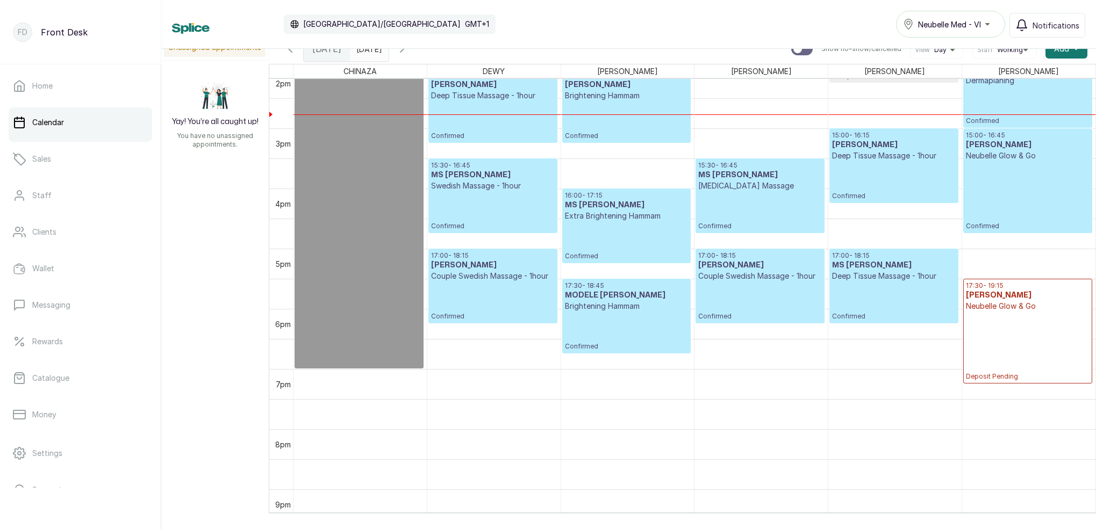
scroll to position [841, 0]
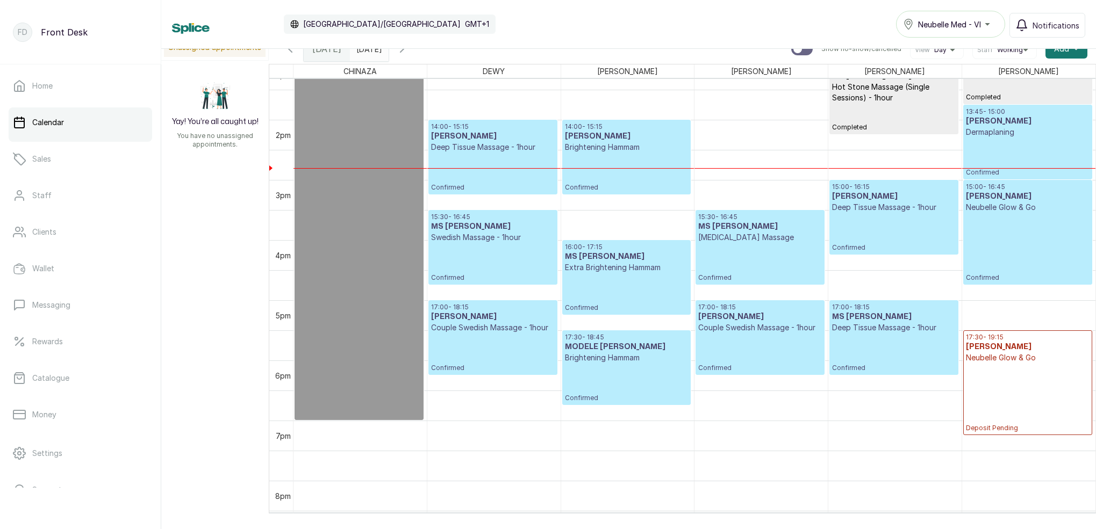
click at [368, 53] on input "[DATE]" at bounding box center [358, 46] width 17 height 18
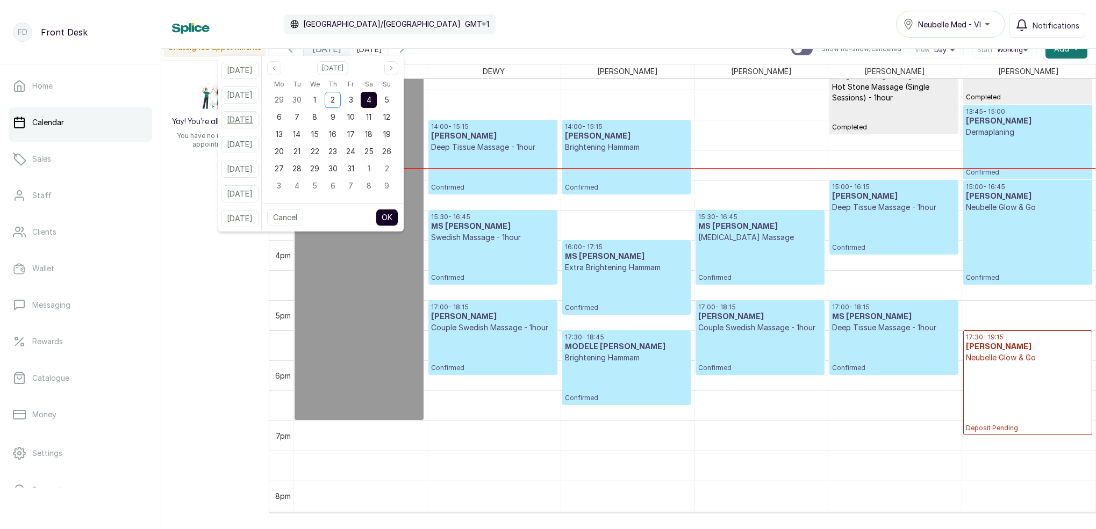
click at [239, 118] on button "[DATE]" at bounding box center [240, 119] width 38 height 17
type input "[DATE]"
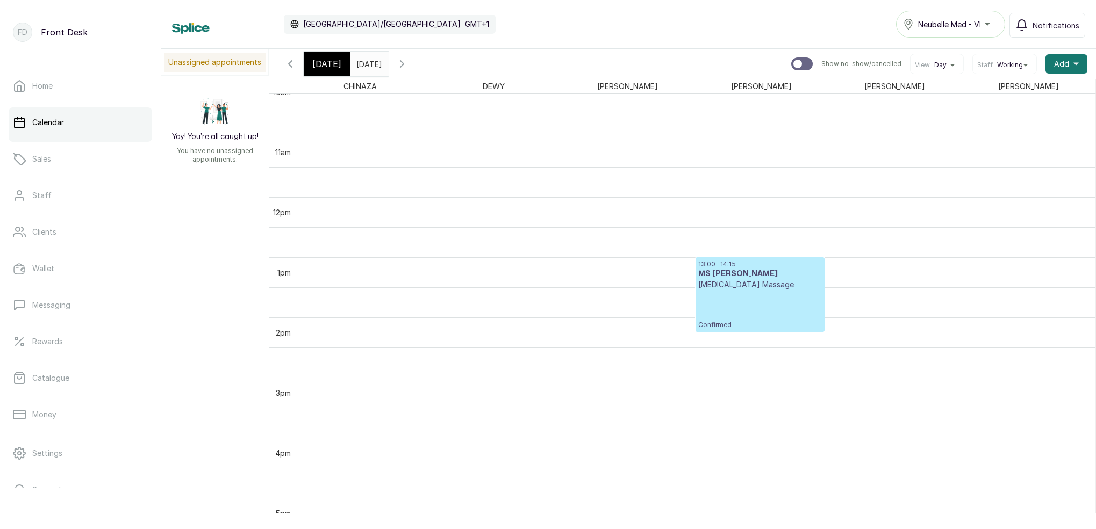
scroll to position [0, 0]
drag, startPoint x: 326, startPoint y: 67, endPoint x: 307, endPoint y: 62, distance: 19.9
click at [326, 66] on span "[DATE]" at bounding box center [326, 64] width 29 height 13
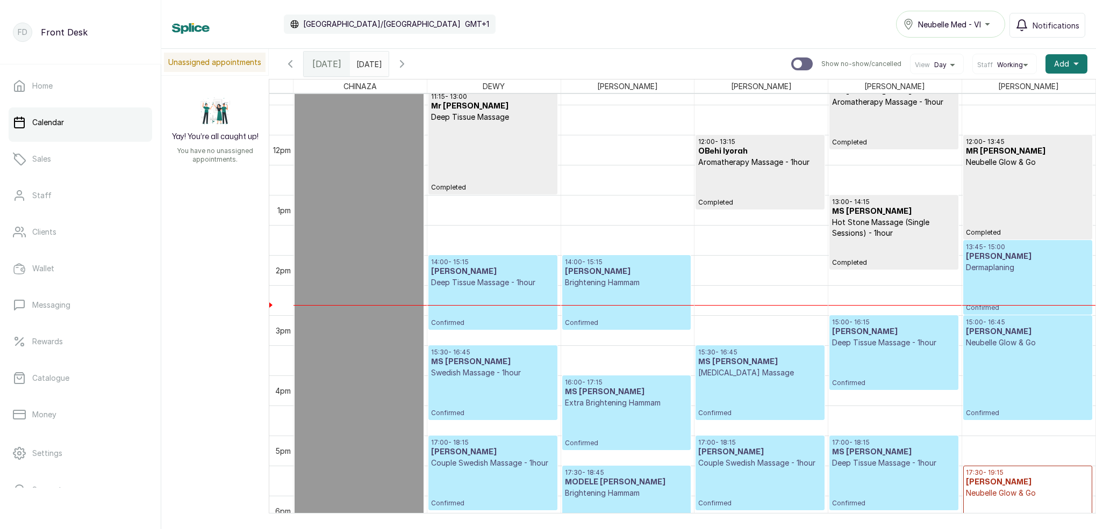
scroll to position [649, 0]
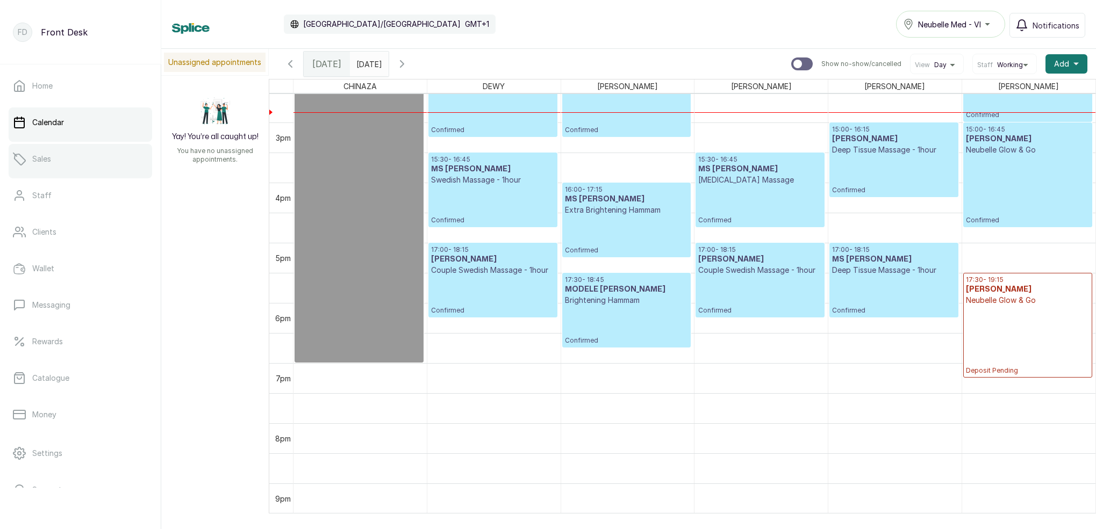
click at [66, 168] on link "Sales" at bounding box center [81, 159] width 144 height 30
